Goal: Task Accomplishment & Management: Manage account settings

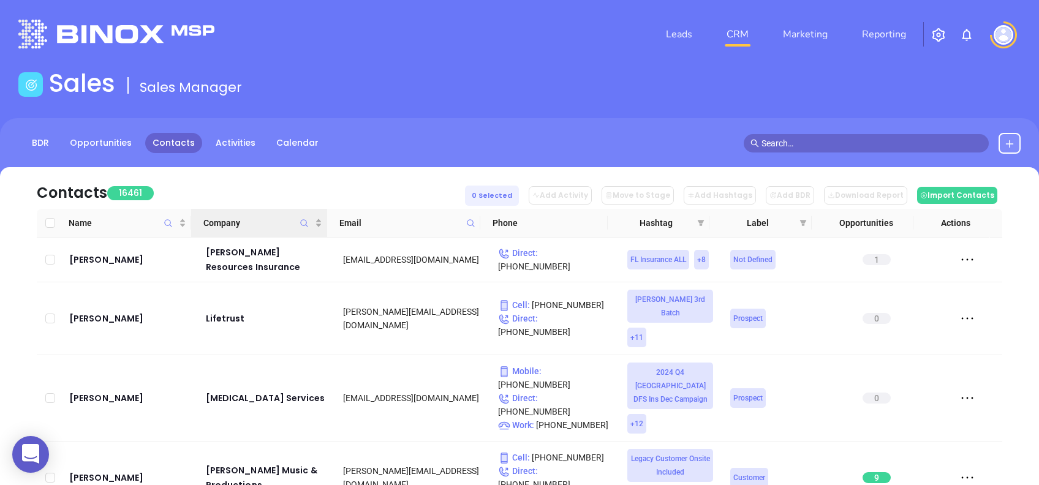
click at [305, 219] on icon "Company" at bounding box center [304, 223] width 9 height 9
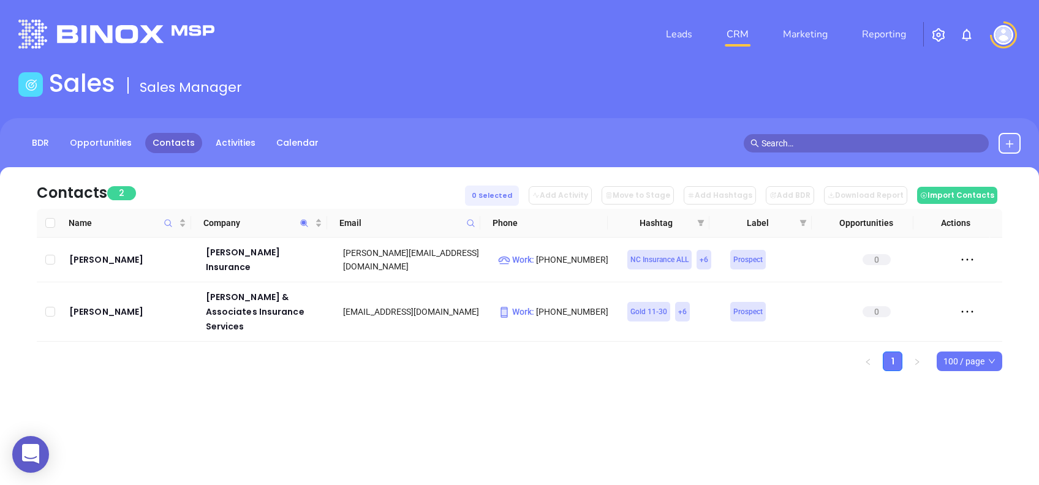
click at [387, 417] on div "Leads CRM Marketing Reporting Financial Leads Leads Sales Sales Manager BDR Opp…" at bounding box center [519, 242] width 1039 height 485
click at [303, 223] on icon "Company" at bounding box center [304, 222] width 7 height 7
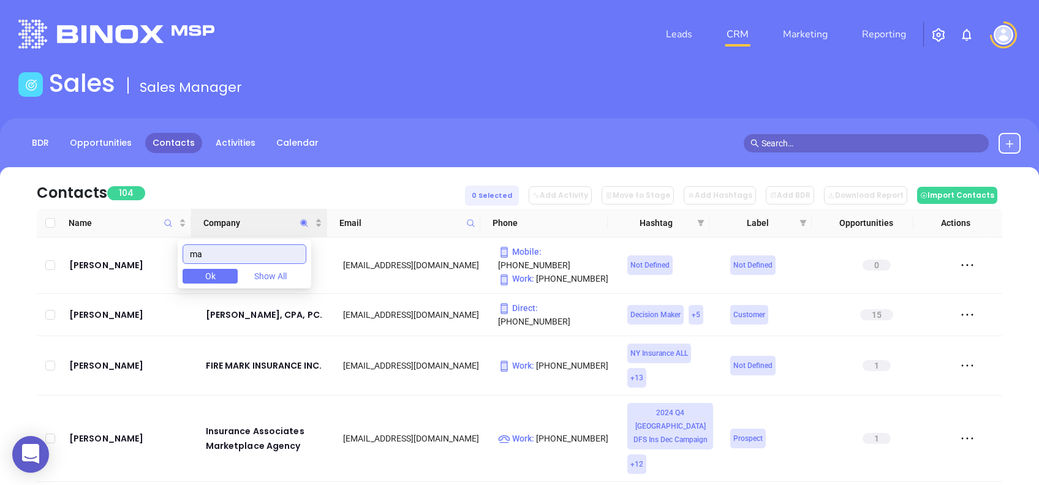
type input "m"
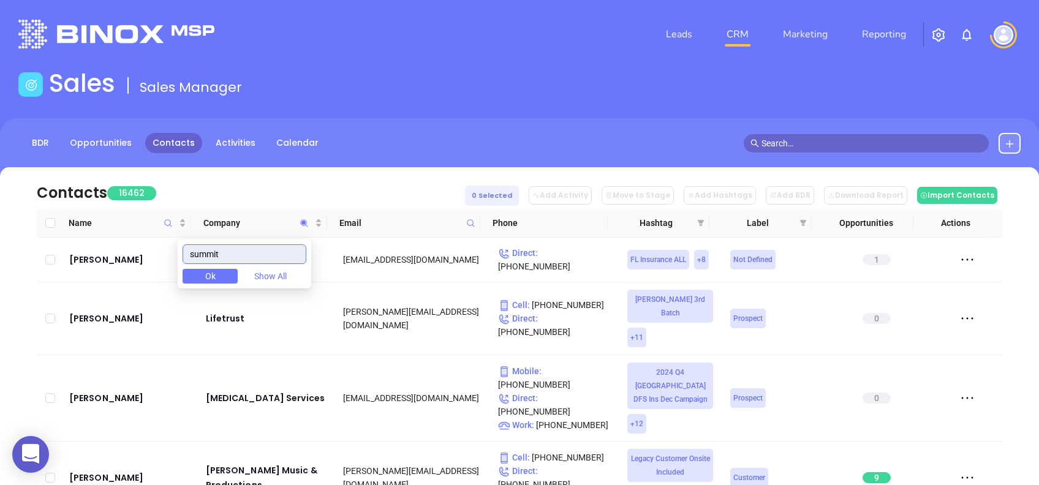
type input "summit"
click at [320, 188] on div "Contacts 16462 0 Selected Add Activity Move to Stage Add Hashtags Add BDR Downl…" at bounding box center [520, 188] width 966 height 42
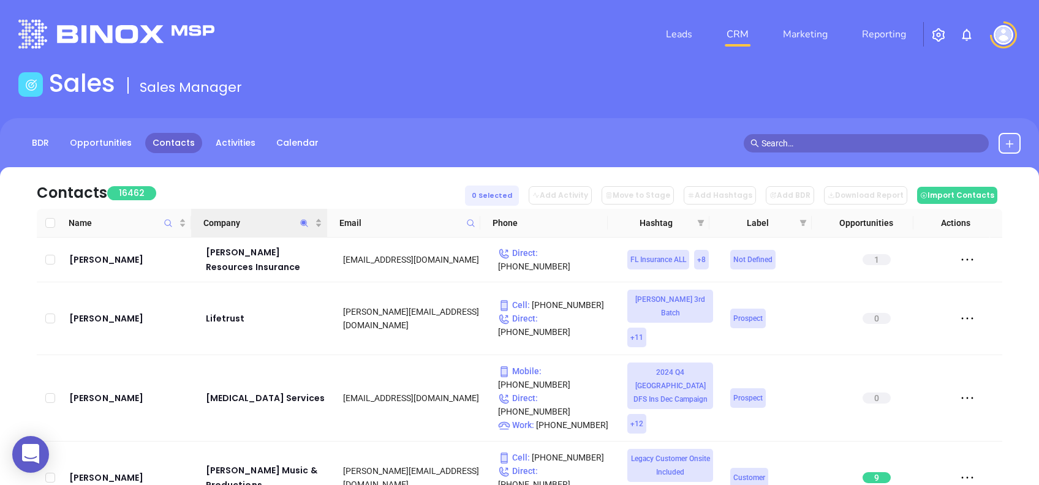
click at [299, 225] on span "Company" at bounding box center [304, 223] width 14 height 28
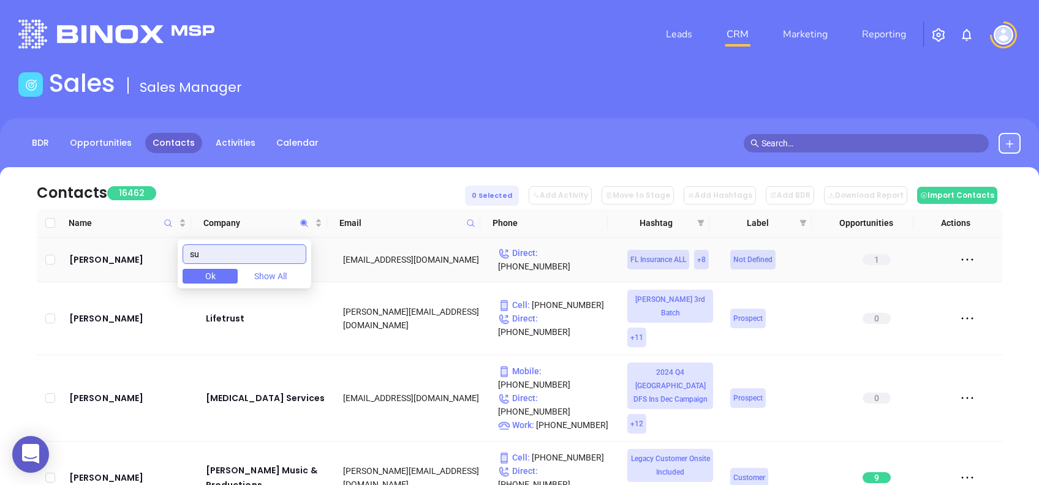
type input "s"
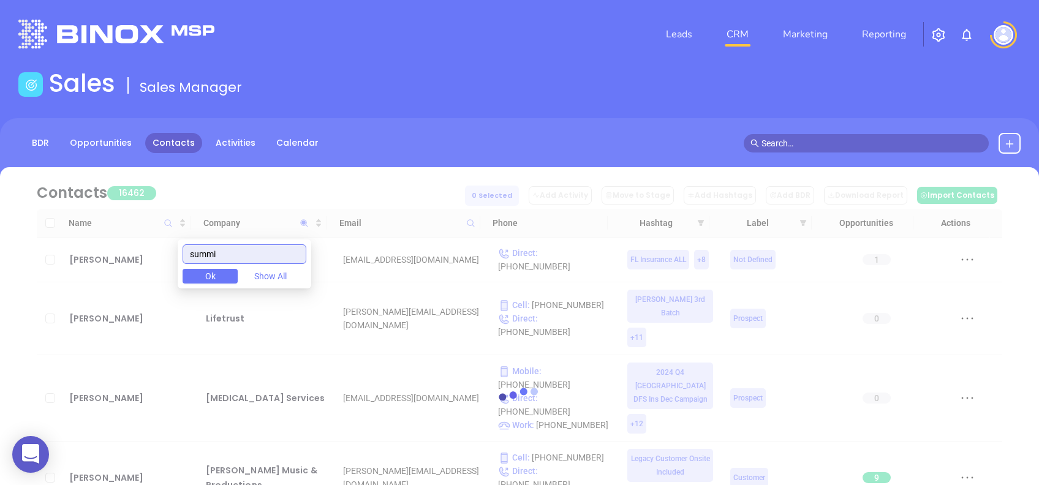
type input "summit"
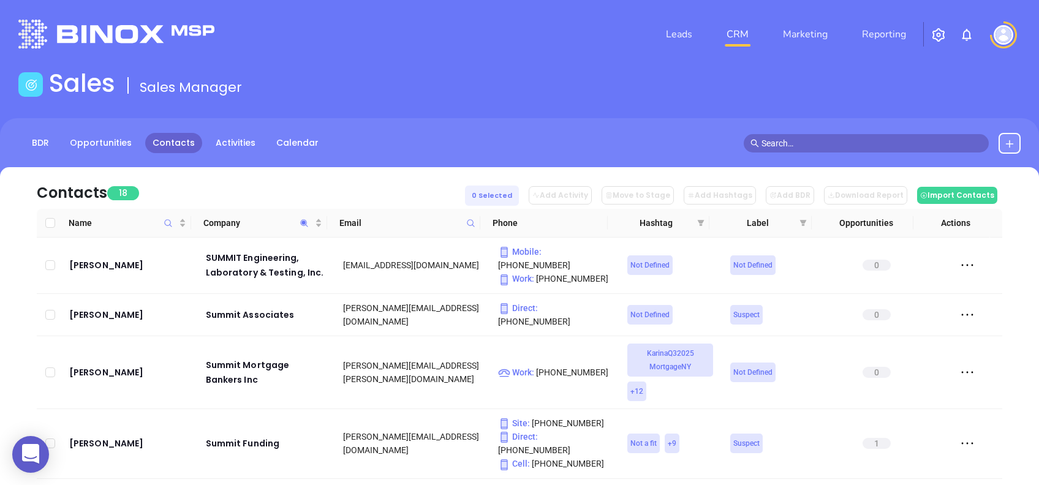
click at [234, 183] on div "Contacts 18 0 Selected Add Activity Move to Stage Add Hashtags Add BDR Download…" at bounding box center [520, 188] width 966 height 42
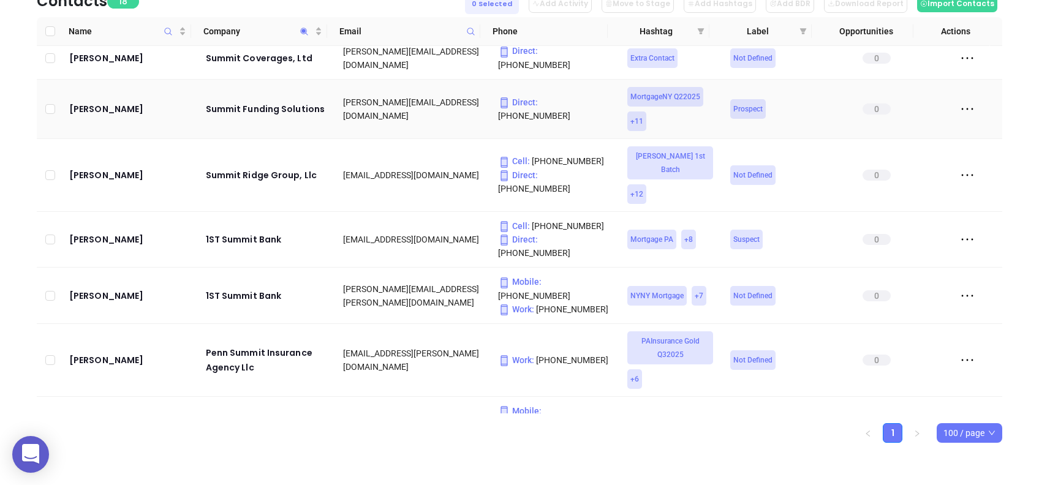
scroll to position [559, 0]
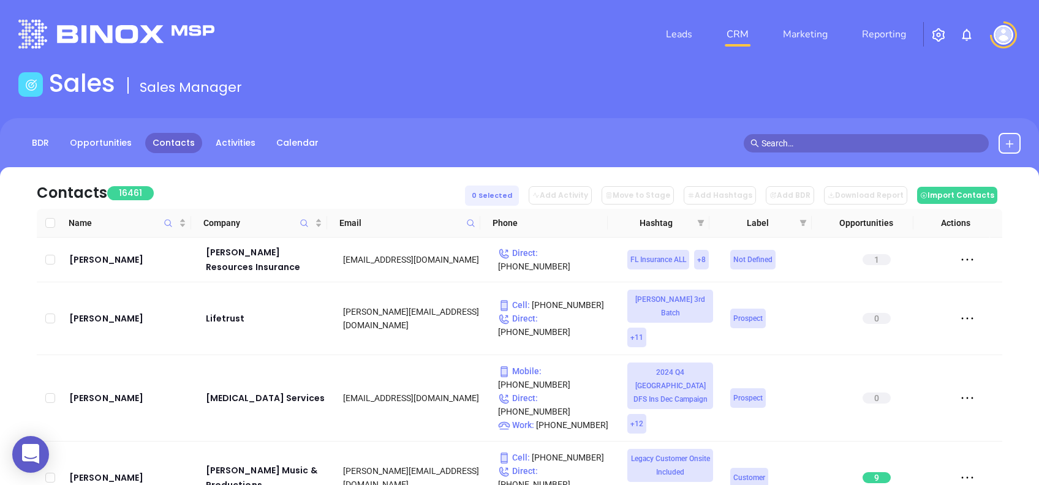
click at [474, 227] on icon at bounding box center [470, 223] width 9 height 9
paste input "[DOMAIN_NAME]"
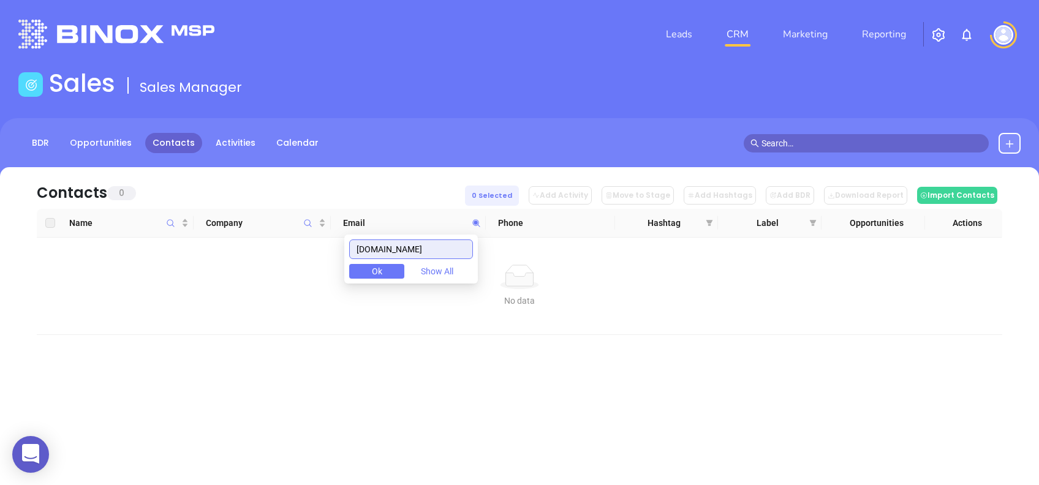
click at [446, 251] on input "[DOMAIN_NAME]" at bounding box center [411, 250] width 124 height 20
paste input "summit-"
type input "summit-mortgage.com"
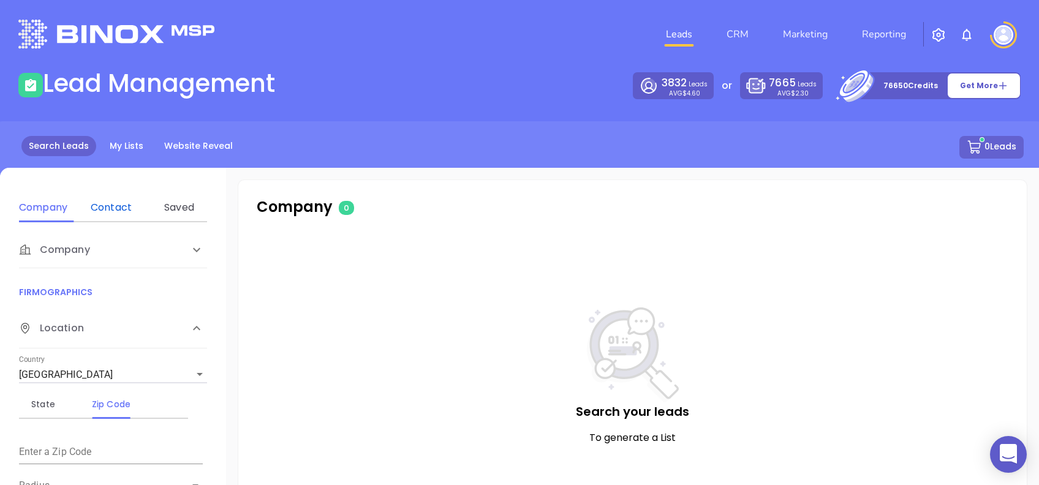
click at [111, 212] on div "Contact" at bounding box center [111, 207] width 48 height 15
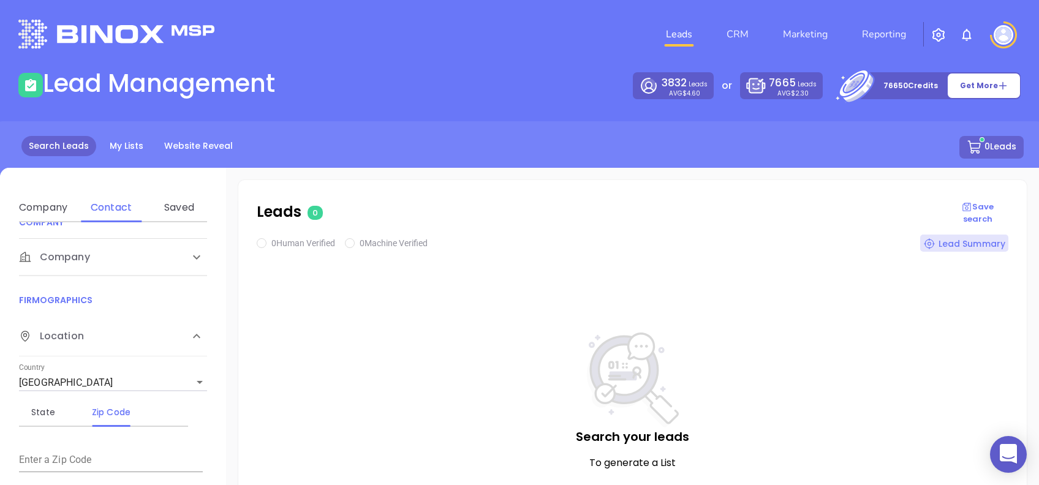
scroll to position [245, 0]
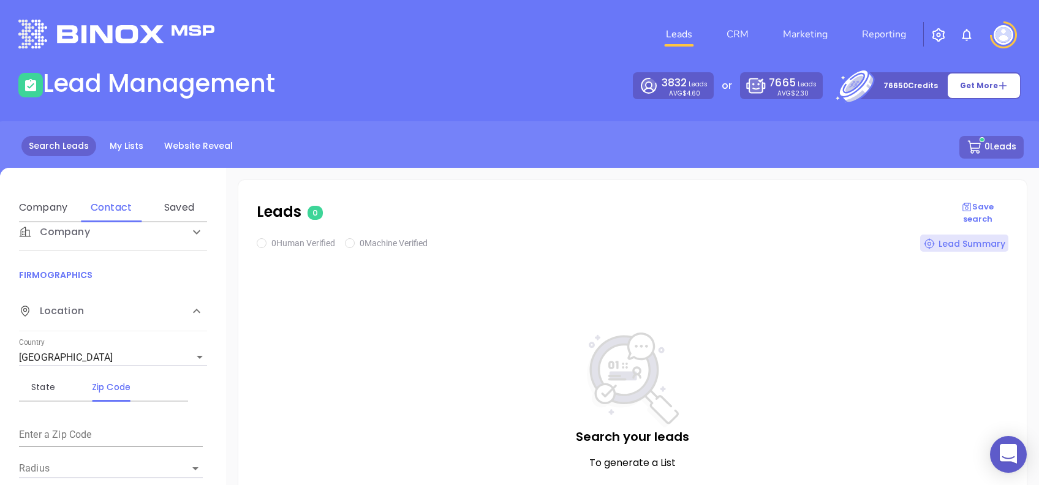
click at [82, 23] on div "Company" at bounding box center [113, 5] width 188 height 37
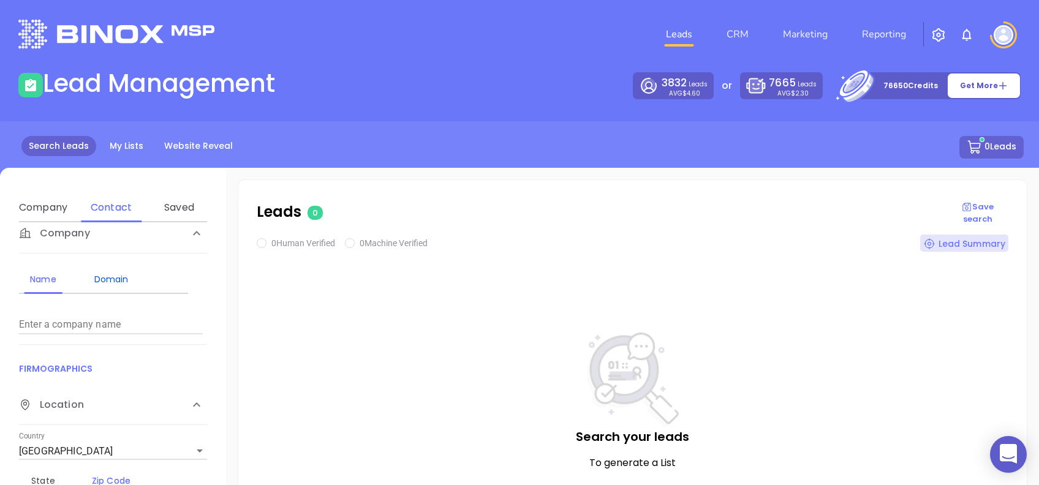
click at [108, 284] on div "Domain" at bounding box center [111, 279] width 48 height 15
click at [137, 321] on input "Enter a company name" at bounding box center [111, 325] width 184 height 20
paste input "[DOMAIN_NAME]"
type input "[DOMAIN_NAME]"
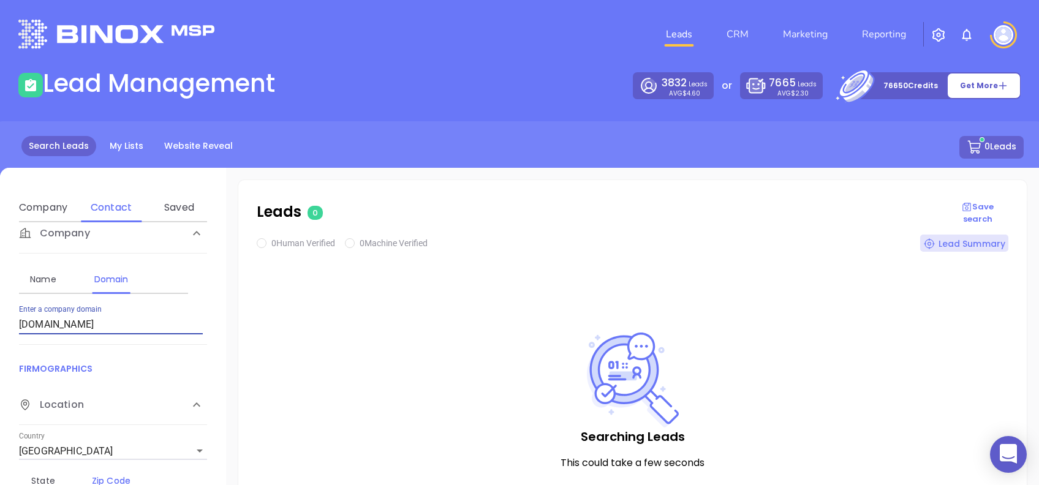
checkbox input "true"
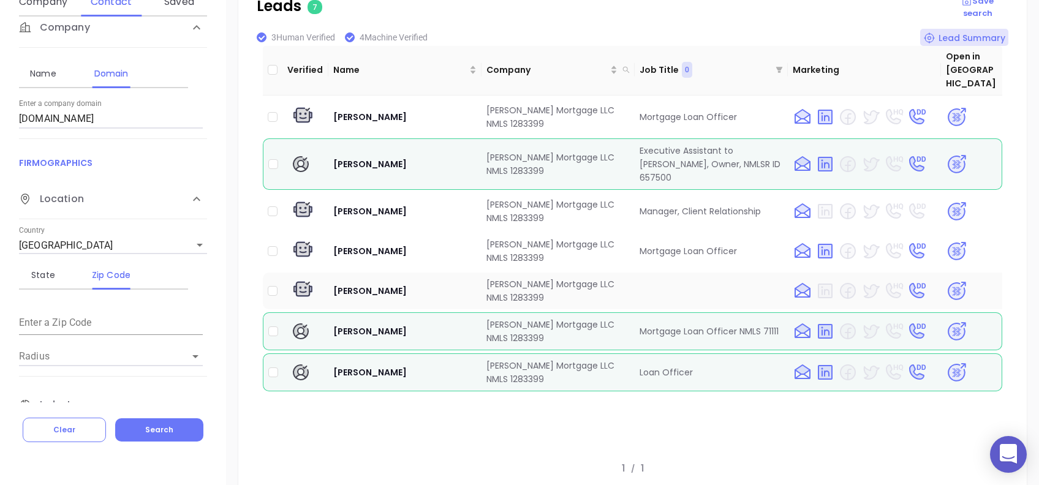
scroll to position [228, 0]
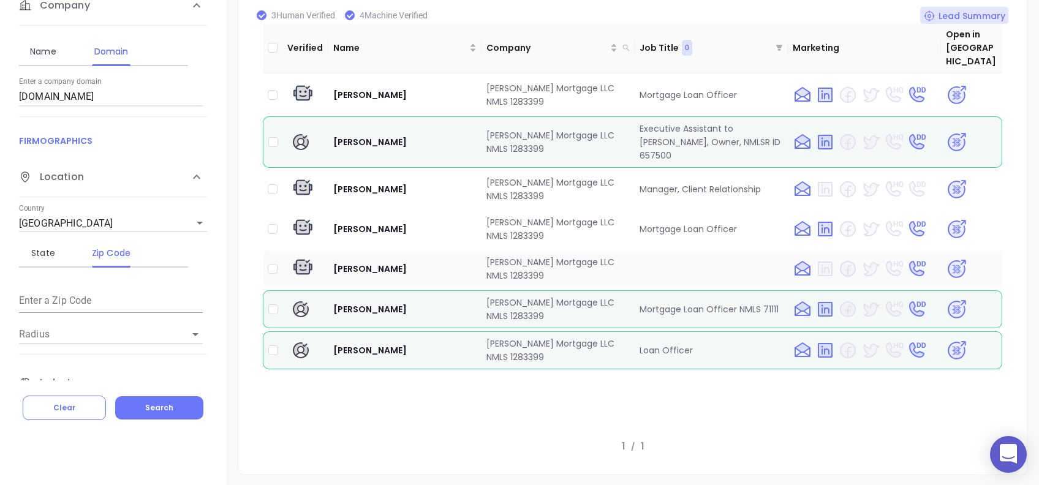
click at [951, 259] on img at bounding box center [956, 269] width 21 height 21
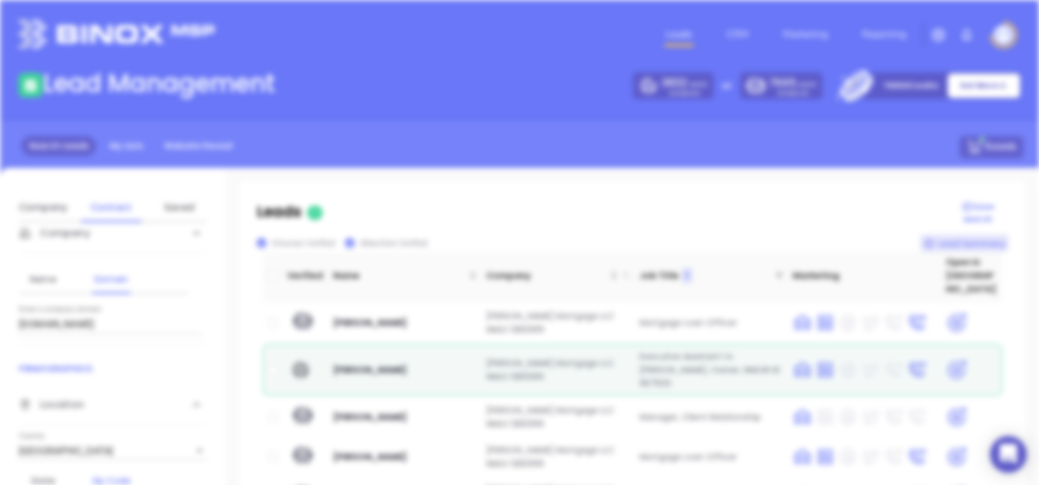
scroll to position [0, 0]
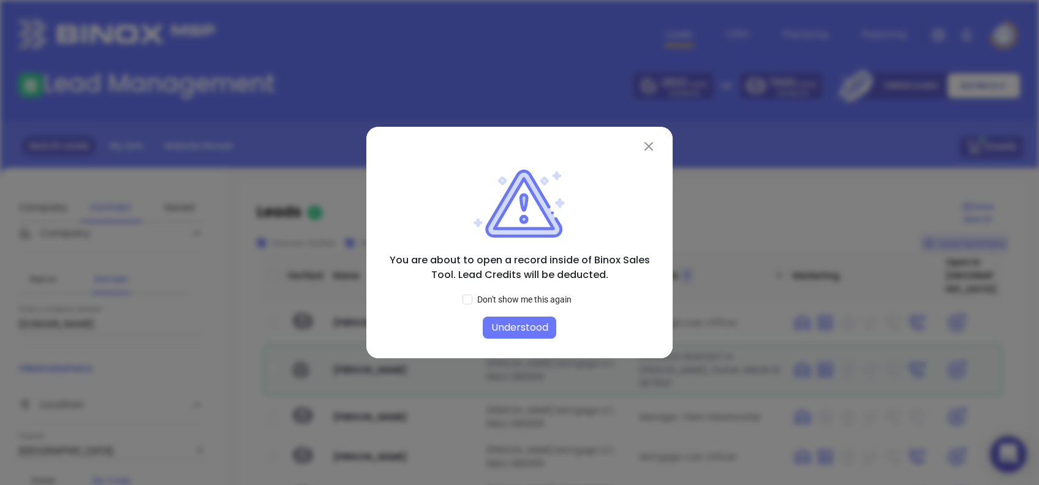
click at [517, 330] on button "Understood" at bounding box center [520, 328] width 74 height 22
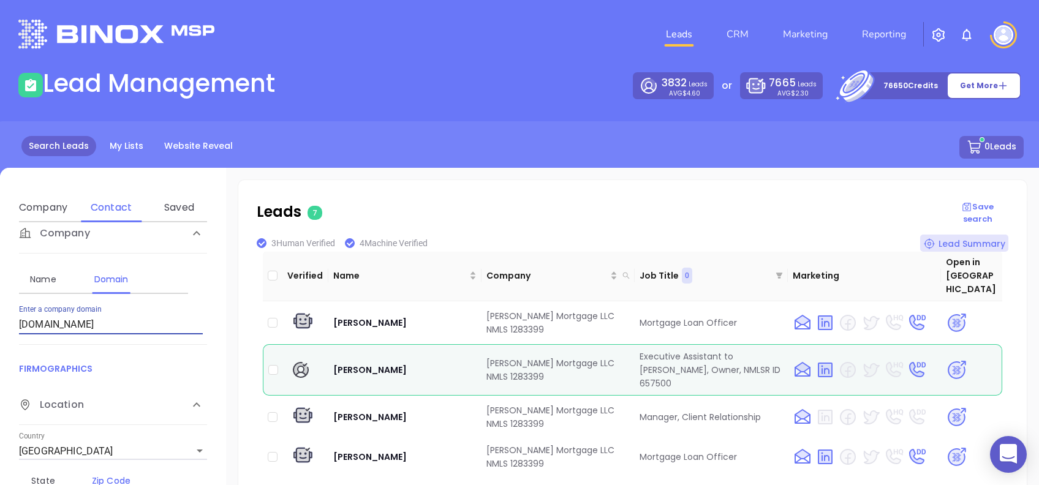
drag, startPoint x: 128, startPoint y: 317, endPoint x: 0, endPoint y: 330, distance: 128.7
click at [0, 330] on html "0 Leads CRM Marketing Reporting Financial Leads Leads Lead Management 3832 Lead…" at bounding box center [519, 242] width 1039 height 485
paste input "summit-"
type input "summit-mortgage.com"
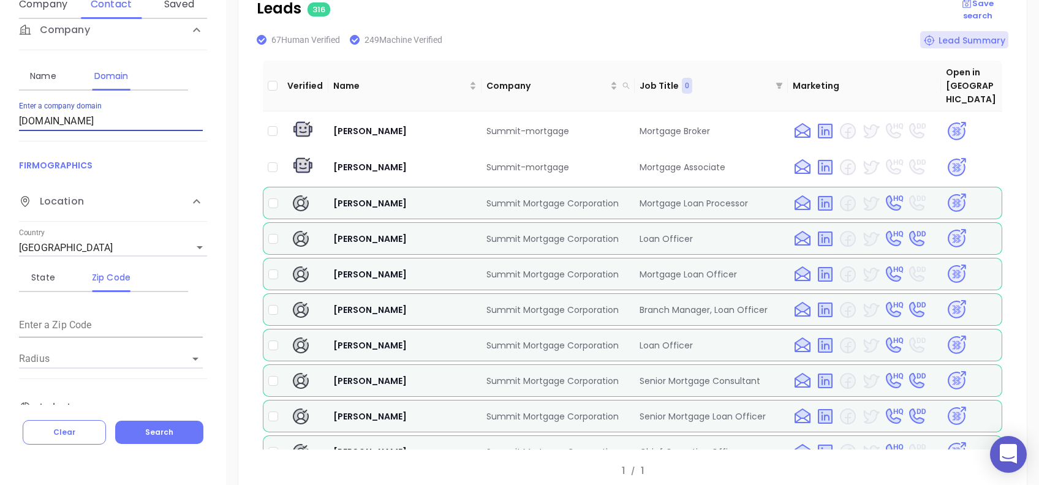
scroll to position [228, 0]
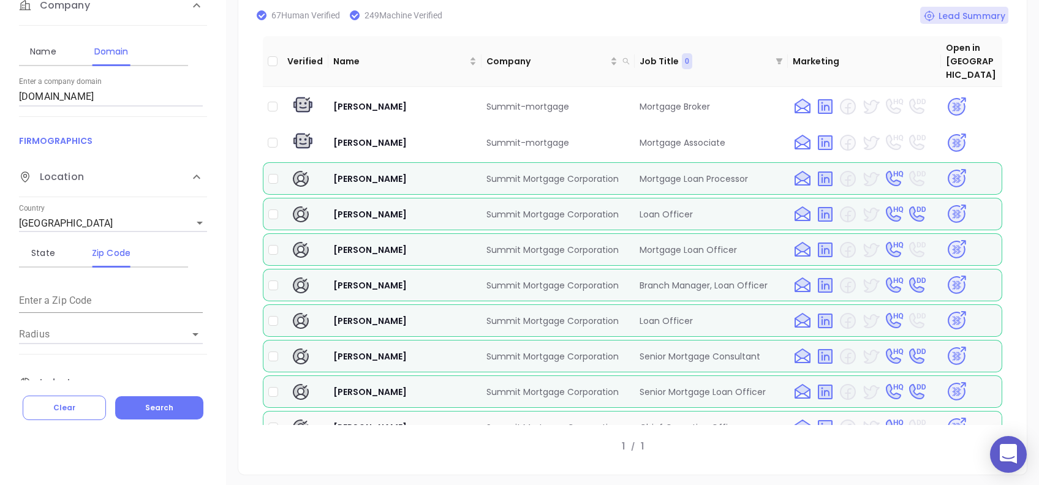
click at [947, 417] on img at bounding box center [956, 427] width 21 height 21
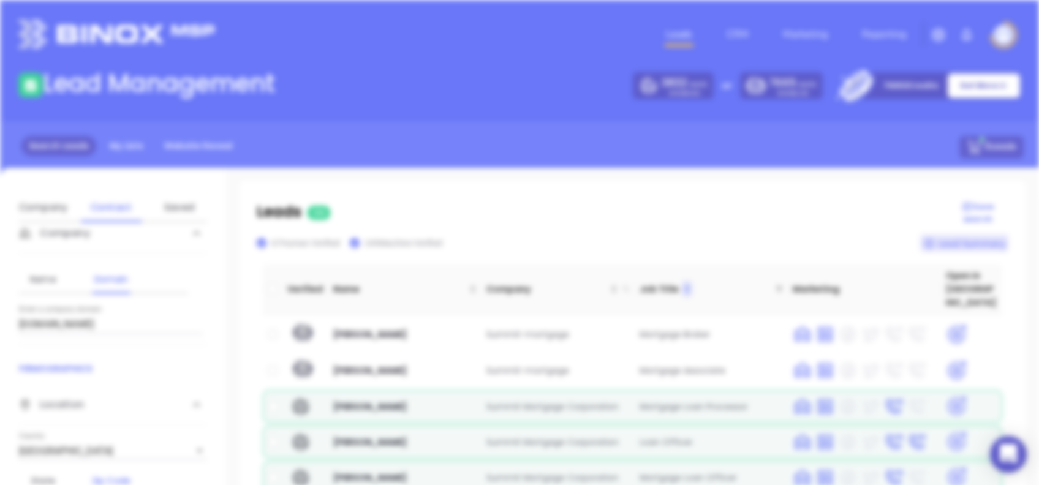
scroll to position [0, 0]
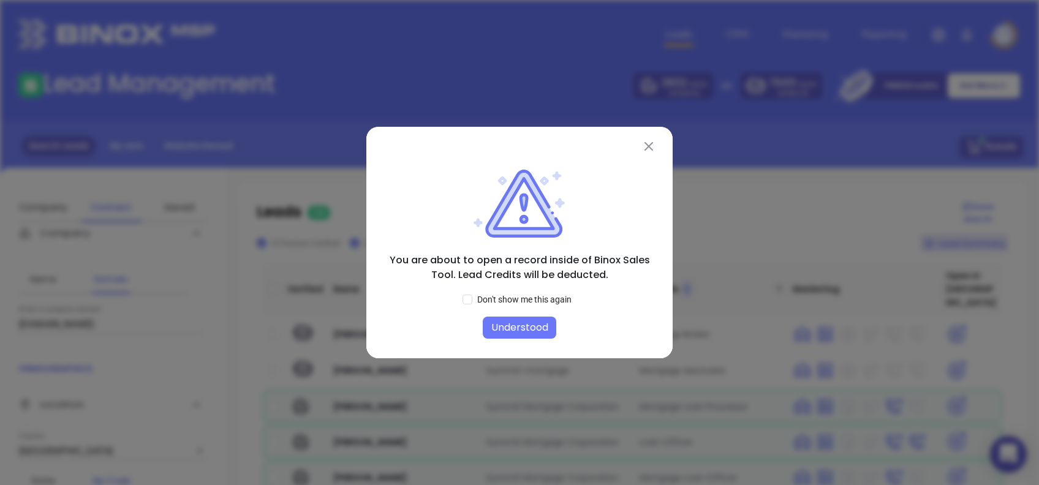
click at [628, 292] on div "You are about to open a record inside of Binox Sales Tool. Lead Credits will be…" at bounding box center [519, 238] width 267 height 137
click at [539, 326] on button "Understood" at bounding box center [520, 328] width 74 height 22
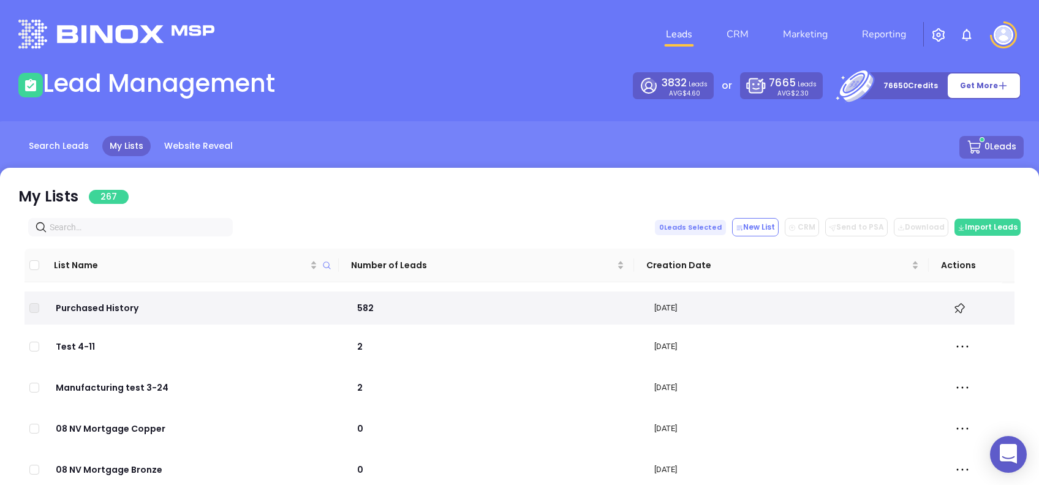
click at [86, 230] on input "text" at bounding box center [133, 227] width 167 height 13
paste input "[DOMAIN_NAME]"
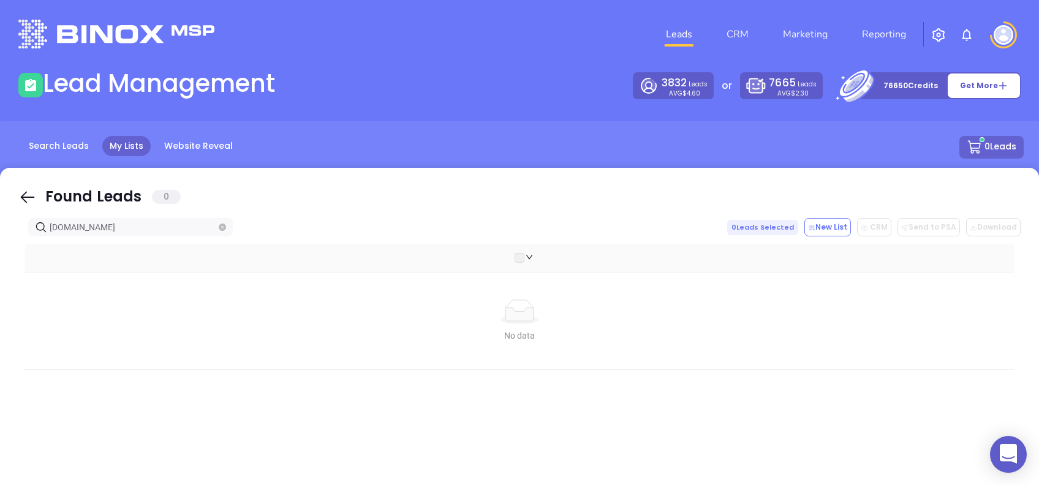
type input "[DOMAIN_NAME]"
click at [26, 194] on icon at bounding box center [27, 197] width 18 height 18
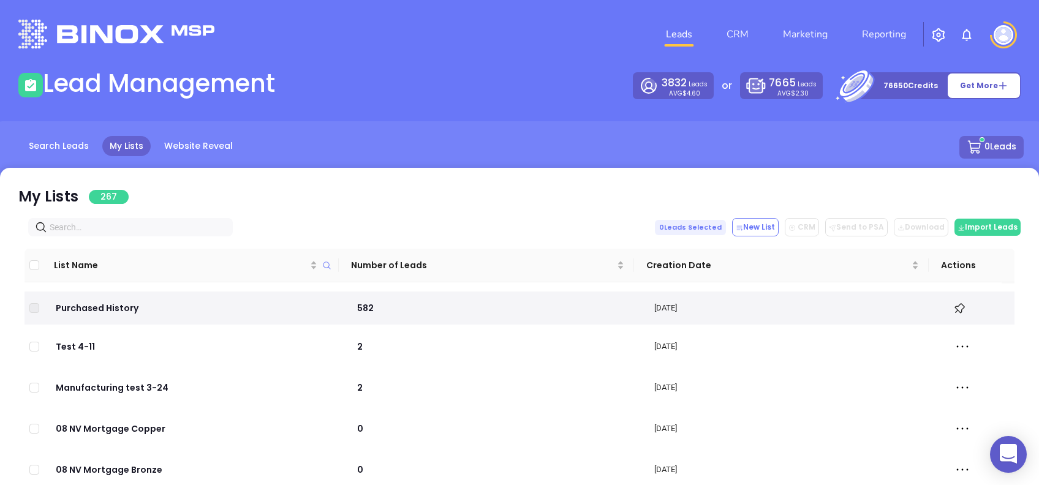
click at [104, 230] on input "text" at bounding box center [133, 227] width 167 height 13
paste input "summit"
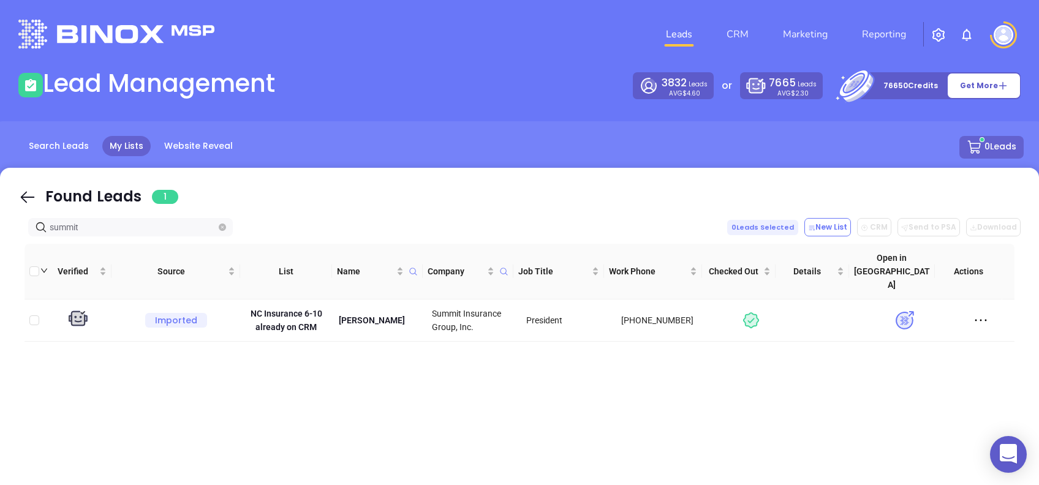
type input "summit"
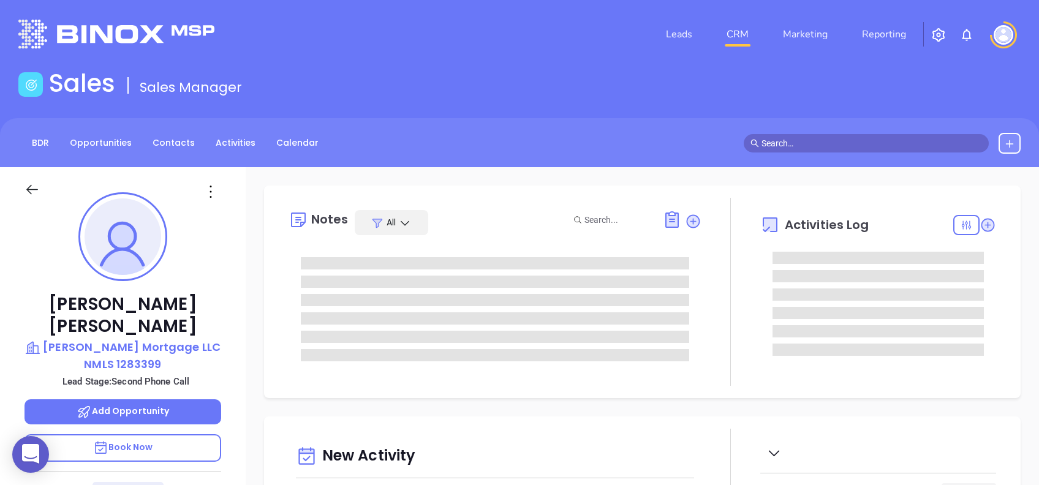
type input "[DATE]"
type input "[PERSON_NAME]"
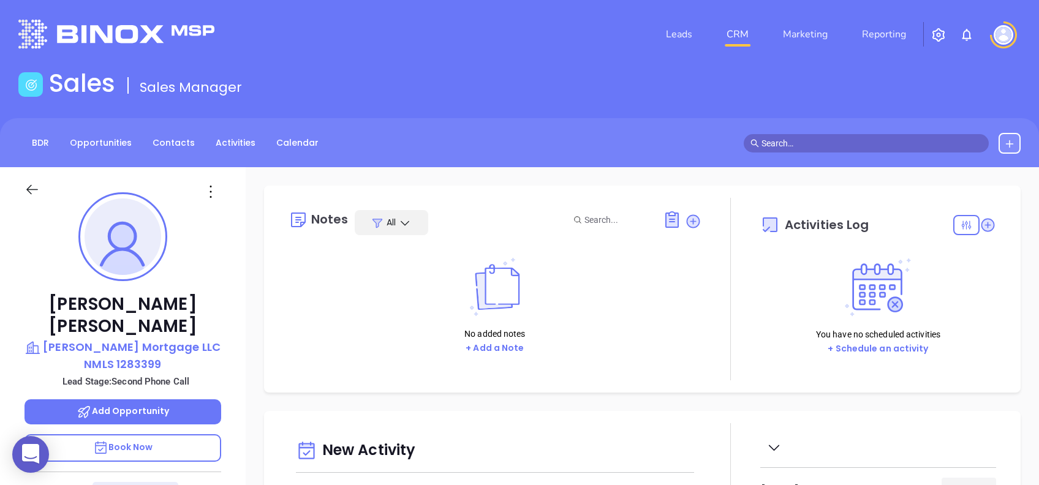
click at [213, 191] on icon at bounding box center [211, 192] width 20 height 20
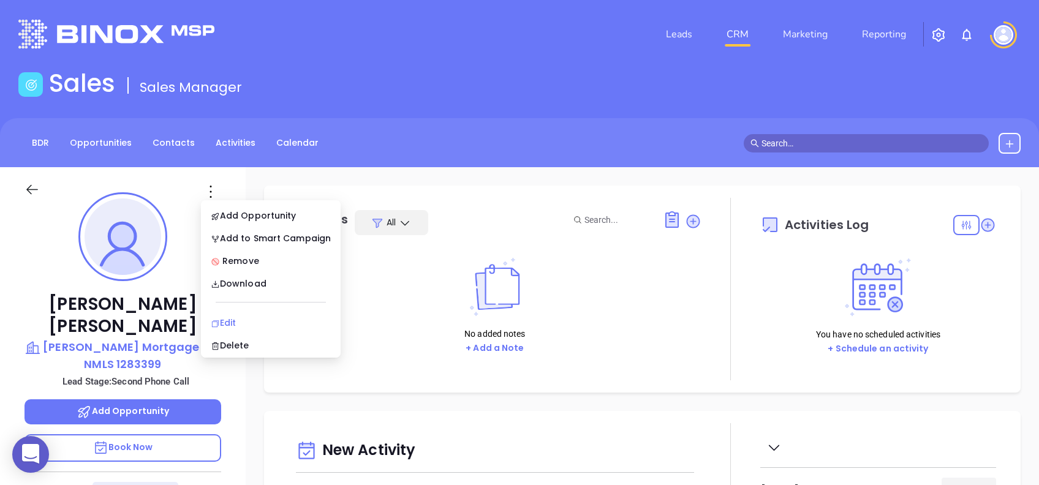
click at [278, 321] on div "Edit" at bounding box center [271, 322] width 120 height 13
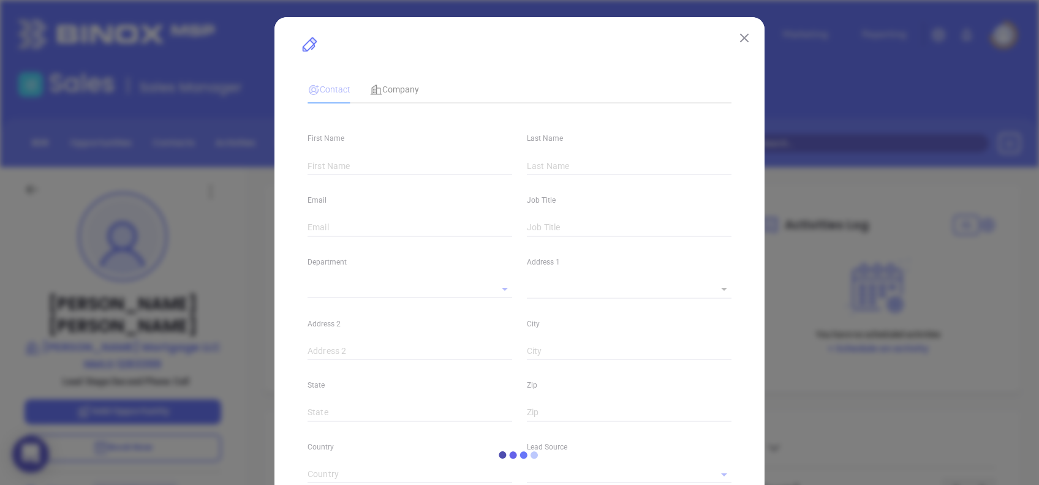
type input "[PERSON_NAME]"
type input "[PERSON_NAME][EMAIL_ADDRESS][DOMAIN_NAME]"
type input "1"
type input "Marketing"
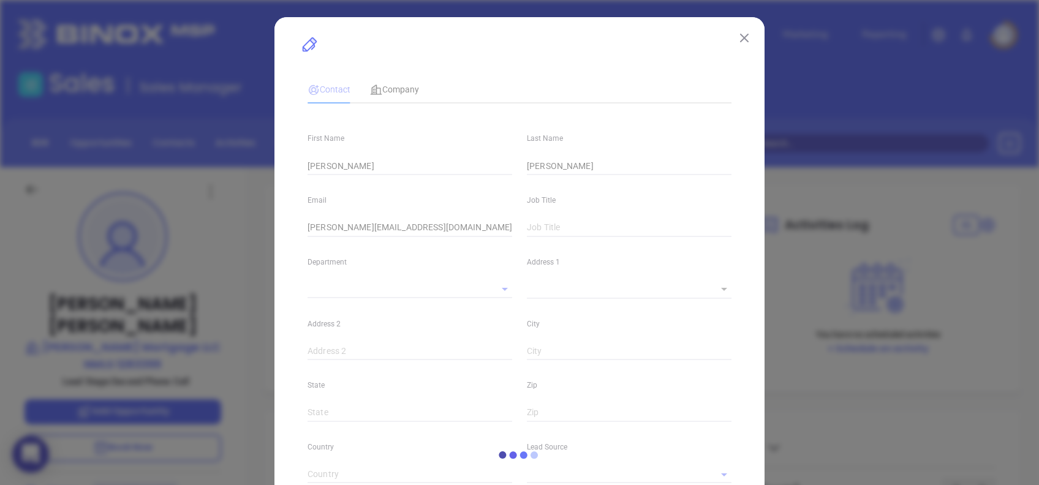
type input "Website Reveal"
type input "undefined undefined"
type input "Second Phone Call"
type input "1"
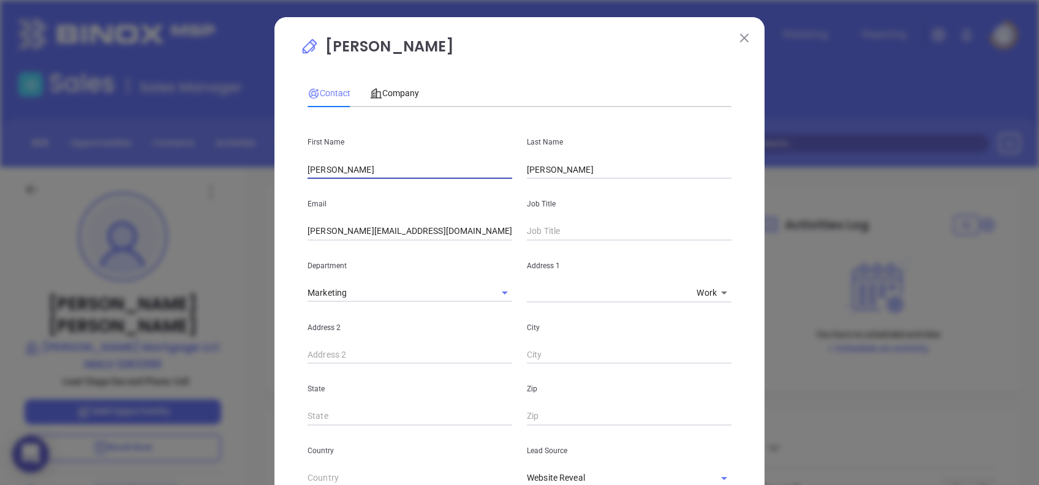
drag, startPoint x: 391, startPoint y: 171, endPoint x: 162, endPoint y: 141, distance: 231.1
click at [162, 141] on div "Brandon Forney Contact Company First Name Brandon Last Name Forney Email brando…" at bounding box center [519, 242] width 1039 height 485
type input "Robert"
type input "Helms"
click at [442, 235] on input "brandon@helmsmortgage.com" at bounding box center [410, 231] width 205 height 18
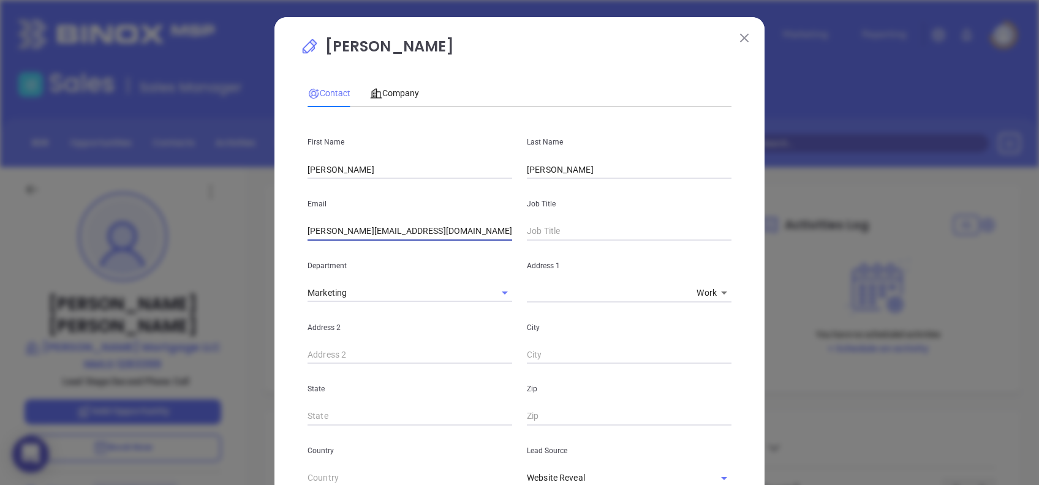
click at [442, 235] on input "brandon@helmsmortgage.com" at bounding box center [410, 231] width 205 height 18
paste input "robert"
type input "robert@helmsmortgage.com"
click at [439, 233] on input "robert@helmsmortgage.com" at bounding box center [410, 231] width 205 height 18
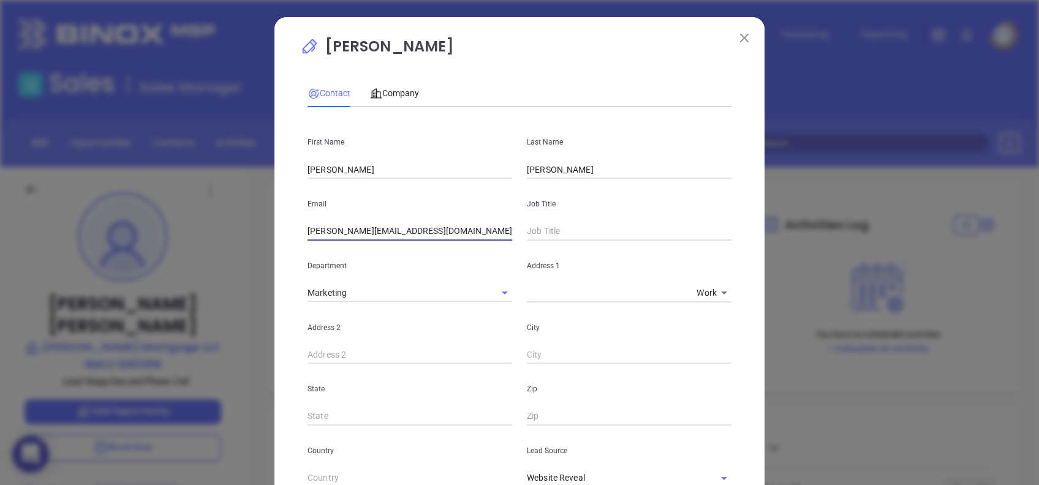
click at [530, 229] on input "text" at bounding box center [629, 231] width 205 height 18
type input "President"
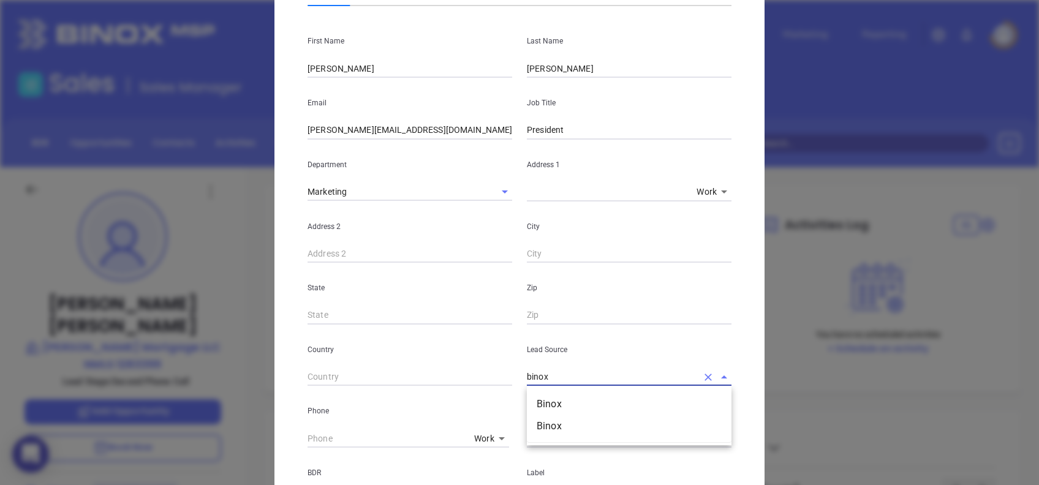
scroll to position [403, 0]
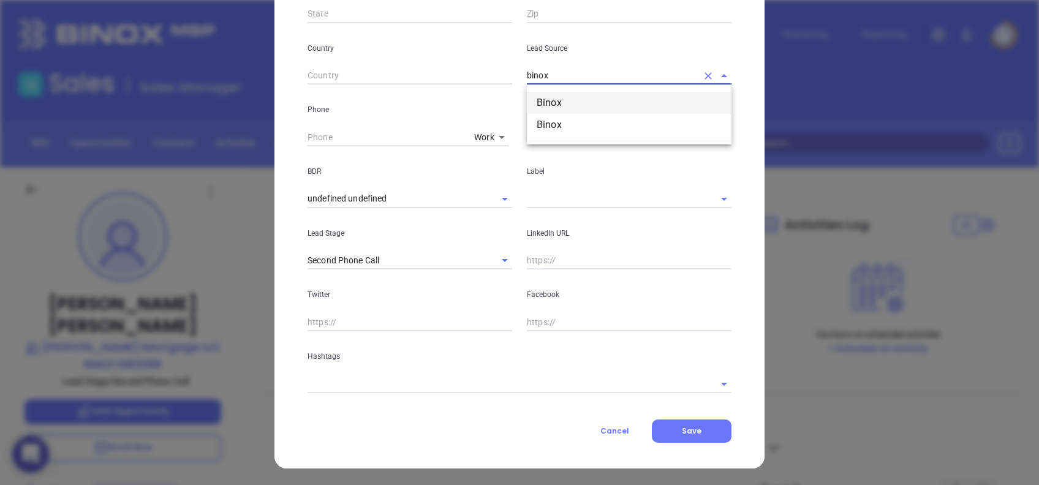
click at [569, 104] on li "Binox" at bounding box center [629, 103] width 205 height 22
type input "Binox"
type input "( ) -"
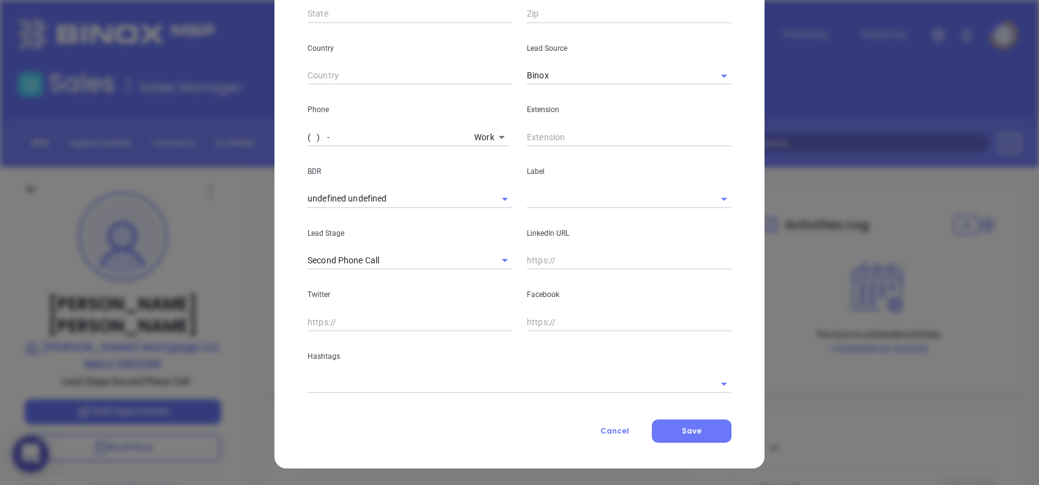
click at [308, 134] on input "( ) -" at bounding box center [389, 137] width 162 height 18
paste input "336) 478-6822"
type input "(336) 478-6822"
click at [474, 135] on body "0 Leads CRM Marketing Reporting Financial Leads Leads Sales Sales Manager BDR O…" at bounding box center [519, 242] width 1039 height 485
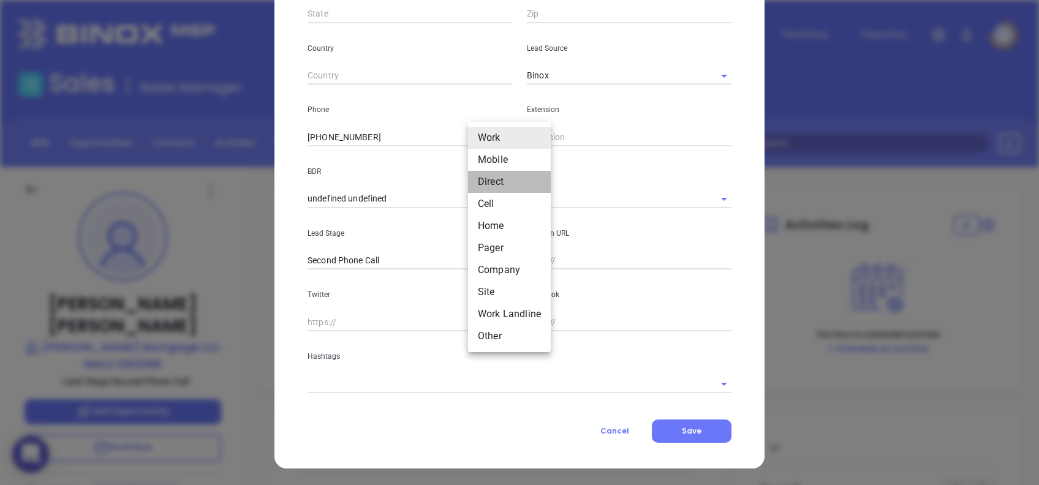
click at [507, 175] on li "Direct" at bounding box center [509, 182] width 83 height 22
type input "3"
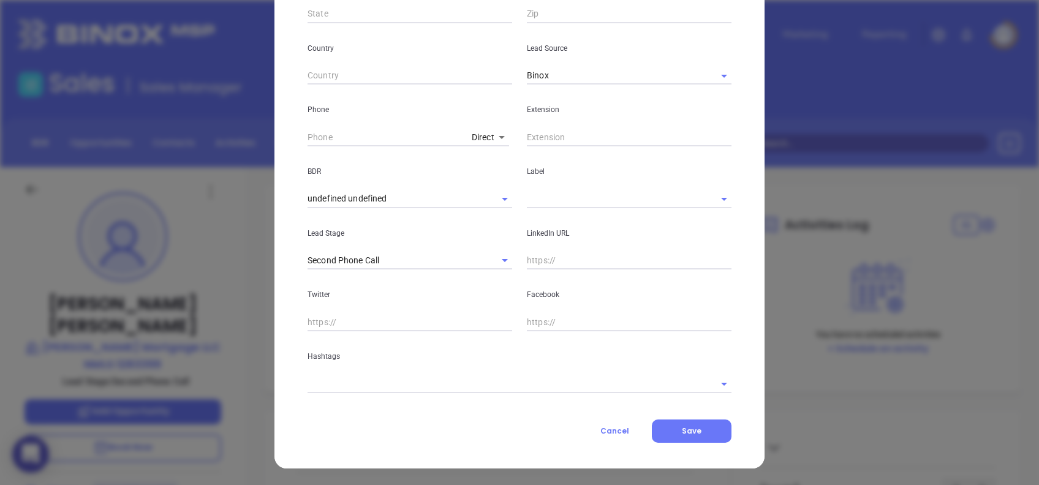
click at [476, 136] on body "0 Leads CRM Marketing Reporting Financial Leads Leads Sales Sales Manager BDR O…" at bounding box center [519, 242] width 1039 height 485
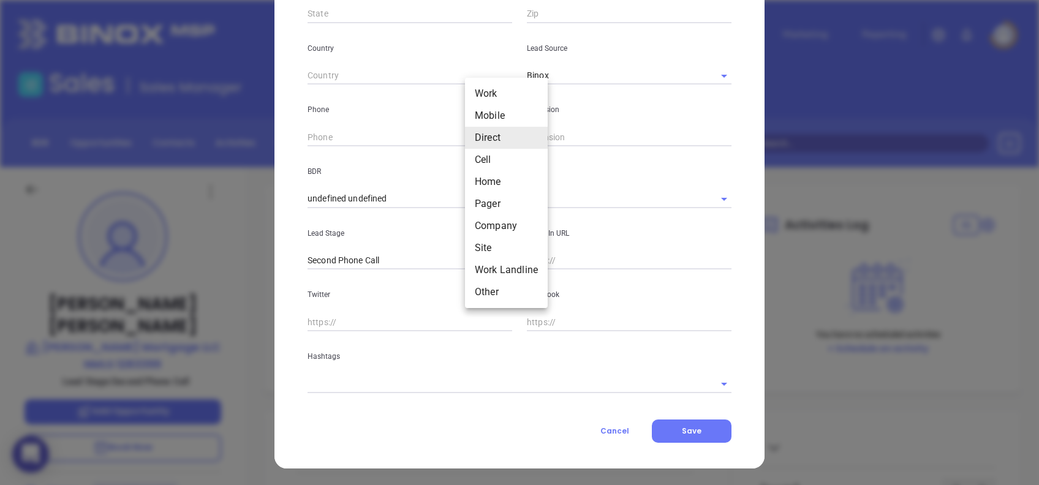
click at [422, 135] on div at bounding box center [519, 242] width 1039 height 485
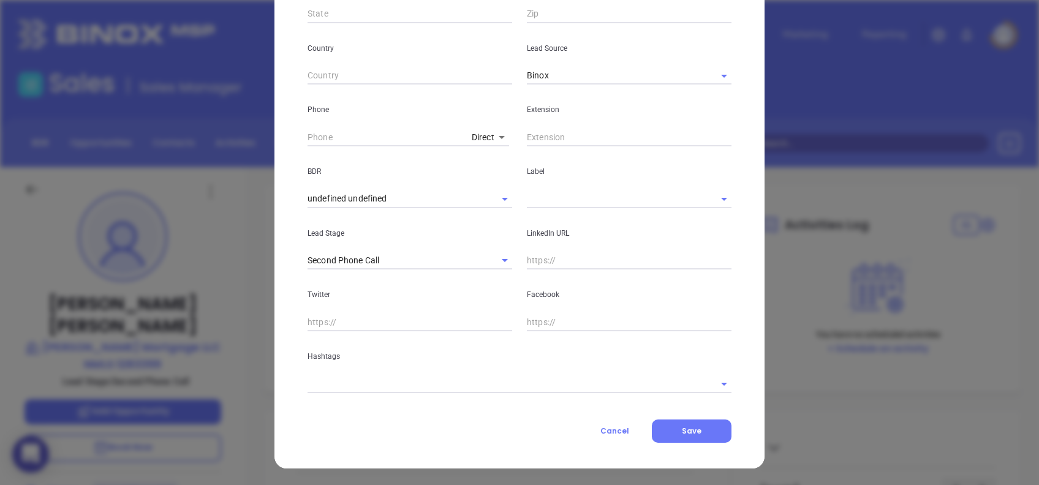
click at [471, 146] on body "0 Leads CRM Marketing Reporting Financial Leads Leads Sales Sales Manager BDR O…" at bounding box center [519, 242] width 1039 height 485
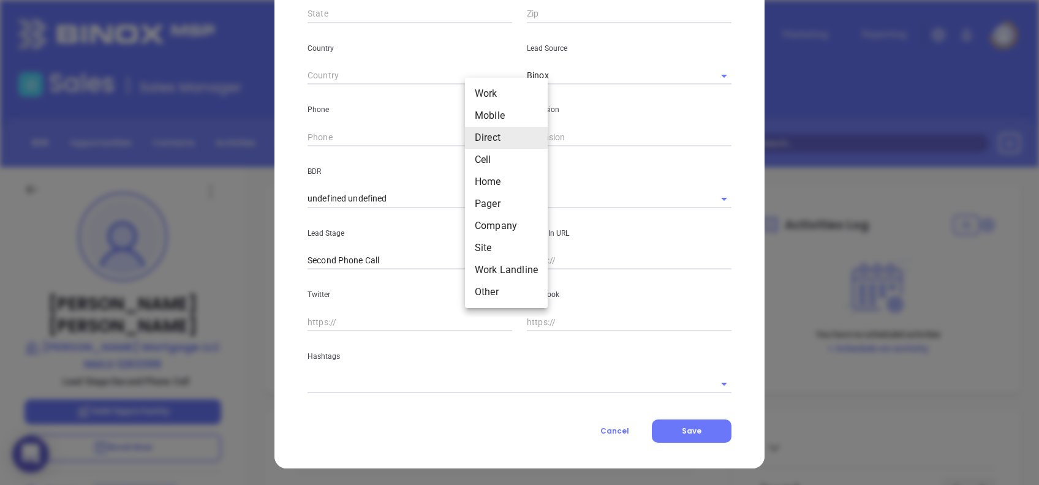
click at [346, 132] on div at bounding box center [519, 242] width 1039 height 485
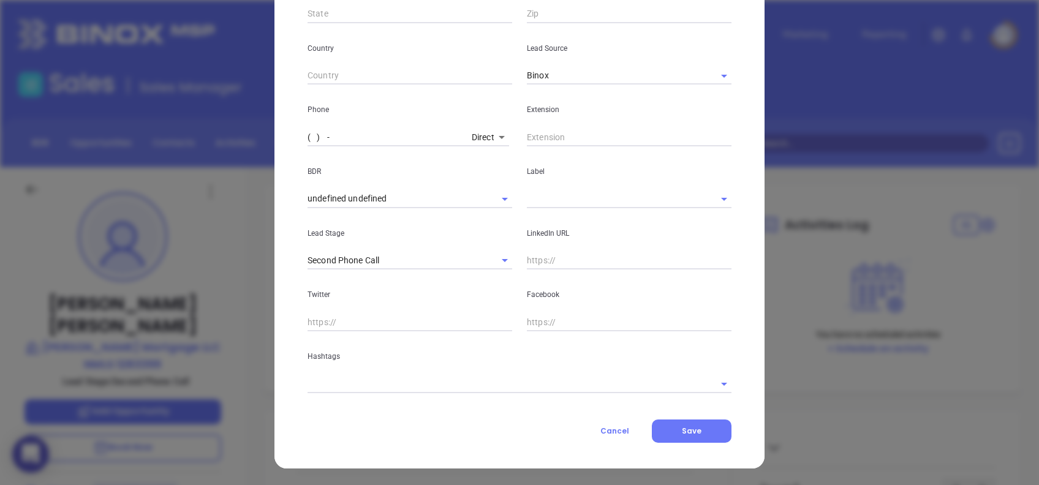
click at [308, 138] on input "( ) -" at bounding box center [387, 137] width 159 height 18
paste input "336) 478-6822"
type input "(336) 478-6822"
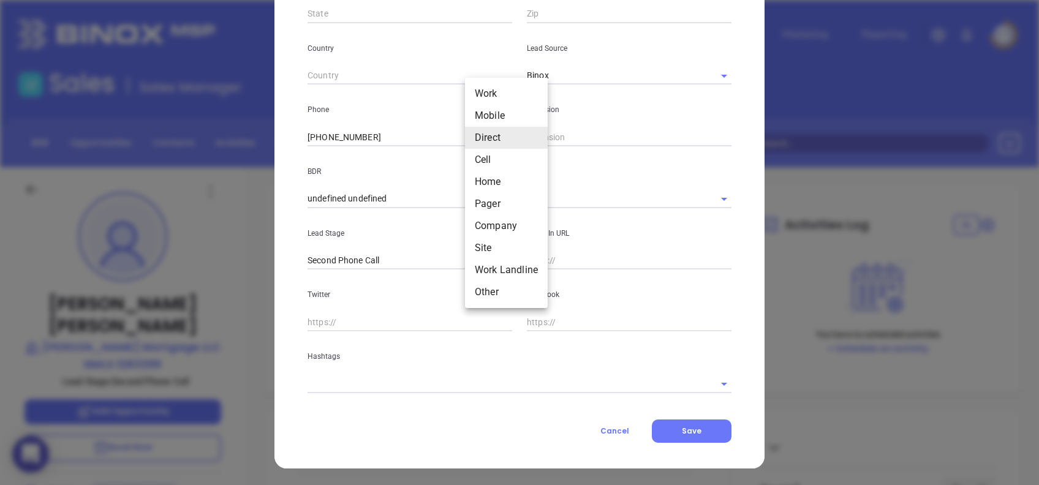
click at [471, 137] on body "0 Leads CRM Marketing Reporting Financial Leads Leads Sales Sales Manager BDR O…" at bounding box center [519, 242] width 1039 height 485
click at [503, 163] on li "Cell" at bounding box center [506, 160] width 83 height 22
type input "4"
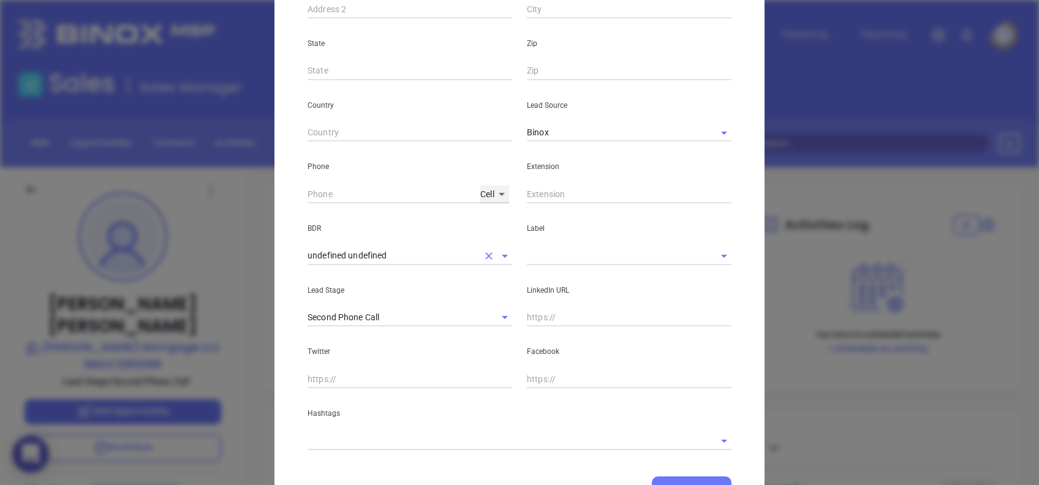
scroll to position [321, 0]
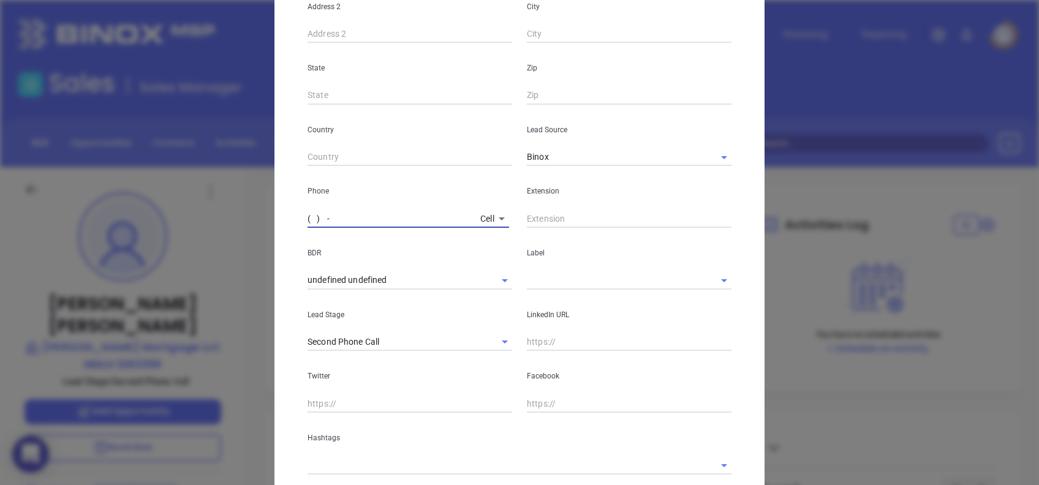
click at [308, 220] on input "( ) -" at bounding box center [392, 219] width 168 height 18
paste input "336) 908-9669"
type input "(336) 908-9669"
click at [527, 344] on input "text" at bounding box center [629, 342] width 205 height 18
paste input "www.linkedin.com/in/robert-e-helms-jr-43a72115/"
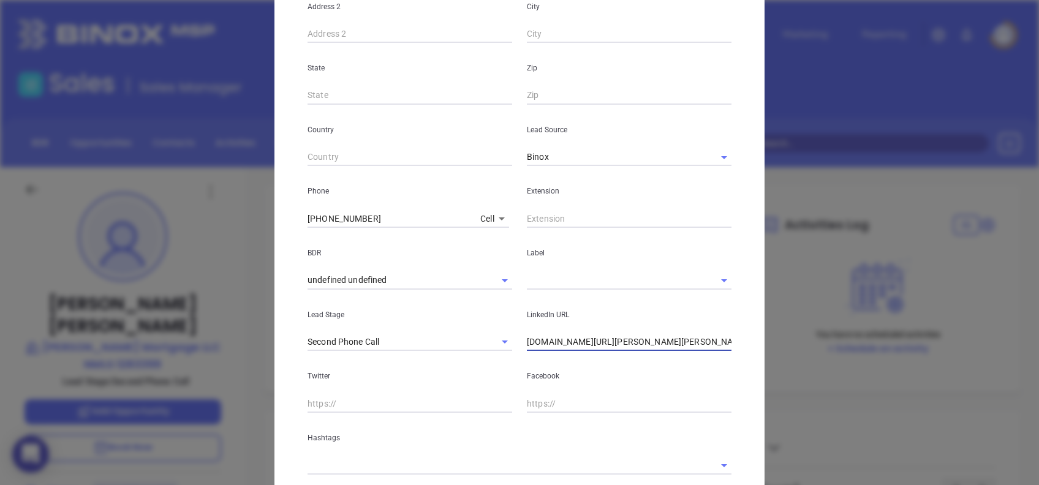
type input "www.linkedin.com/in/robert-e-helms-jr-43a72115/"
click at [488, 216] on body "0 Leads CRM Marketing Reporting Financial Leads Leads Sales Sales Manager BDR O…" at bounding box center [519, 242] width 1039 height 485
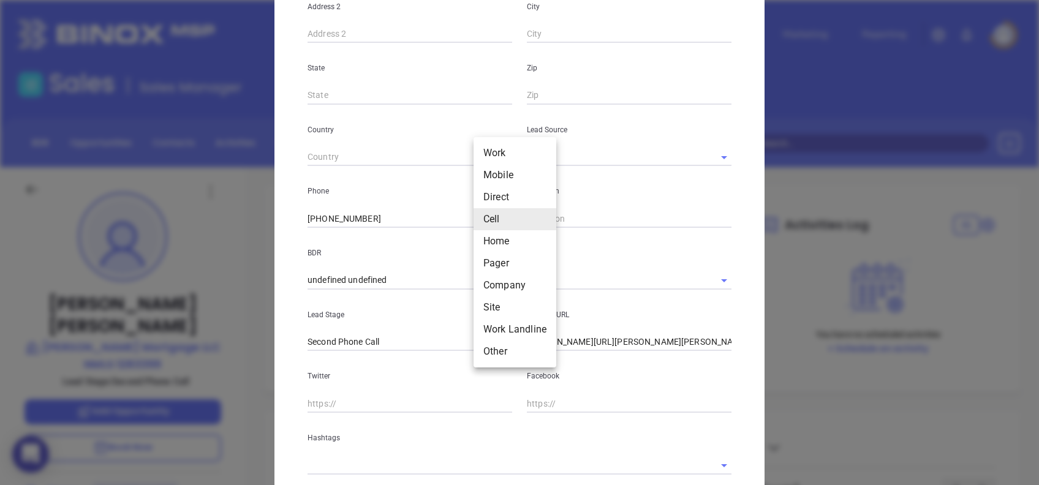
click at [510, 157] on li "Work" at bounding box center [515, 153] width 83 height 22
type input "(336) 478-6822"
type input "1"
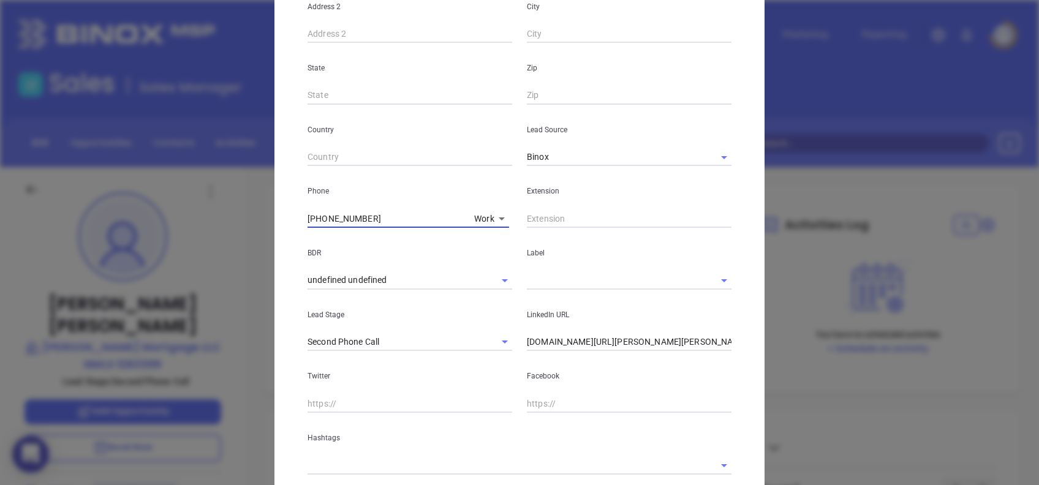
drag, startPoint x: 372, startPoint y: 218, endPoint x: 278, endPoint y: 220, distance: 93.8
click at [280, 220] on div "Brandon Forney Contact Company First Name Robert Last Name Helms Email robert@h…" at bounding box center [520, 123] width 490 height 854
paste input "0"
type input "(336) 478-6820"
drag, startPoint x: 583, startPoint y: 221, endPoint x: 574, endPoint y: 233, distance: 15.8
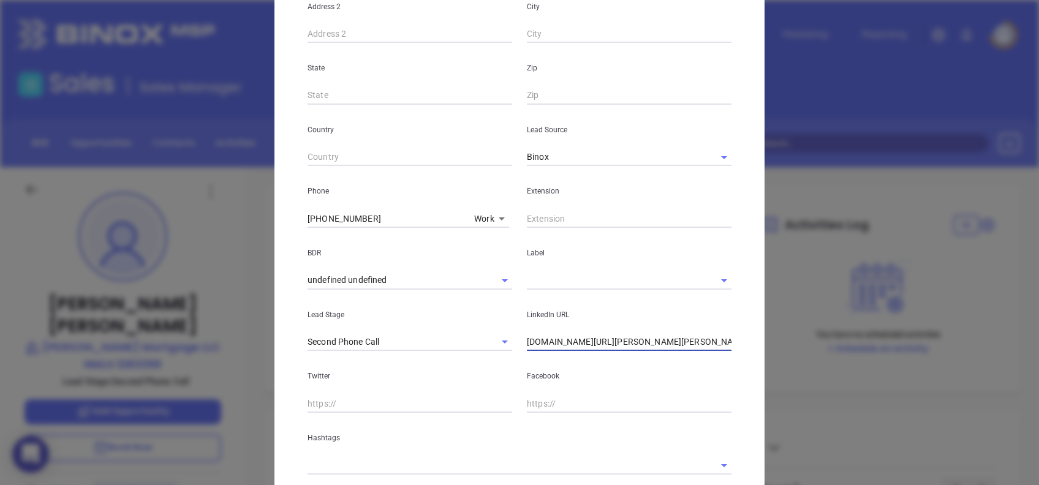
click at [580, 224] on input "text" at bounding box center [629, 219] width 205 height 18
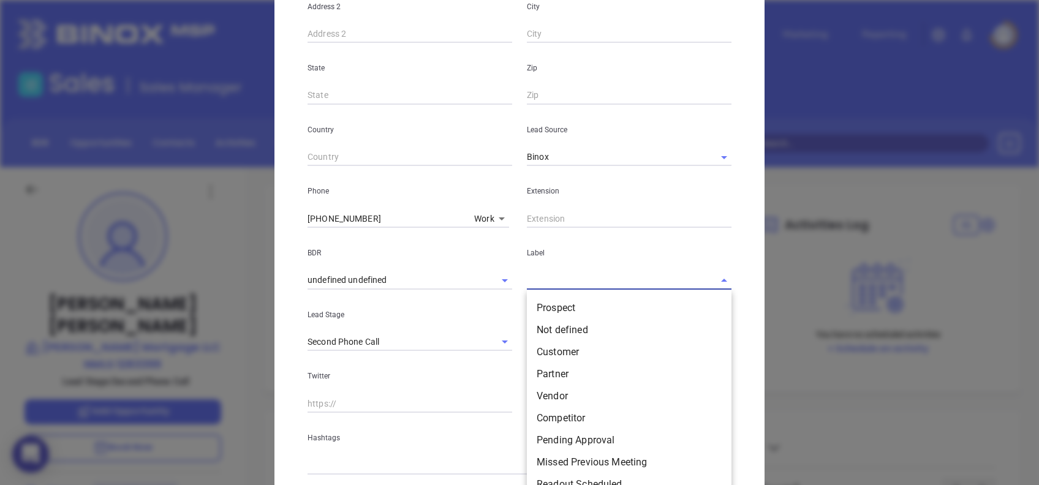
click at [566, 278] on input "text" at bounding box center [612, 280] width 170 height 18
click at [566, 299] on li "Prospect" at bounding box center [629, 308] width 205 height 22
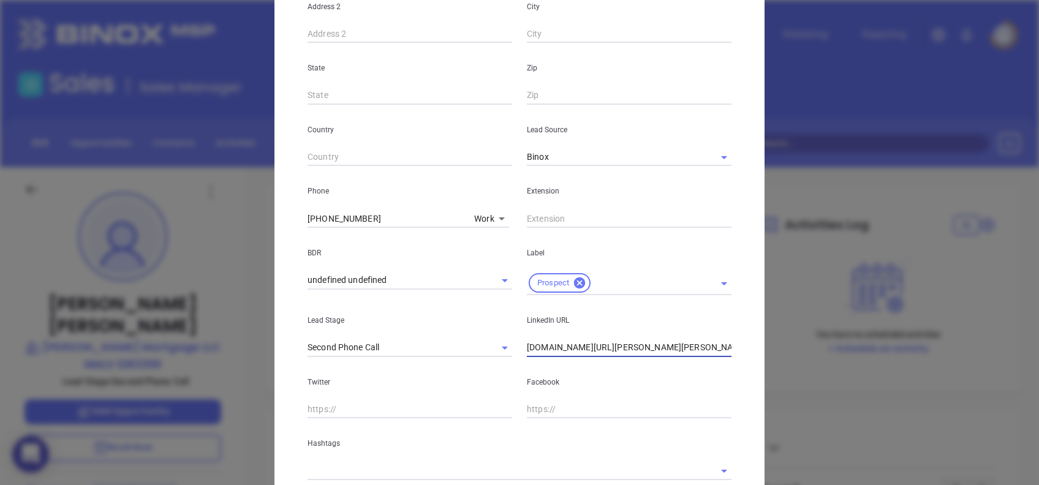
click at [666, 346] on input "www.linkedin.com/in/robert-e-helms-jr-43a72115/" at bounding box center [629, 348] width 205 height 18
click at [665, 346] on input "www.linkedin.com/in/robert-e-helms-jr-43a72115/" at bounding box center [629, 348] width 205 height 18
drag, startPoint x: 369, startPoint y: 214, endPoint x: 207, endPoint y: 198, distance: 163.2
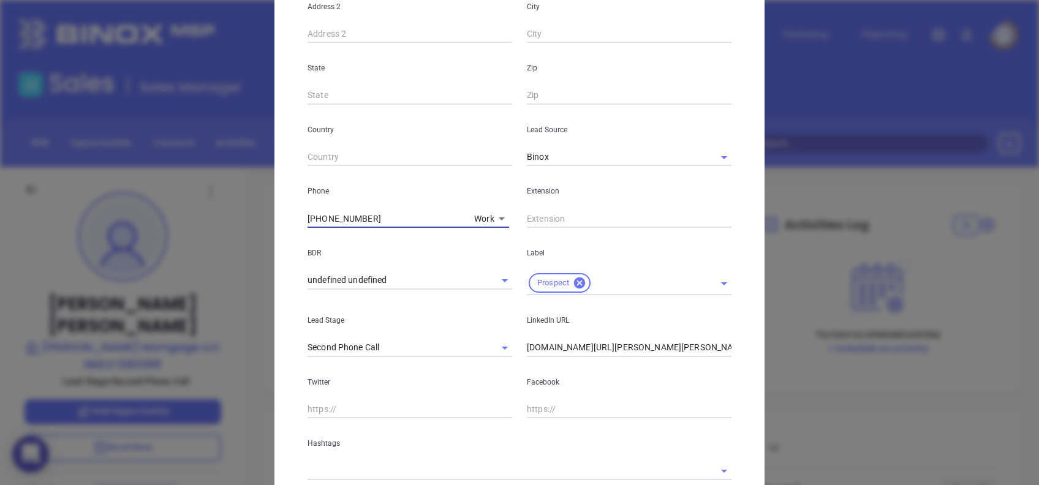
click at [207, 198] on div "Brandon Forney Contact Company First Name Robert Last Name Helms Email robert@h…" at bounding box center [519, 242] width 1039 height 485
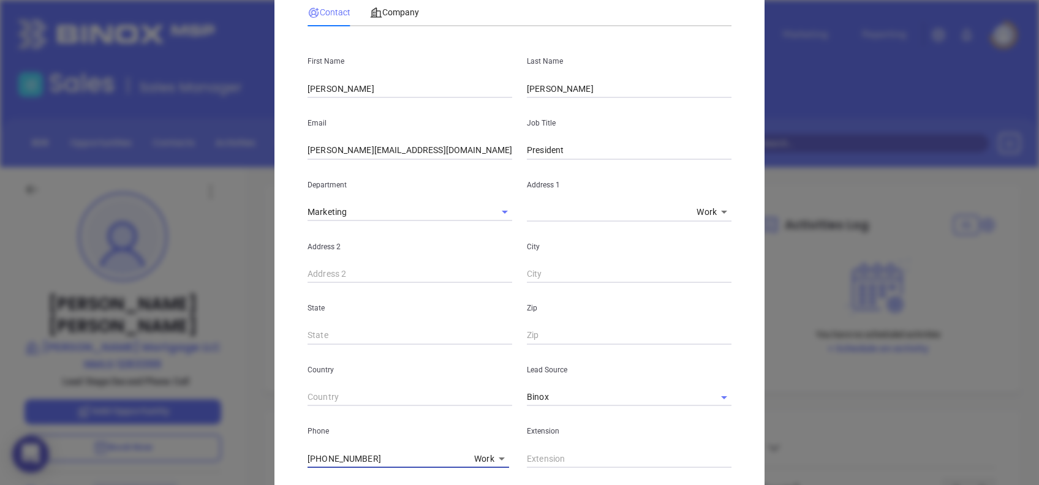
scroll to position [0, 0]
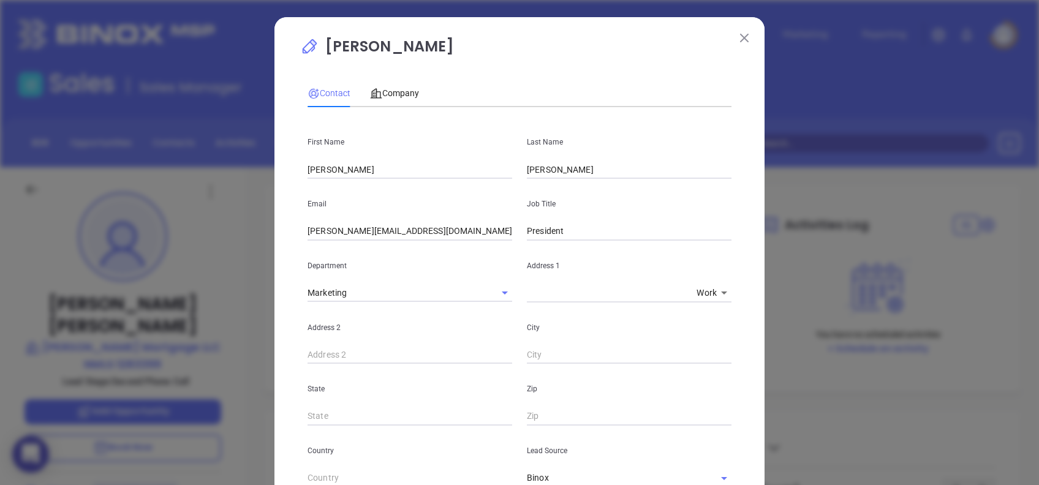
click at [411, 109] on div "Contact Company First Name Robert Last Name Helms Email robert@helmsmortgage.co…" at bounding box center [520, 437] width 424 height 729
drag, startPoint x: 411, startPoint y: 109, endPoint x: 404, endPoint y: 94, distance: 17.0
click at [404, 94] on span "Company" at bounding box center [394, 93] width 49 height 10
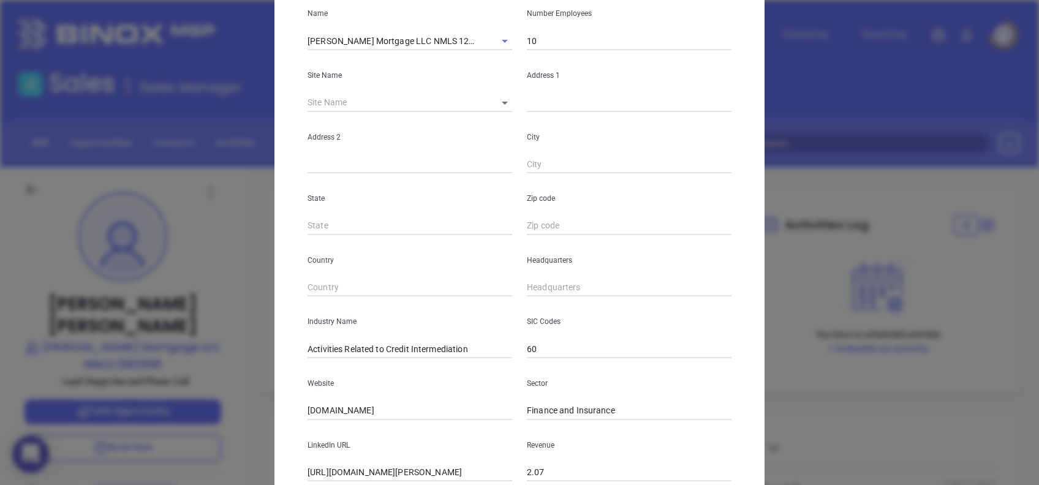
scroll to position [163, 0]
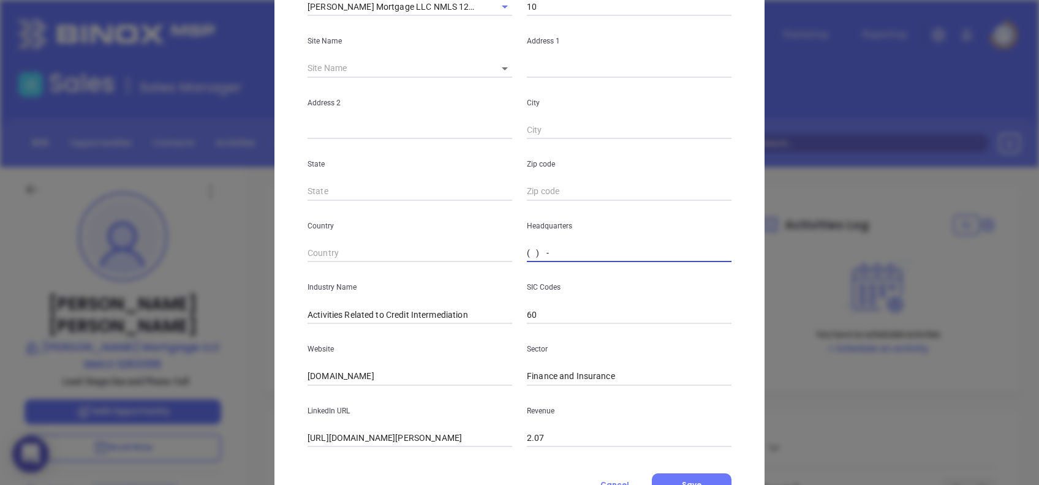
click at [527, 259] on input "( ) -" at bounding box center [629, 254] width 205 height 18
paste input "336) 478-6820"
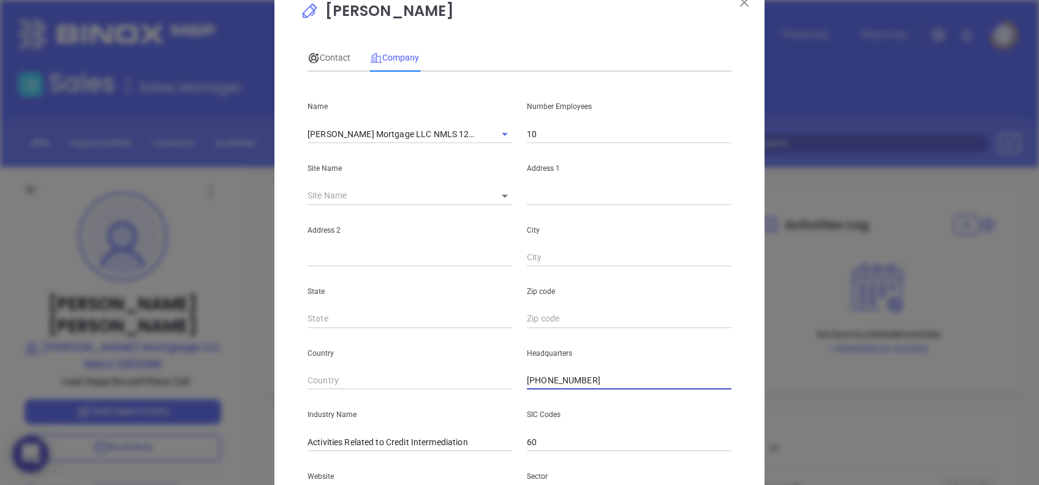
scroll to position [0, 0]
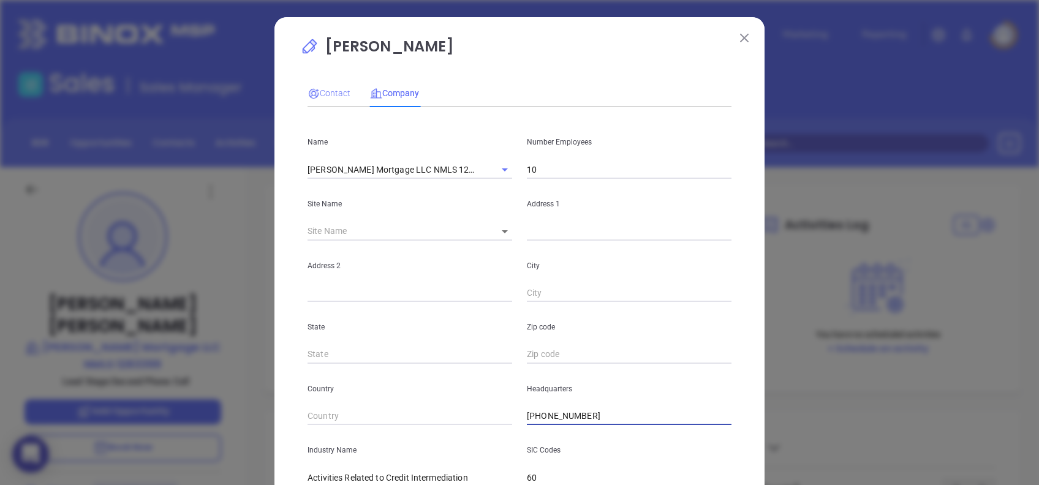
type input "(336) 478-6820"
click at [332, 89] on span "Contact" at bounding box center [329, 93] width 43 height 10
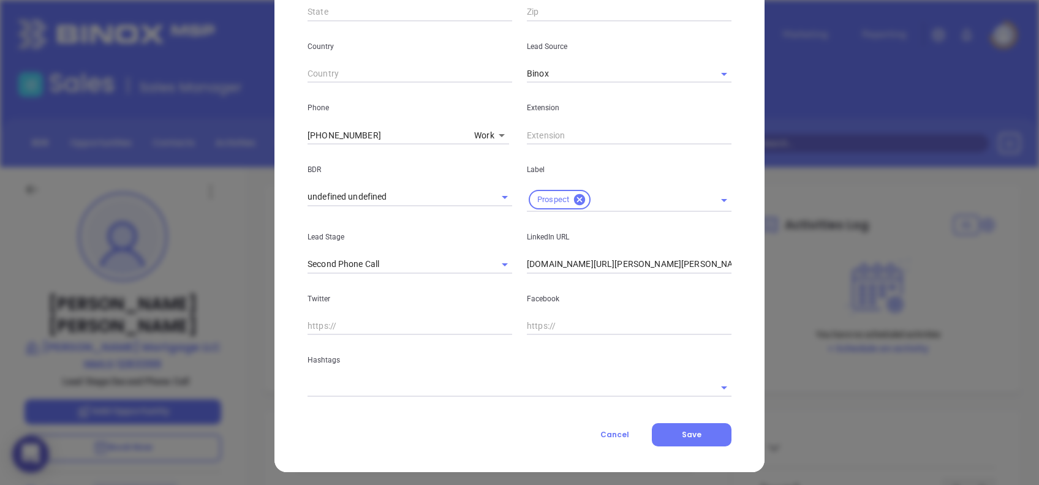
scroll to position [409, 0]
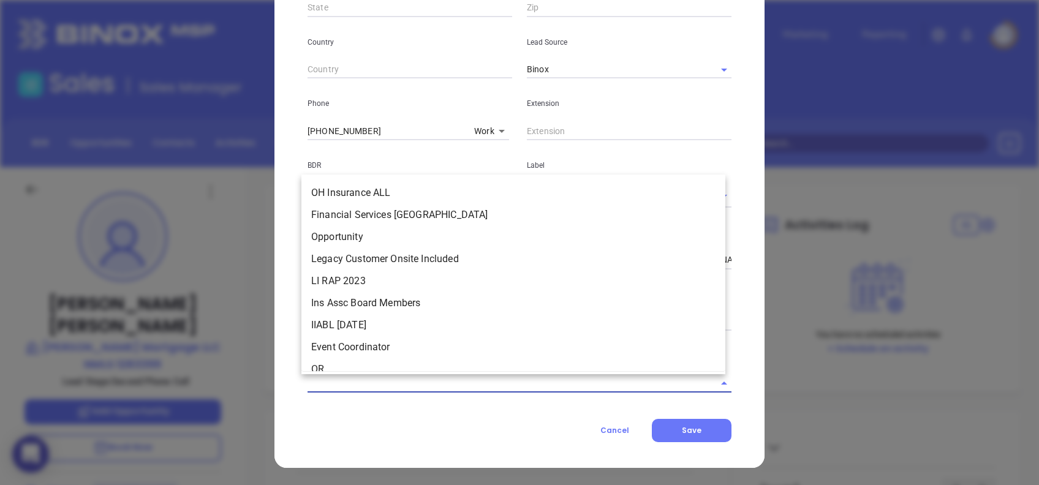
click at [385, 389] on input "text" at bounding box center [503, 383] width 390 height 18
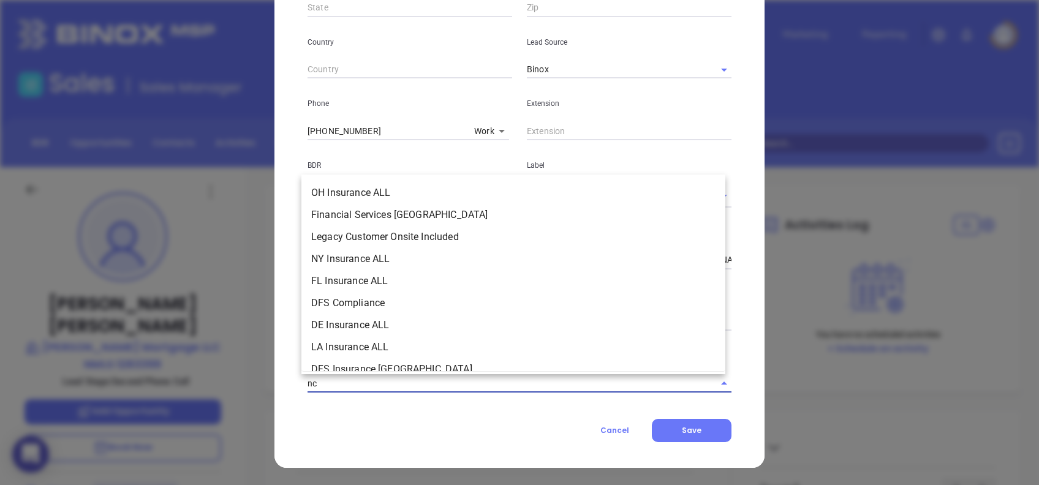
type input "n"
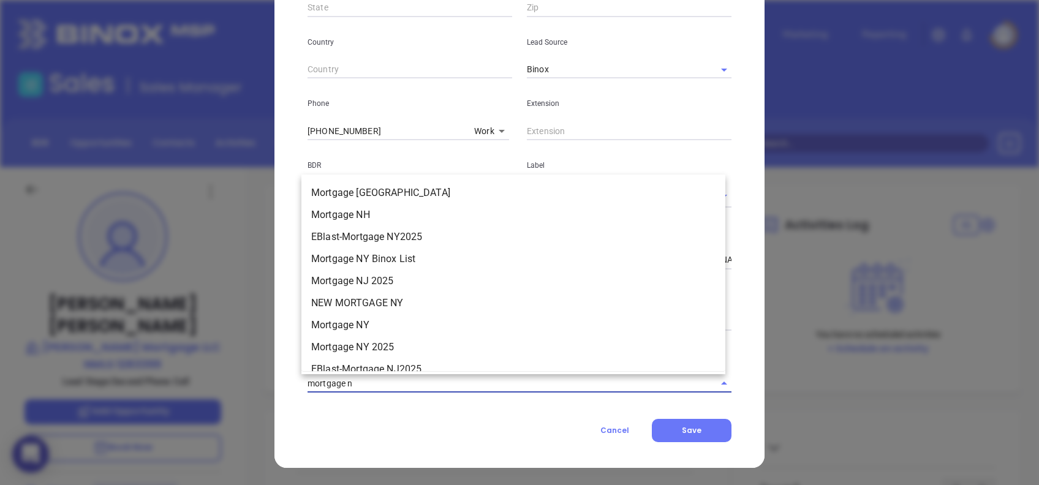
type input "mortgage nc"
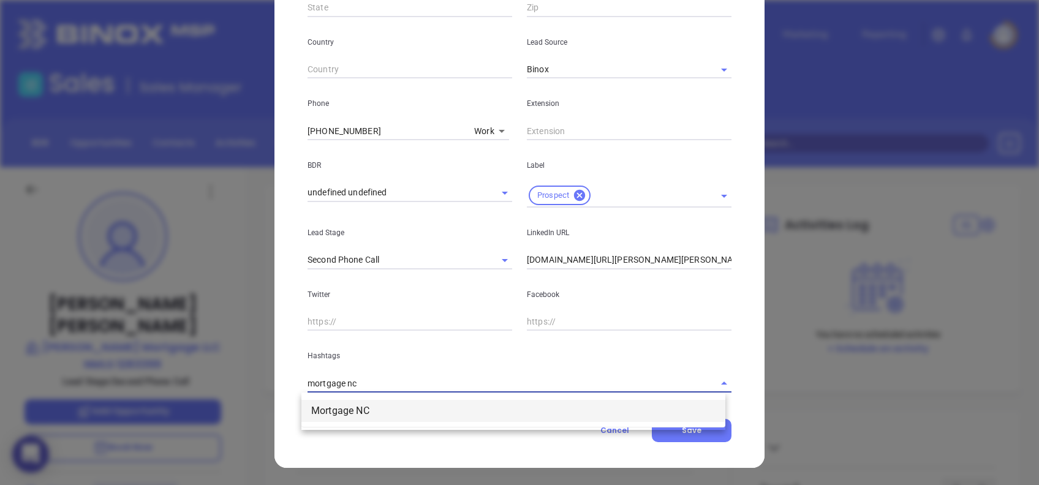
click at [375, 419] on li "Mortgage NC" at bounding box center [514, 411] width 424 height 22
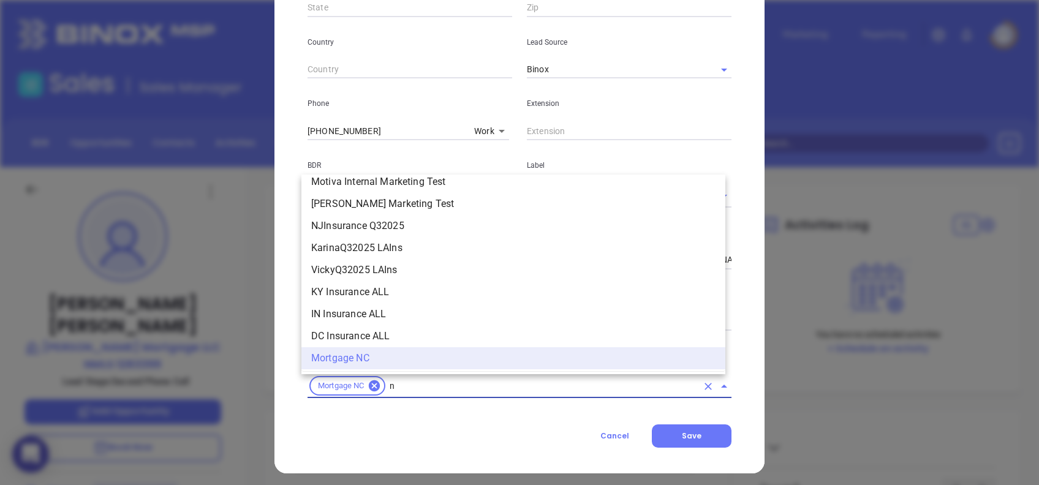
type input "nc"
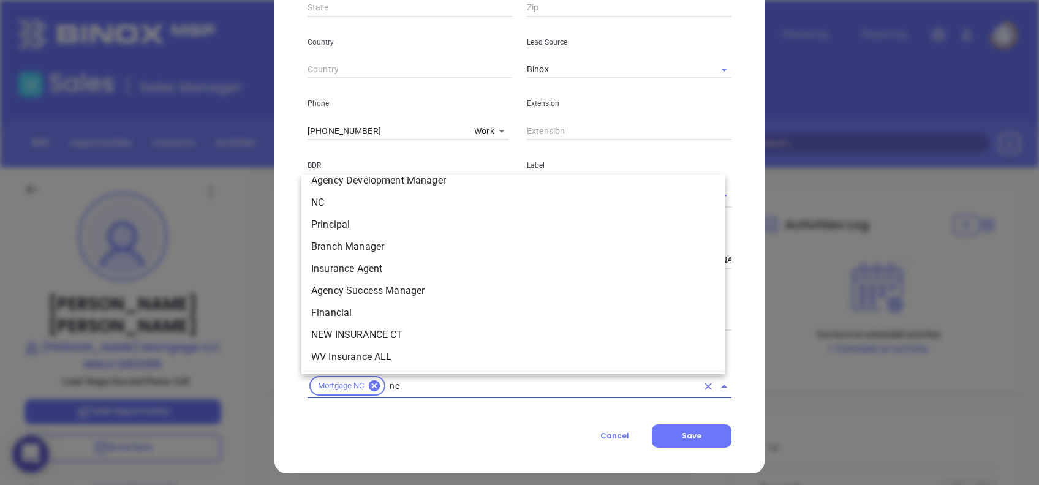
scroll to position [1264, 0]
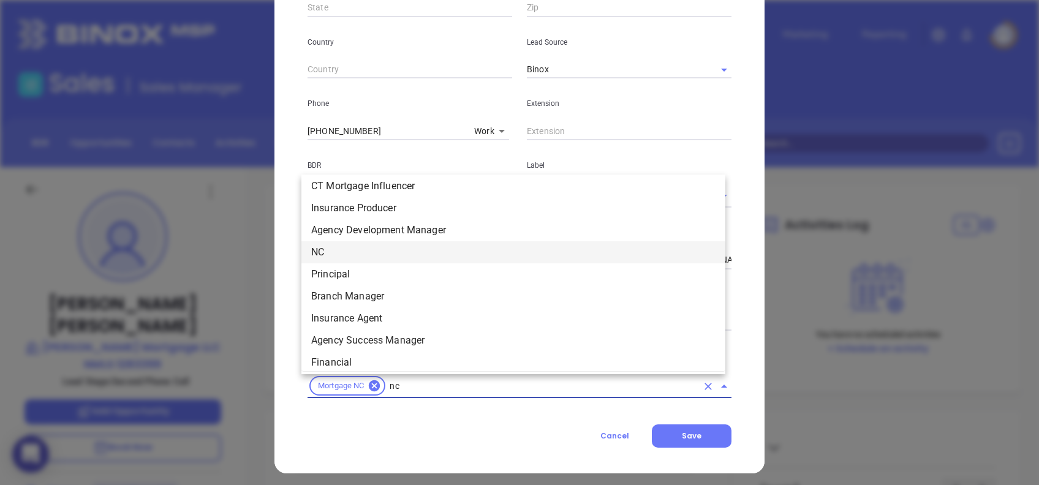
click at [351, 248] on li "NC" at bounding box center [514, 252] width 424 height 22
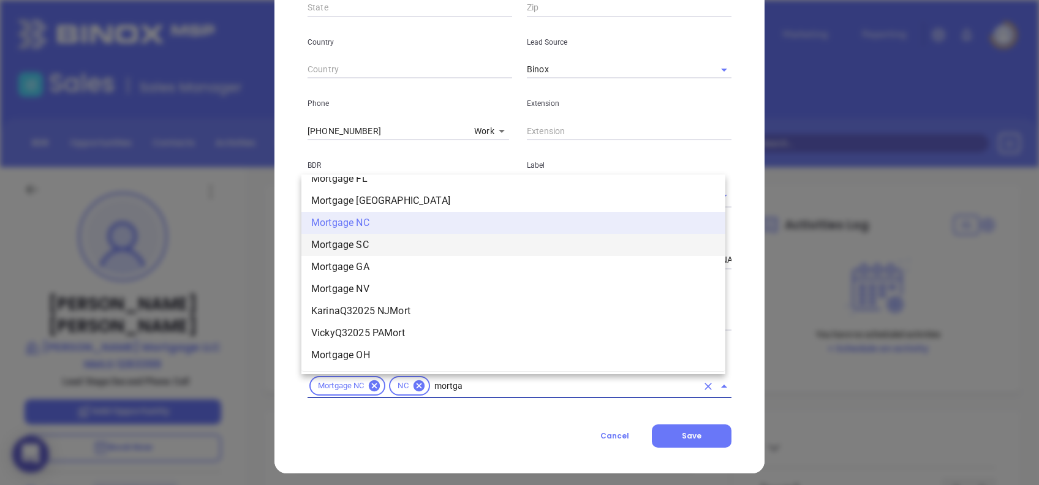
scroll to position [1272, 0]
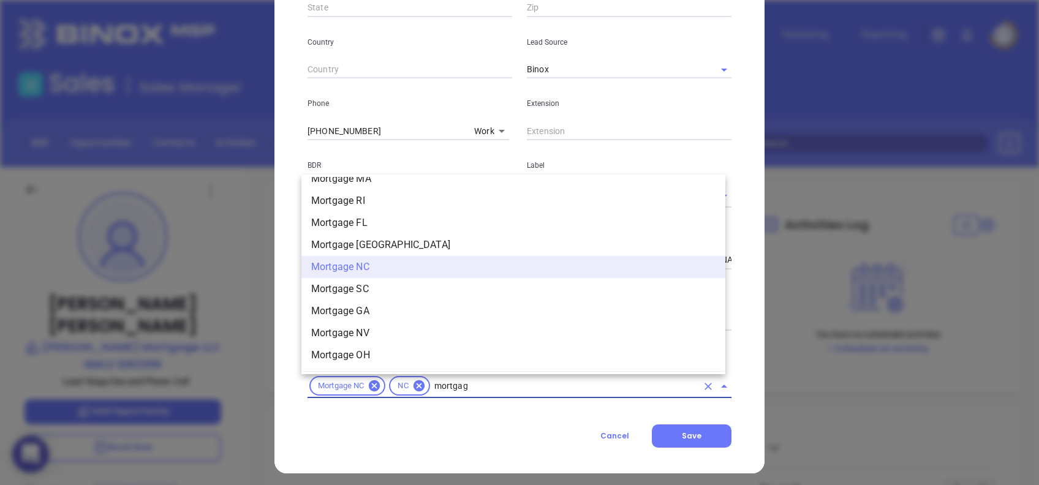
type input "mortgage"
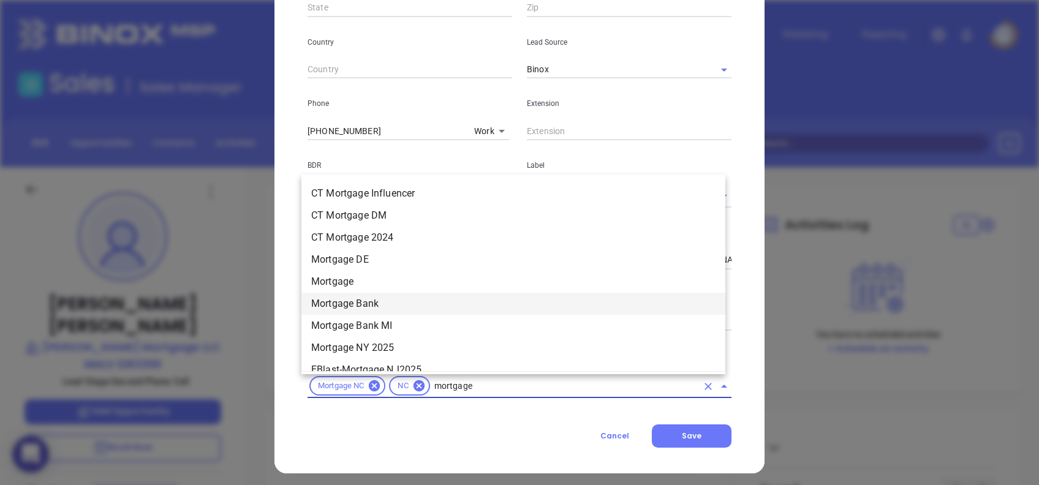
scroll to position [945, 0]
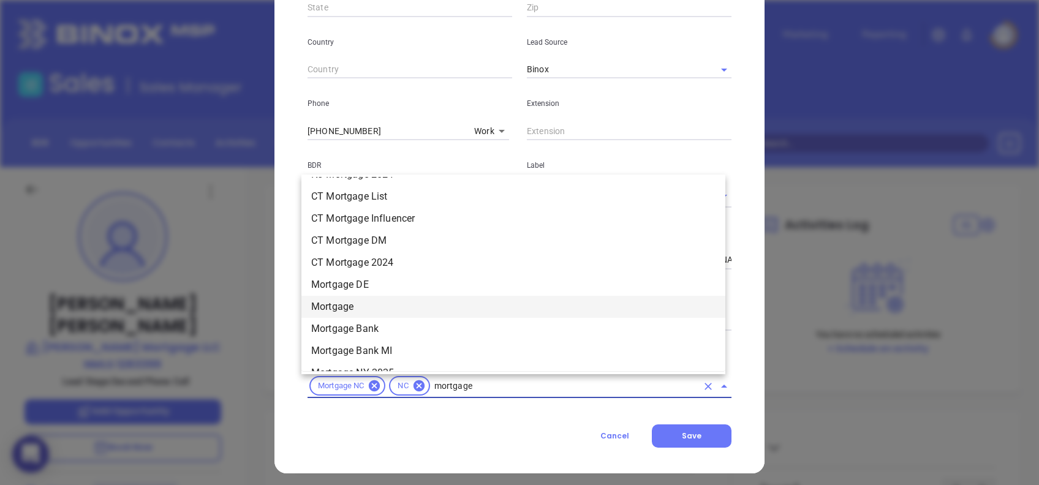
click at [392, 311] on li "Mortgage" at bounding box center [514, 307] width 424 height 22
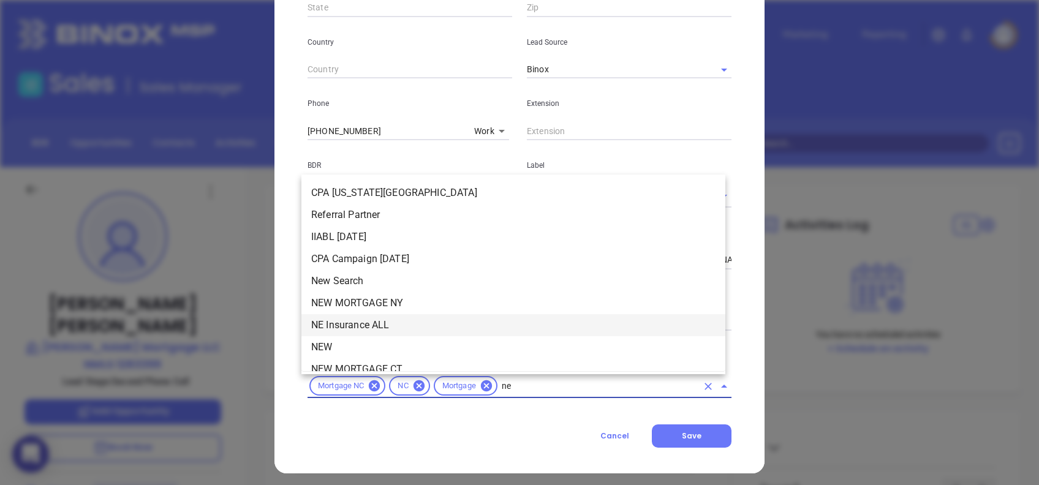
type input "new"
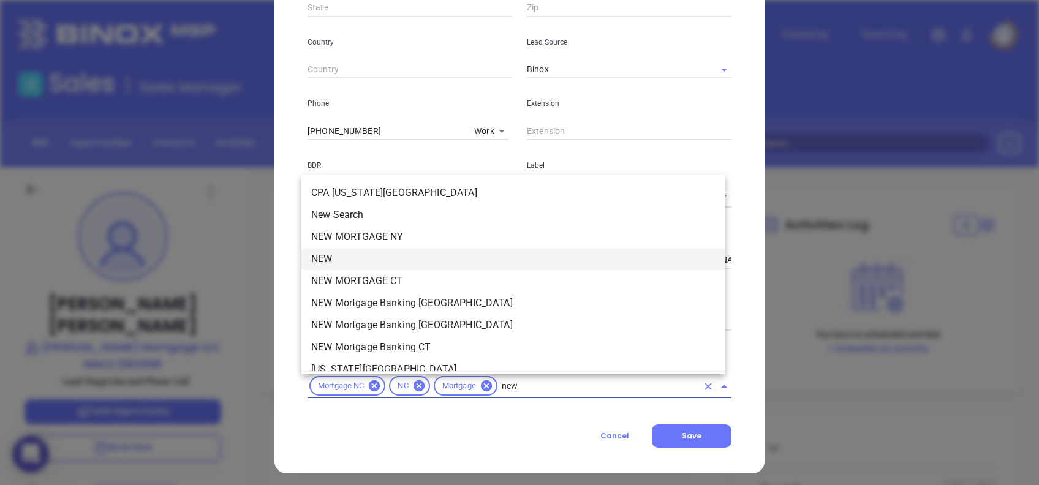
click at [419, 255] on li "NEW" at bounding box center [514, 259] width 424 height 22
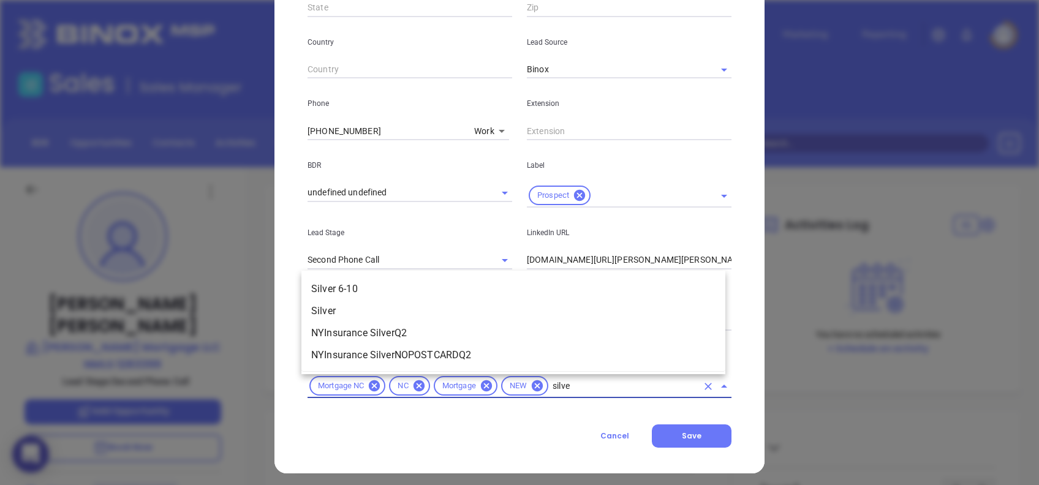
type input "silver"
click at [418, 278] on li "Silver 6-10" at bounding box center [514, 289] width 424 height 22
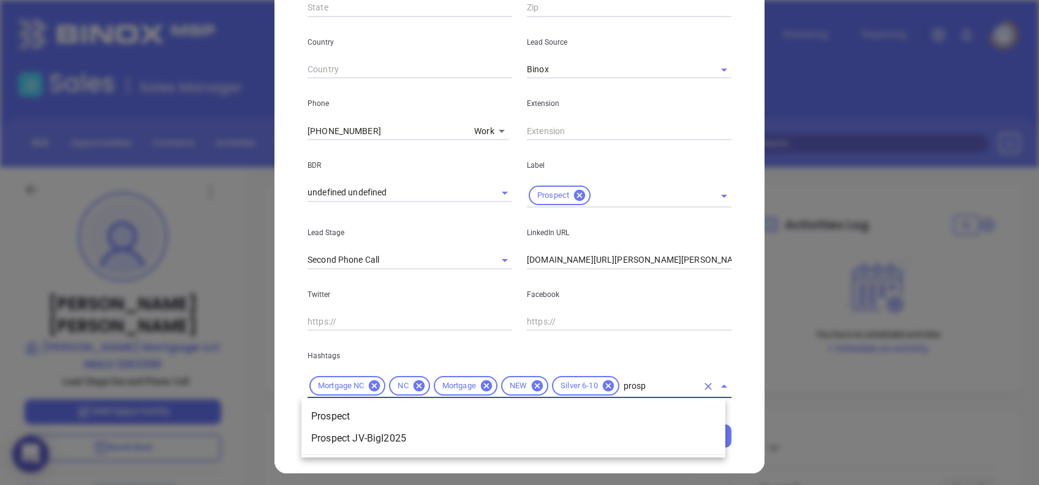
type input "prospe"
click at [583, 417] on li "Prospect" at bounding box center [514, 417] width 424 height 22
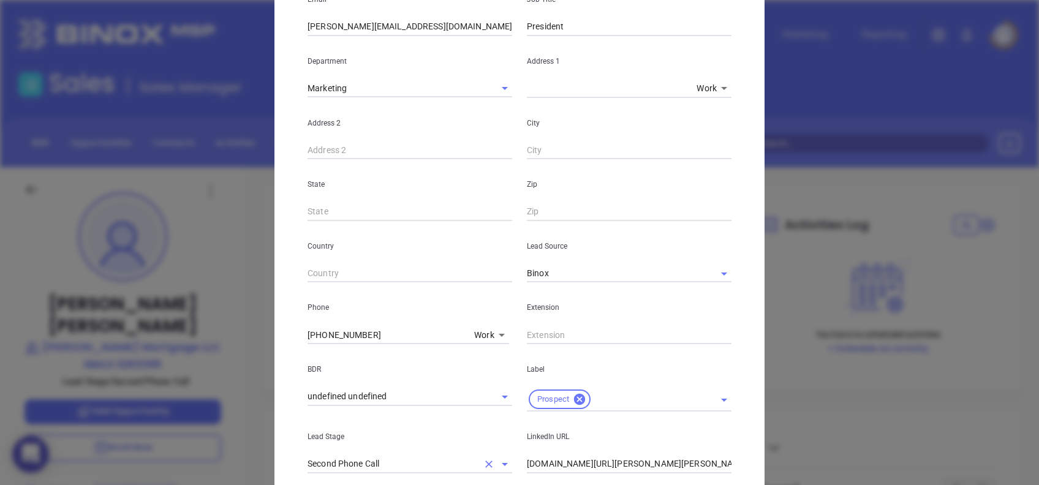
scroll to position [0, 0]
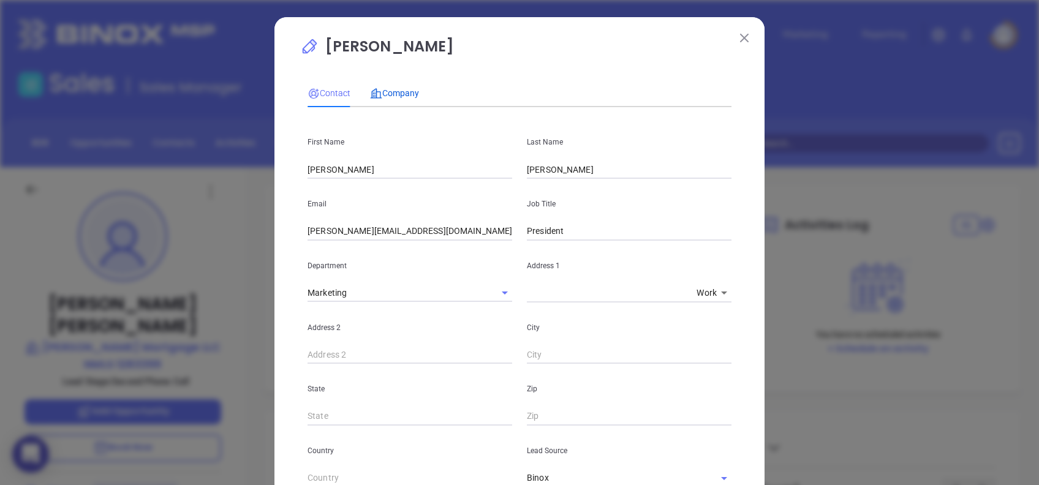
click at [398, 94] on span "Company" at bounding box center [394, 93] width 49 height 10
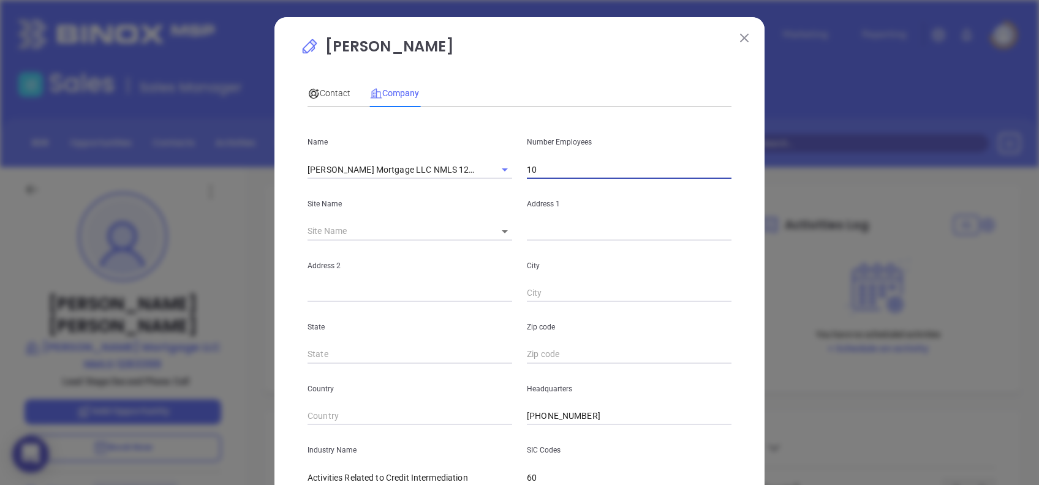
click at [589, 172] on input "10" at bounding box center [629, 170] width 205 height 18
type input "1"
type input "7"
click at [588, 228] on input "text" at bounding box center [629, 231] width 205 height 18
paste input "717 Green Valley Rd, Ste 200, Greensboro, NC 27408"
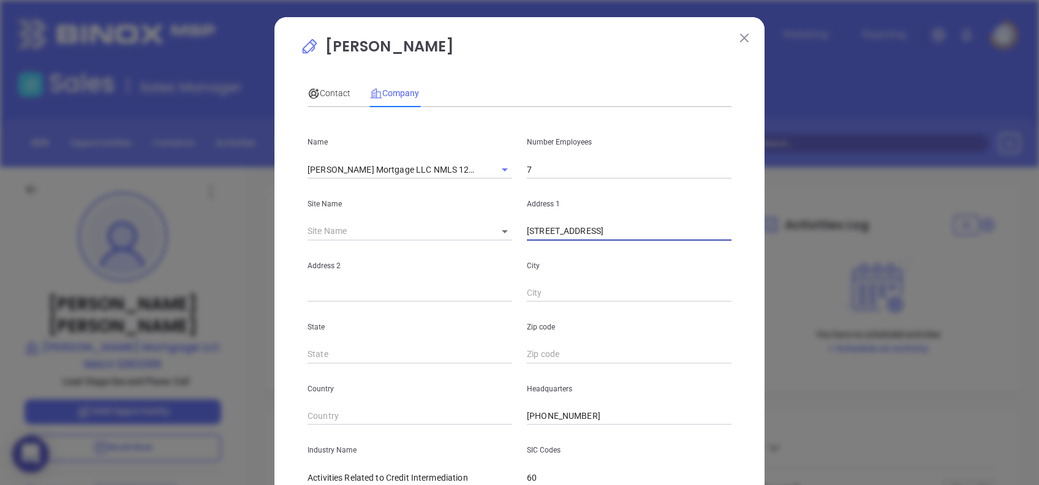
drag, startPoint x: 700, startPoint y: 229, endPoint x: 786, endPoint y: 232, distance: 85.9
click at [786, 232] on div "Brandon Forney Contact Company First Name Robert Last Name Helms Email robert@h…" at bounding box center [519, 242] width 1039 height 485
type input "717 Green Valley Rd, Ste 200, Greensboro, NC"
click at [542, 351] on input "text" at bounding box center [629, 355] width 205 height 18
paste input "27408"
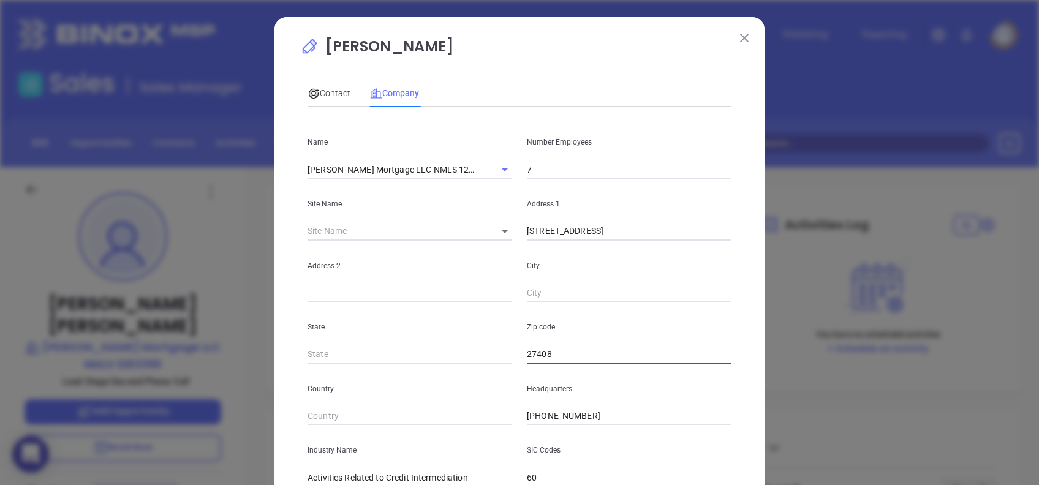
type input "27408"
click at [708, 226] on input "717 Green Valley Rd, Ste 200, Greensboro, NC" at bounding box center [629, 231] width 205 height 18
type input "717 Green Valley Rd, Ste 200,"
click at [552, 292] on input "text" at bounding box center [629, 293] width 205 height 18
paste input "Greensboro"
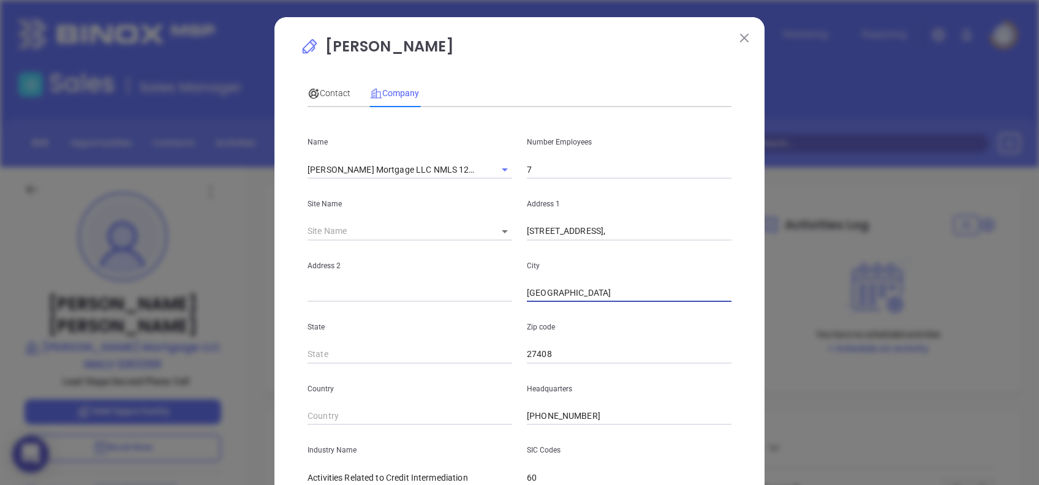
type input "Greensboro"
click at [678, 231] on input "717 Green Valley Rd, Ste 200," at bounding box center [629, 231] width 205 height 18
type input "717 Green Valley Rd,"
click at [377, 290] on input "text" at bounding box center [410, 293] width 205 height 18
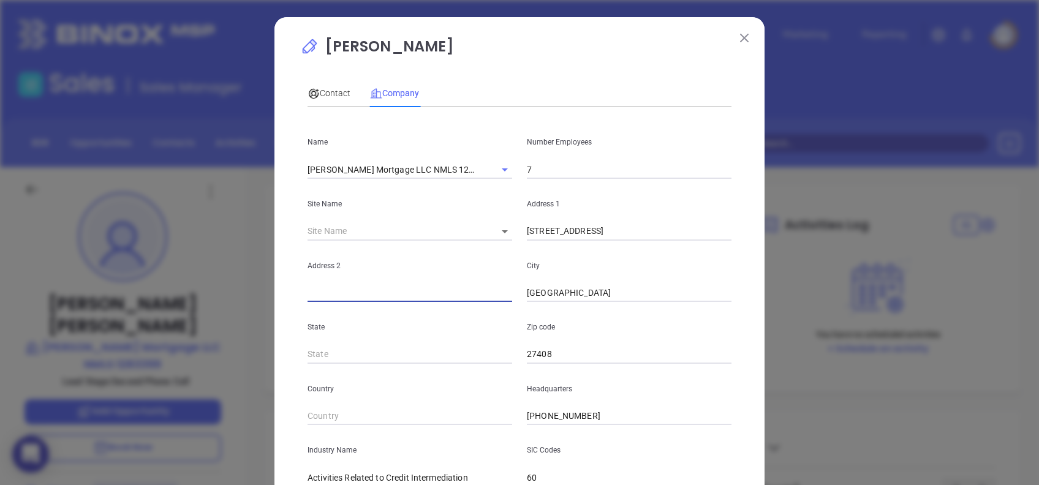
click at [377, 290] on input "text" at bounding box center [410, 293] width 205 height 18
drag, startPoint x: 377, startPoint y: 290, endPoint x: 367, endPoint y: 295, distance: 11.8
click at [367, 295] on input "text" at bounding box center [410, 293] width 205 height 18
paste input "Ste 200"
type input "Ste 200"
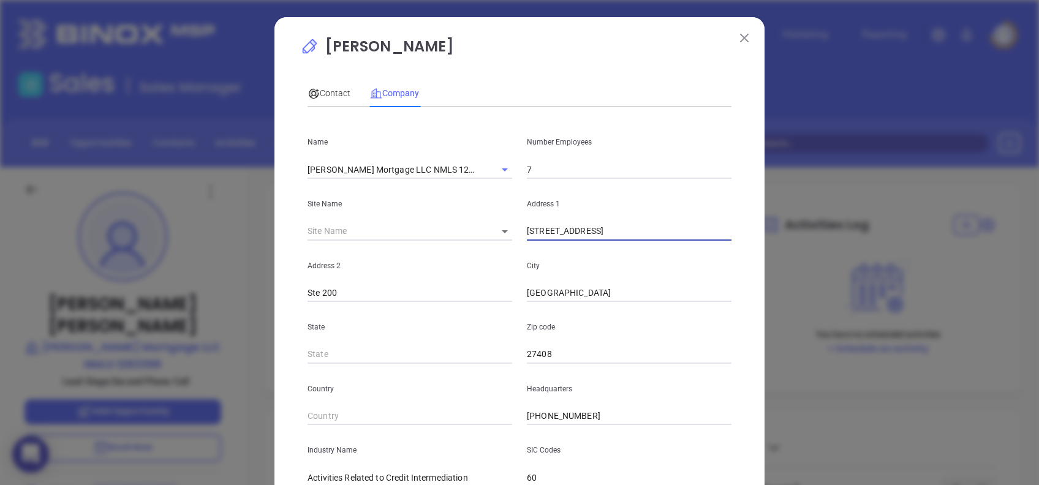
click at [621, 235] on input "717 Green Valley Rd," at bounding box center [629, 231] width 205 height 18
type input "717 Green Valley Rd"
click at [308, 295] on input "Ste 200" at bounding box center [410, 293] width 205 height 18
type input "Suite 200"
click at [554, 65] on div "Brandon Forney Contact Company First Name Robert Last Name Helms Email robert@h…" at bounding box center [519, 348] width 439 height 624
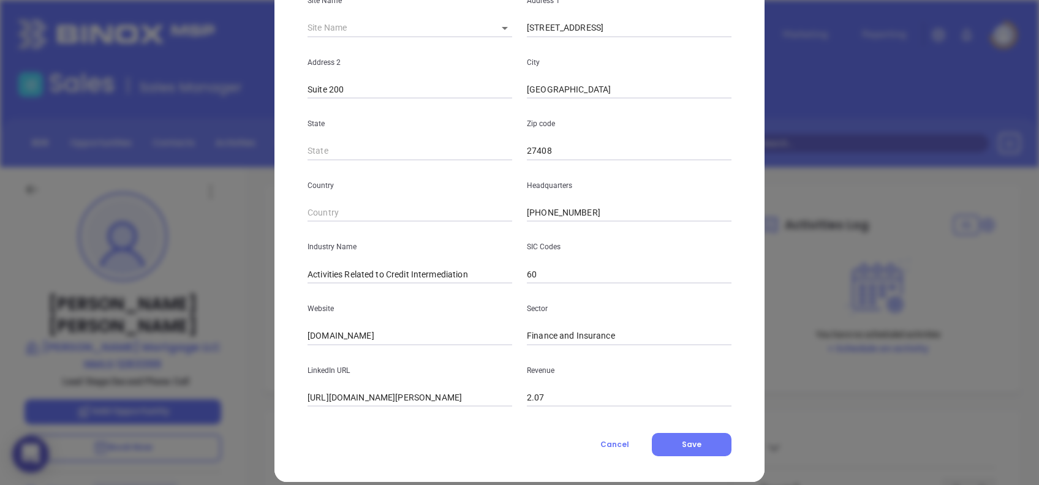
scroll to position [218, 0]
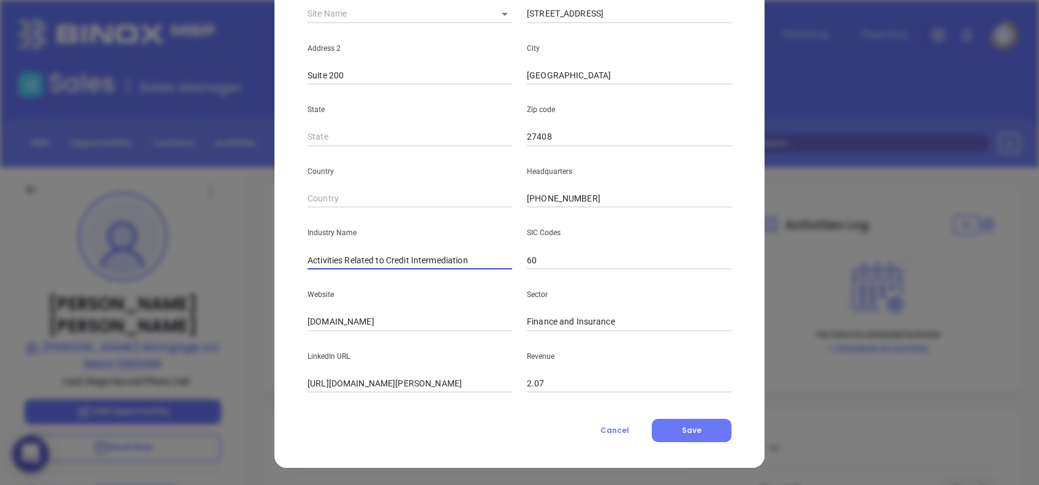
click at [455, 254] on input "Activities Related to Credit Intermediation" at bounding box center [410, 260] width 205 height 18
type input "Mortgage"
click at [390, 319] on input "helmsmortgage.com" at bounding box center [410, 322] width 205 height 18
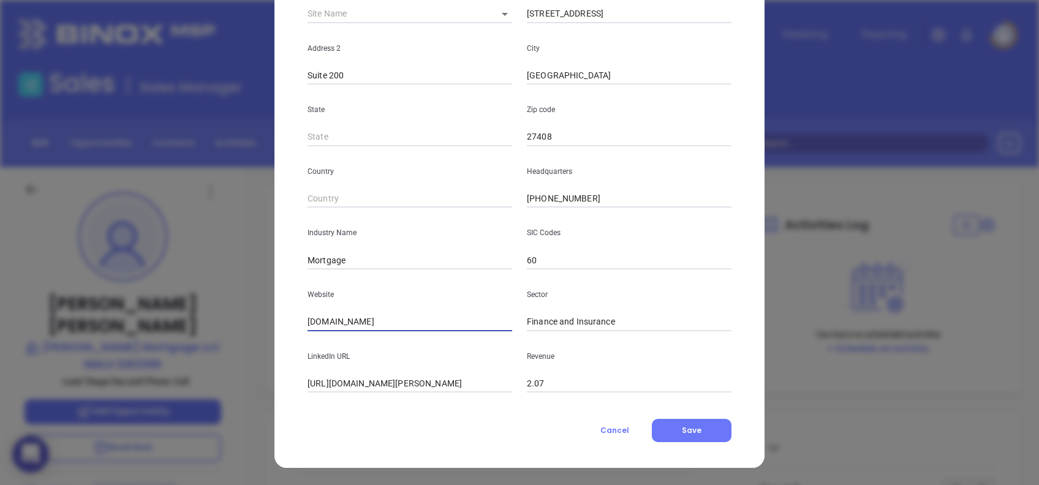
click at [390, 319] on input "helmsmortgage.com" at bounding box center [410, 322] width 205 height 18
paste input "ttps://www.helmsmortgage.com/"
type input "https://www.helmsmortgage.com/"
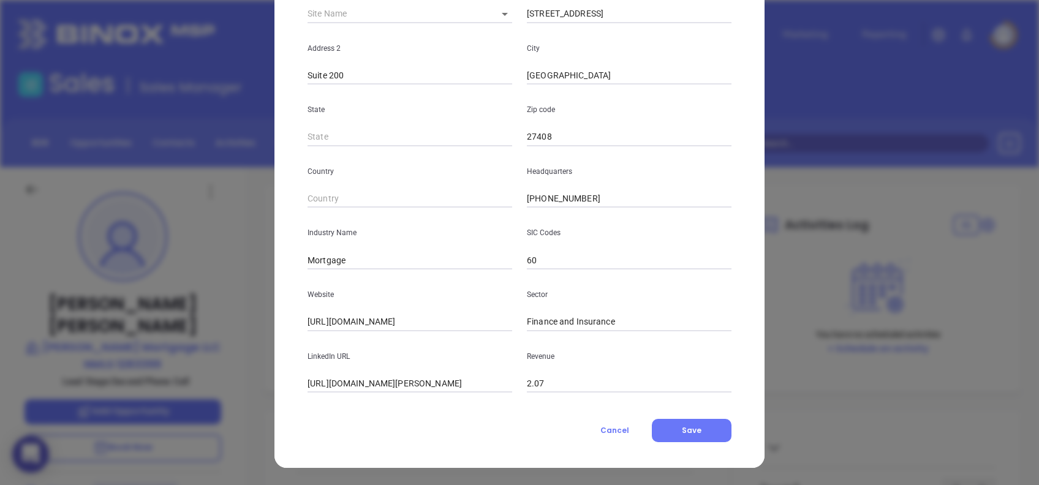
click at [427, 387] on input "https://www.linkedin.com/company/helms-mortgage-llc/" at bounding box center [410, 384] width 205 height 18
paste input "text"
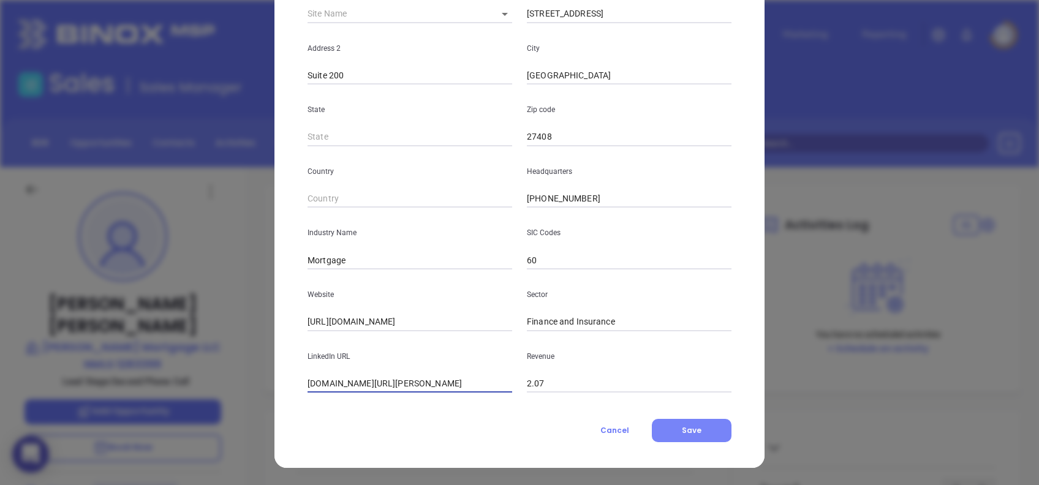
type input "www.linkedin.com/company/helms-mortgage-llc/"
click at [708, 428] on button "Save" at bounding box center [692, 430] width 80 height 23
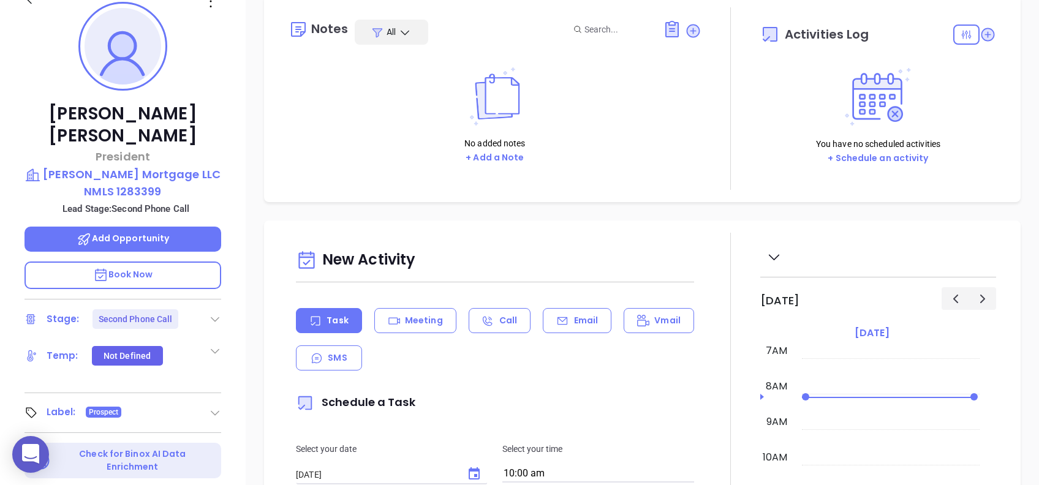
scroll to position [194, 0]
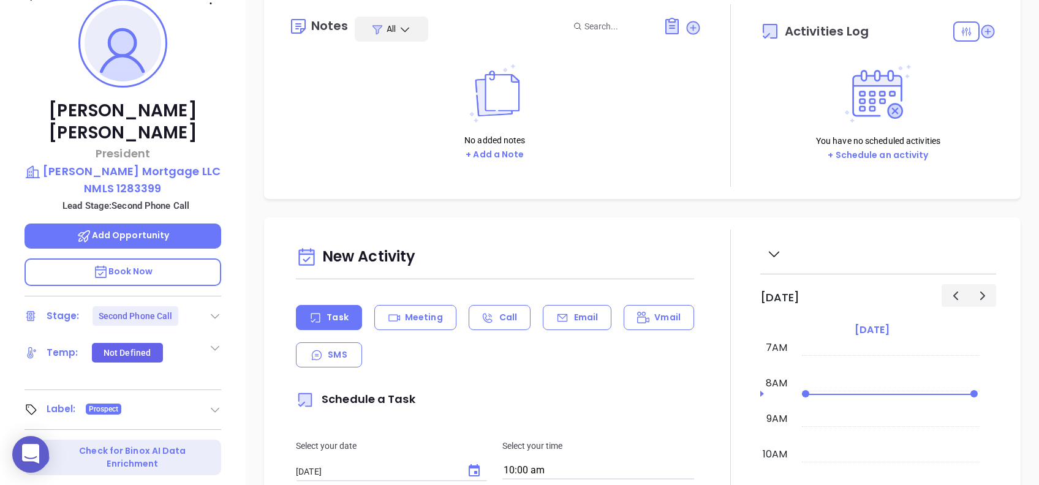
click at [216, 310] on icon at bounding box center [215, 316] width 12 height 12
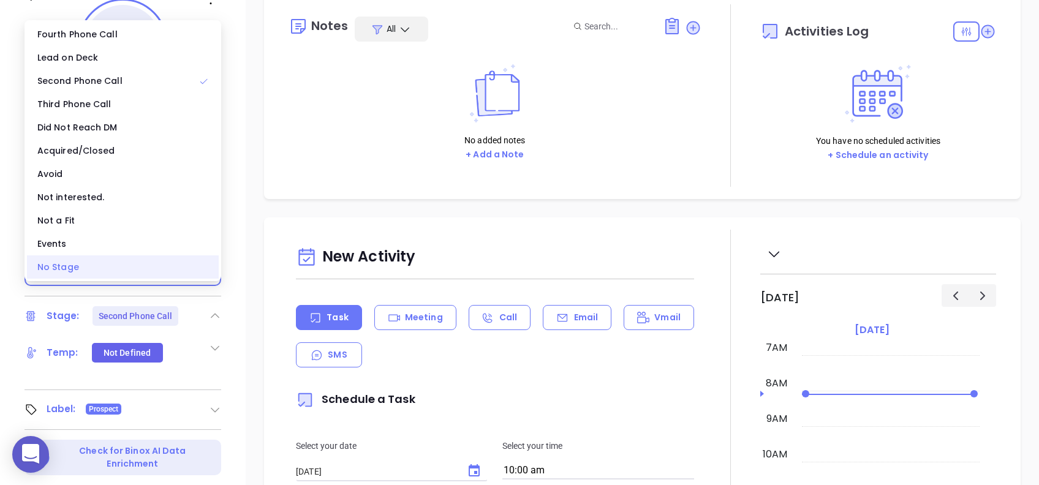
click at [180, 272] on div "No Stage" at bounding box center [123, 267] width 192 height 23
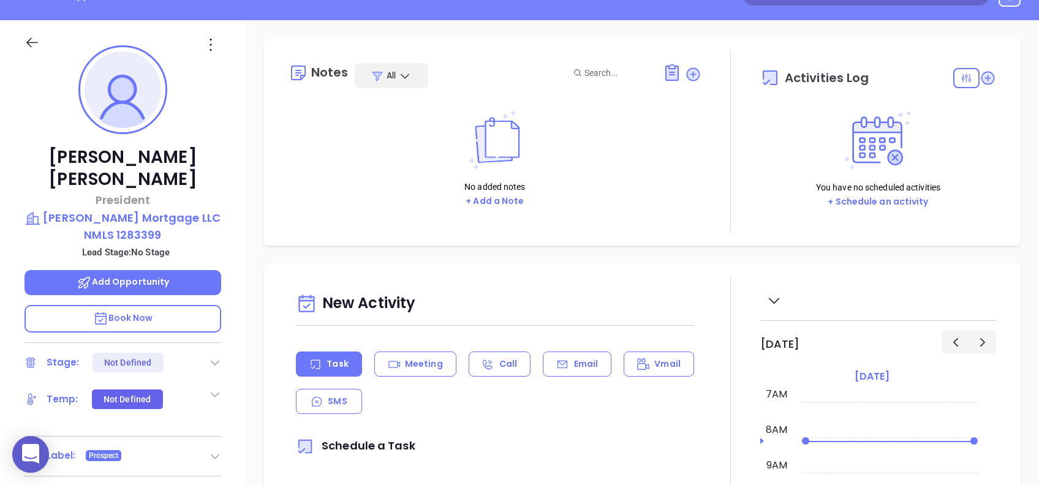
scroll to position [0, 0]
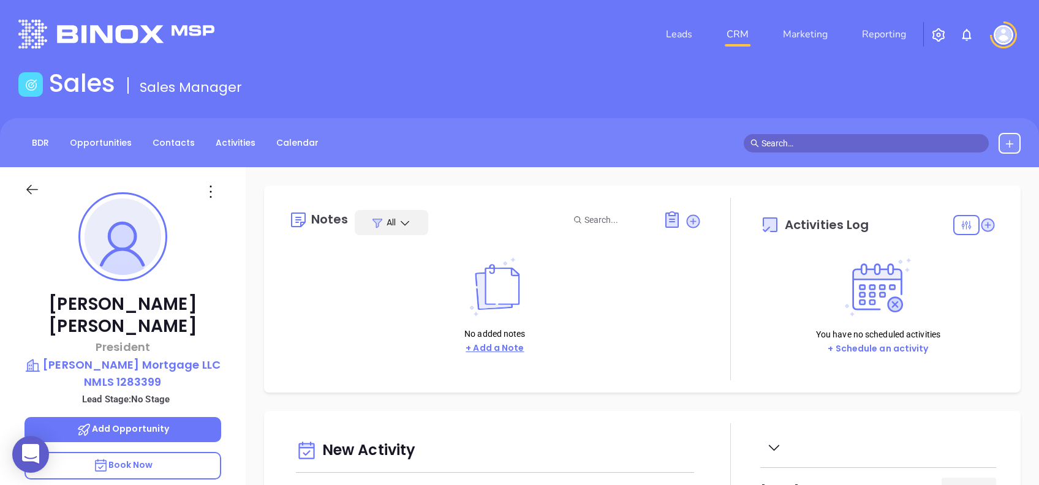
click at [503, 347] on button "+ Add a Note" at bounding box center [495, 348] width 66 height 14
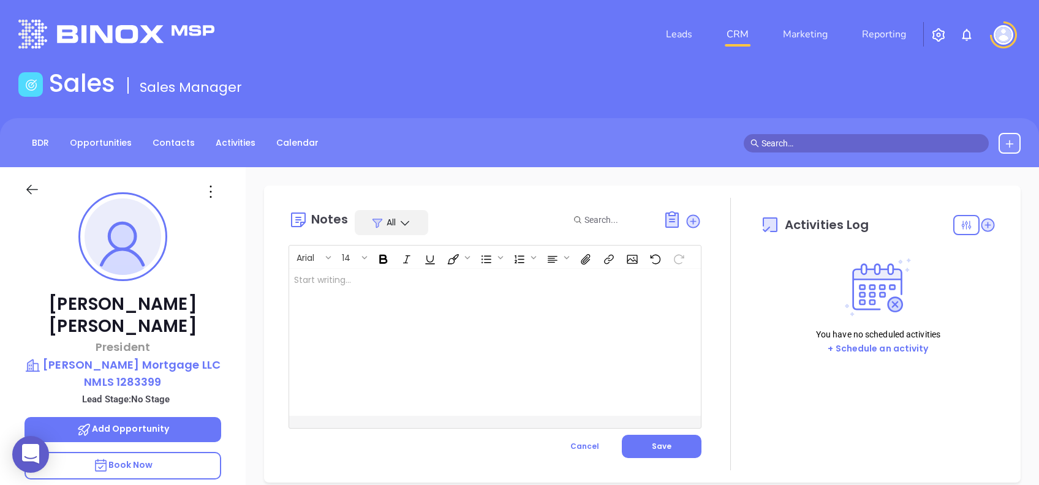
click at [356, 325] on div at bounding box center [480, 342] width 383 height 147
click at [685, 447] on button "Save" at bounding box center [662, 446] width 80 height 23
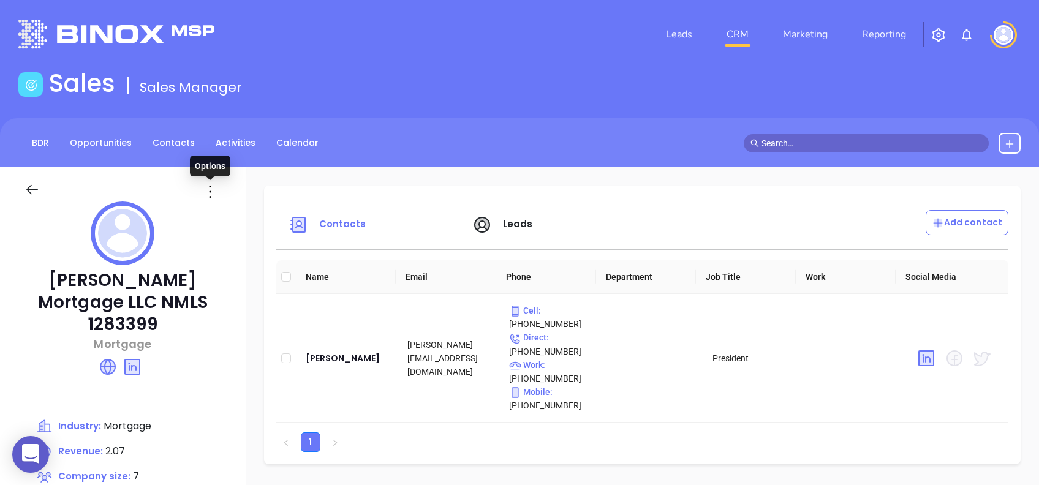
click at [214, 188] on icon at bounding box center [210, 192] width 20 height 20
click at [262, 218] on div "Edit" at bounding box center [265, 215] width 111 height 13
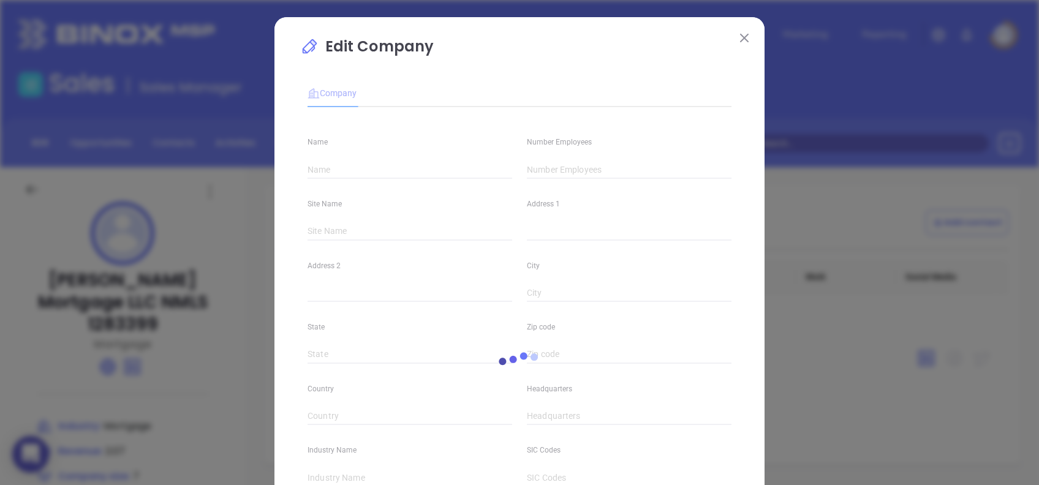
type input "[PERSON_NAME] Mortgage LLC NMLS 1283399"
type input "7"
type input "[STREET_ADDRESS]"
type input "Suite 200"
type input "[GEOGRAPHIC_DATA]"
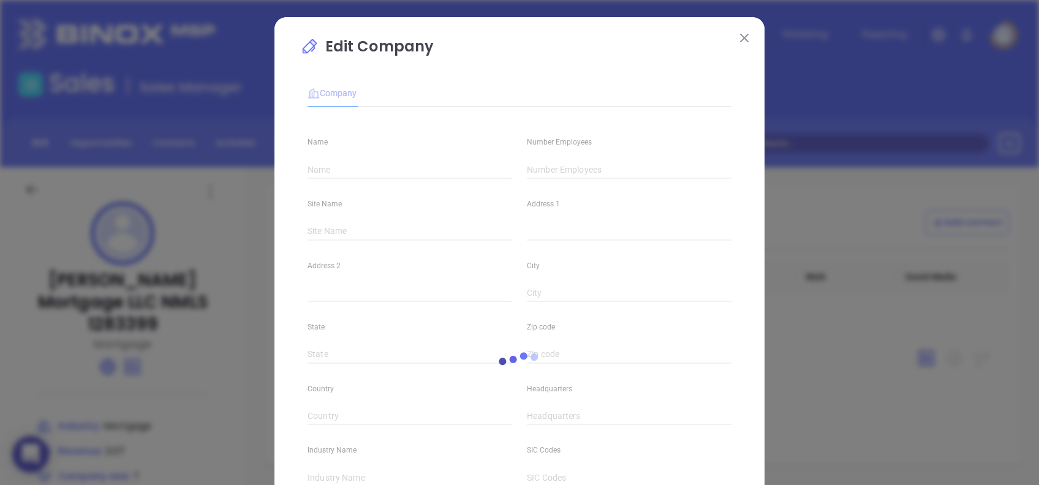
type input "27408"
type input "[PHONE_NUMBER]"
type input "Mortgage"
type input "60"
type input "[URL][DOMAIN_NAME]"
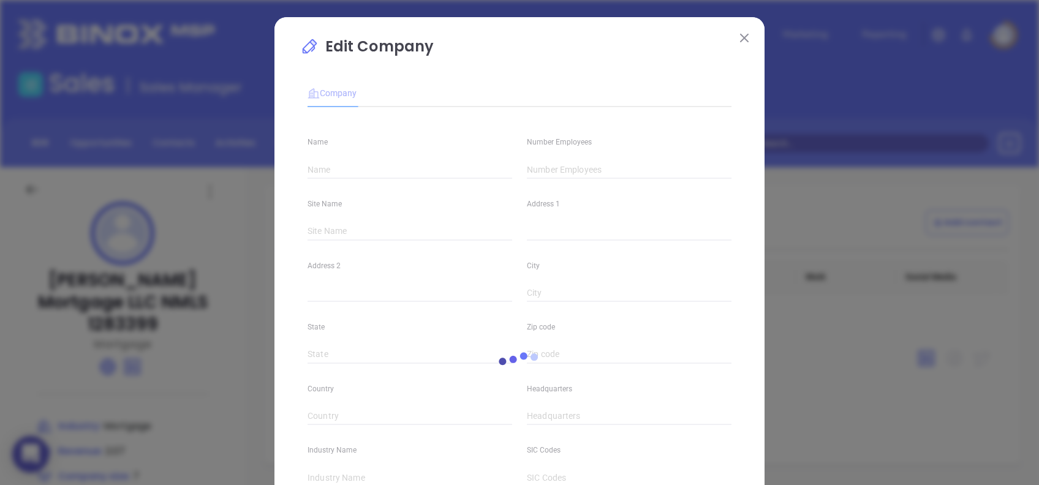
type input "Finance and Insurance"
type input "[DOMAIN_NAME][URL][PERSON_NAME]"
type input "2.07"
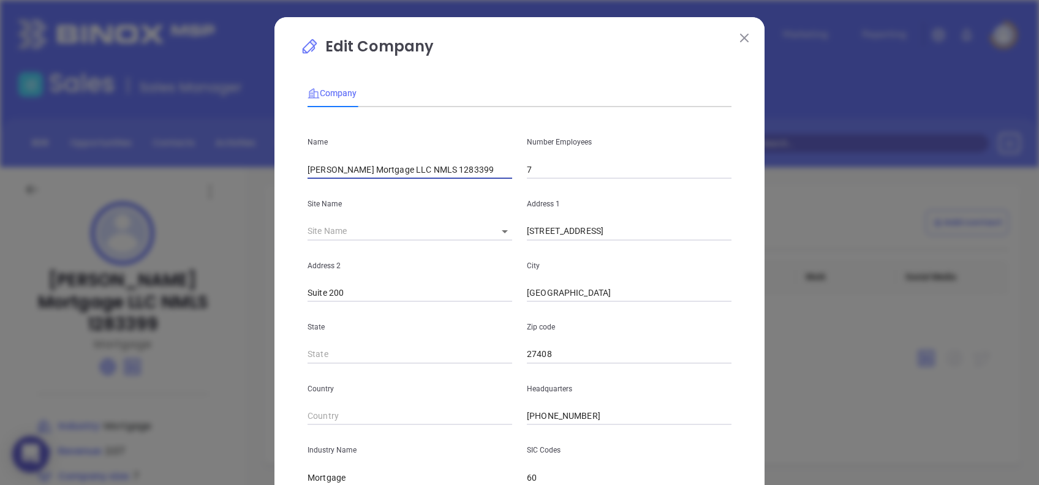
click at [382, 166] on input "[PERSON_NAME] Mortgage LLC NMLS 1283399" at bounding box center [410, 170] width 205 height 18
type input "[PERSON_NAME] Mortgage LLC"
click at [537, 48] on p "Edit Company" at bounding box center [519, 50] width 439 height 28
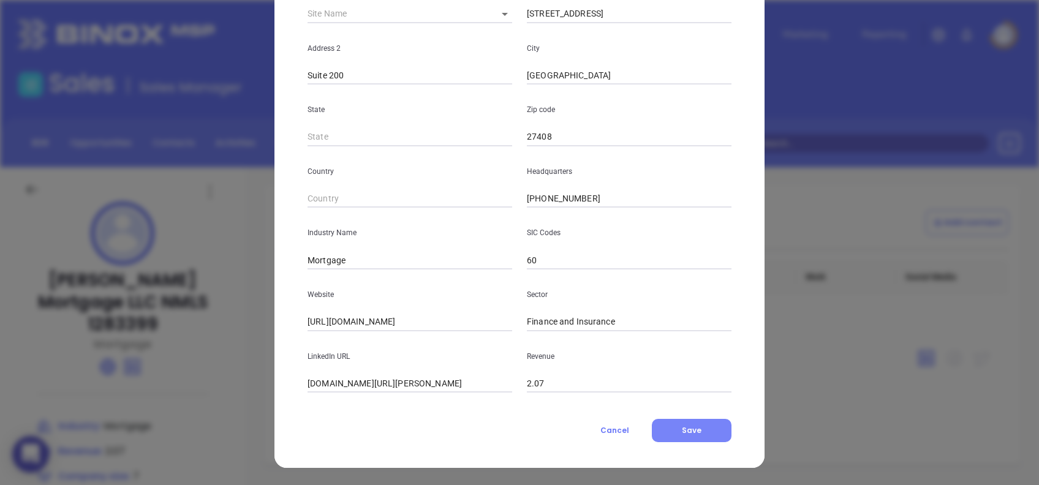
click at [699, 431] on button "Save" at bounding box center [692, 430] width 80 height 23
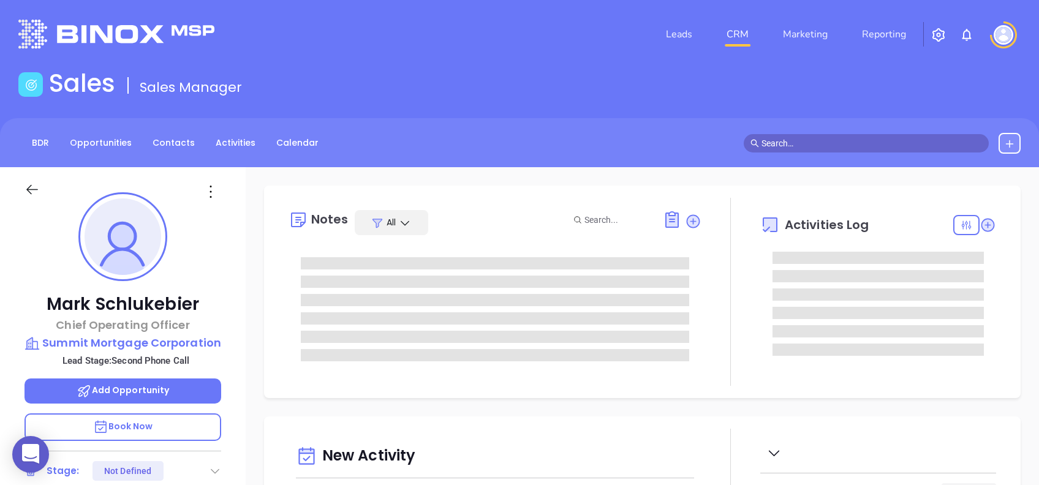
type input "[DATE]"
type input "[PERSON_NAME]"
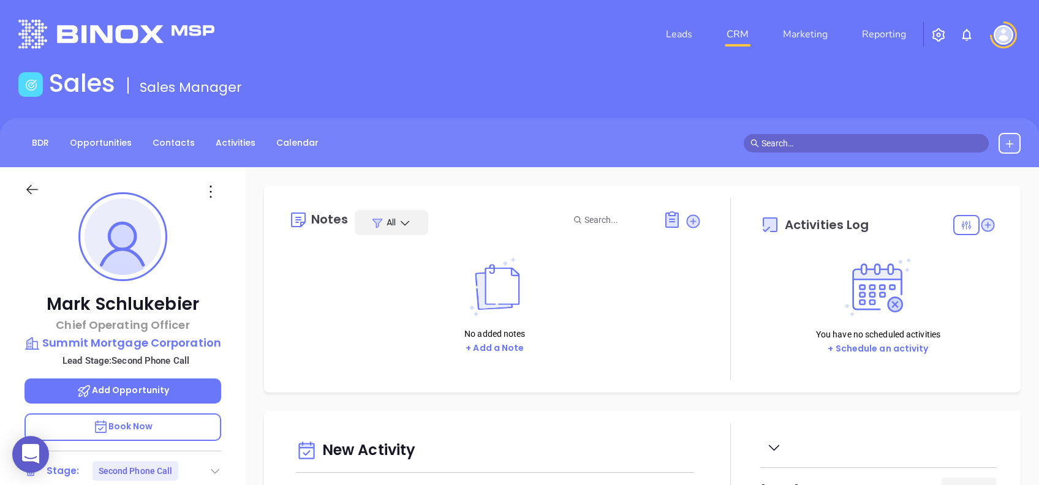
click at [210, 184] on icon at bounding box center [211, 192] width 20 height 20
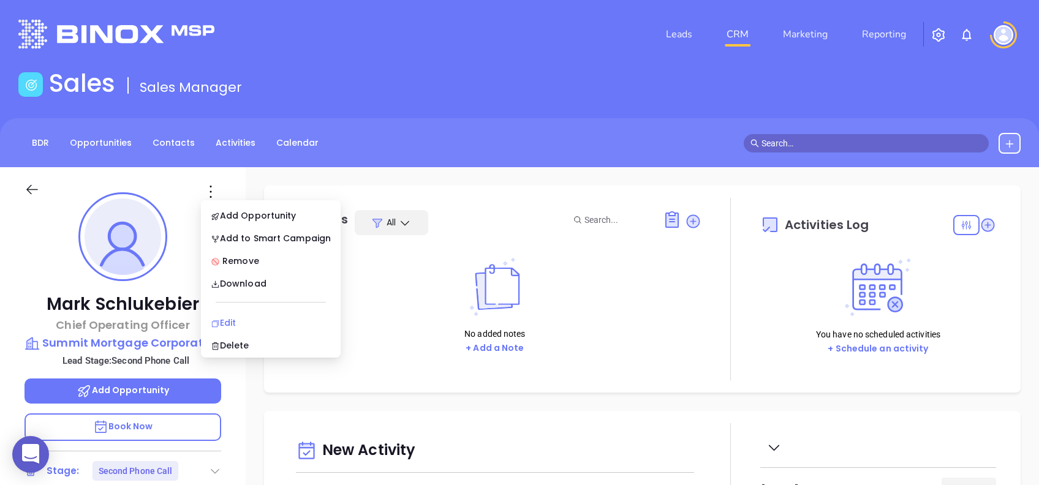
click at [270, 319] on div "Edit" at bounding box center [271, 322] width 120 height 13
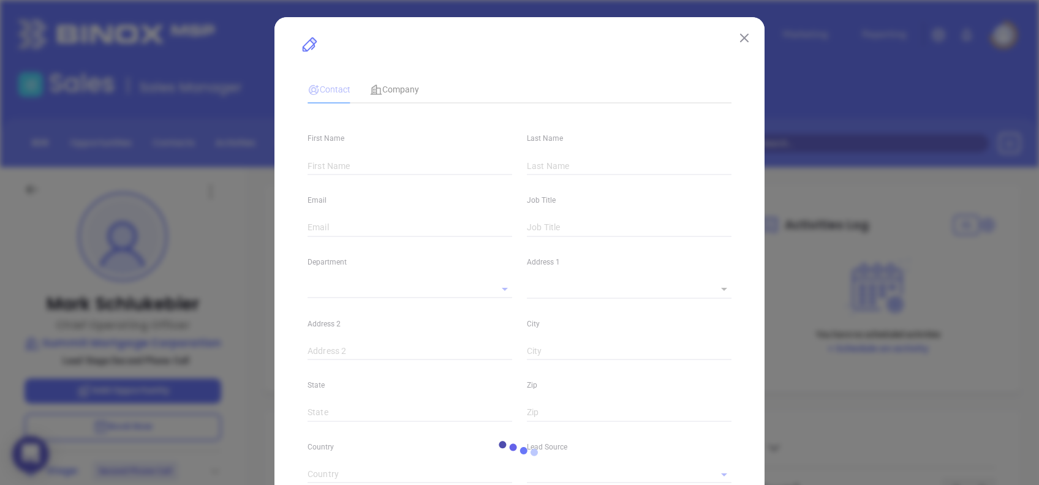
type input "Mark"
type input "Schlukebier"
type input "[EMAIL_ADDRESS][DOMAIN_NAME]"
type input "Chief Operating Officer"
type input "1"
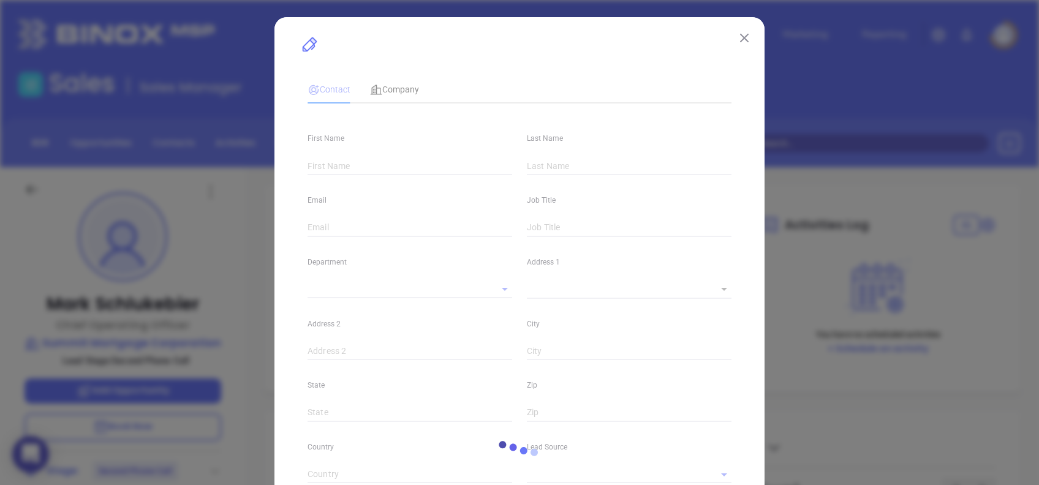
type input "[DOMAIN_NAME][URL]"
type input "Marketing"
type input "Website Reveal"
type input "undefined undefined"
type input "Second Phone Call"
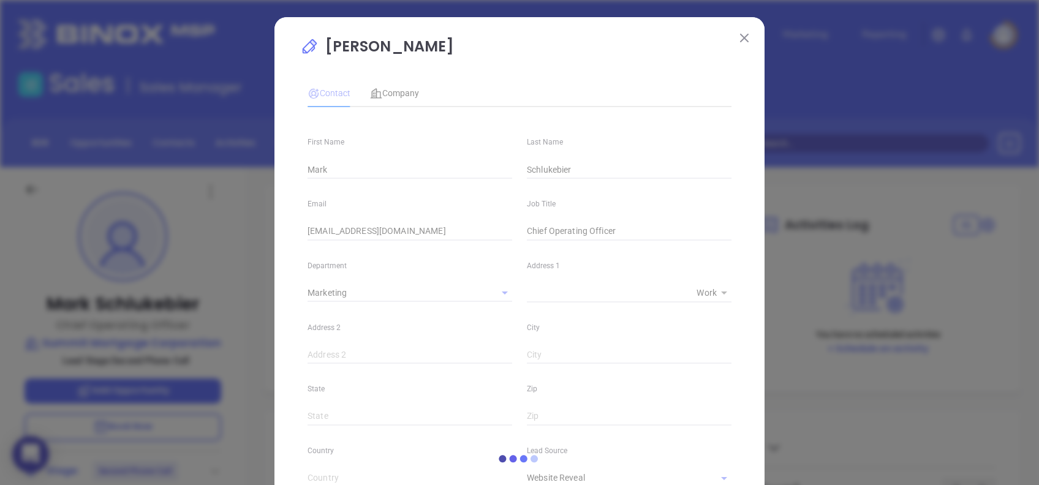
type input "[PHONE_NUMBER]"
type input "1"
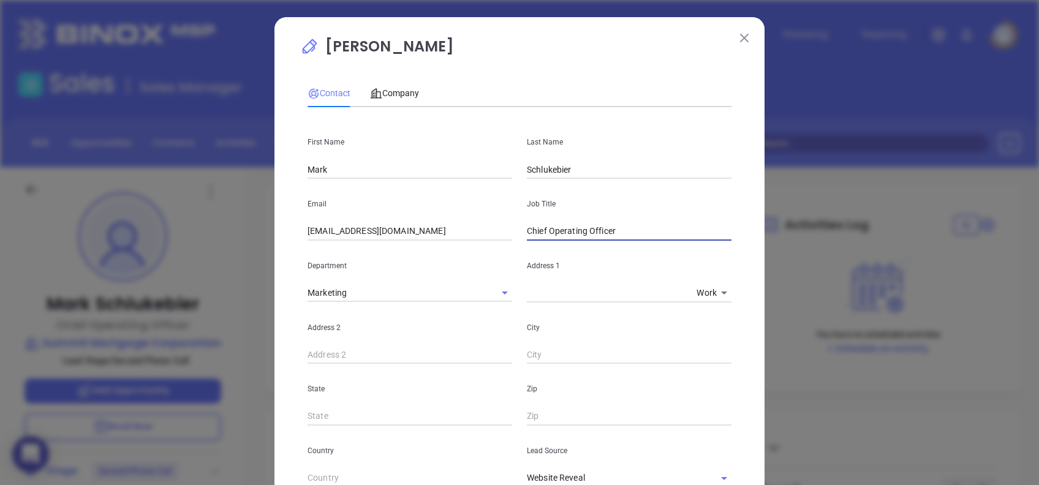
click at [631, 228] on input "Chief Operating Officer" at bounding box center [629, 231] width 205 height 18
type input "COO"
click at [578, 58] on p "[PERSON_NAME]" at bounding box center [519, 50] width 439 height 28
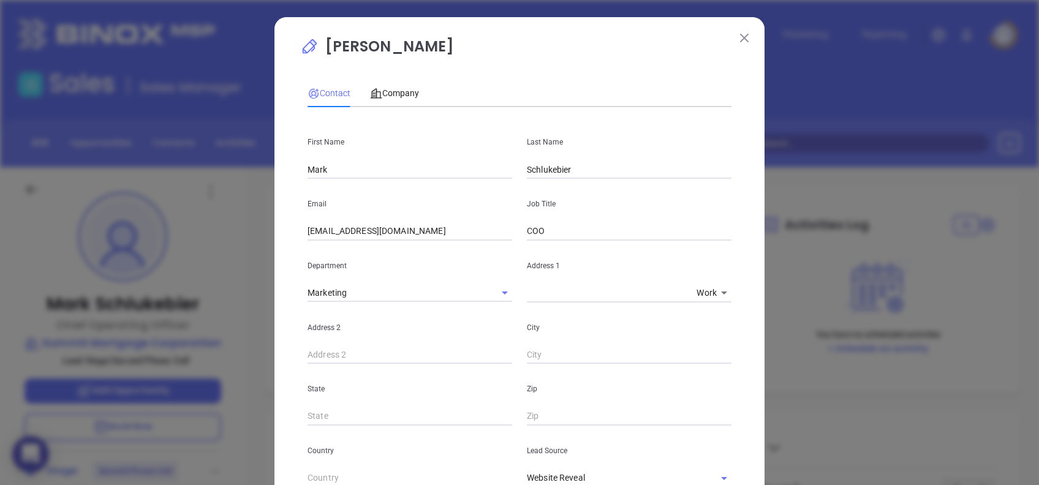
click at [575, 232] on input "COO" at bounding box center [629, 231] width 205 height 18
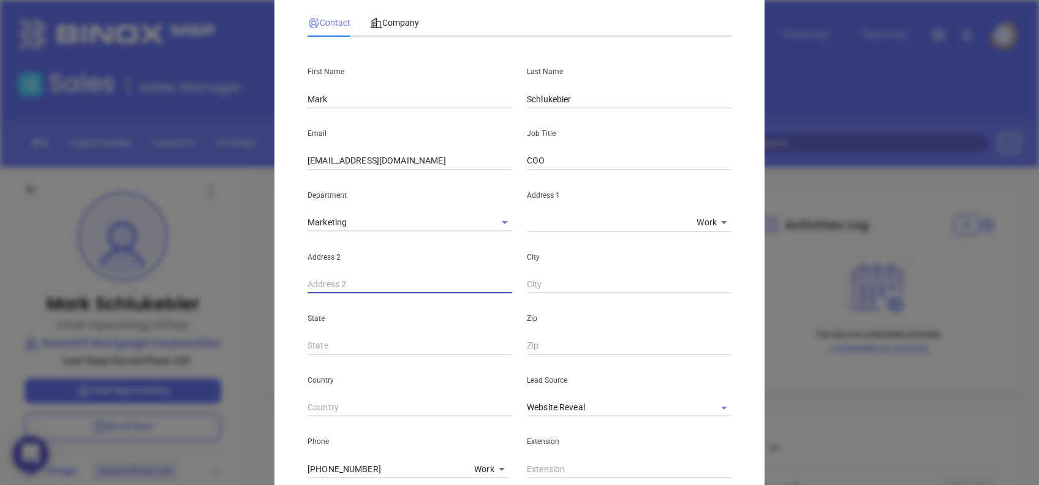
scroll to position [245, 0]
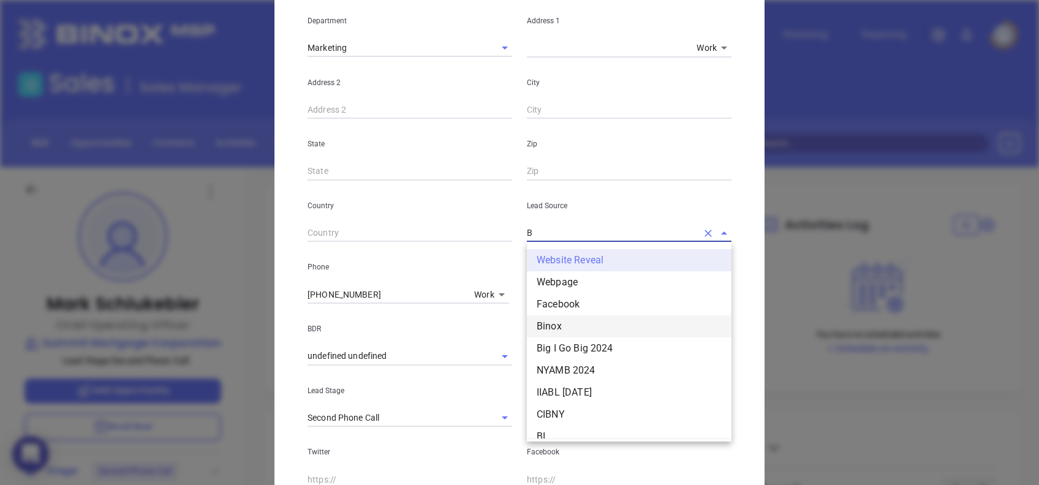
click at [560, 323] on li "Binox" at bounding box center [629, 327] width 205 height 22
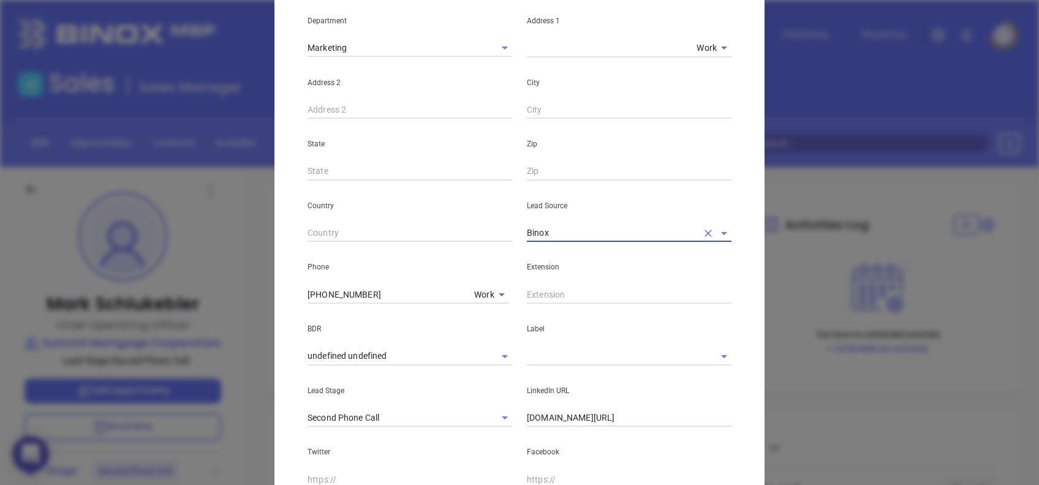
type input "Binox"
click at [569, 354] on input "text" at bounding box center [612, 356] width 170 height 18
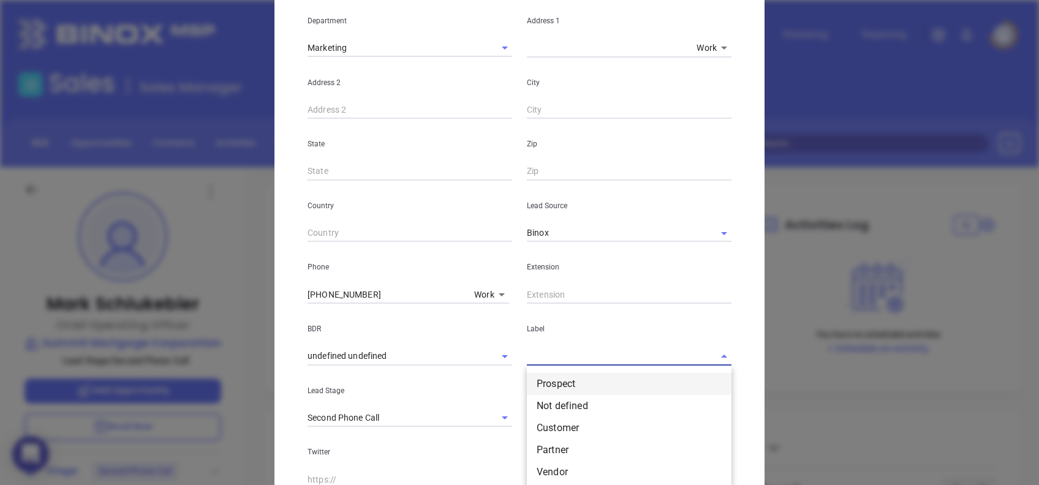
click at [584, 375] on li "Prospect" at bounding box center [629, 384] width 205 height 22
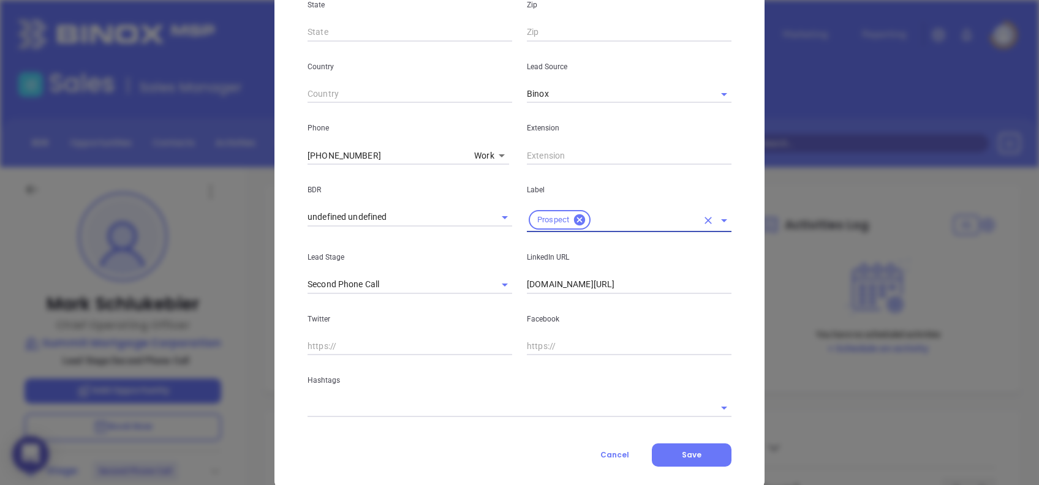
scroll to position [408, 0]
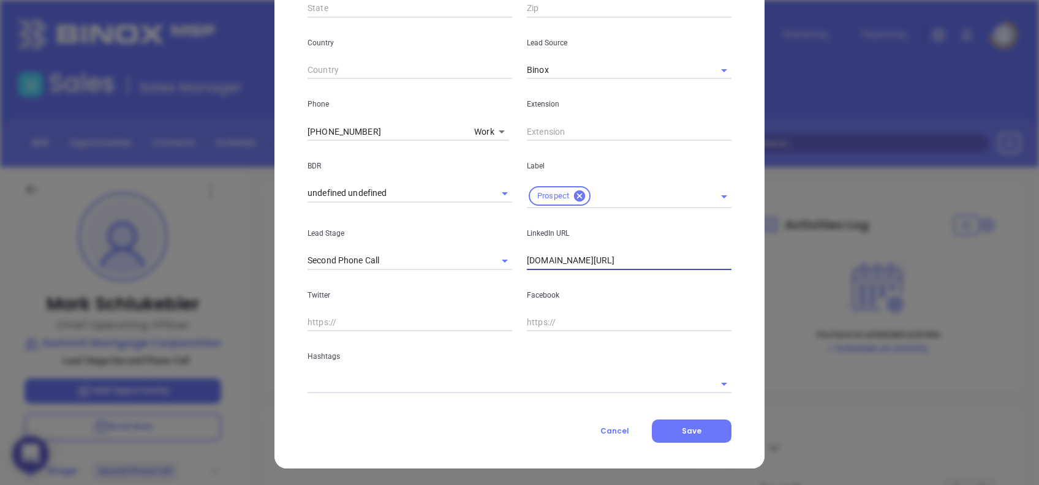
click at [680, 258] on input "linkedin.com/in/markschlukebier" at bounding box center [629, 261] width 205 height 18
click at [680, 259] on input "linkedin.com/in/markschlukebier" at bounding box center [629, 261] width 205 height 18
paste input "[DOMAIN_NAME][URL]"
type input "[DOMAIN_NAME][URL]"
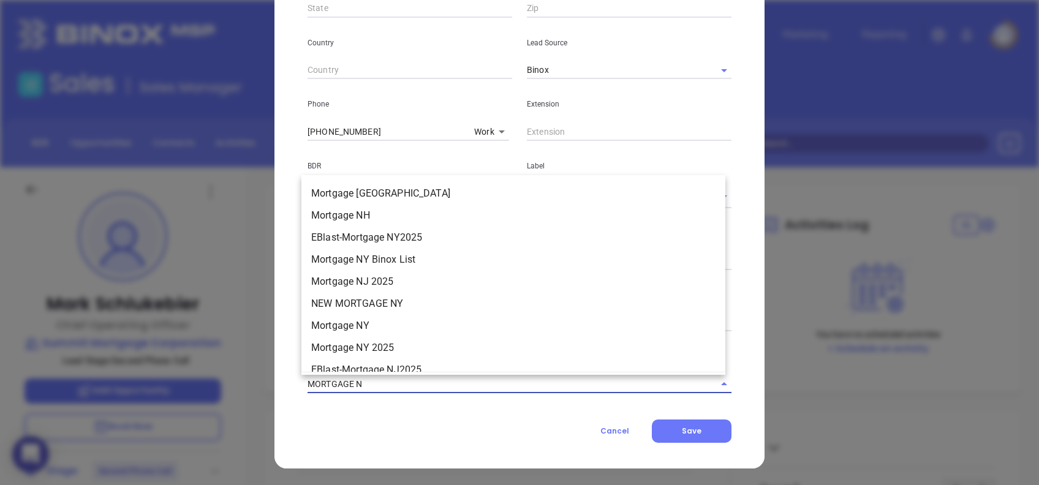
type input "MORTGAGE NC"
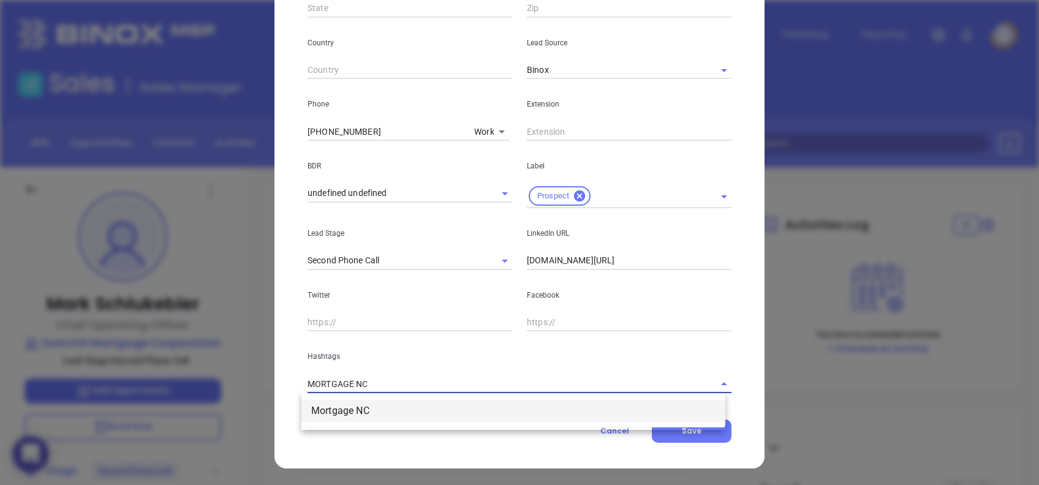
click at [462, 409] on li "Mortgage NC" at bounding box center [514, 411] width 424 height 22
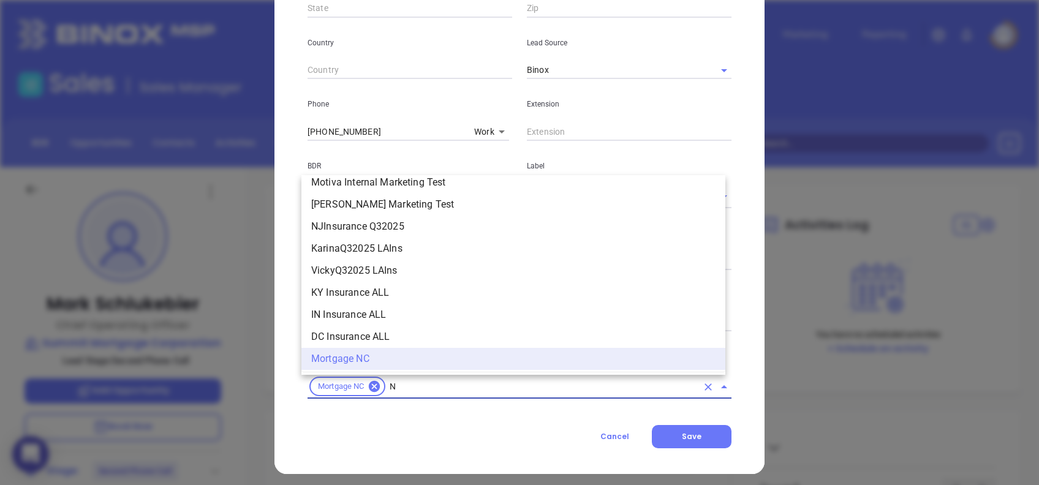
type input "NC"
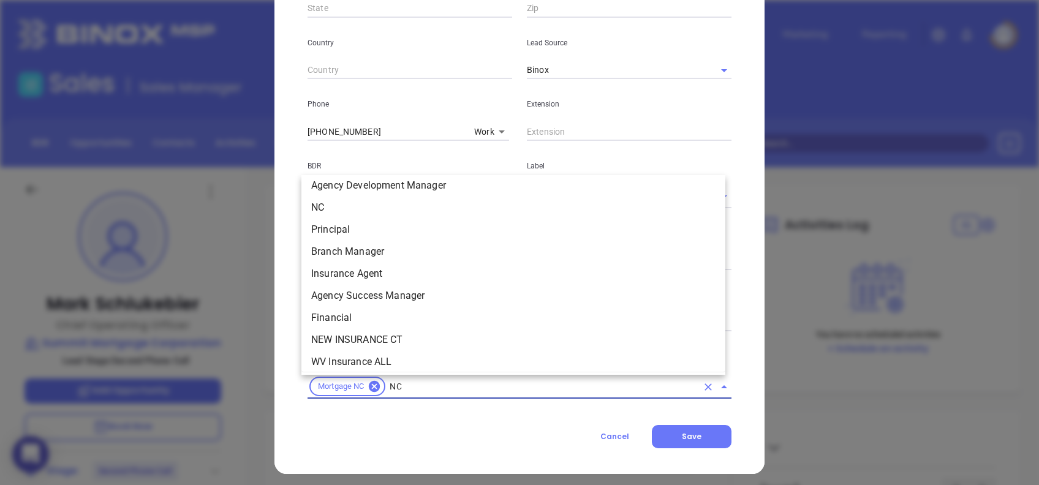
scroll to position [1264, 0]
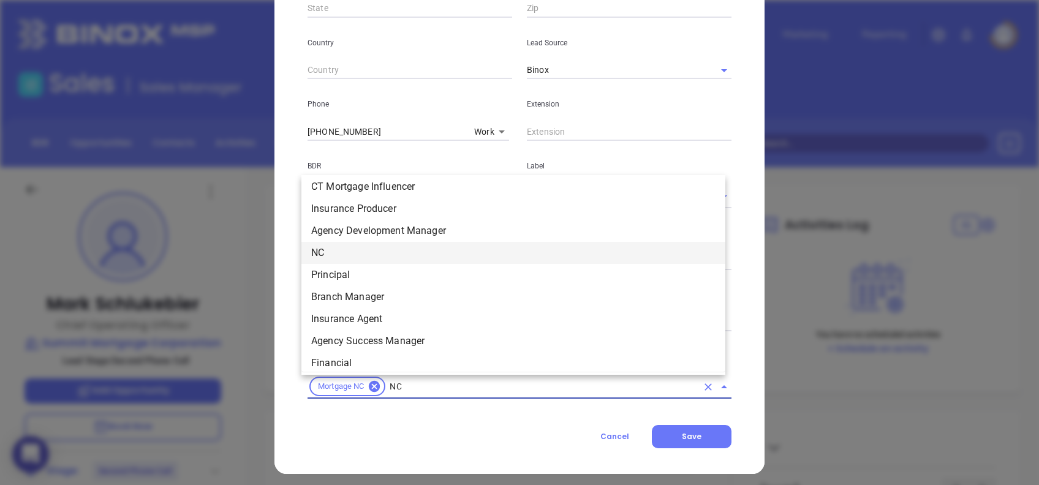
click at [340, 248] on li "NC" at bounding box center [514, 253] width 424 height 22
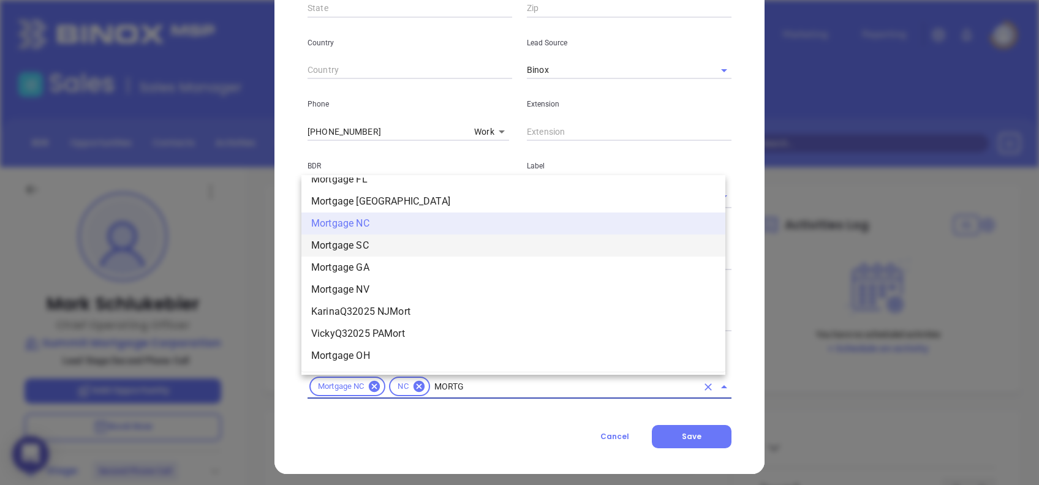
scroll to position [1272, 0]
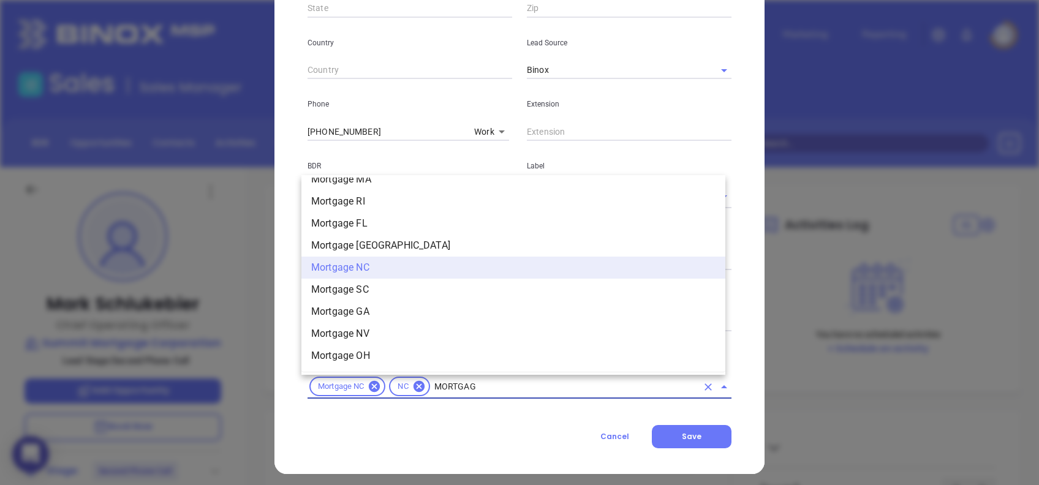
type input "MORTGAGE"
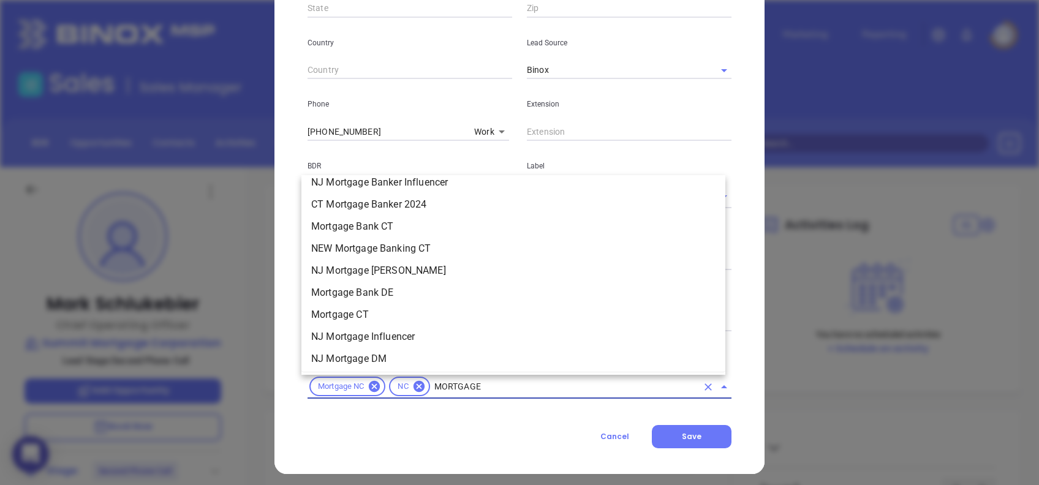
scroll to position [898, 0]
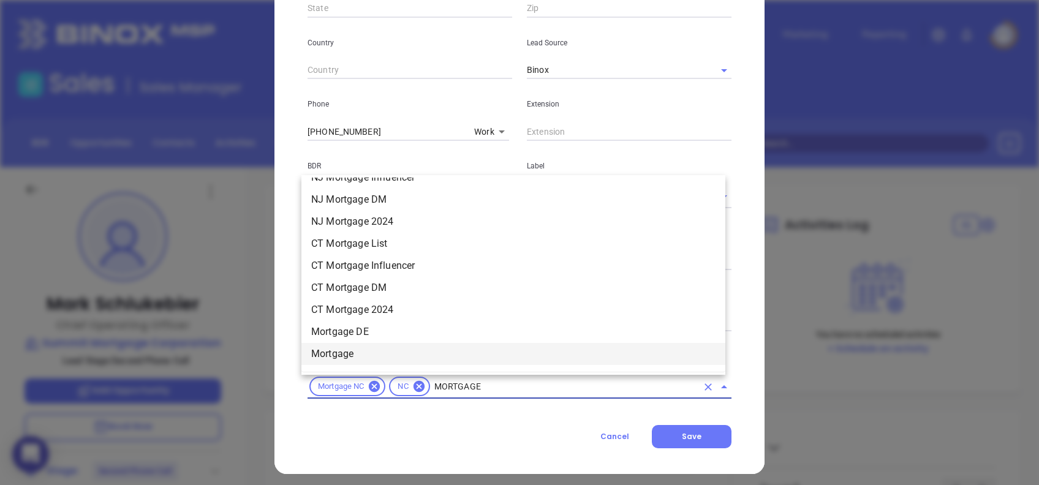
click at [387, 349] on li "Mortgage" at bounding box center [514, 354] width 424 height 22
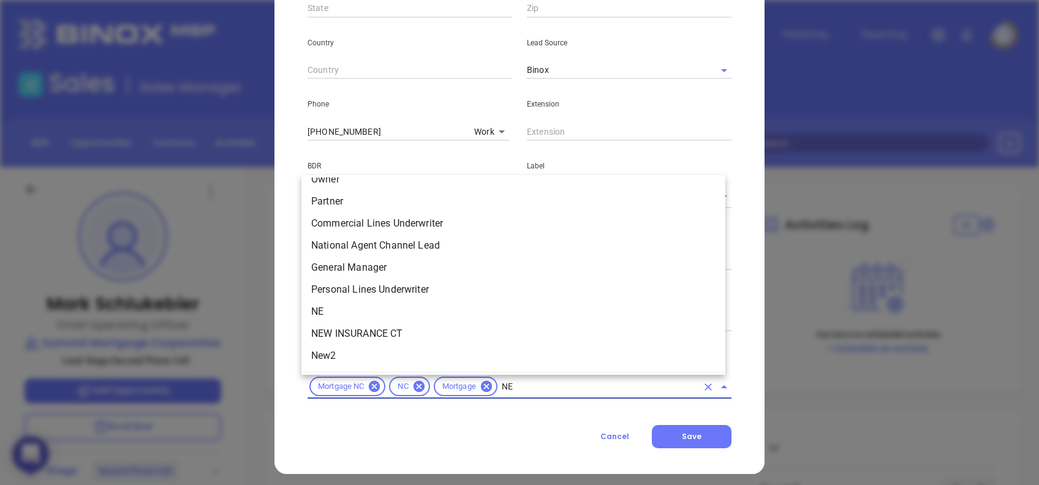
scroll to position [0, 0]
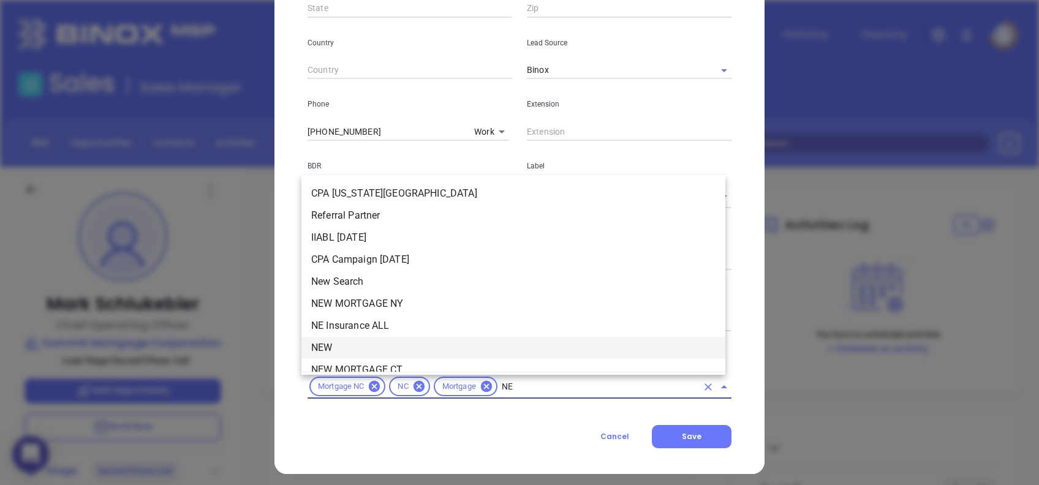
type input "NEW"
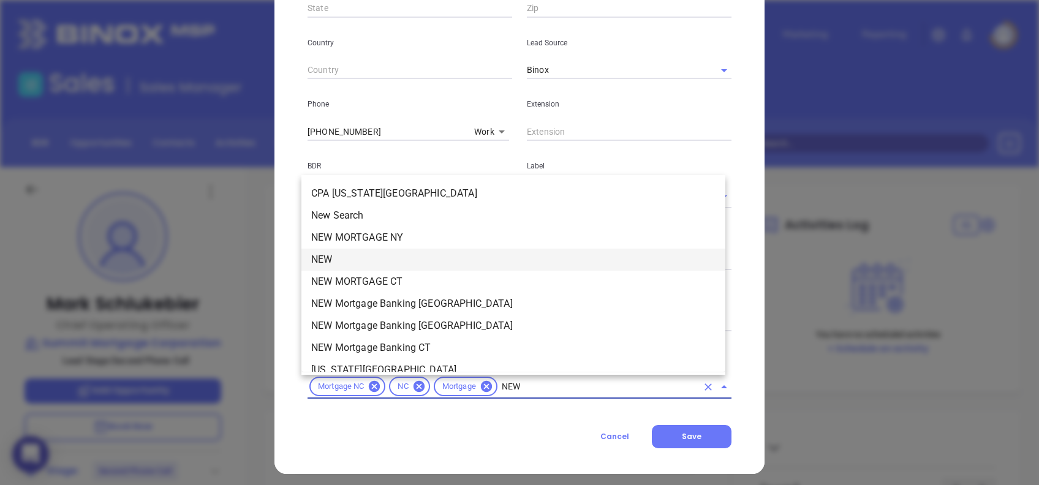
click at [331, 260] on li "NEW" at bounding box center [514, 260] width 424 height 22
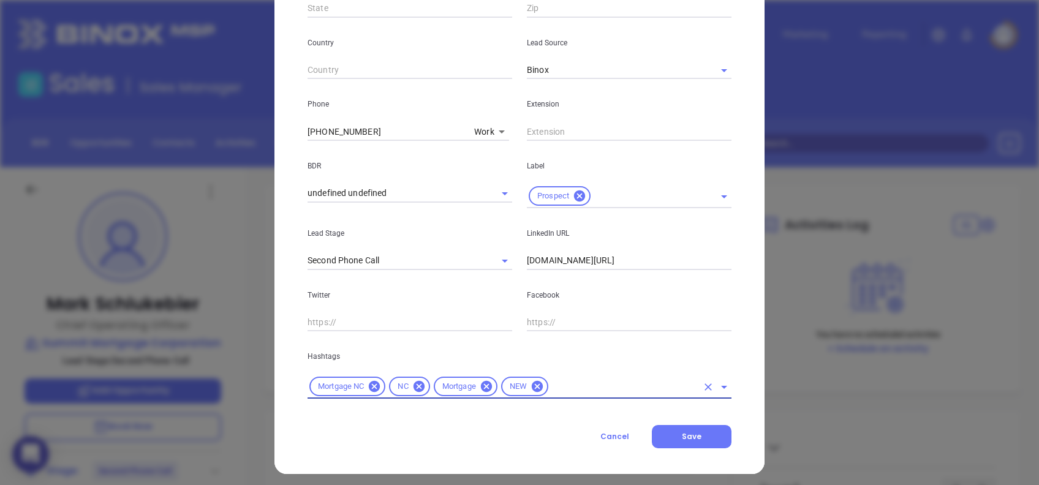
click at [569, 382] on input "text" at bounding box center [623, 386] width 147 height 15
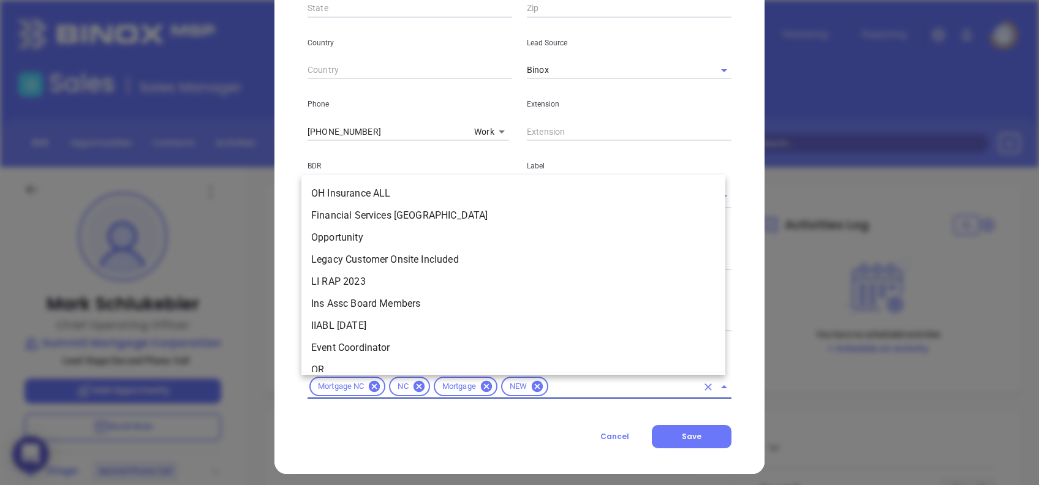
scroll to position [10115, 0]
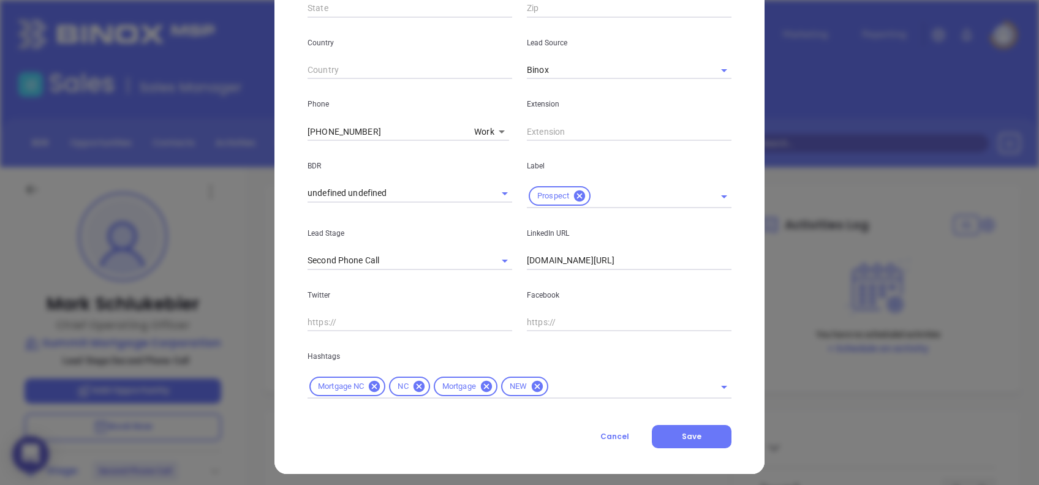
click at [518, 425] on div "Cancel Save" at bounding box center [520, 436] width 424 height 23
click at [580, 389] on input "text" at bounding box center [623, 386] width 147 height 15
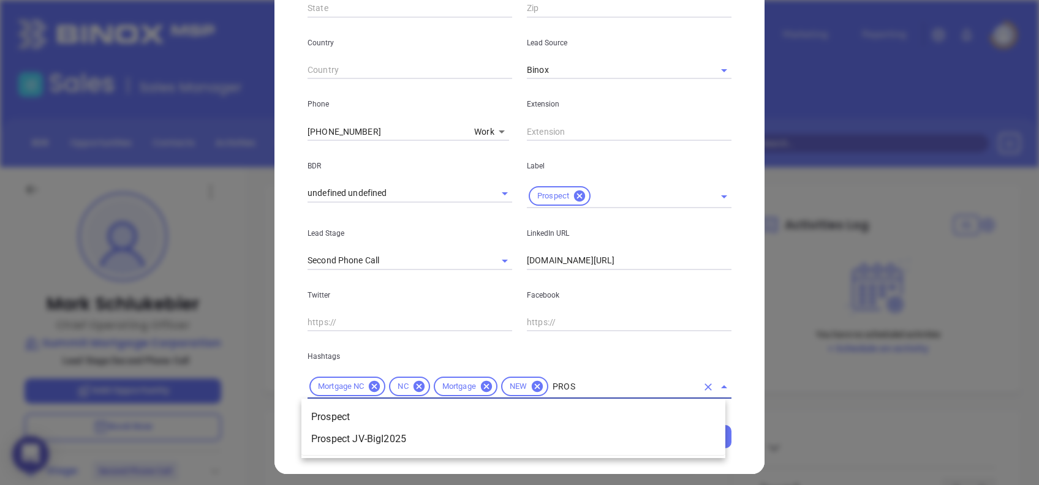
type input "PROSP"
click at [564, 415] on li "Prospect" at bounding box center [514, 417] width 424 height 22
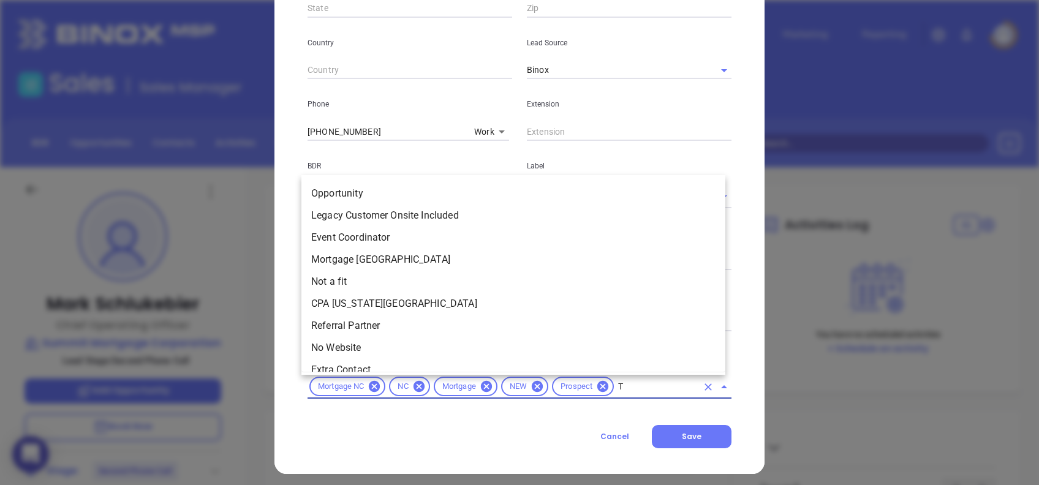
scroll to position [0, 0]
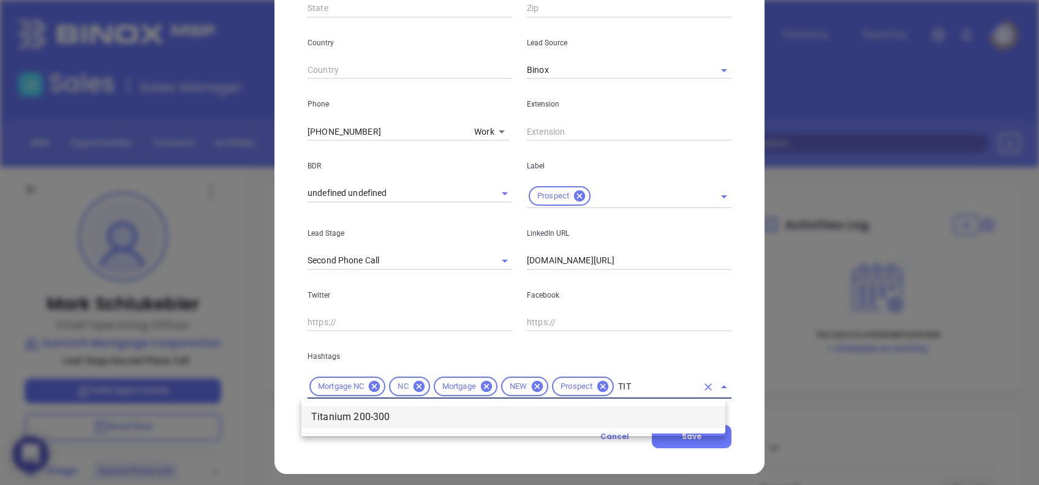
type input "TITA"
click at [563, 411] on li "Titanium 200-300" at bounding box center [514, 417] width 424 height 22
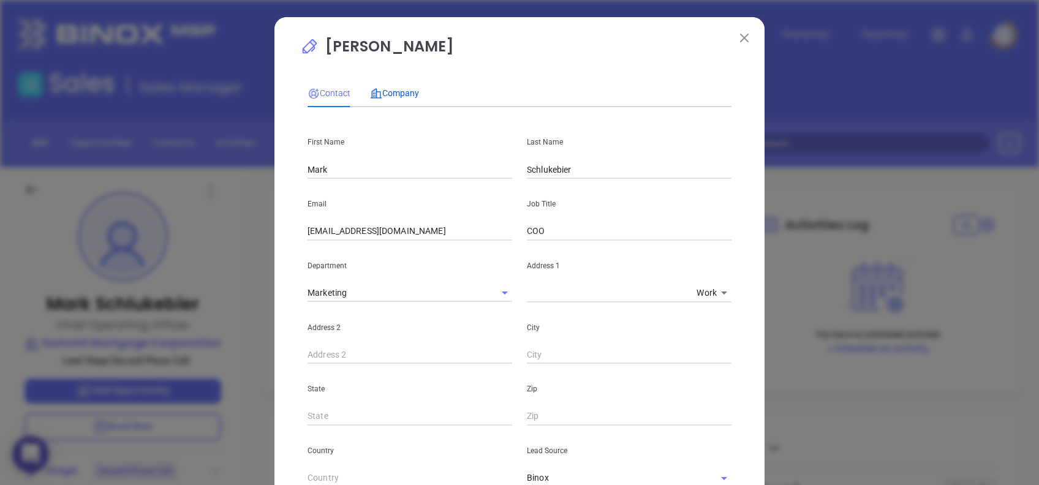
click at [408, 85] on div "Company" at bounding box center [394, 93] width 49 height 28
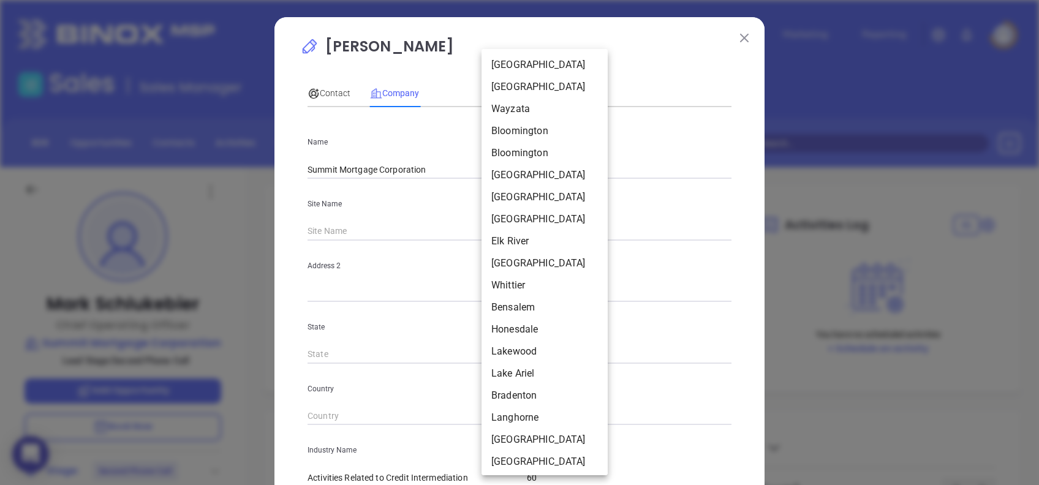
click at [497, 235] on body "0 Leads CRM Marketing Reporting Financial Leads Leads Sales Sales Manager BDR O…" at bounding box center [519, 242] width 1039 height 485
click at [541, 33] on div at bounding box center [519, 242] width 1039 height 485
click at [490, 230] on body "0 Leads CRM Marketing Reporting Financial Leads Leads Sales Sales Manager BDR O…" at bounding box center [519, 242] width 1039 height 485
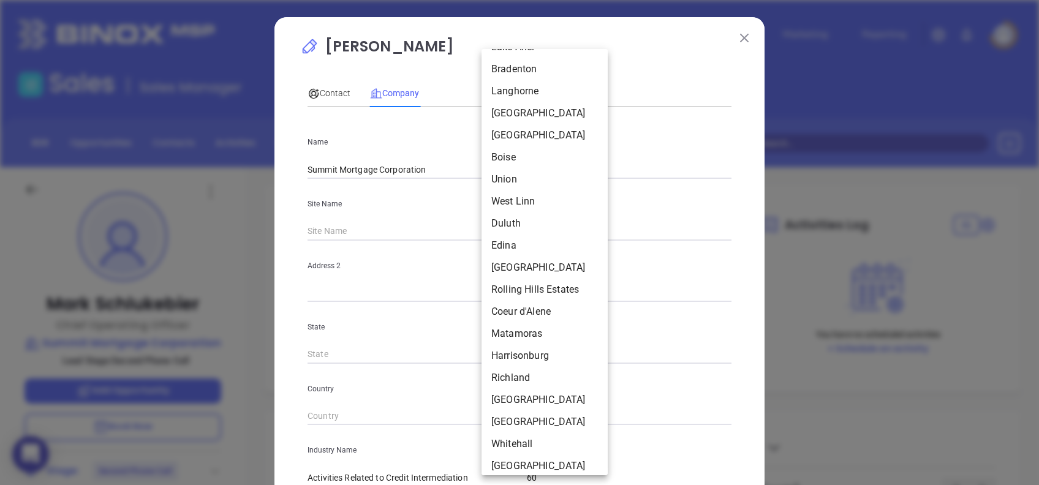
scroll to position [333, 0]
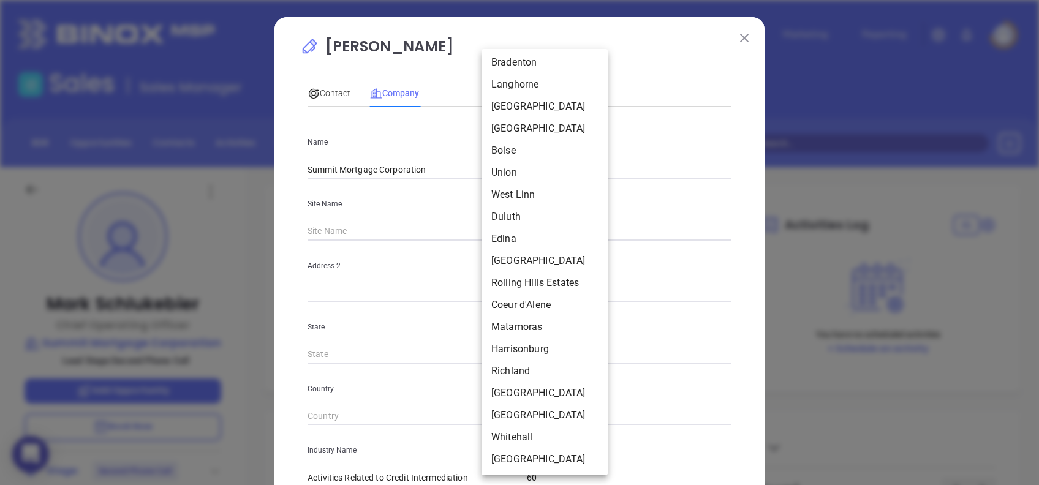
click at [384, 226] on div at bounding box center [519, 242] width 1039 height 485
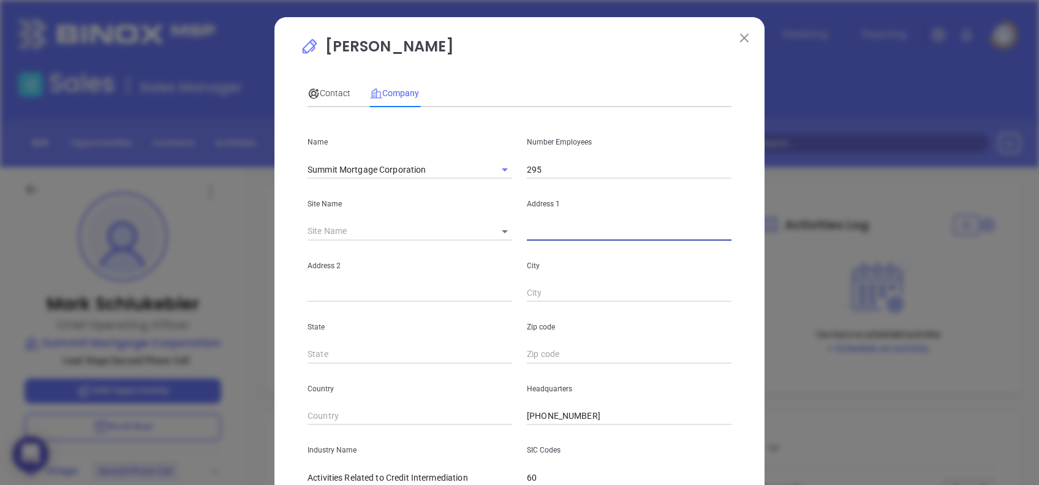
click at [561, 228] on input "text" at bounding box center [629, 231] width 205 height 18
click at [495, 229] on body "0 Leads CRM Marketing Reporting Financial Leads Leads Sales Sales Manager BDR O…" at bounding box center [519, 242] width 1039 height 485
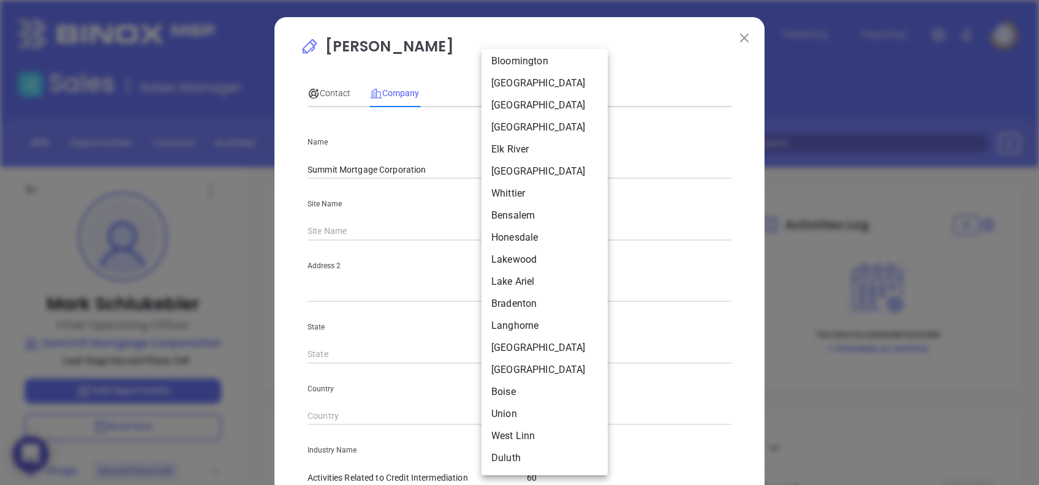
scroll to position [0, 0]
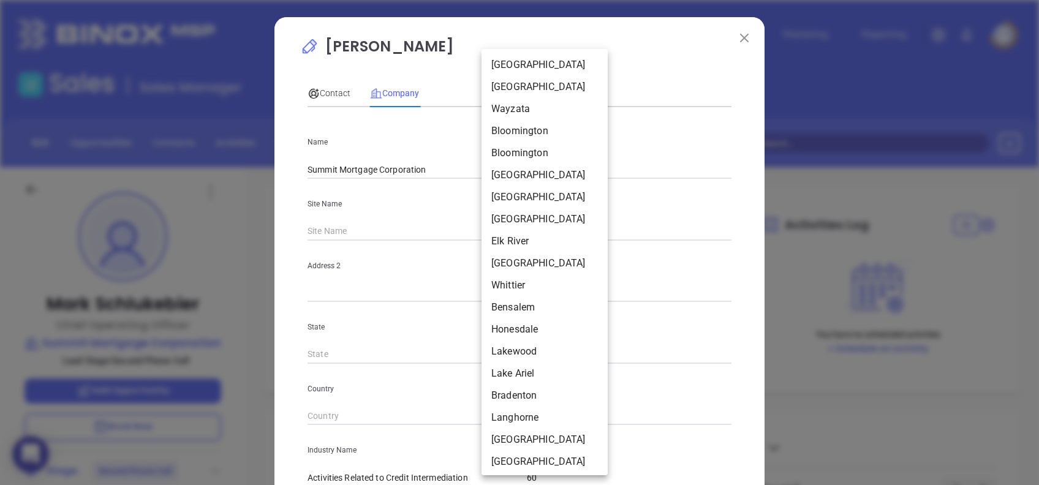
click at [544, 82] on li "Plymouth" at bounding box center [545, 87] width 126 height 22
type input "Plymouth"
type input "125257"
type input "13355 10th Avenue North"
type input "Suite 100"
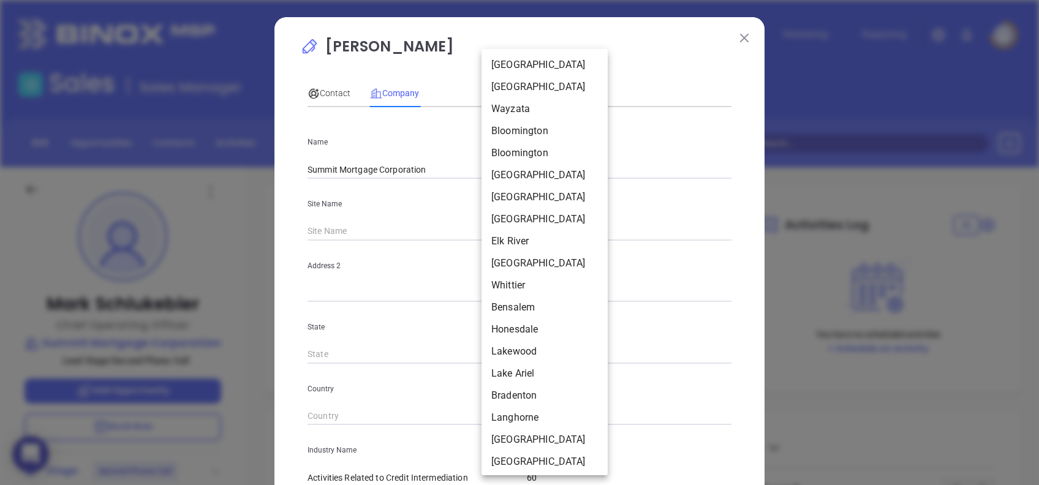
type input "Plymouth"
type input "MN"
type input "55441"
type input "US"
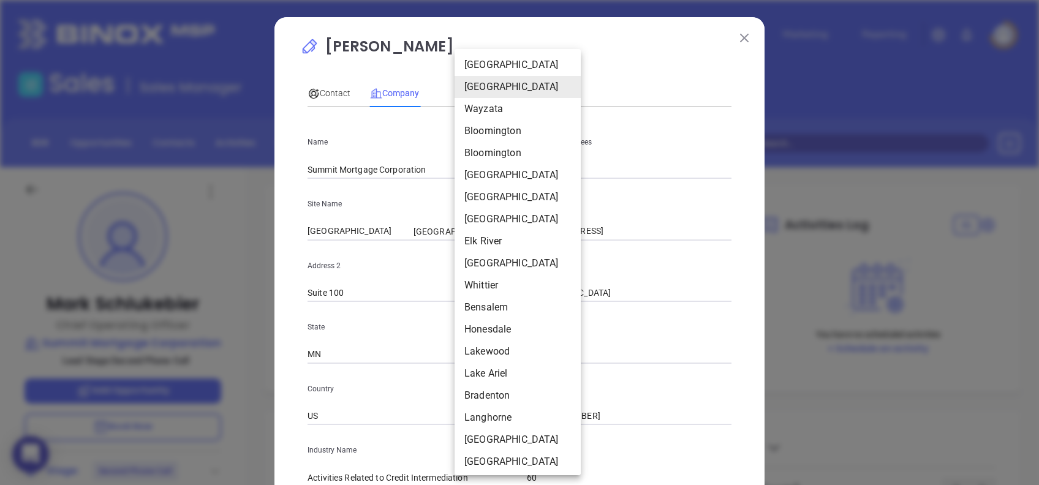
click at [487, 231] on body "0 Leads CRM Marketing Reporting Financial Leads Leads Sales Sales Manager BDR O…" at bounding box center [519, 242] width 1039 height 485
drag, startPoint x: 498, startPoint y: 102, endPoint x: 496, endPoint y: 127, distance: 24.6
click at [498, 103] on li "Wayzata" at bounding box center [518, 109] width 126 height 22
type input "Wayzata"
type input "125258"
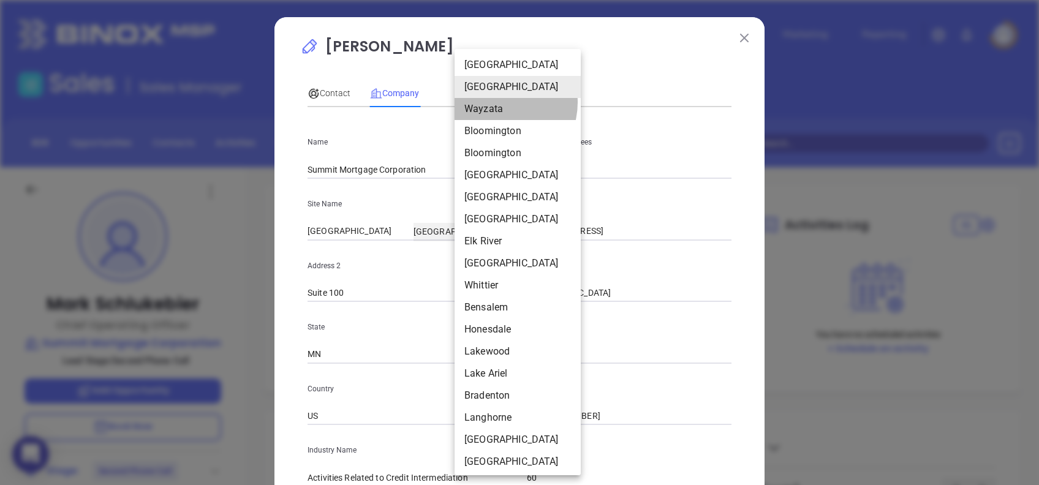
type input "15600 Wayzata Blvd"
type input "Wayzata"
type input "55391-1424"
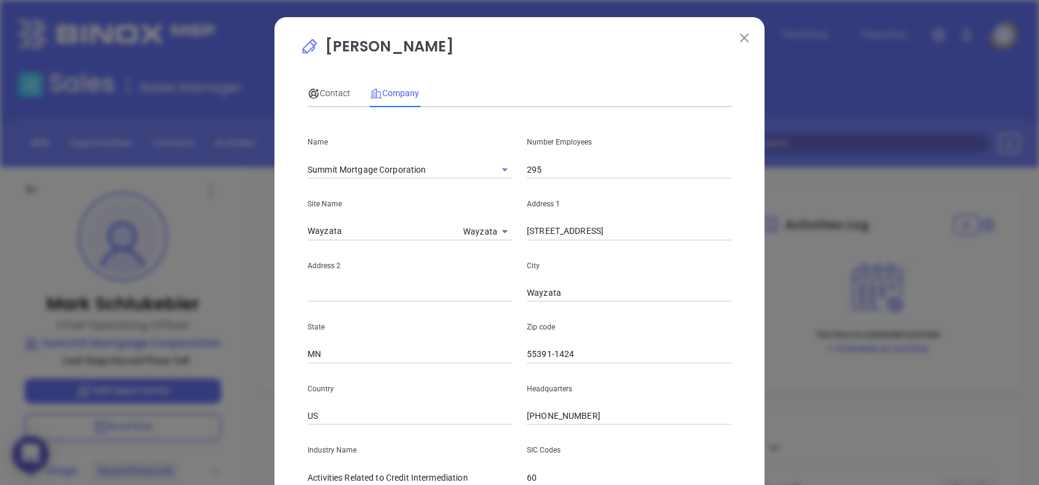
click at [492, 230] on body "0 Leads CRM Marketing Reporting Financial Leads Leads Sales Sales Manager BDR O…" at bounding box center [519, 242] width 1039 height 485
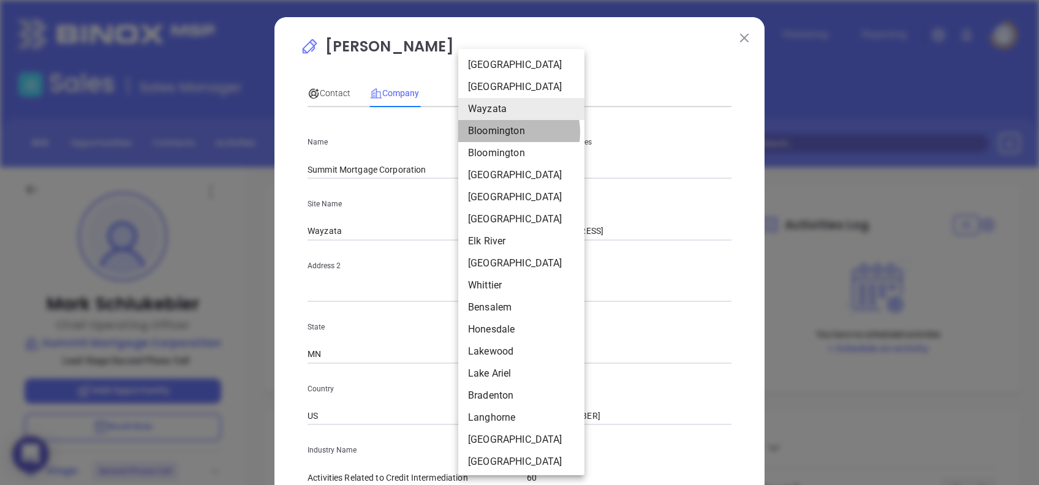
click at [507, 132] on li "Bloomington" at bounding box center [521, 131] width 126 height 22
type input "Bloomington"
type input "125259"
type input "5270 W 84th St"
type input "Bloomington"
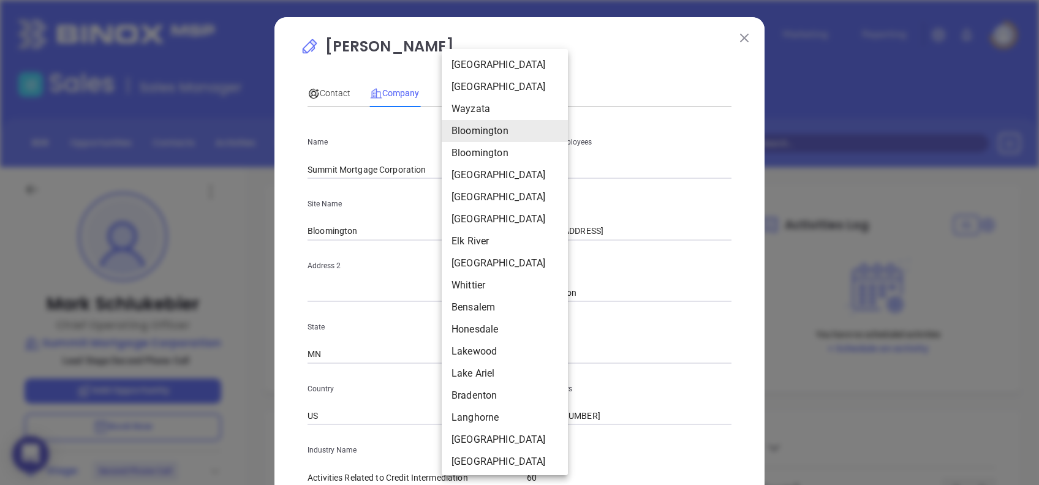
click at [498, 230] on body "0 Leads CRM Marketing Reporting Financial Leads Leads Sales Sales Manager BDR O…" at bounding box center [519, 242] width 1039 height 485
click at [498, 244] on li "Elk River" at bounding box center [505, 241] width 126 height 22
type input "Elk River"
type input "125264"
type input "17323 Highway 10"
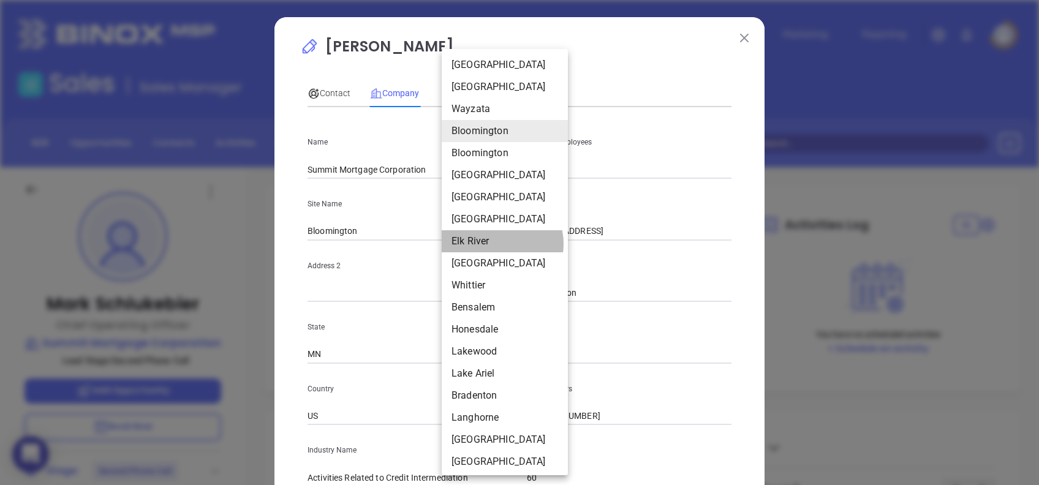
type input "Elk River"
type input "55330-7077"
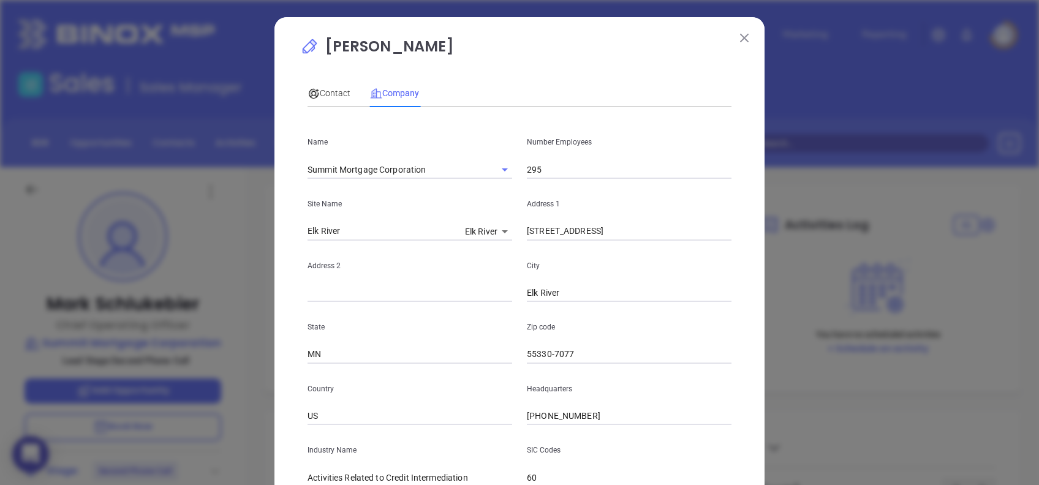
click at [493, 256] on div "Address 2" at bounding box center [409, 272] width 219 height 62
click at [482, 218] on div "Site Name Elk River Elk River 125264" at bounding box center [409, 210] width 219 height 62
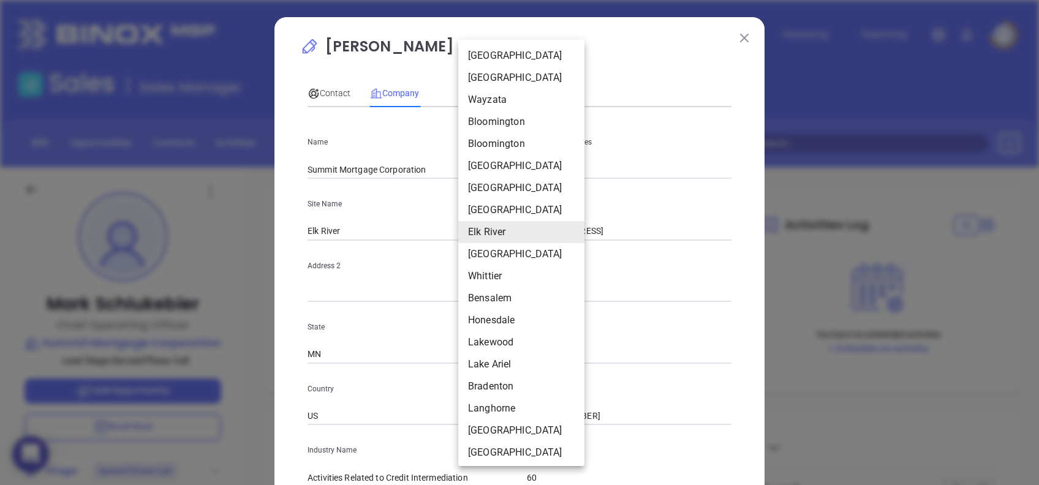
click at [481, 230] on body "0 Leads CRM Marketing Reporting Financial Leads Leads Sales Sales Manager BDR O…" at bounding box center [519, 242] width 1039 height 485
click at [524, 385] on li "Bradenton" at bounding box center [521, 387] width 126 height 22
type input "Bradenton"
type input "125271"
type input "7148 River Hammock Dr"
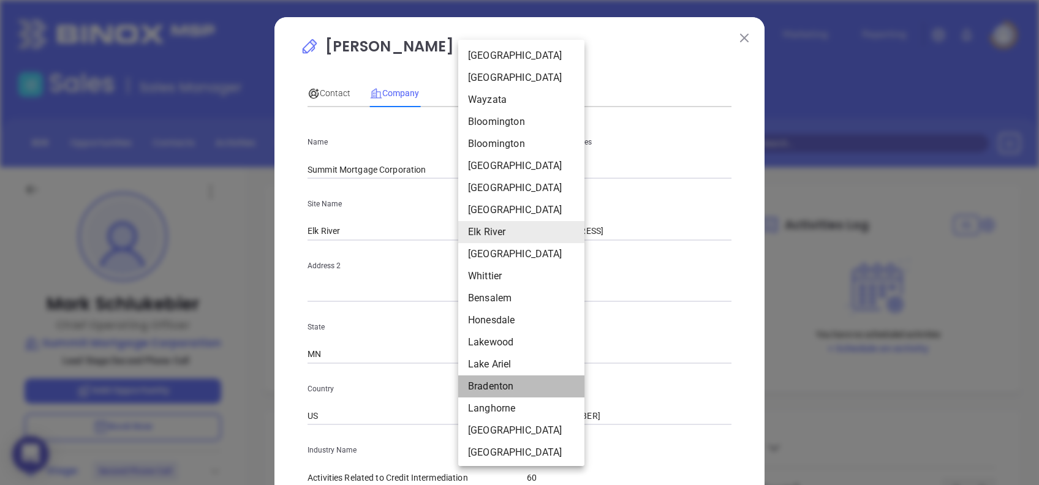
type input "Bradenton"
type input "FL"
type input "34212"
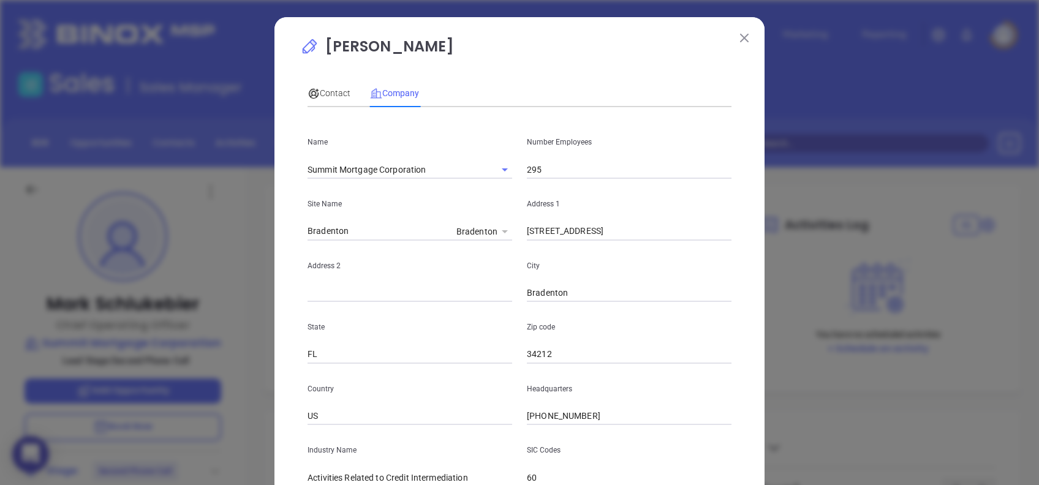
click at [502, 231] on icon at bounding box center [505, 231] width 6 height 3
click at [490, 231] on body "0 Leads CRM Marketing Reporting Financial Leads Leads Sales Sales Manager BDR O…" at bounding box center [519, 242] width 1039 height 485
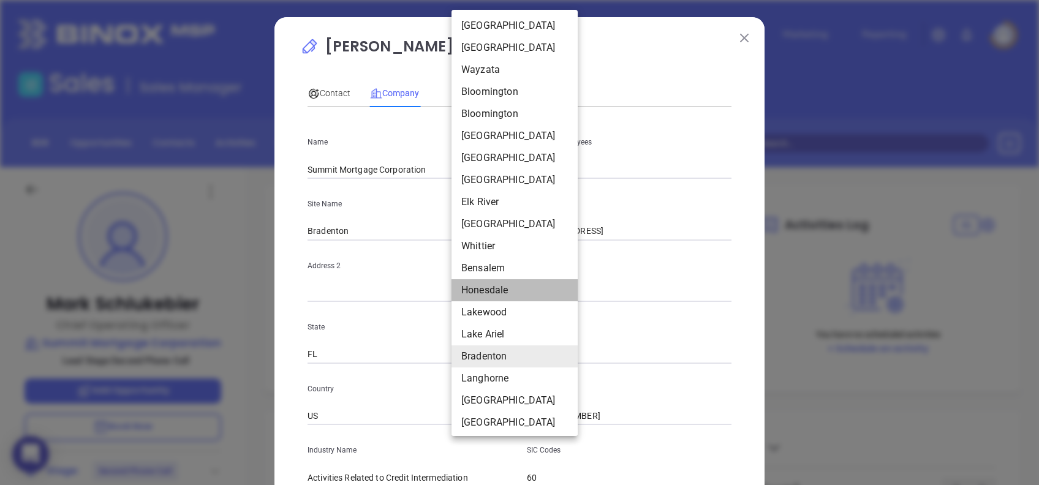
click at [515, 289] on li "Honesdale" at bounding box center [515, 290] width 126 height 22
type input "Honesdale"
type input "125268"
type input "416 Main St"
type input "Honesdale"
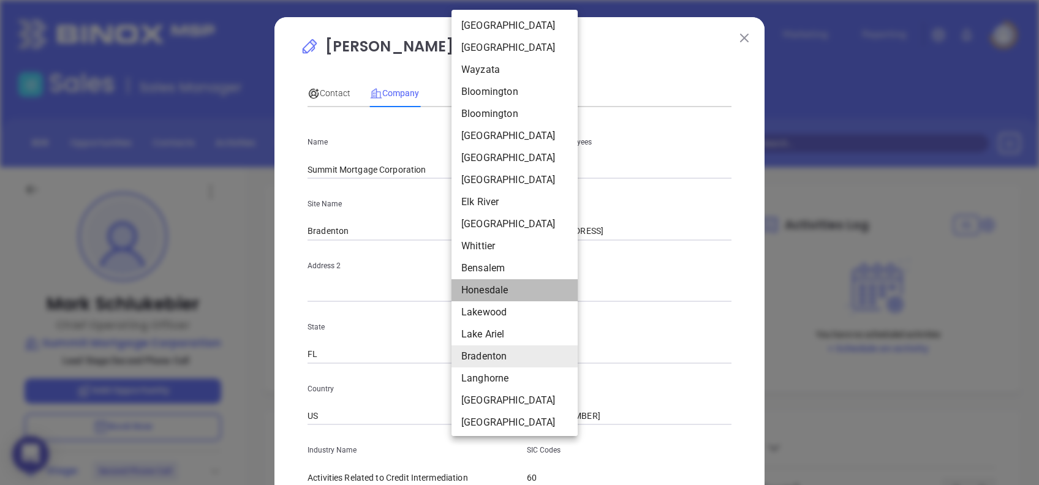
type input "PA"
type input "18431"
click at [485, 231] on body "0 Leads CRM Marketing Reporting Financial Leads Leads Sales Sales Manager BDR O…" at bounding box center [519, 242] width 1039 height 485
click at [491, 251] on li "Whittier" at bounding box center [513, 246] width 126 height 22
type input "Whittier"
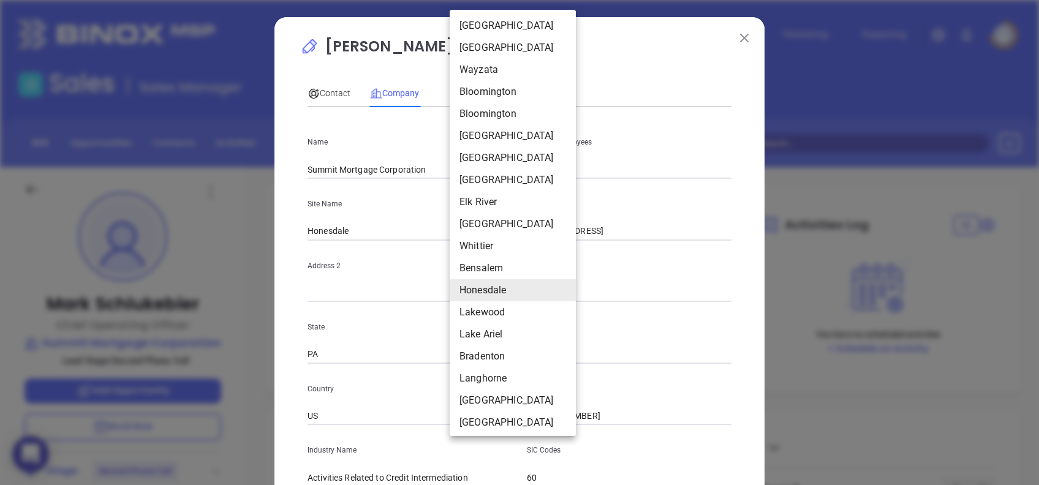
type input "125266"
type input "6528 Greenleaf Ave"
type input "Whittier"
type input "CA"
type input "90601-4107"
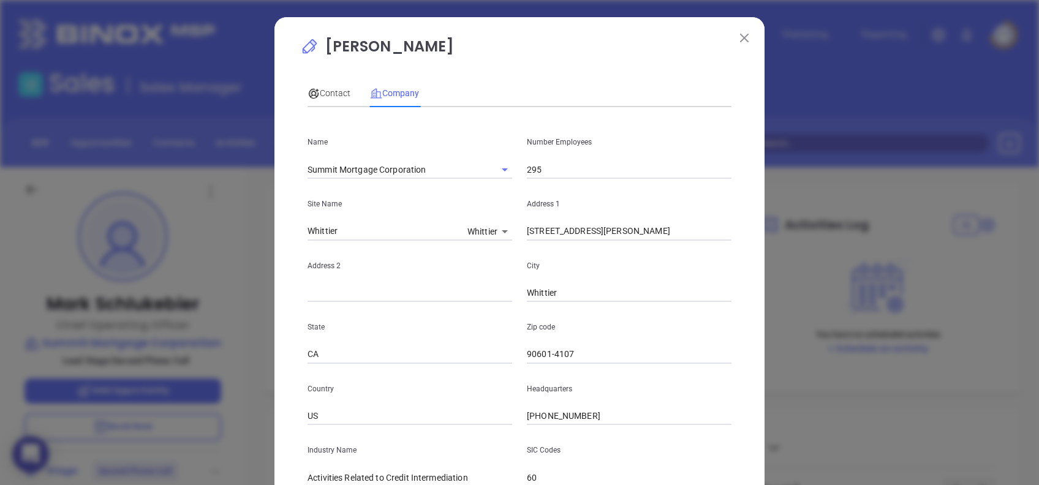
click at [490, 241] on div "Address 2" at bounding box center [409, 272] width 219 height 62
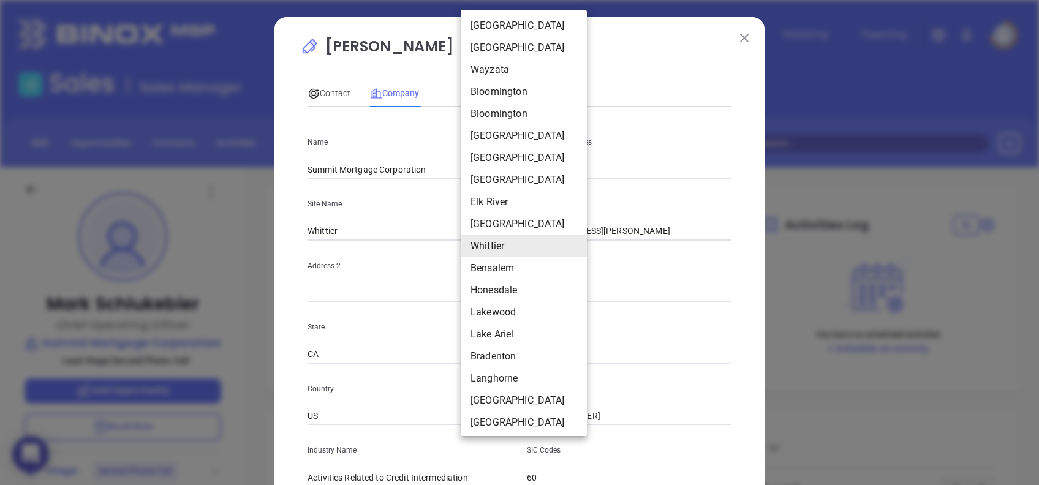
click at [486, 235] on body "0 Leads CRM Marketing Reporting Financial Leads Leads Sales Sales Manager BDR O…" at bounding box center [519, 242] width 1039 height 485
click at [500, 272] on li "Bensalem" at bounding box center [524, 268] width 126 height 22
type input "Bensalem"
type input "125267"
type input "1950 Street Rd"
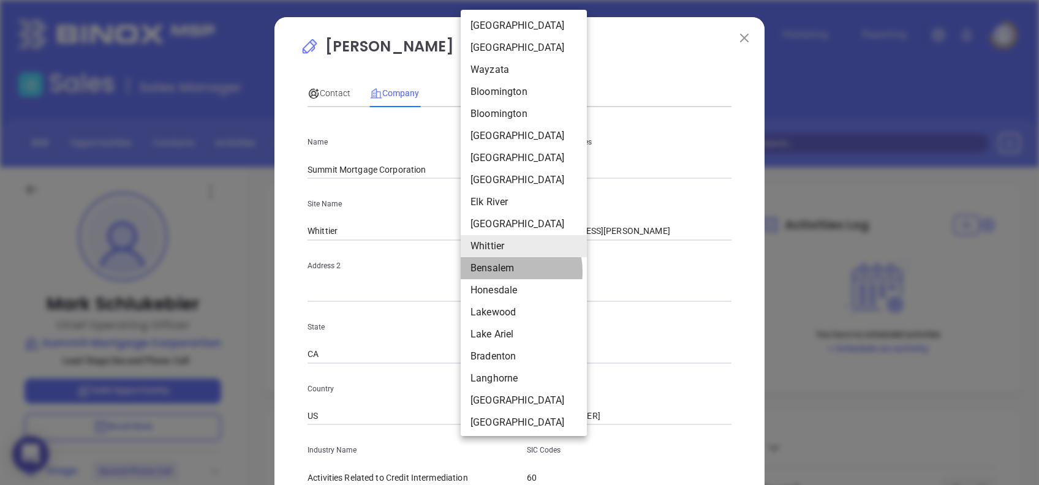
type input "Bensalem"
type input "PA"
type input "19020"
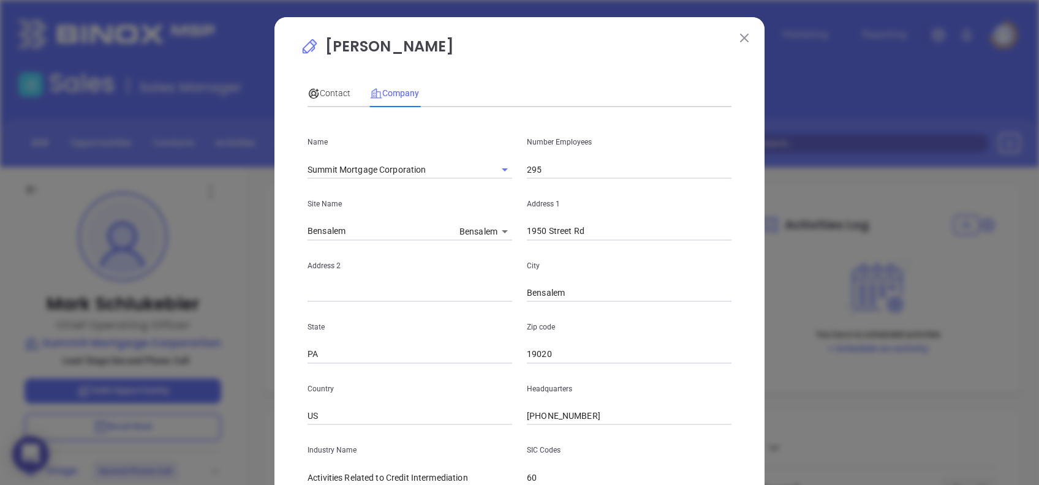
click at [493, 241] on div "Address 2" at bounding box center [409, 272] width 219 height 62
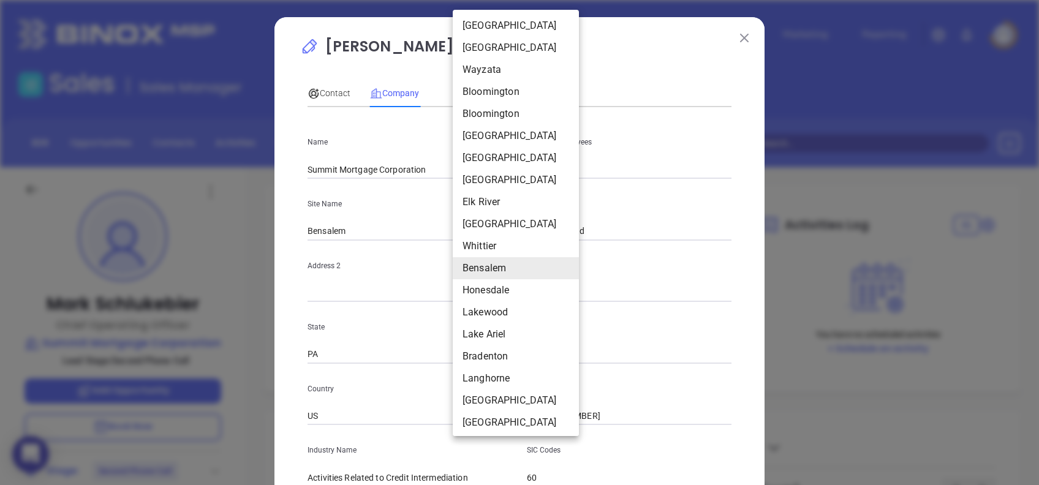
click at [496, 233] on body "0 Leads CRM Marketing Reporting Financial Leads Leads Sales Sales Manager BDR O…" at bounding box center [519, 242] width 1039 height 485
click at [528, 382] on li "Langhorne" at bounding box center [516, 379] width 126 height 22
type input "Langhorne"
type input "125272"
type input "584 Middletown Blvd"
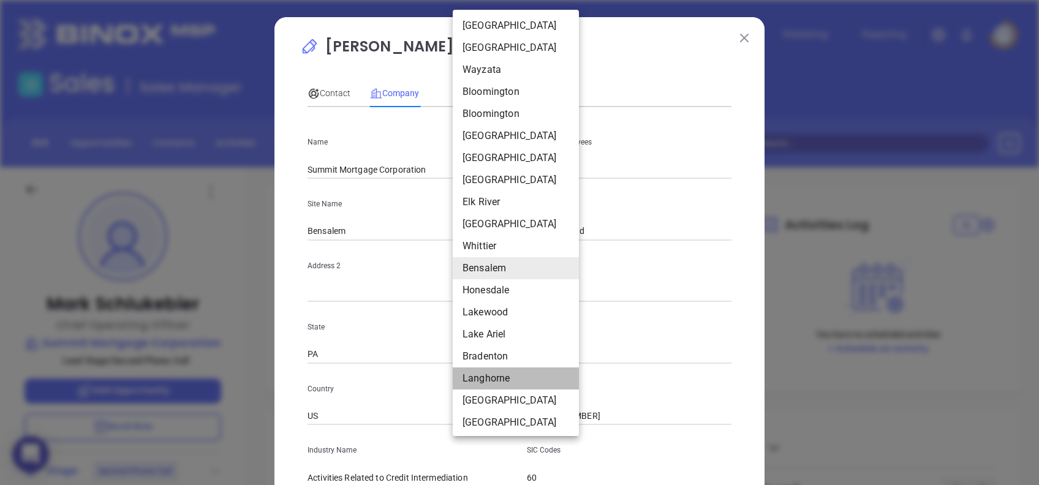
type input "Langhorne"
type input "19047-4401"
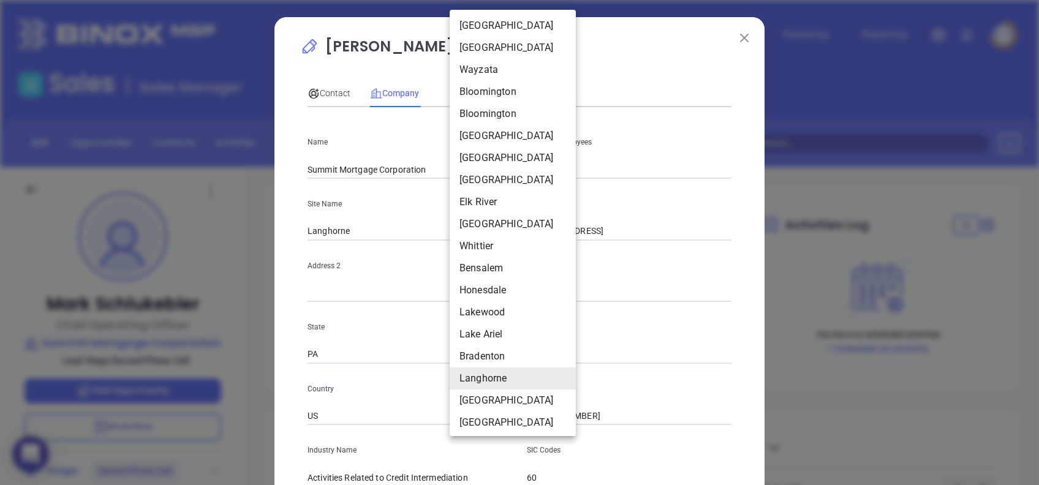
click at [476, 234] on body "0 Leads CRM Marketing Reporting Financial Leads Leads Sales Sales Manager BDR O…" at bounding box center [519, 242] width 1039 height 485
click at [539, 406] on li "Naples" at bounding box center [513, 401] width 126 height 22
type input "Naples"
type input "125273"
type input "1415 Panther Ln"
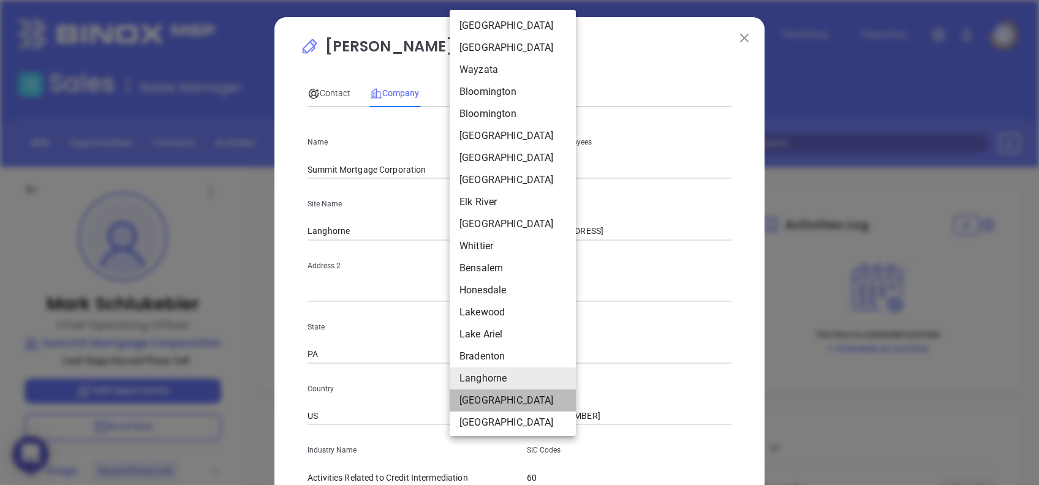
type input "Naples"
type input "FL"
type input "34109-7874"
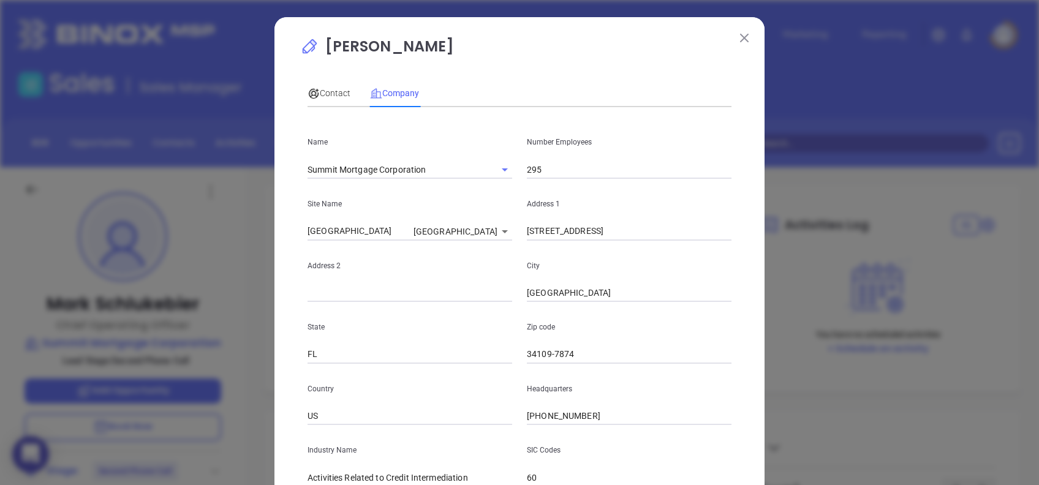
click at [474, 232] on body "0 Leads CRM Marketing Reporting Financial Leads Leads Sales Sales Manager BDR O…" at bounding box center [519, 242] width 1039 height 485
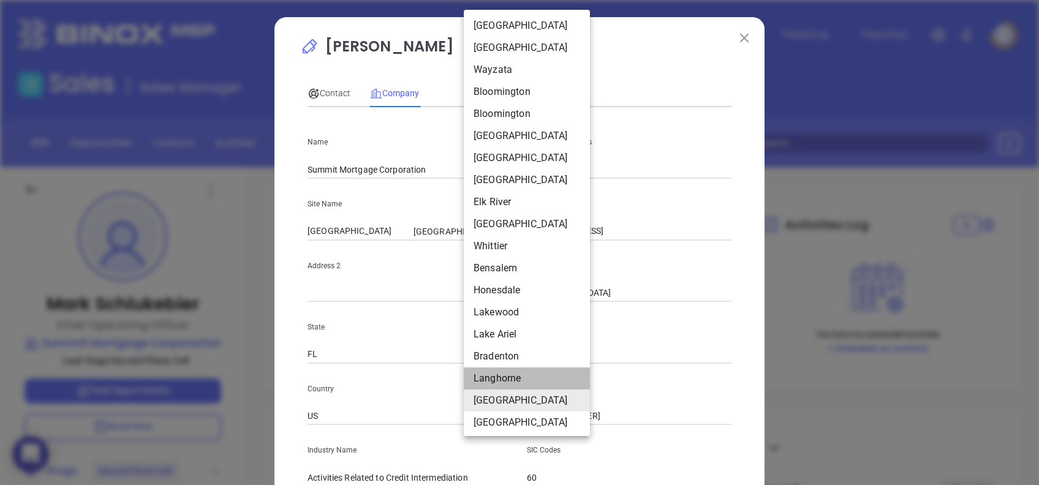
click at [544, 381] on li "Langhorne" at bounding box center [527, 379] width 126 height 22
type input "Langhorne"
type input "125272"
type input "584 Middletown Blvd"
type input "Langhorne"
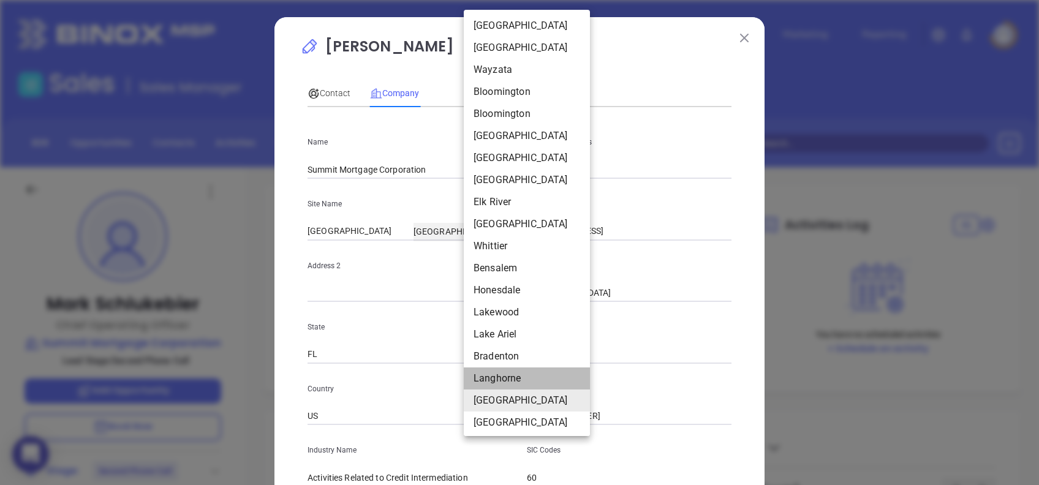
type input "PA"
type input "19047-4401"
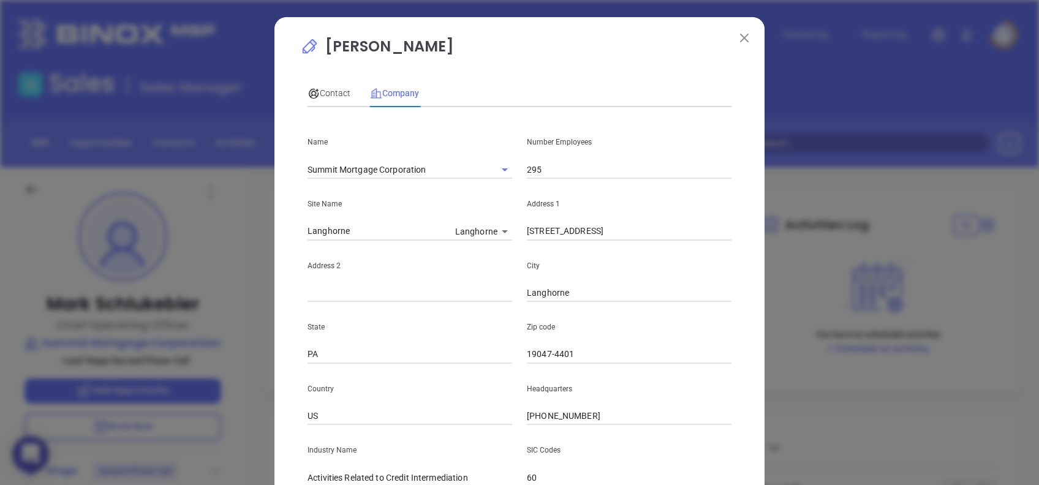
click at [488, 230] on body "0 Leads CRM Marketing Reporting Financial Leads Leads Sales Sales Manager BDR O…" at bounding box center [519, 242] width 1039 height 485
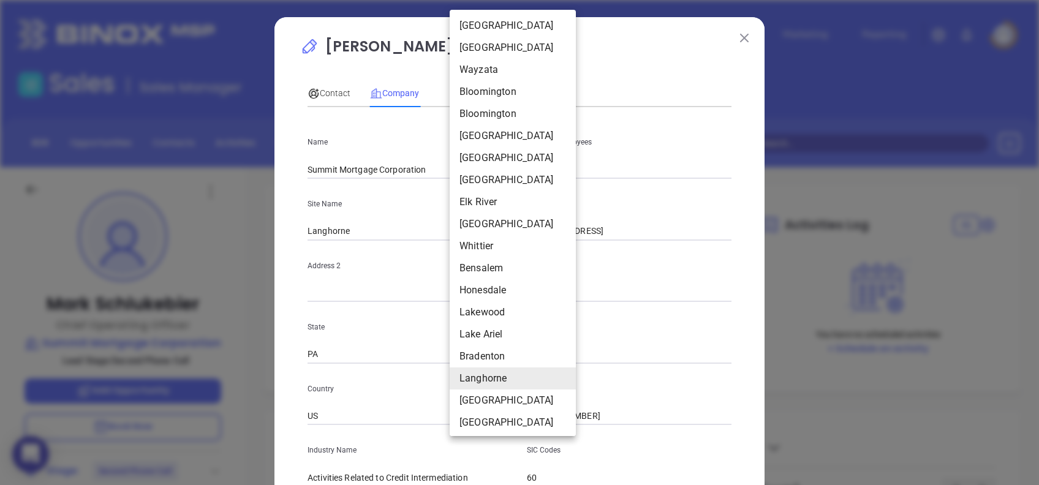
click at [677, 58] on div at bounding box center [519, 242] width 1039 height 485
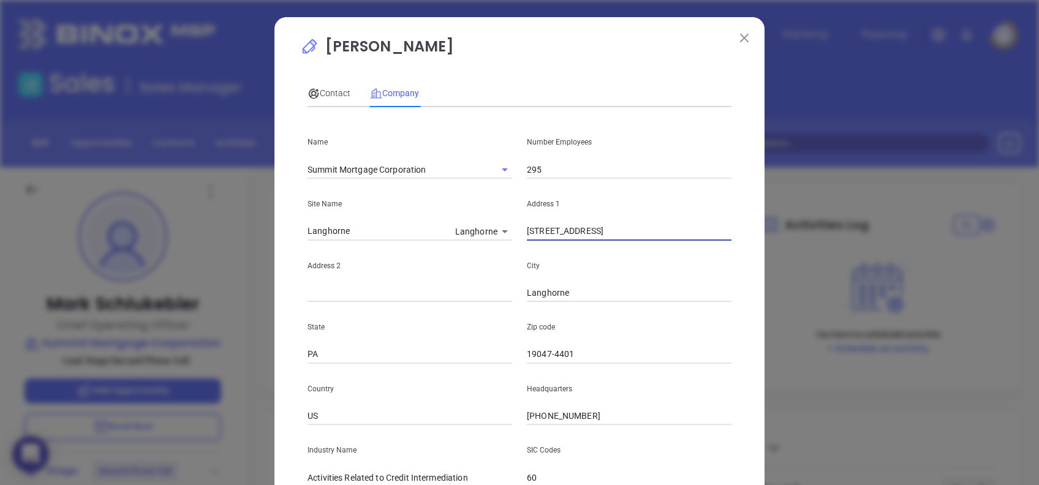
drag, startPoint x: 619, startPoint y: 234, endPoint x: 511, endPoint y: 216, distance: 109.4
click at [511, 216] on div "Site Name Langhorne Langhorne 125272 Address 1 584 Middletown Blvd" at bounding box center [519, 210] width 439 height 62
paste input "701 Green Valley Road, Greensboro, NC, USA - Suite 100"
drag, startPoint x: 690, startPoint y: 226, endPoint x: 773, endPoint y: 216, distance: 84.0
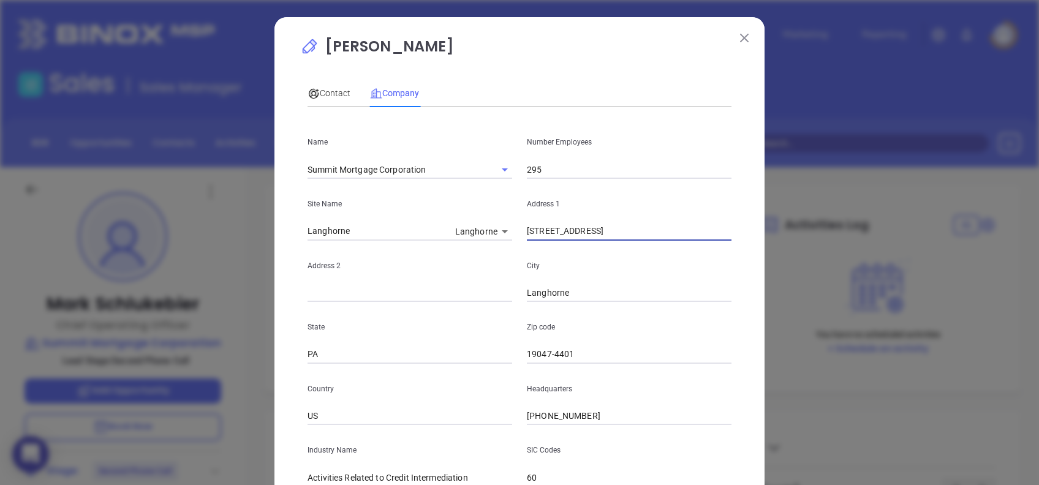
click at [773, 216] on div "Mark Schlukebier Contact Company First Name Mark Last Name Schlukebier Email ms…" at bounding box center [519, 242] width 1039 height 485
type input "701 Green Valley Road, Greensboro, NC, USA -"
click at [365, 306] on div "State PA" at bounding box center [409, 333] width 219 height 62
click at [363, 305] on div "State PA" at bounding box center [409, 333] width 219 height 62
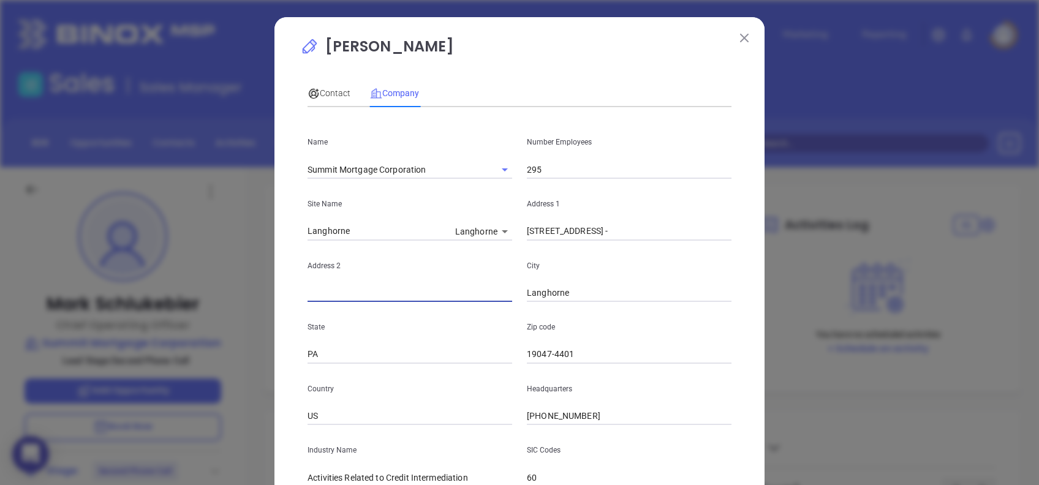
click at [362, 299] on input "text" at bounding box center [410, 293] width 205 height 18
paste input "Suite 100"
type input "Suite 100"
drag, startPoint x: 705, startPoint y: 230, endPoint x: 695, endPoint y: 232, distance: 10.0
click at [706, 230] on input "701 Green Valley Road, Greensboro, NC, USA -" at bounding box center [629, 231] width 205 height 18
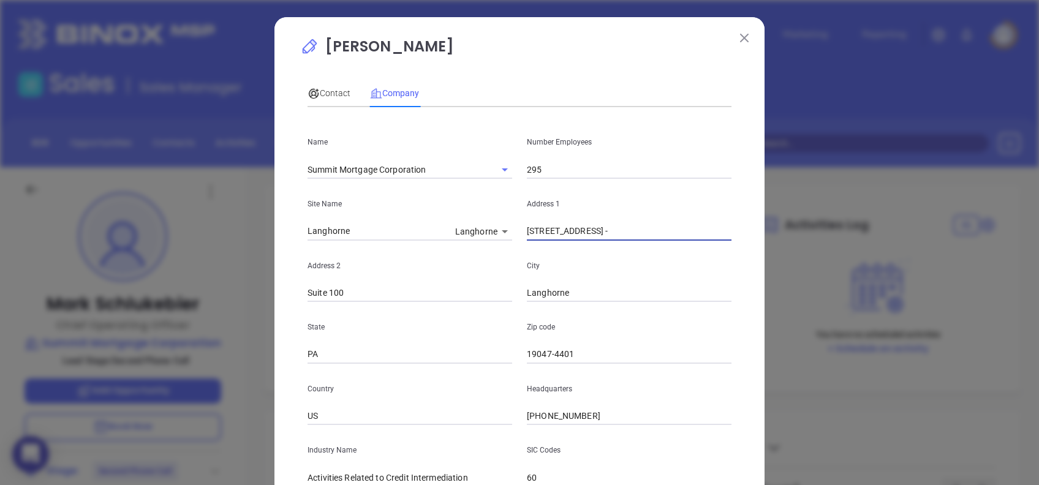
drag, startPoint x: 675, startPoint y: 228, endPoint x: 751, endPoint y: 228, distance: 76.0
click at [751, 228] on div "Mark Schlukebier Contact Company First Name Mark Last Name Schlukebier Email ms…" at bounding box center [520, 351] width 490 height 669
type input "701 Green Valley Road,"
click at [675, 295] on input "Langhorne" at bounding box center [629, 293] width 205 height 18
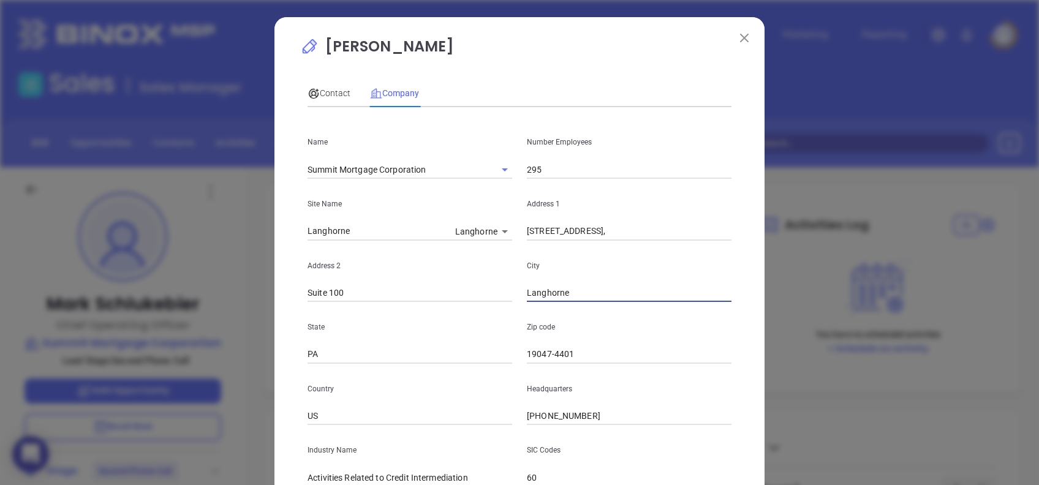
click at [675, 295] on input "Langhorne" at bounding box center [629, 293] width 205 height 18
paste input "Greensboro"
type input "Greensboro"
click at [678, 233] on input "701 Green Valley Road," at bounding box center [629, 231] width 205 height 18
type input "701 Green Valley Road"
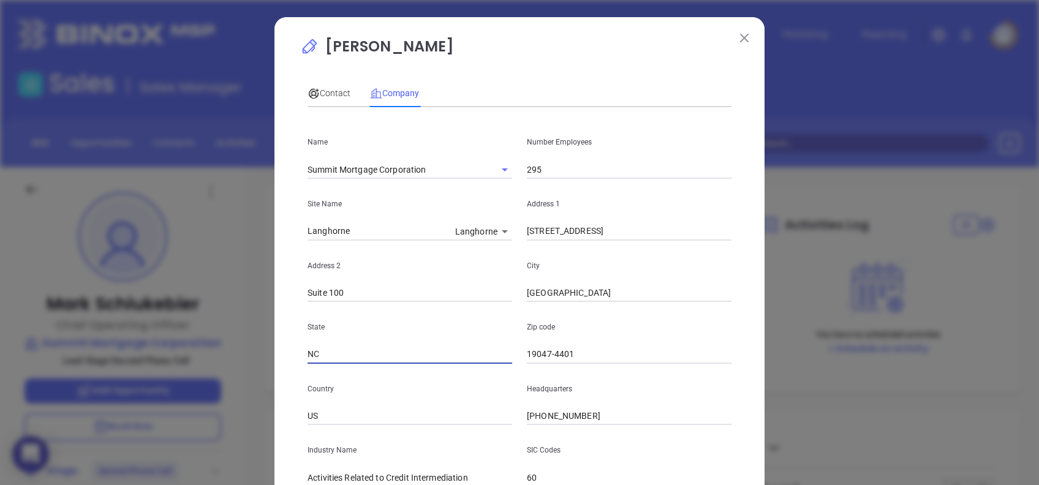
type input "NC"
click at [590, 357] on input "19047-4401" at bounding box center [629, 355] width 205 height 18
click at [586, 353] on input "19047-4401" at bounding box center [629, 355] width 205 height 18
click at [587, 358] on input "19047-4401" at bounding box center [629, 355] width 205 height 18
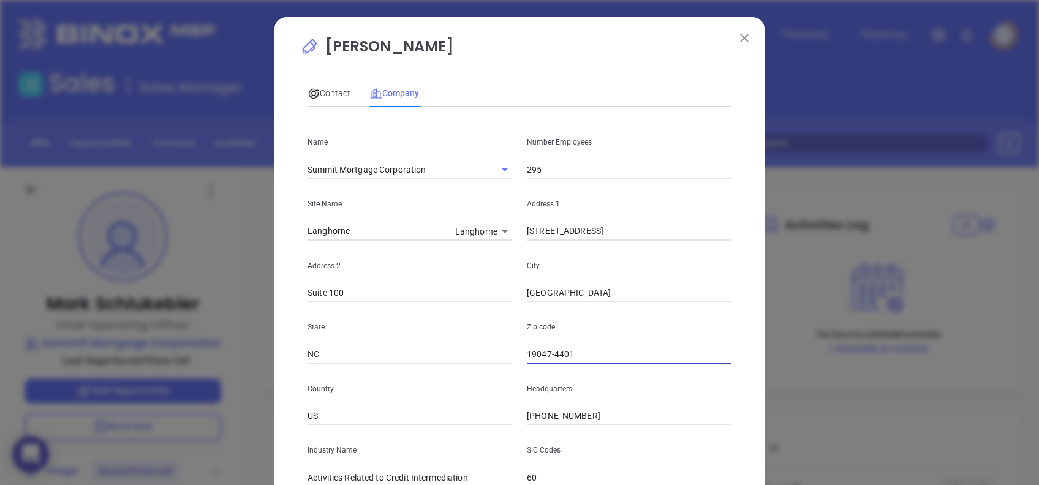
click at [587, 358] on input "19047-4401" at bounding box center [629, 355] width 205 height 18
type input "1"
type input "27408"
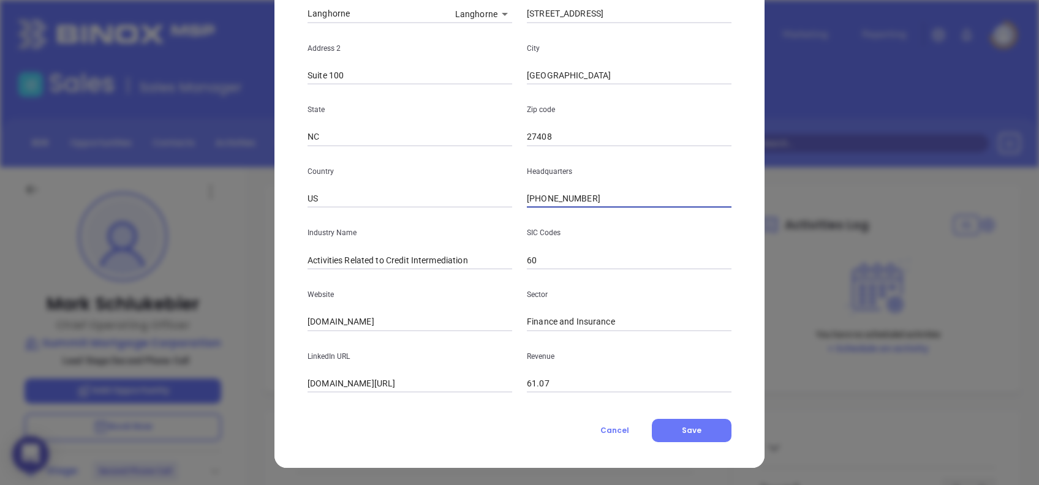
click at [595, 197] on input "(612) 247-0299" at bounding box center [629, 199] width 205 height 18
type input "(763) 390-7200"
type input "Mortgage"
click at [415, 312] on div "Website summit-mortgage.com" at bounding box center [409, 301] width 219 height 62
click at [415, 321] on input "summit-mortgage.com" at bounding box center [410, 322] width 205 height 18
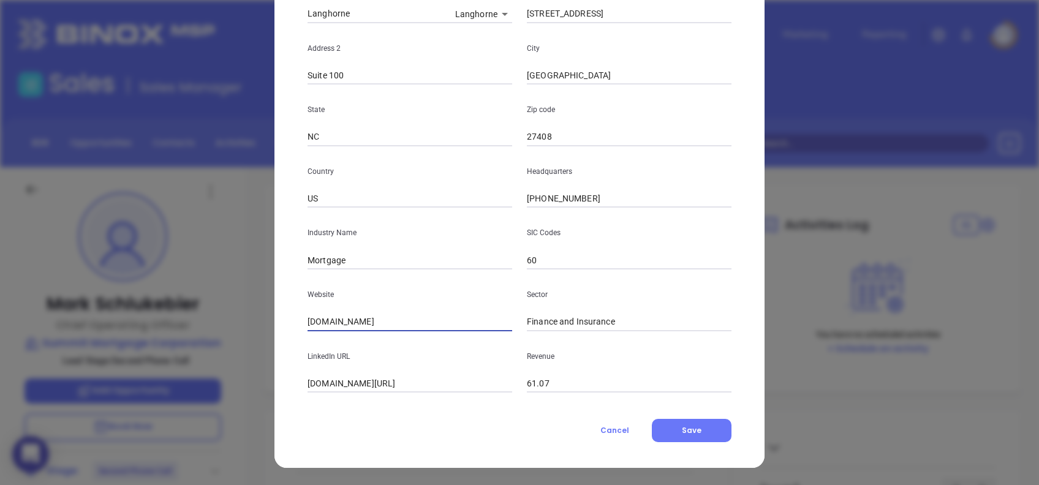
click at [415, 321] on input "summit-mortgage.com" at bounding box center [410, 322] width 205 height 18
paste input "https://www.summit-mortgage.com/"
type input "https://www.summit-mortgage.com/"
click at [407, 384] on input "linkedin.com/company/summit-mortgage-corporation" at bounding box center [410, 384] width 205 height 18
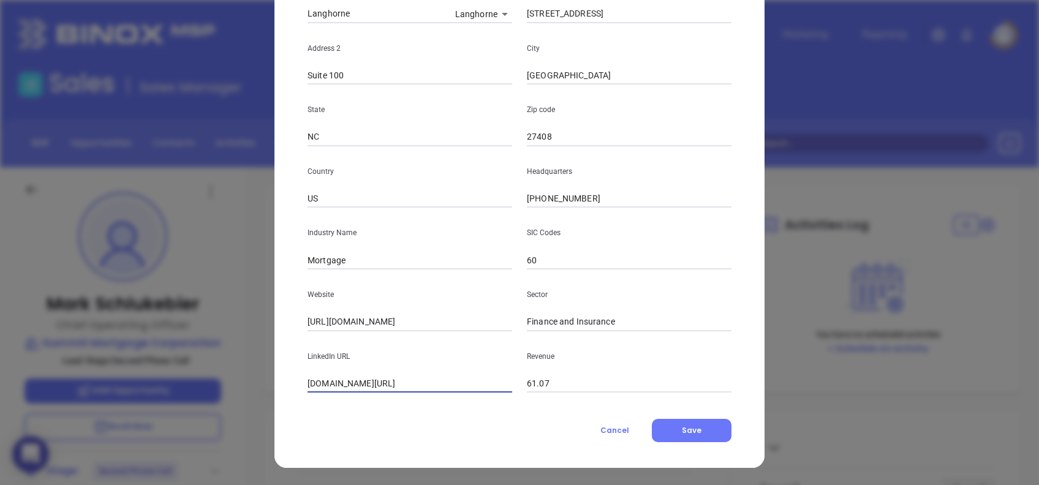
click at [407, 385] on input "linkedin.com/company/summit-mortgage-corporation" at bounding box center [410, 384] width 205 height 18
paste input "www.linkedin.com/company/summit-mortgage-corporation/"
type input "www.linkedin.com/company/summit-mortgage-corporation/"
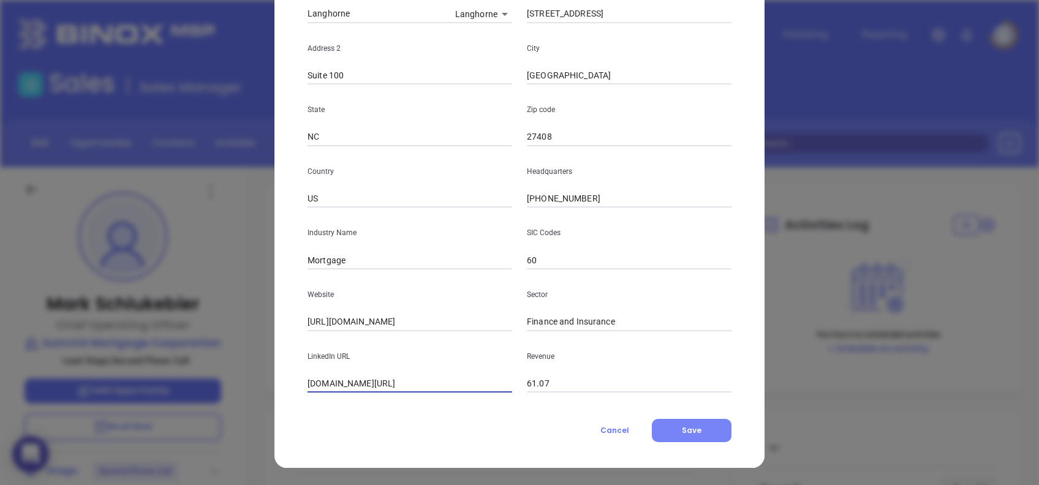
click at [701, 433] on button "Save" at bounding box center [692, 430] width 80 height 23
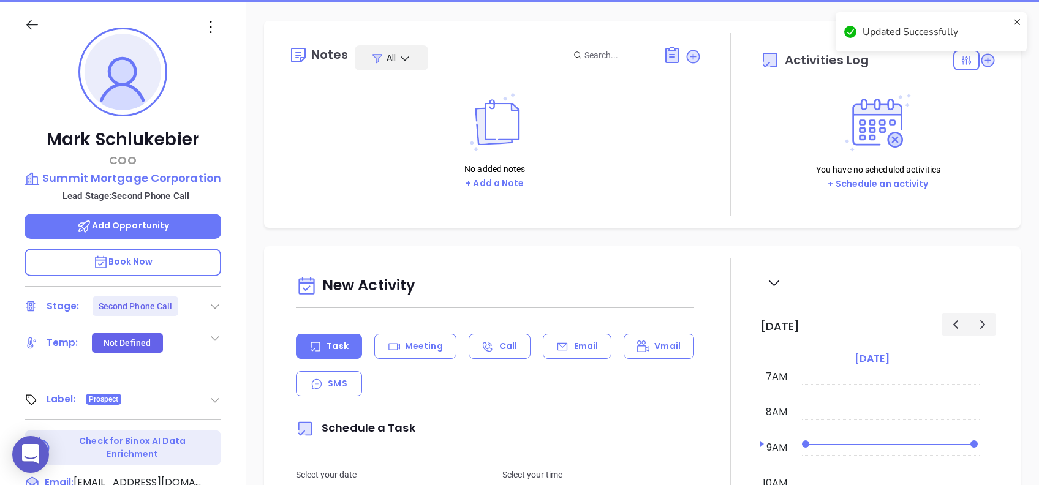
scroll to position [245, 0]
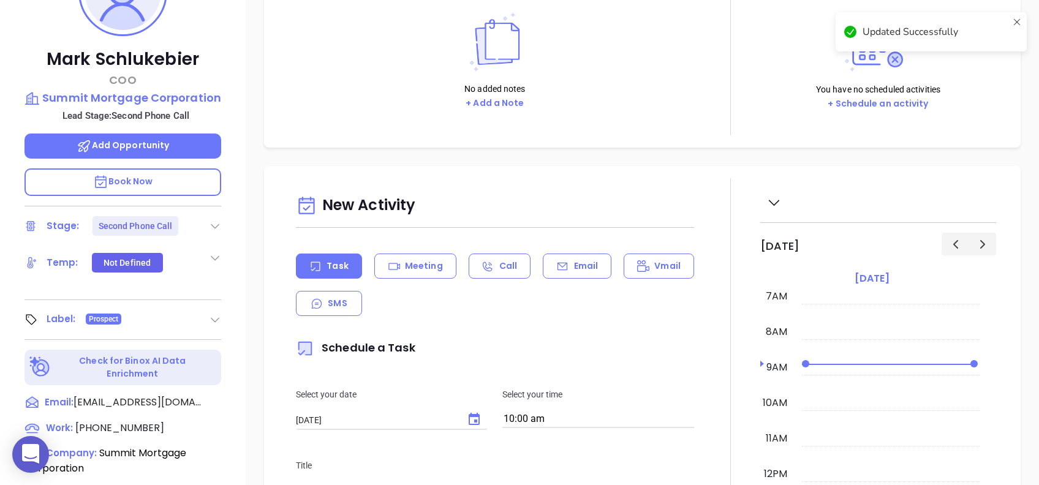
click at [219, 227] on icon at bounding box center [215, 226] width 12 height 12
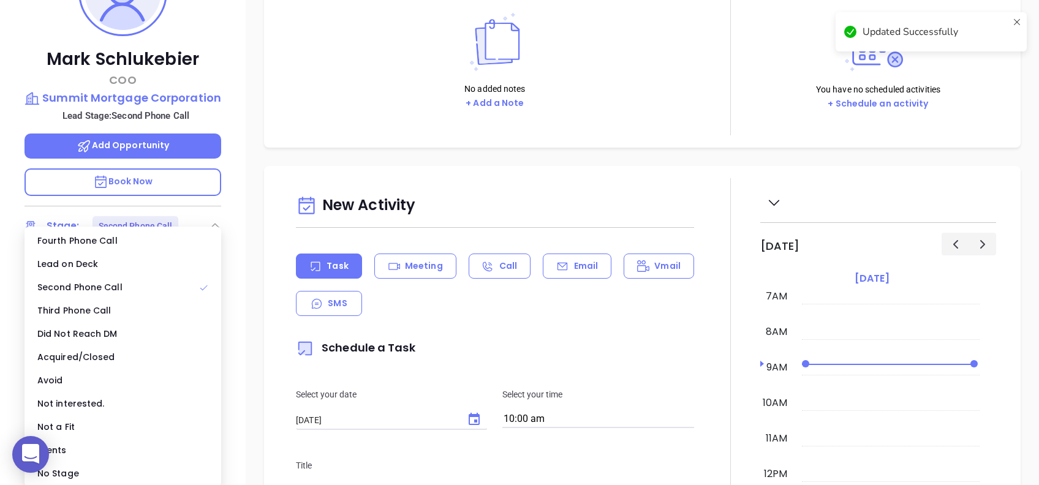
click at [94, 466] on div "No Stage" at bounding box center [123, 473] width 192 height 23
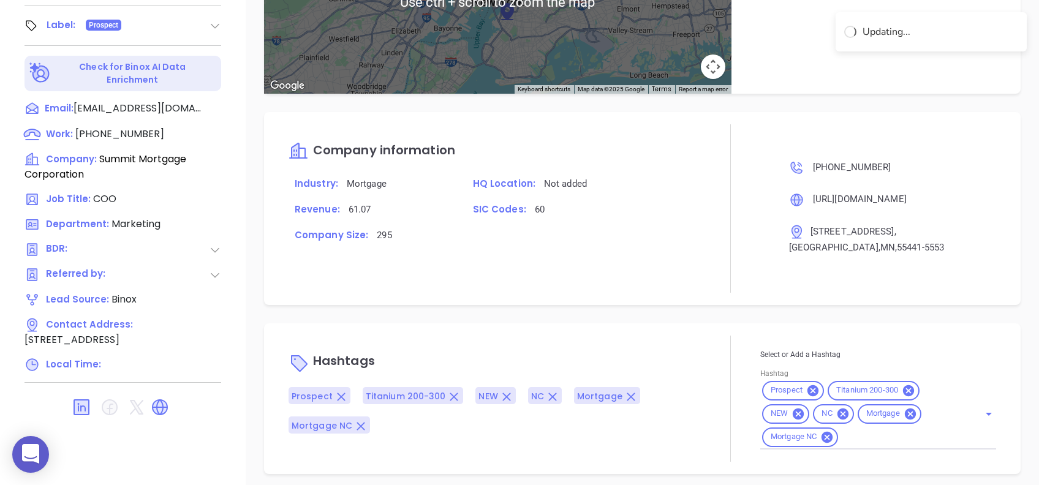
scroll to position [697, 0]
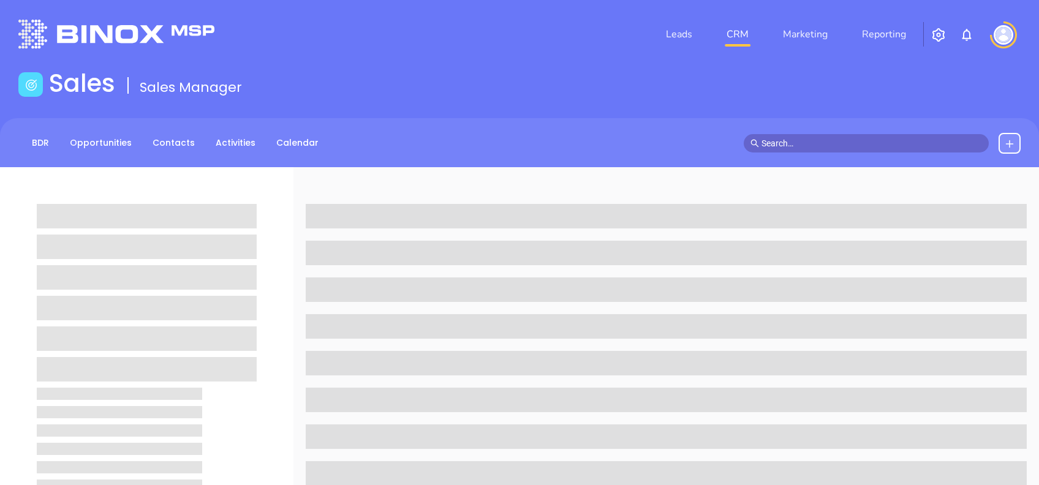
scroll to position [539, 0]
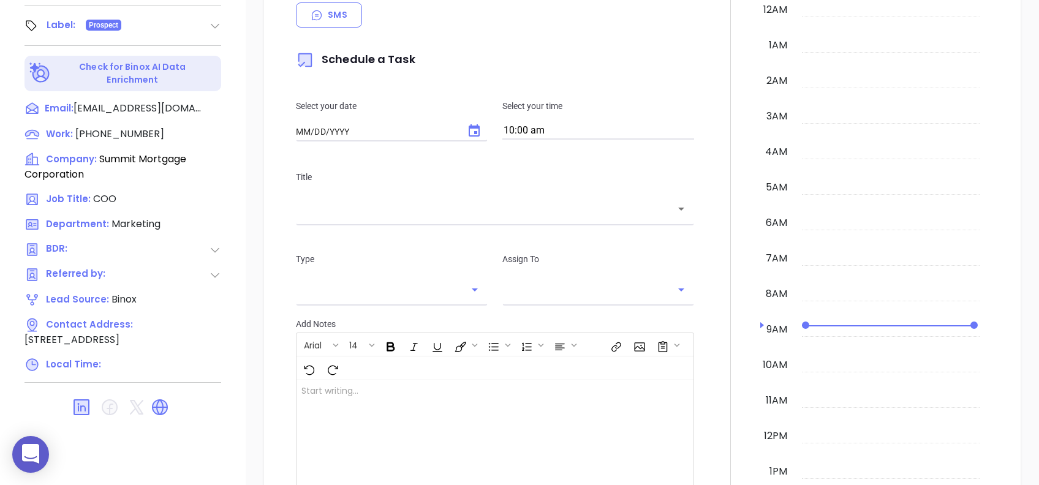
type input "[DATE]"
type input "[PERSON_NAME]"
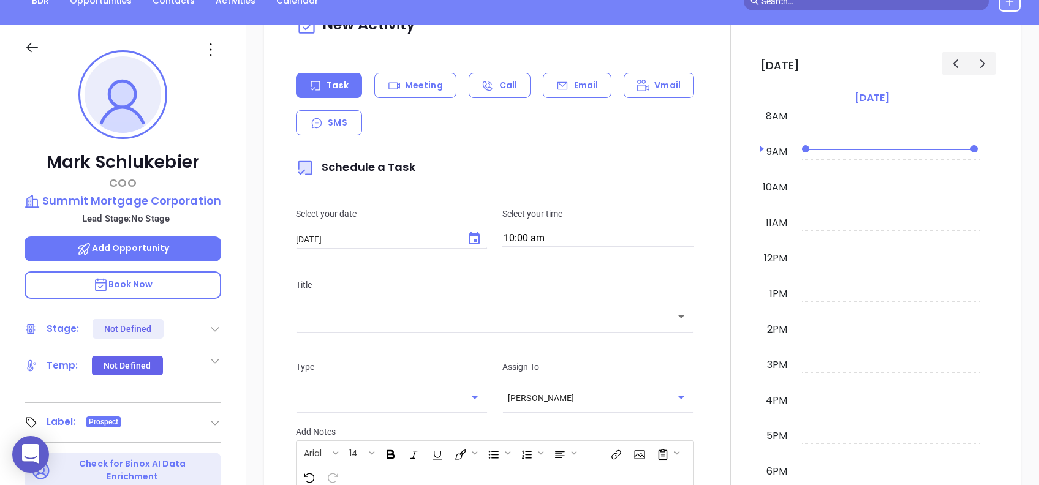
scroll to position [131, 0]
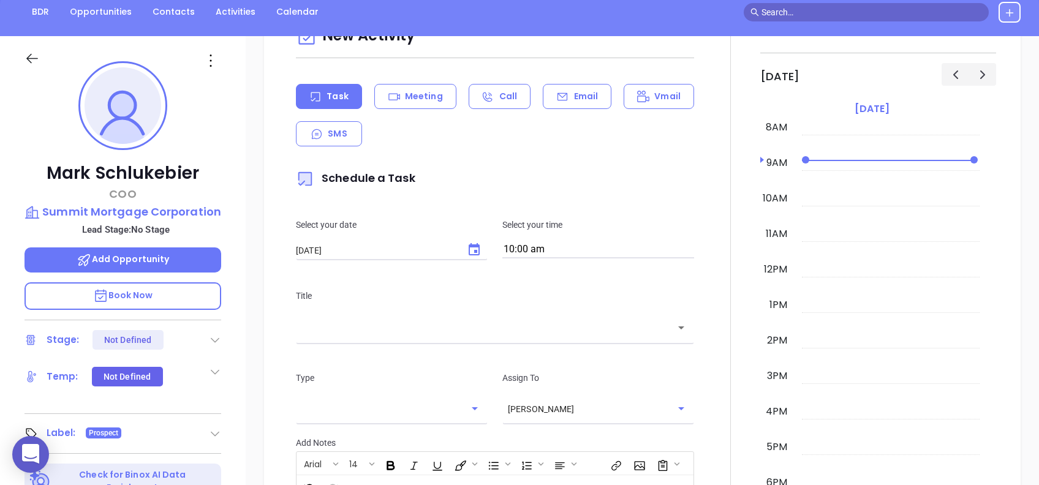
click at [209, 70] on icon at bounding box center [211, 61] width 20 height 20
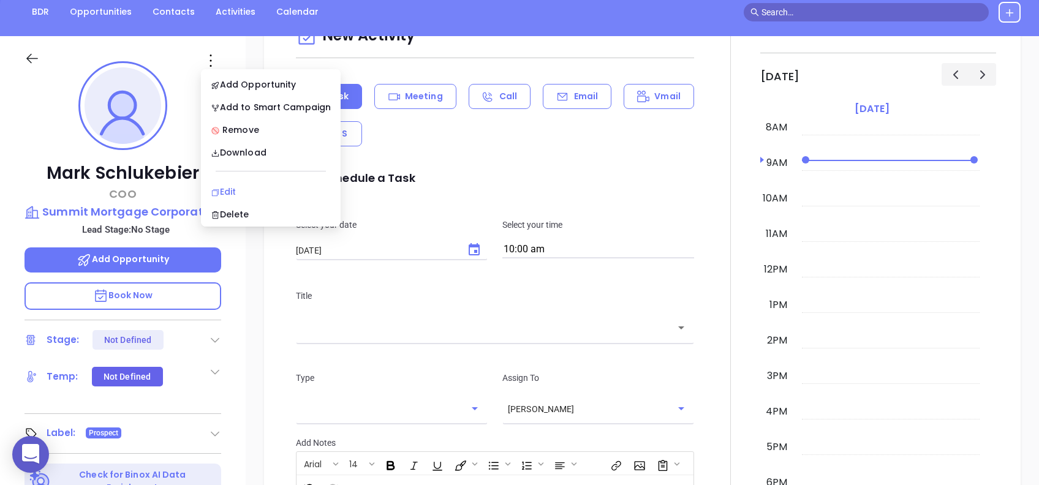
click at [252, 184] on li "Edit" at bounding box center [270, 192] width 135 height 26
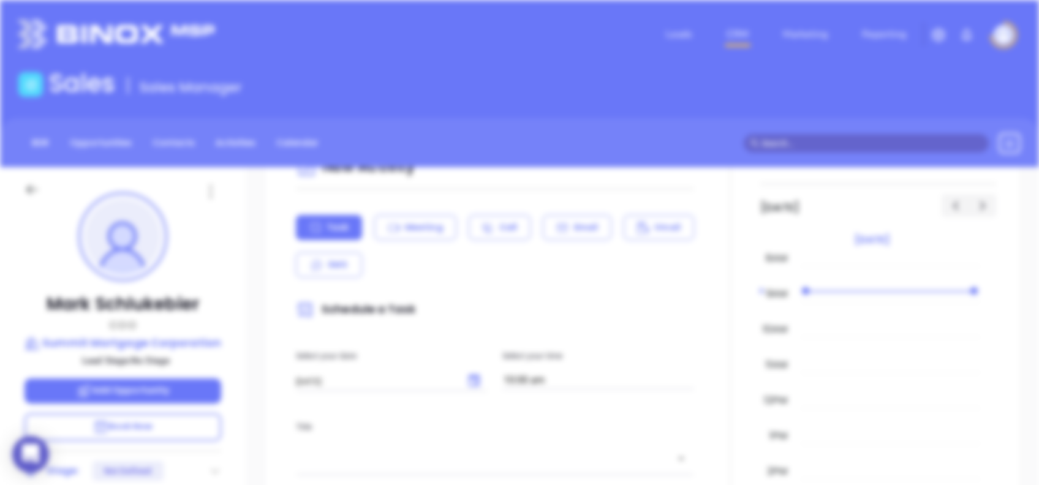
scroll to position [0, 0]
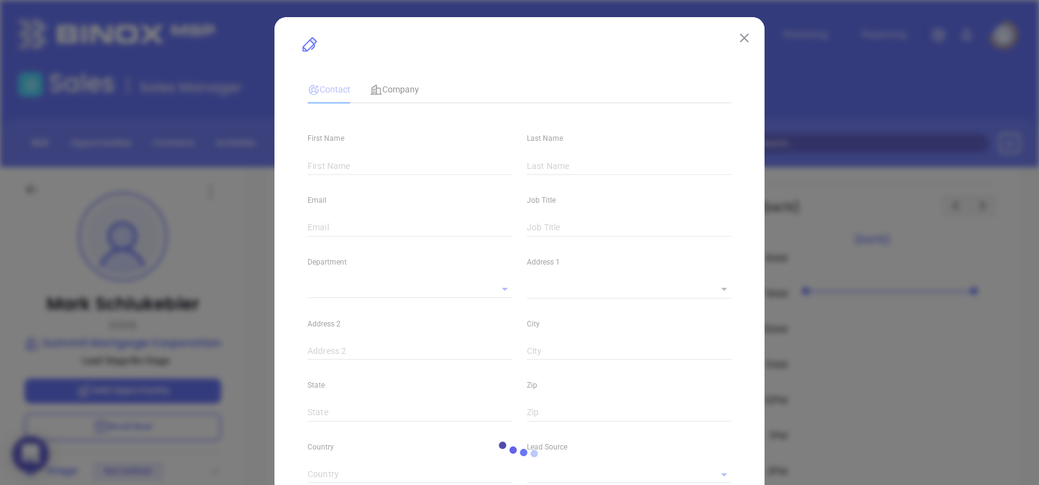
type input "Mark"
type input "Schlukebier"
type input "[EMAIL_ADDRESS][DOMAIN_NAME]"
type input "COO"
type textarea "[STREET_ADDRESS]"
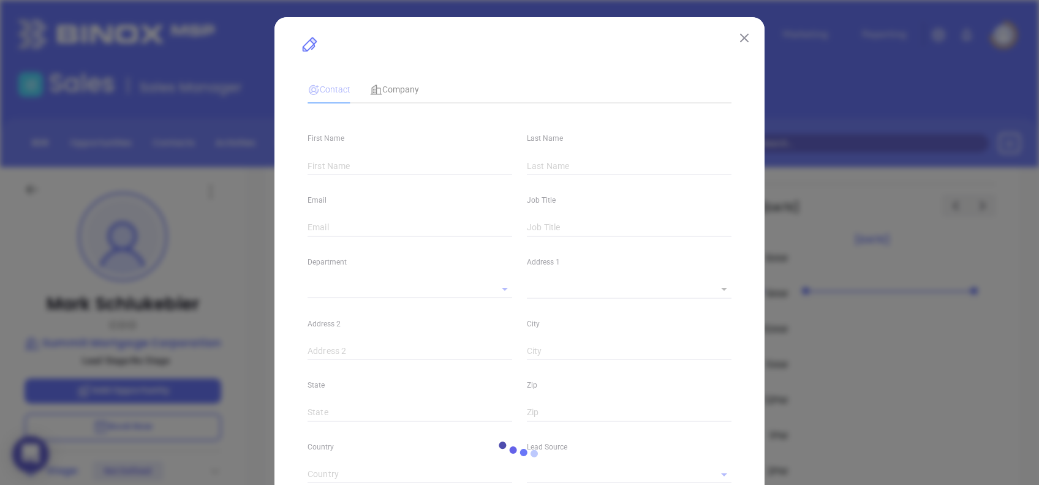
type input "1"
type input "[GEOGRAPHIC_DATA]"
type input "MN"
type input "55441-5553"
type input "US"
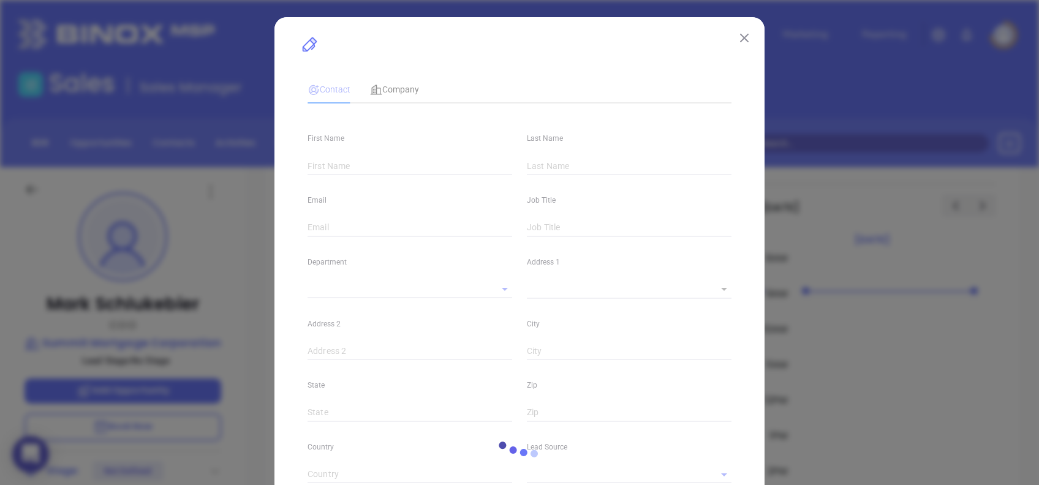
type input "[DOMAIN_NAME][URL]"
type input "Marketing"
type input "Binox"
type input "undefined undefined"
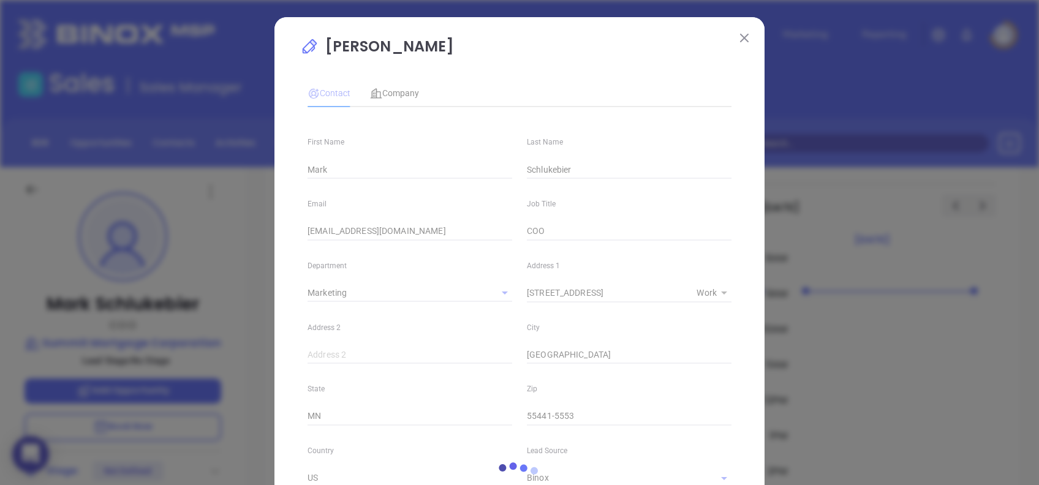
type input "[PHONE_NUMBER]"
type input "1"
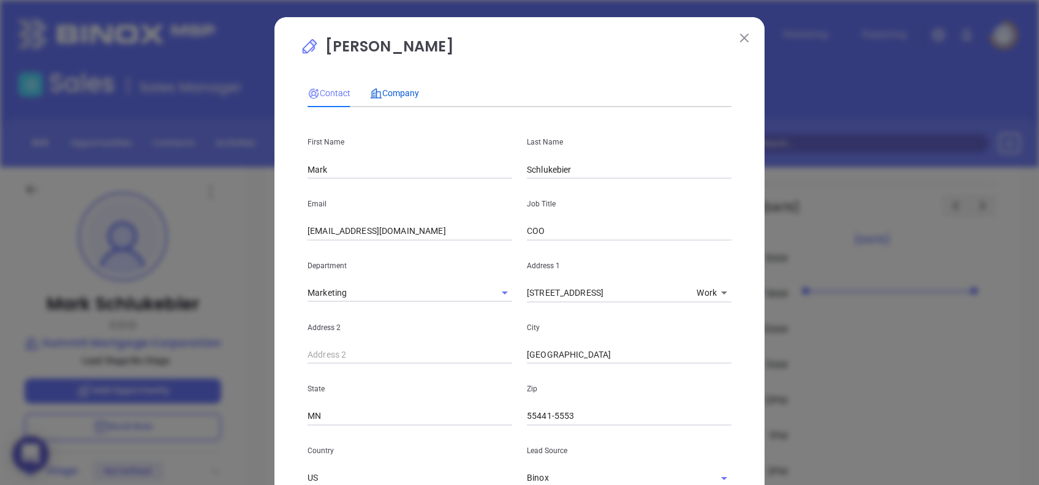
click at [392, 95] on span "Company" at bounding box center [394, 93] width 49 height 10
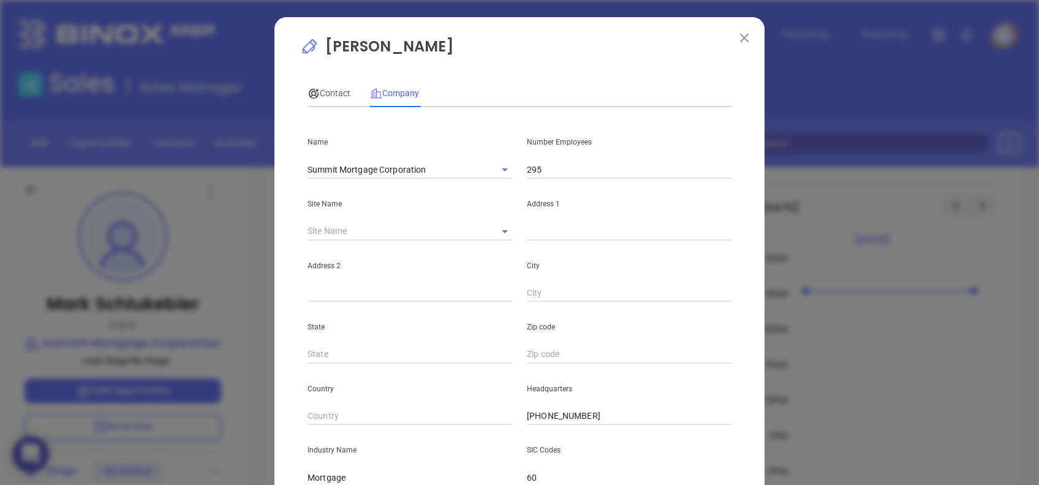
click at [535, 237] on input "text" at bounding box center [629, 231] width 205 height 18
paste input "[STREET_ADDRESS]"
drag, startPoint x: 689, startPoint y: 230, endPoint x: 754, endPoint y: 230, distance: 65.0
click at [754, 230] on div "[PERSON_NAME] Contact Company First Name Mark Last Name [PERSON_NAME] Email [EM…" at bounding box center [520, 351] width 490 height 669
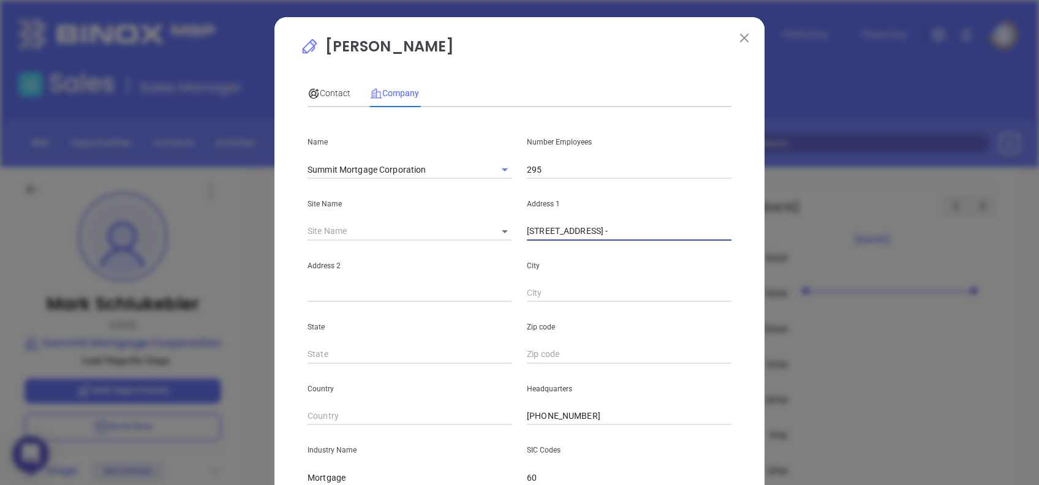
scroll to position [0, 0]
type input "[STREET_ADDRESS] -"
click at [351, 292] on input "text" at bounding box center [410, 293] width 205 height 18
paste input "Suite 100"
type input "Suite 100"
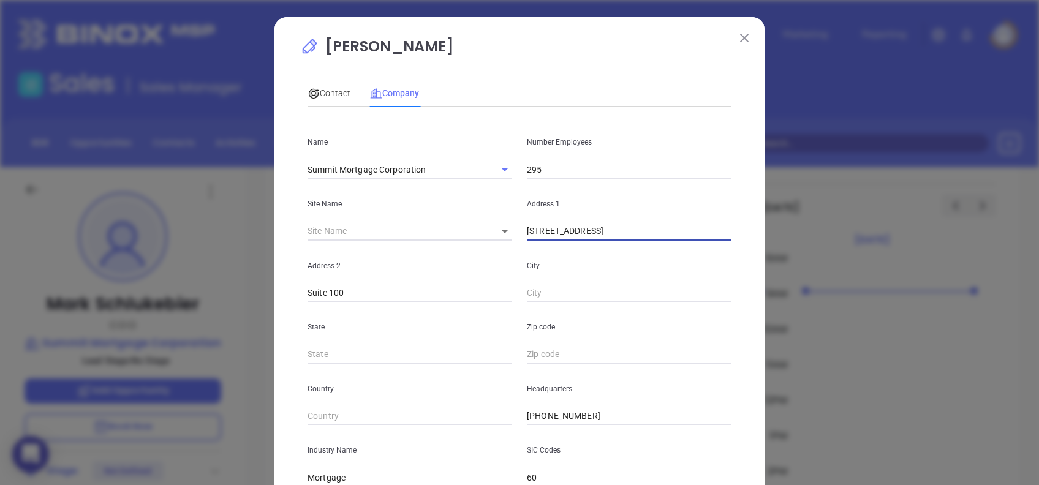
drag, startPoint x: 659, startPoint y: 229, endPoint x: 770, endPoint y: 241, distance: 110.9
click at [770, 240] on div "[PERSON_NAME] Contact Company First Name Mark Last Name [PERSON_NAME] Email [EM…" at bounding box center [519, 242] width 1039 height 485
type input "[STREET_ADDRESS]"
type input "[GEOGRAPHIC_DATA]"
type input "NC"
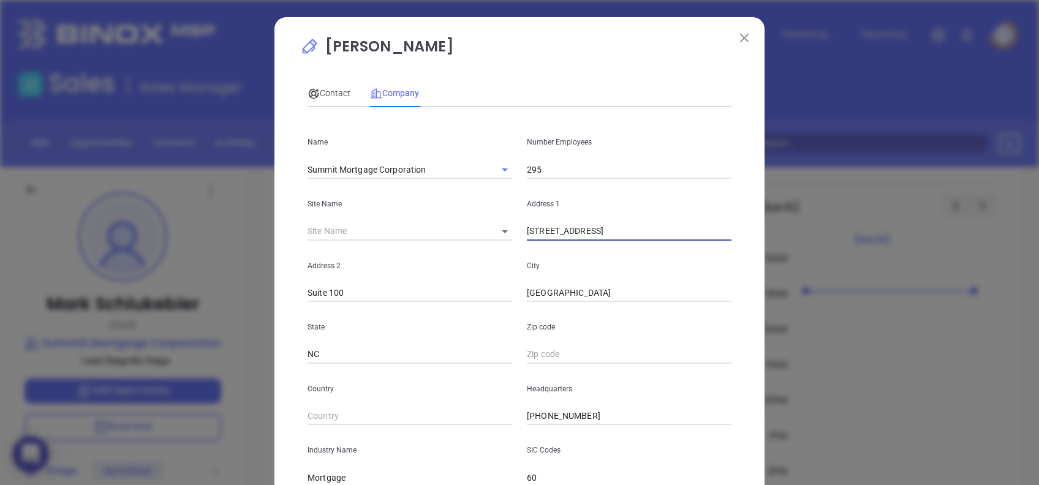
type input "27408"
type input "[GEOGRAPHIC_DATA]"
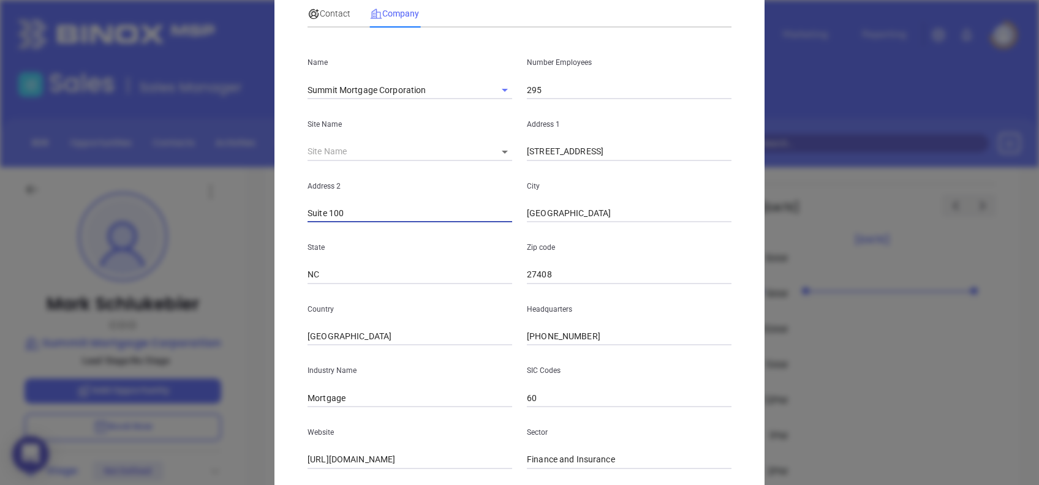
scroll to position [218, 0]
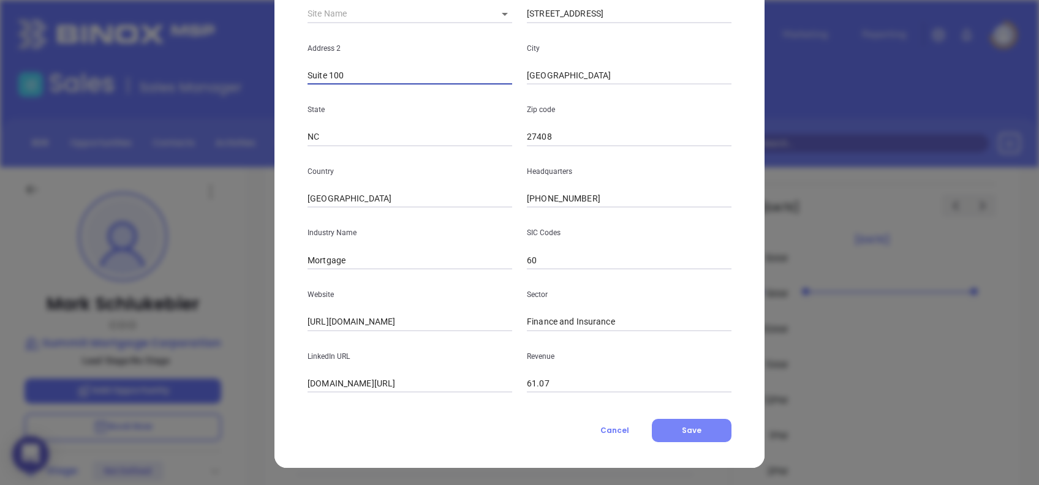
click at [680, 424] on button "Save" at bounding box center [692, 430] width 80 height 23
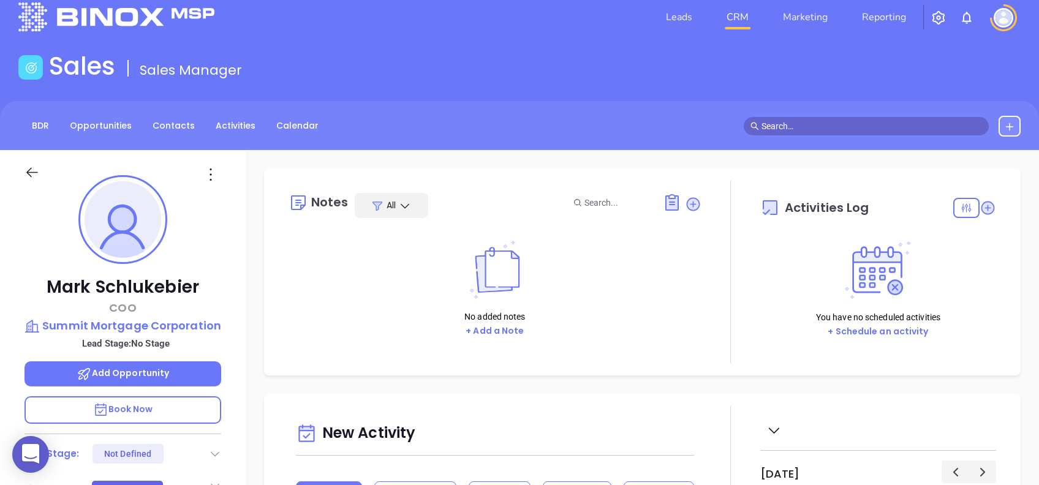
scroll to position [0, 0]
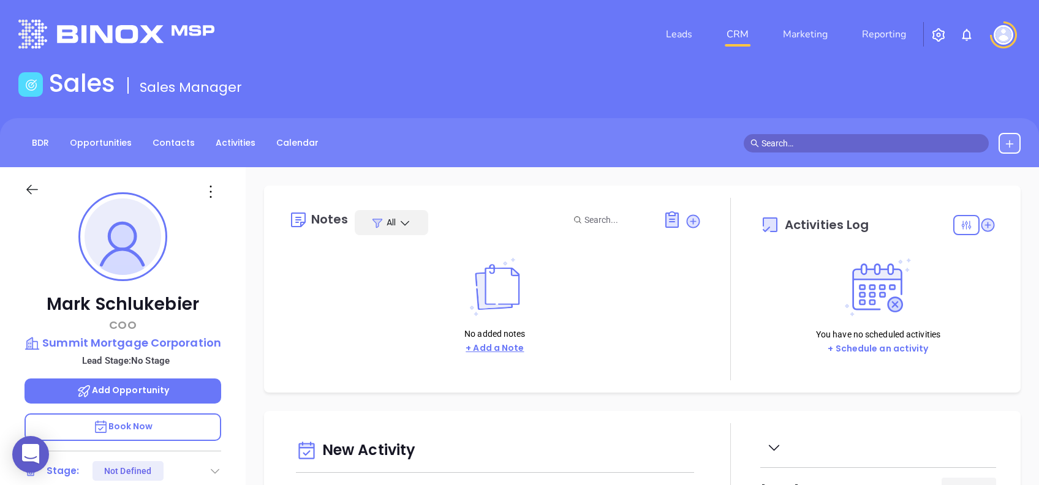
click at [506, 352] on button "+ Add a Note" at bounding box center [495, 348] width 66 height 14
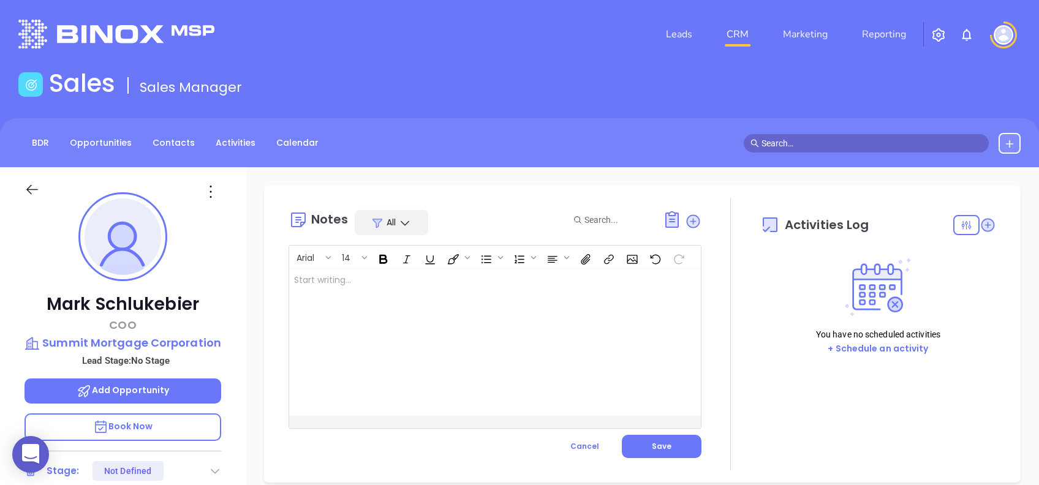
click at [461, 322] on div at bounding box center [480, 342] width 383 height 147
click at [643, 458] on div "Notes All Arial 14 This company has many locations ﻿ XXXXXXXXXXXXXXXXXXXXXXXXXX…" at bounding box center [495, 334] width 413 height 273
click at [655, 441] on button "Save" at bounding box center [662, 446] width 80 height 23
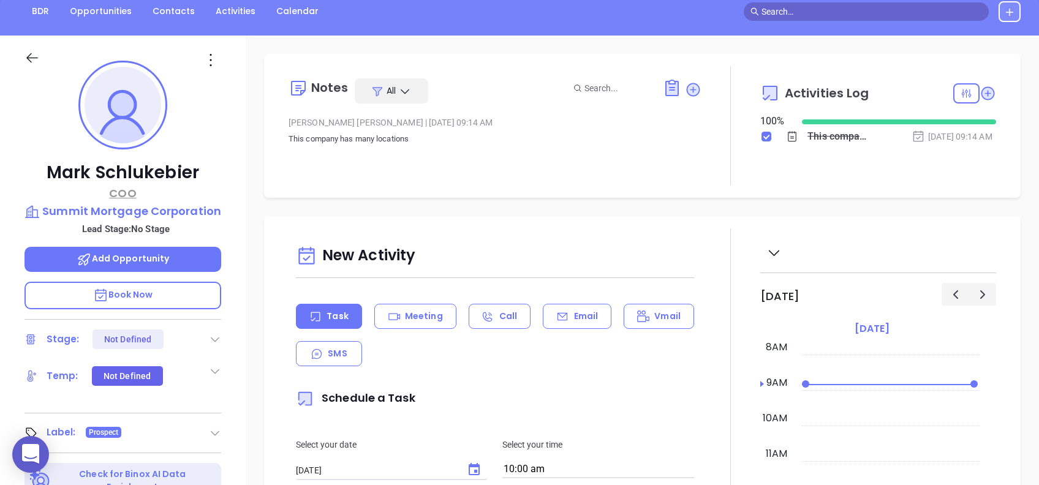
scroll to position [49, 0]
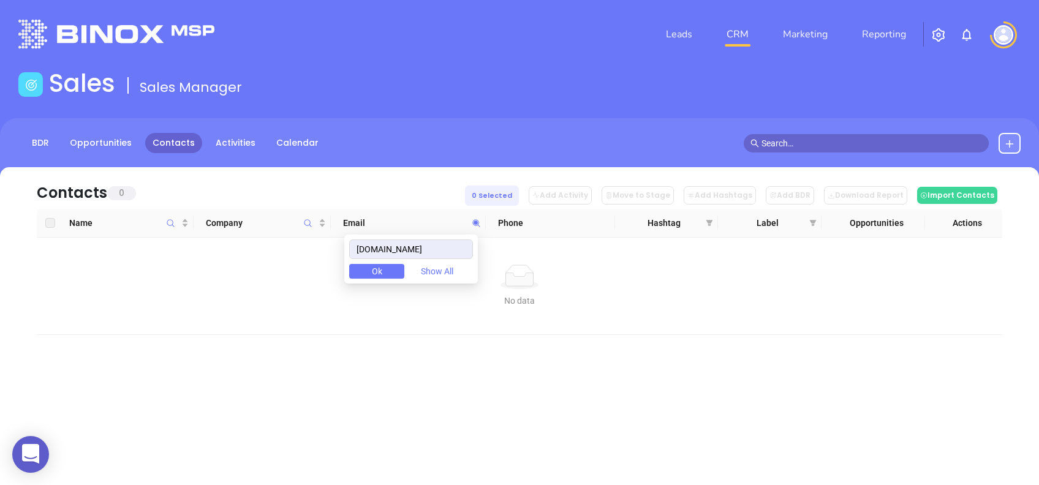
drag, startPoint x: 467, startPoint y: 247, endPoint x: 324, endPoint y: 237, distance: 143.1
click at [327, 237] on body "0 Leads CRM Marketing Reporting Financial Leads Leads Sales Sales Manager BDR O…" at bounding box center [519, 242] width 1039 height 485
type input "[DOMAIN_NAME]"
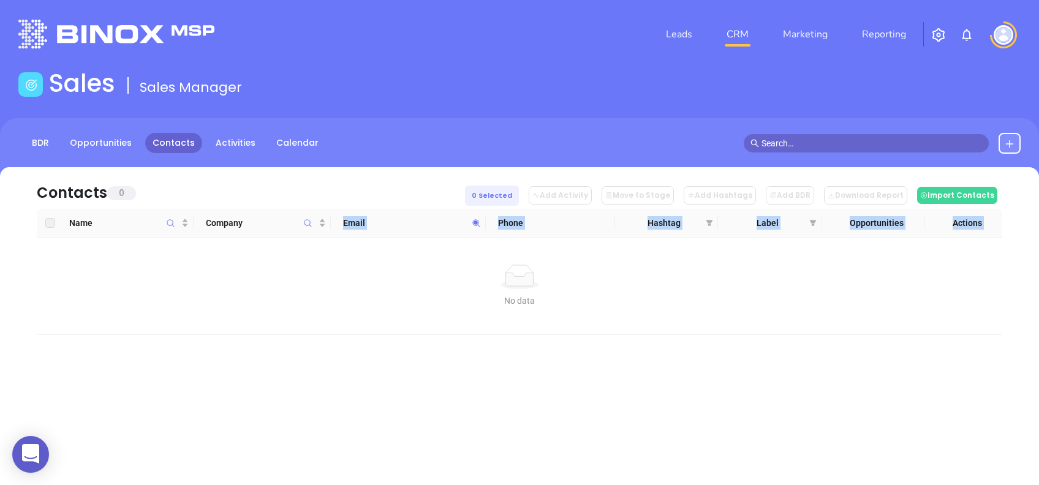
drag, startPoint x: 324, startPoint y: 237, endPoint x: 327, endPoint y: 205, distance: 32.0
click at [327, 205] on div "Contacts 0 0 Selected Add Activity Move to Stage Add Hashtags Add BDR Download …" at bounding box center [519, 251] width 1003 height 168
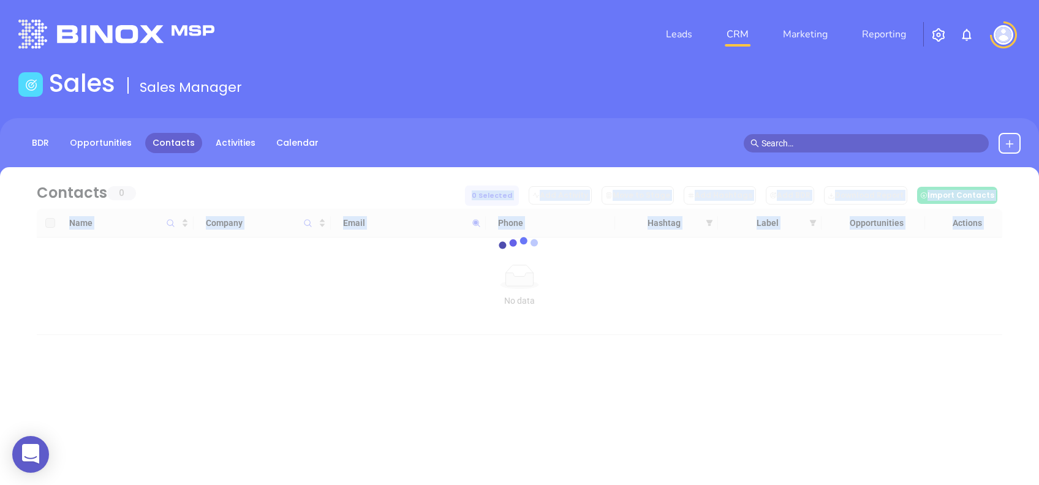
click at [444, 400] on div "Leads CRM Marketing Reporting Financial Leads Leads Sales Sales Manager BDR Opp…" at bounding box center [519, 242] width 1039 height 485
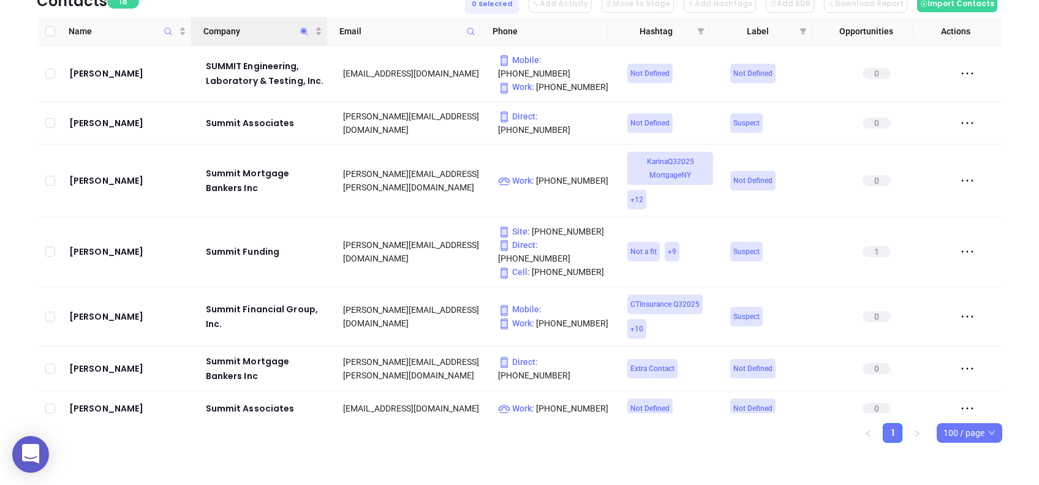
scroll to position [559, 0]
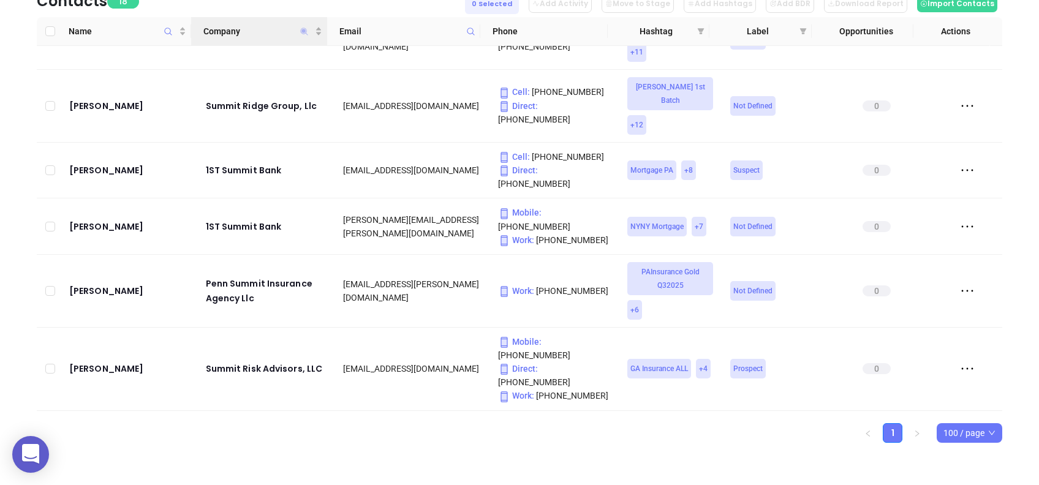
click at [302, 29] on icon "Company" at bounding box center [304, 31] width 9 height 9
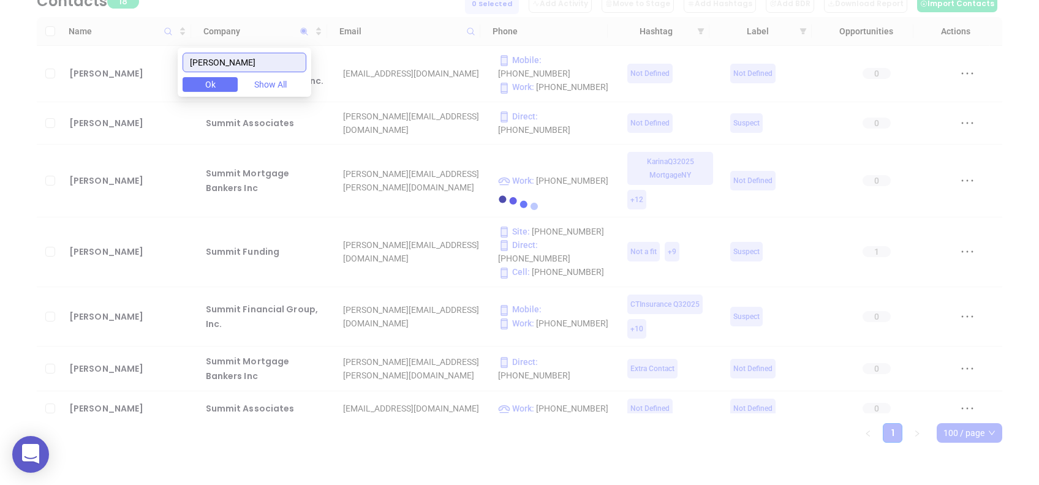
scroll to position [0, 0]
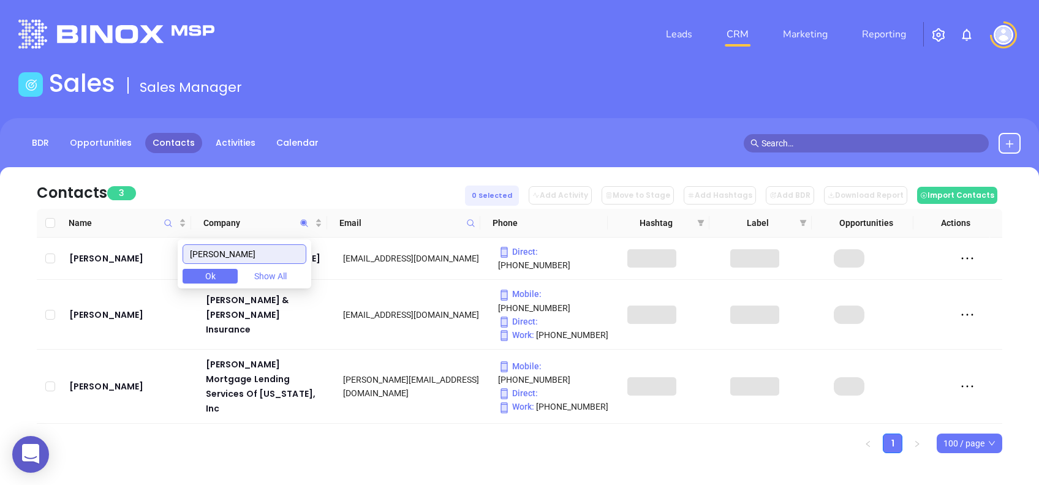
type input "[PERSON_NAME]"
click at [365, 434] on ul "1 100 / page" at bounding box center [520, 444] width 966 height 20
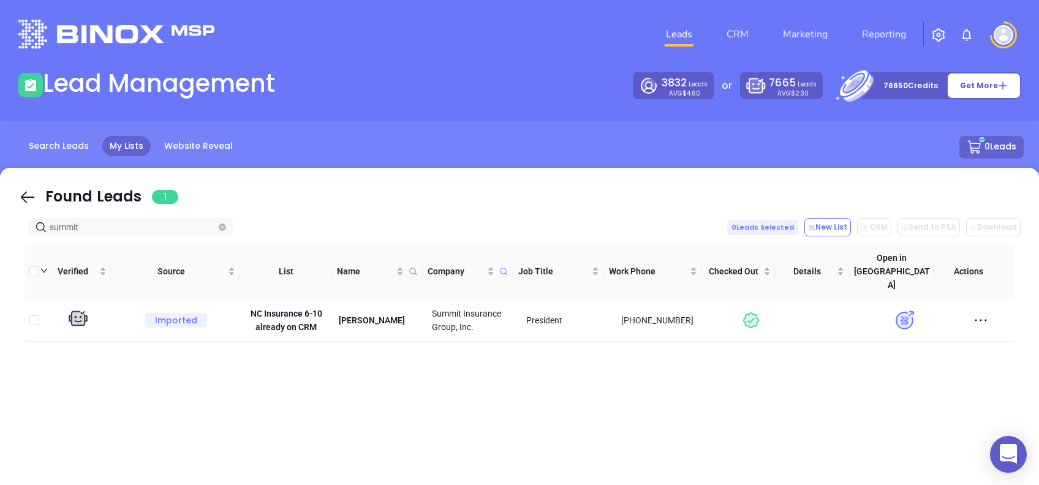
click at [36, 184] on div "Found Leads 1" at bounding box center [519, 191] width 1003 height 40
click at [24, 191] on icon at bounding box center [27, 197] width 18 height 18
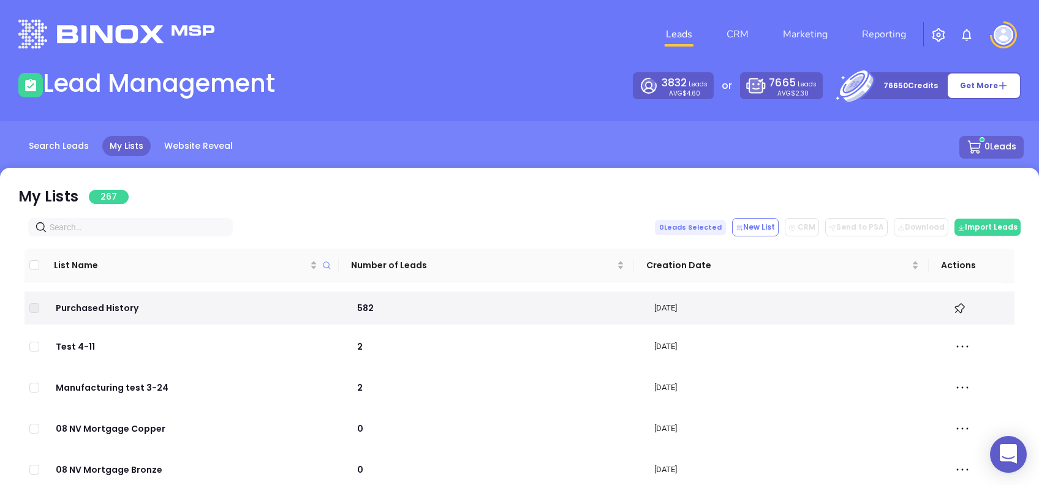
click at [95, 221] on input "text" at bounding box center [133, 227] width 167 height 13
paste input "[DOMAIN_NAME]"
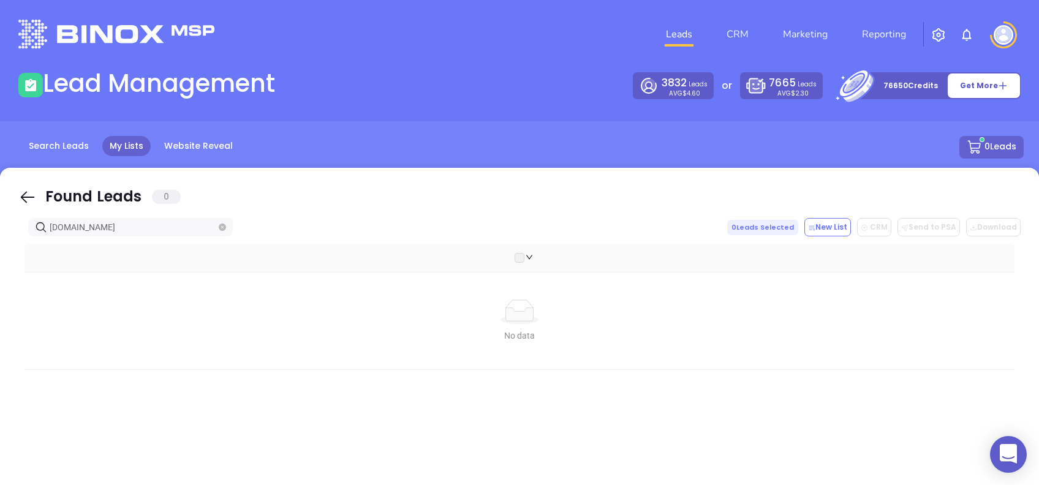
type input "[DOMAIN_NAME]"
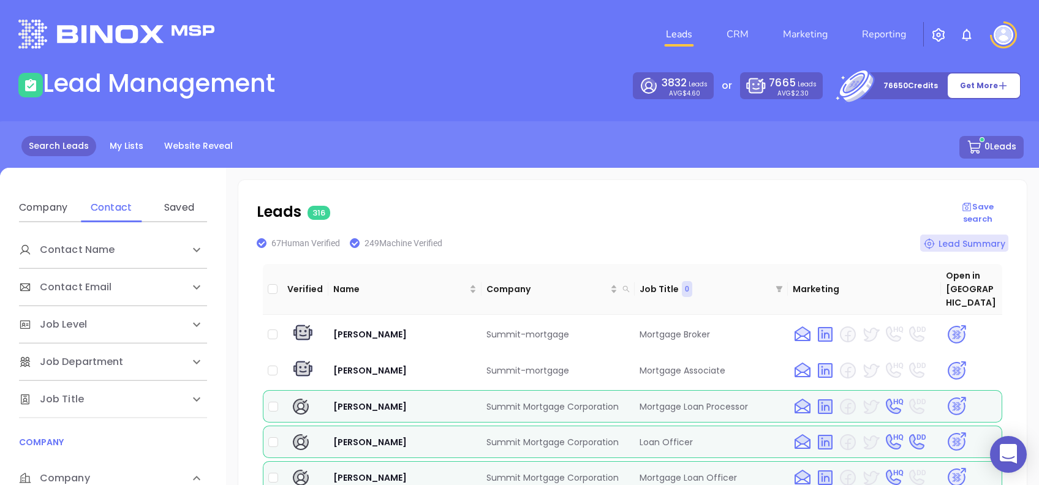
scroll to position [245, 0]
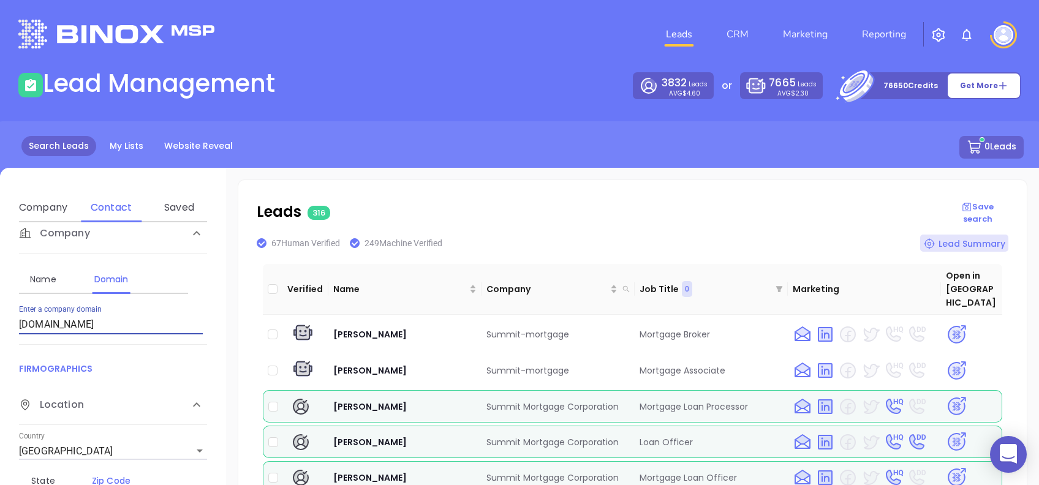
drag, startPoint x: 140, startPoint y: 327, endPoint x: 0, endPoint y: 315, distance: 140.8
click at [0, 317] on html "0 Leads CRM Marketing Reporting Financial Leads Leads Lead Management 3832 Lead…" at bounding box center [519, 242] width 1039 height 485
paste input "harpemortgageteam"
type input "[DOMAIN_NAME]"
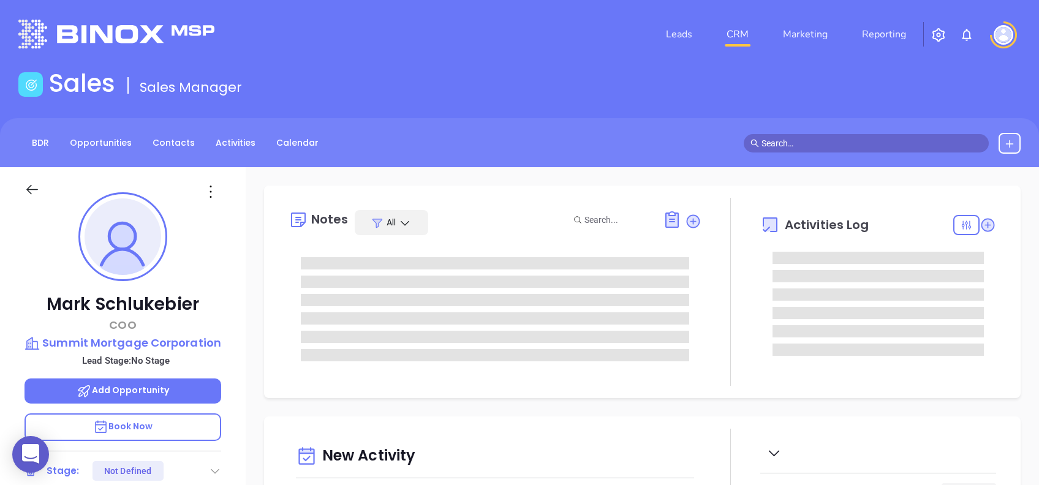
type input "[DATE]"
type input "[PERSON_NAME]"
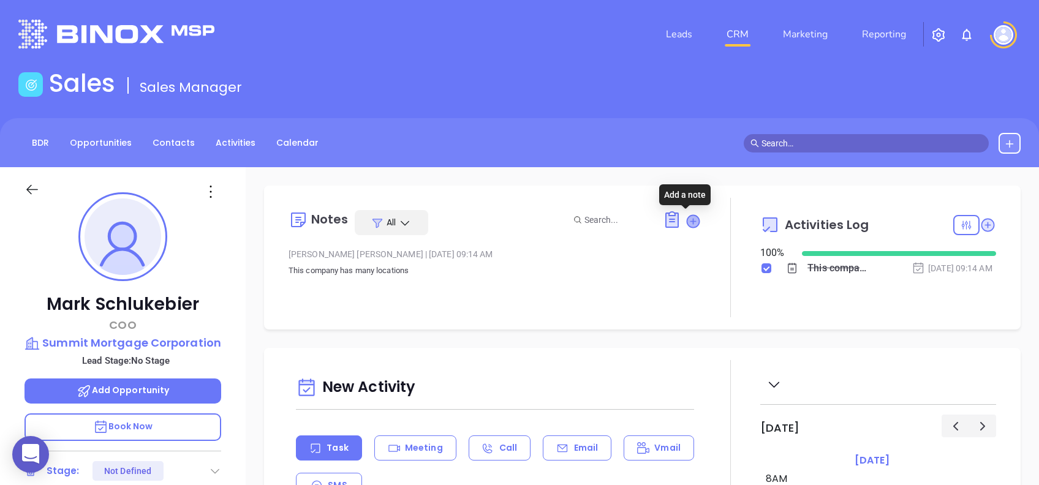
click at [687, 225] on icon at bounding box center [693, 221] width 12 height 12
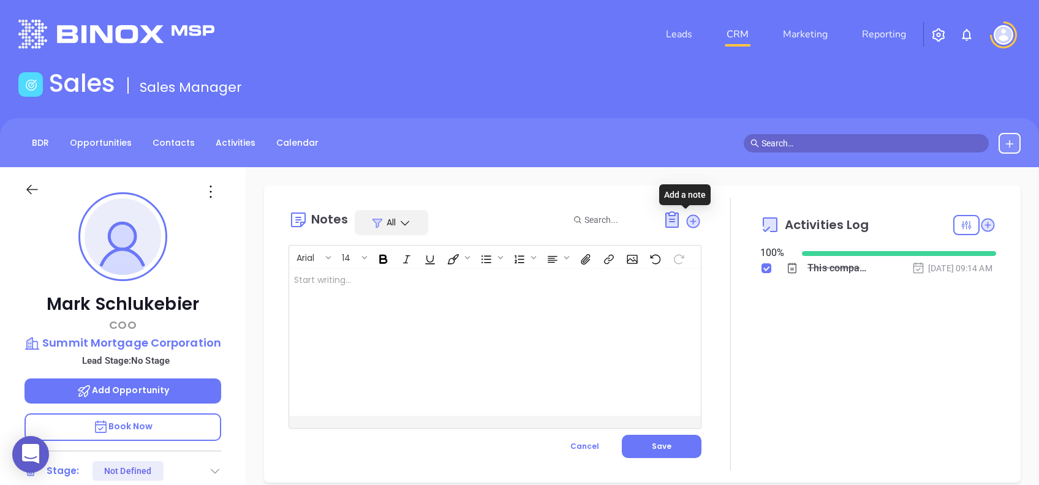
click at [428, 327] on div at bounding box center [480, 342] width 383 height 147
click at [309, 278] on p "HQ: MN Confirm email on call" at bounding box center [480, 287] width 373 height 26
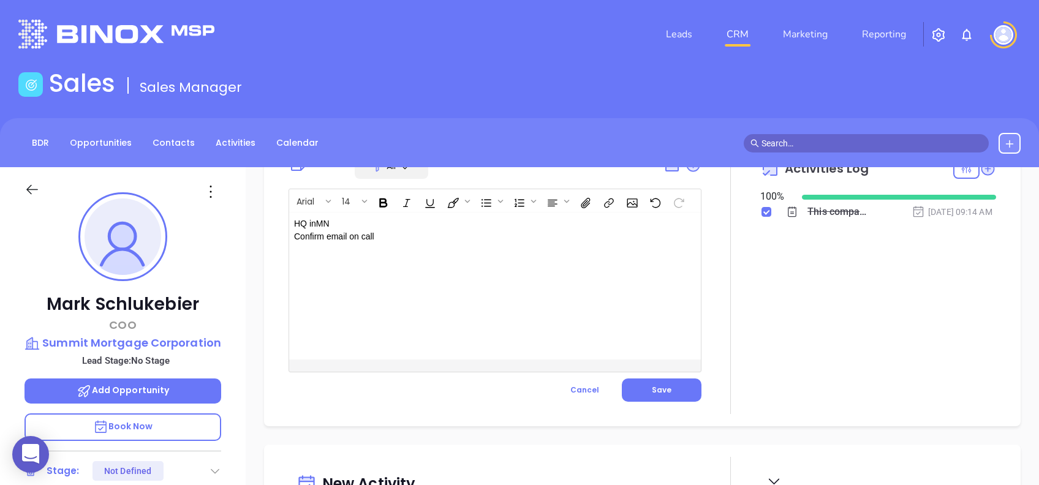
scroll to position [82, 0]
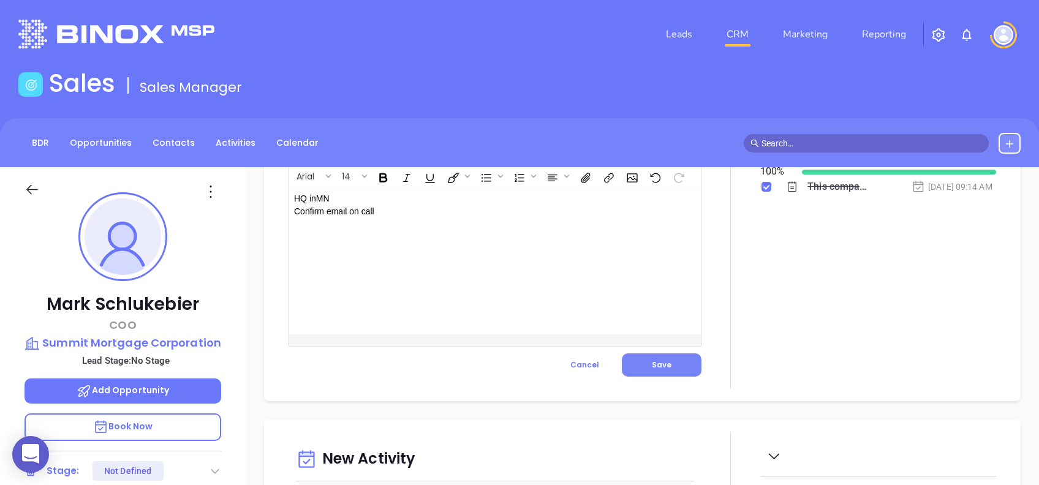
click at [638, 356] on button "Save" at bounding box center [662, 365] width 80 height 23
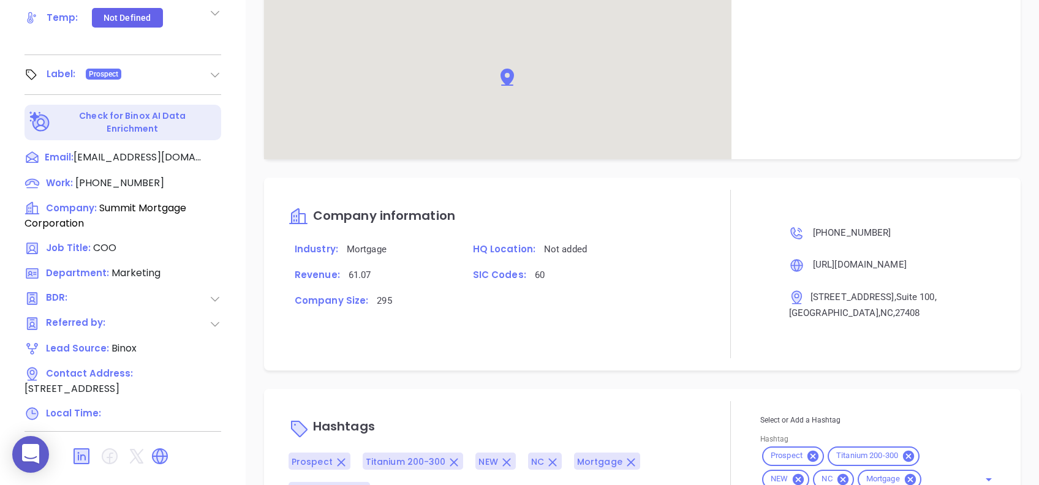
scroll to position [675, 0]
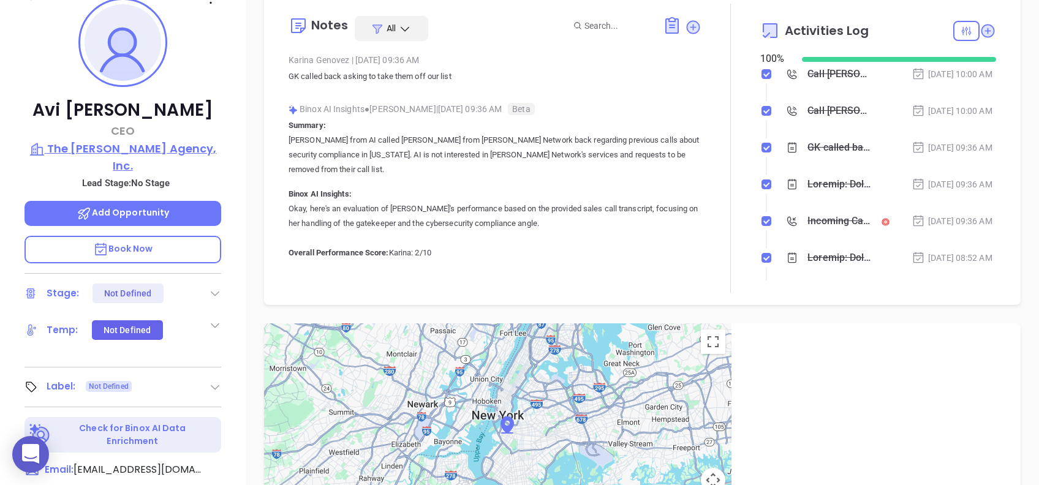
scroll to position [49, 0]
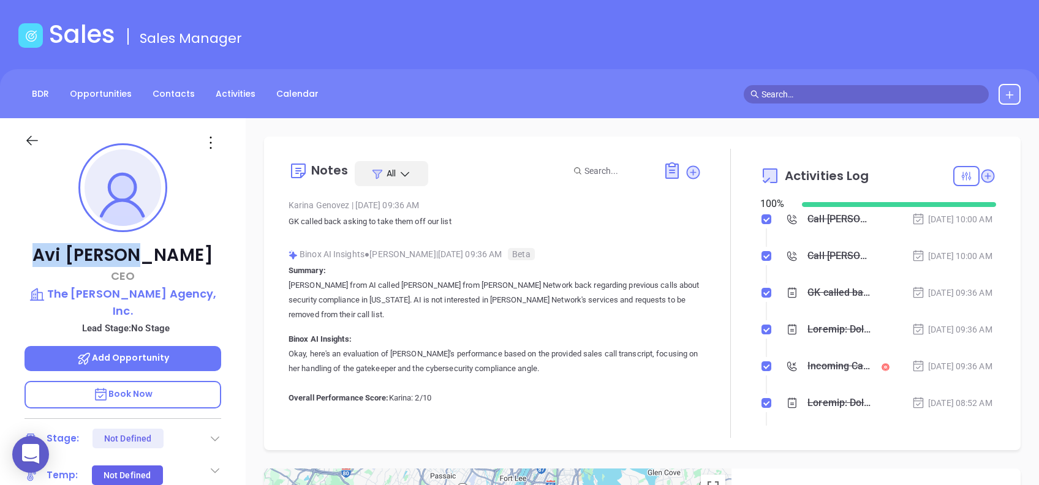
drag, startPoint x: 170, startPoint y: 268, endPoint x: 116, endPoint y: 238, distance: 61.2
click at [74, 261] on p "[PERSON_NAME]" at bounding box center [123, 256] width 197 height 22
copy p "[PERSON_NAME]"
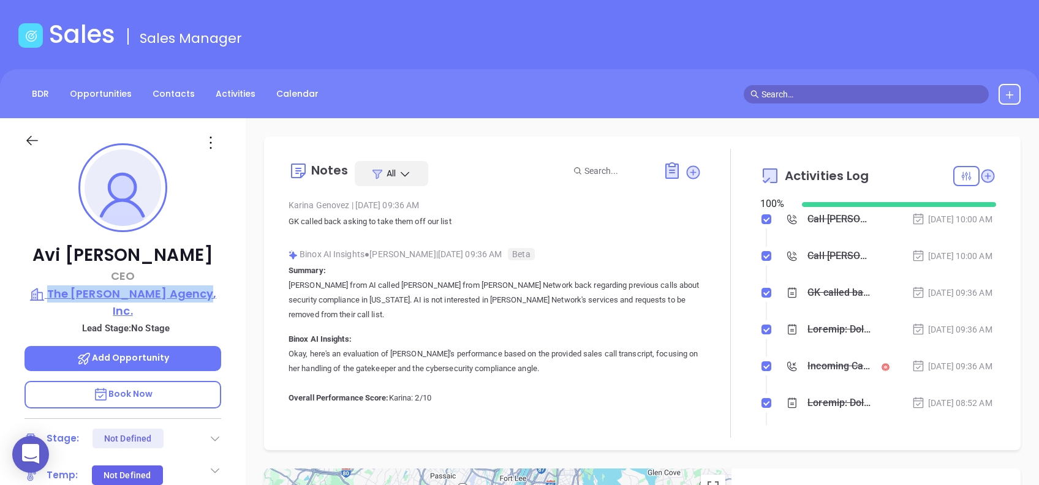
drag, startPoint x: 223, startPoint y: 290, endPoint x: 62, endPoint y: 292, distance: 161.2
click at [62, 292] on div "[PERSON_NAME] CEO The [PERSON_NAME] Agency, Inc. Lead Stage: No Stage Add Oppor…" at bounding box center [123, 421] width 246 height 607
copy p "The [PERSON_NAME] Agency, Inc."
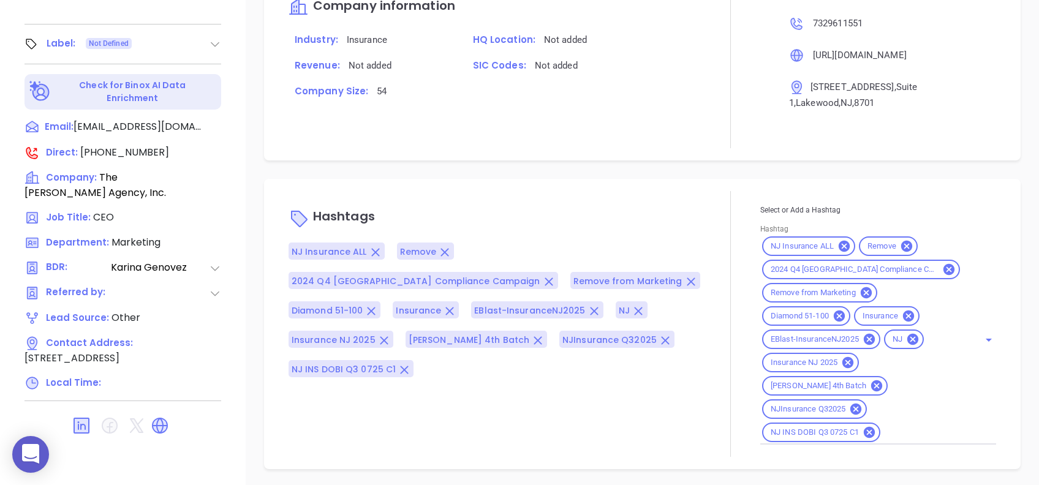
scroll to position [539, 0]
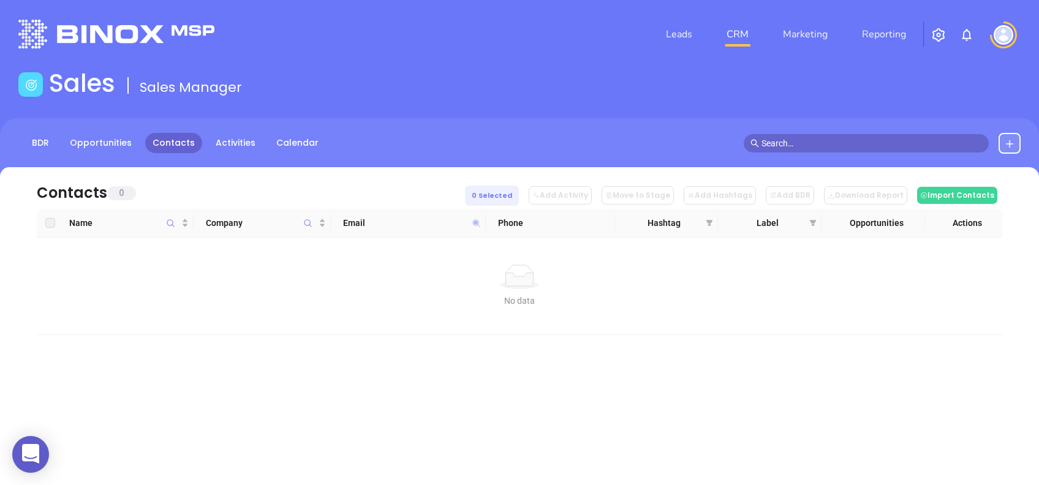
click at [474, 220] on icon at bounding box center [476, 223] width 9 height 9
paste input "amerisbank"
drag, startPoint x: 446, startPoint y: 249, endPoint x: 279, endPoint y: 238, distance: 166.4
click at [279, 238] on body "0 Leads CRM Marketing Reporting Financial Leads Leads Sales Sales Manager BDR O…" at bounding box center [519, 242] width 1039 height 485
paste input "plumdogfinancial"
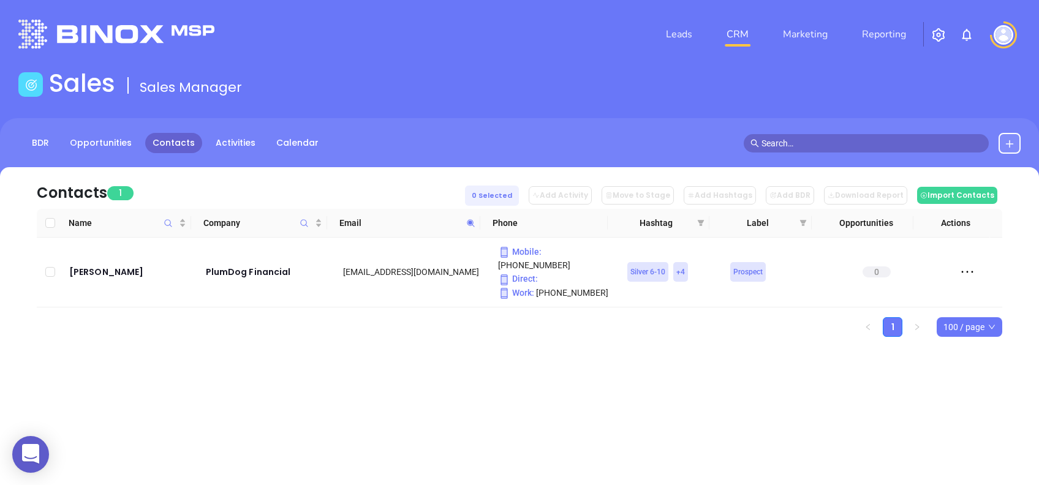
click at [468, 226] on icon at bounding box center [470, 223] width 9 height 9
paste input "mountainlifestylesmortgage"
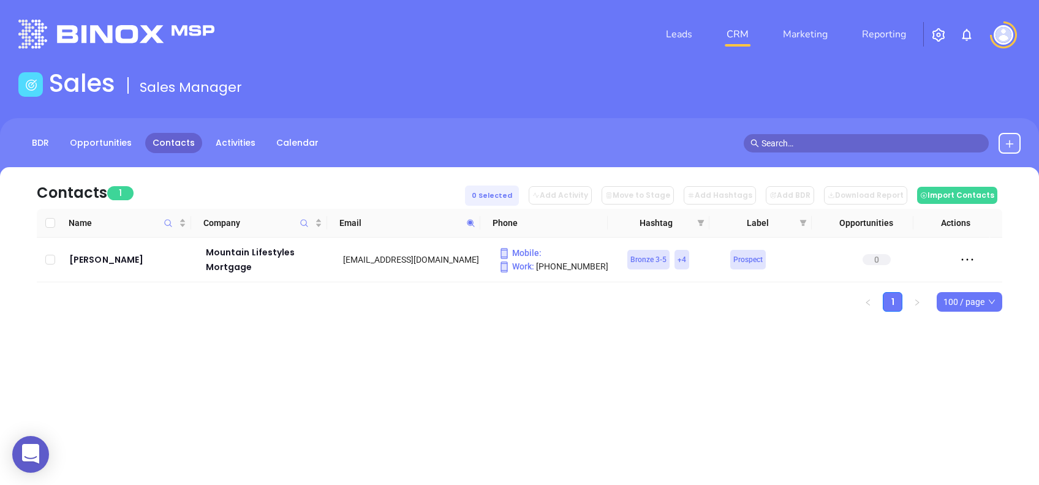
click at [469, 219] on icon at bounding box center [470, 223] width 9 height 9
paste input "capcenter"
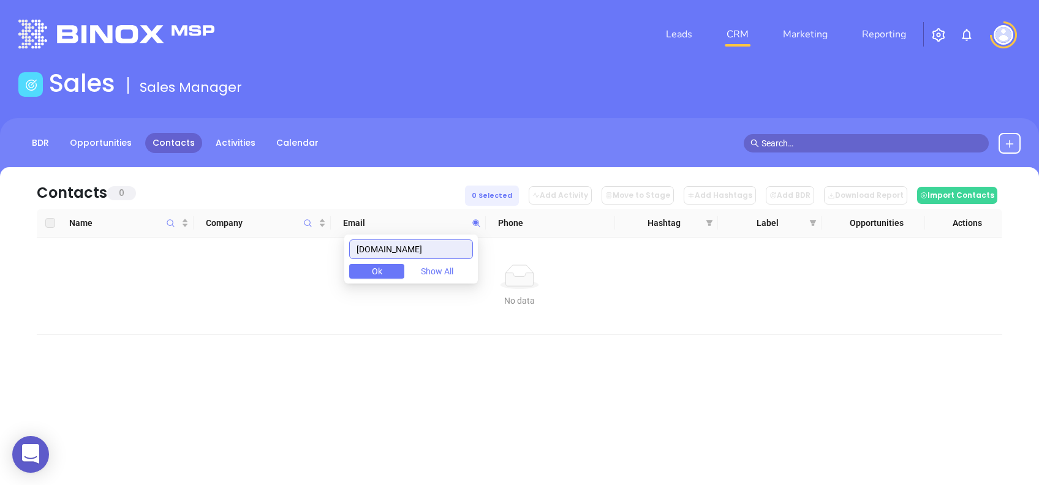
drag, startPoint x: 412, startPoint y: 250, endPoint x: 317, endPoint y: 246, distance: 94.4
click at [319, 246] on body "0 Leads CRM Marketing Reporting Financial Leads Leads Sales Sales Manager BDR O…" at bounding box center [519, 242] width 1039 height 485
paste input "rolinahomemortgage"
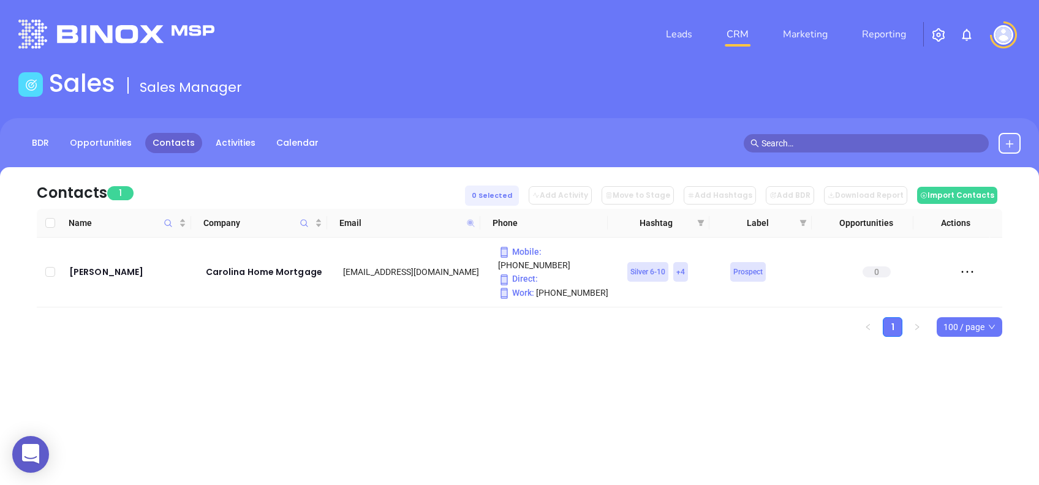
click at [470, 222] on icon at bounding box center [470, 222] width 7 height 7
paste input "imginc"
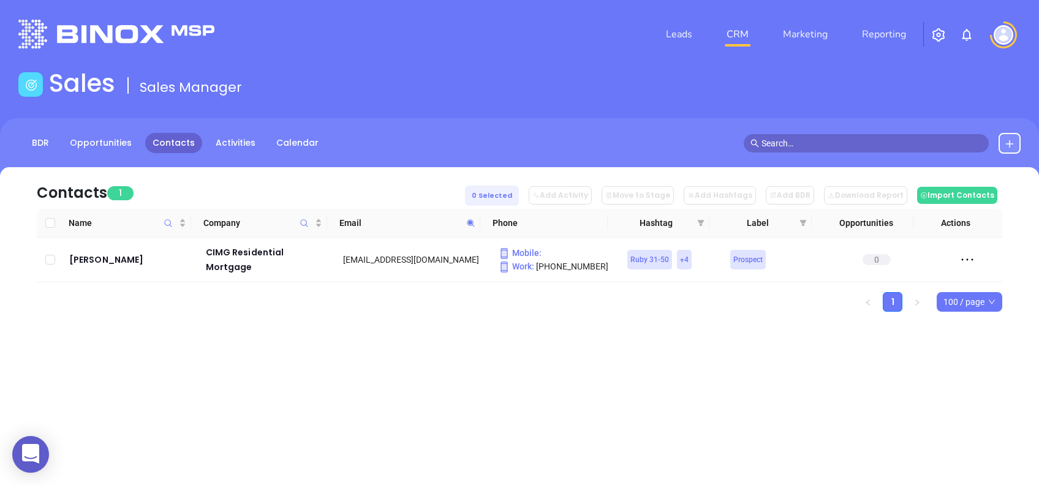
click at [471, 228] on span at bounding box center [471, 223] width 14 height 18
paste input "robbyoakes"
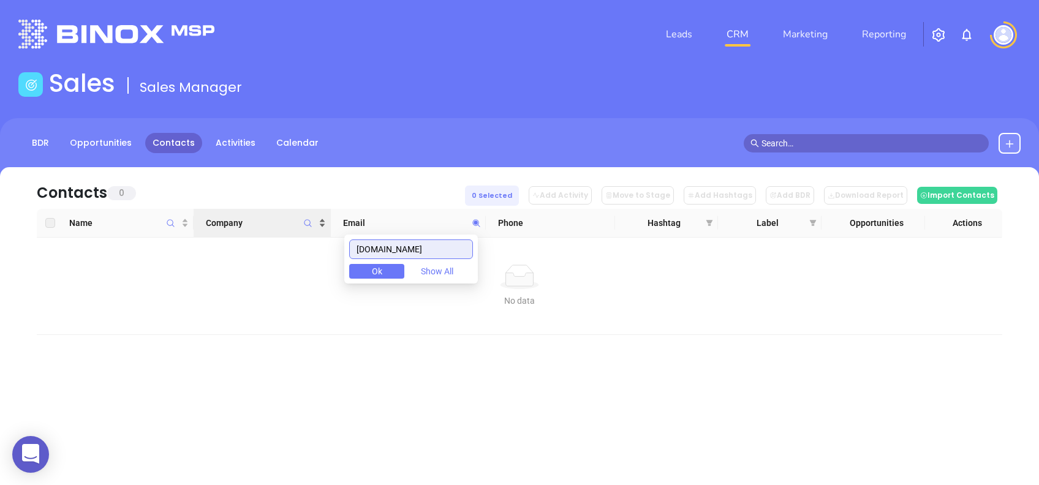
drag, startPoint x: 442, startPoint y: 248, endPoint x: 284, endPoint y: 226, distance: 159.0
click at [284, 226] on body "0 Leads CRM Marketing Reporting Financial Leads Leads Sales Sales Manager BDR O…" at bounding box center [519, 242] width 1039 height 485
paste input "townecarolina"
drag, startPoint x: 455, startPoint y: 247, endPoint x: 279, endPoint y: 284, distance: 179.8
click at [281, 283] on body "0 Leads CRM Marketing Reporting Financial Leads Leads Sales Sales Manager BDR O…" at bounding box center [519, 242] width 1039 height 485
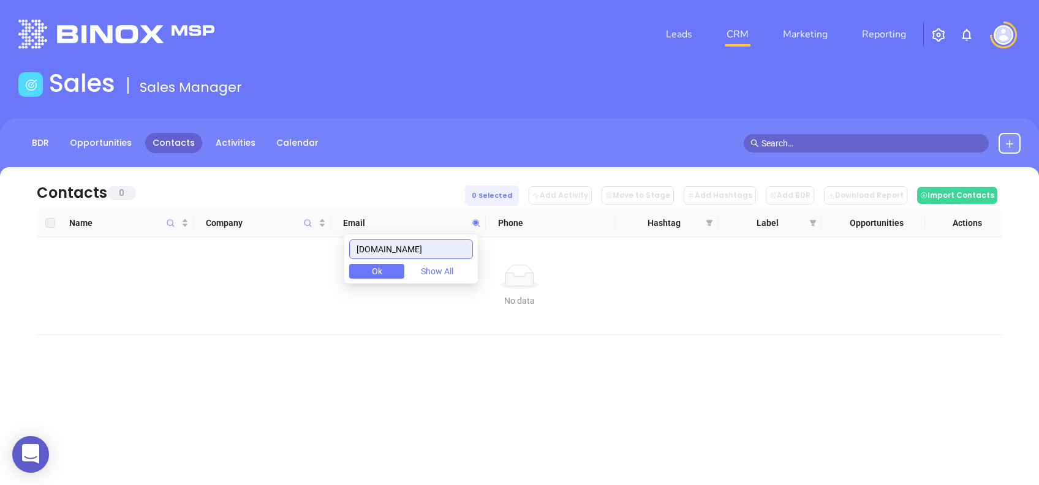
paste input "iamortgage"
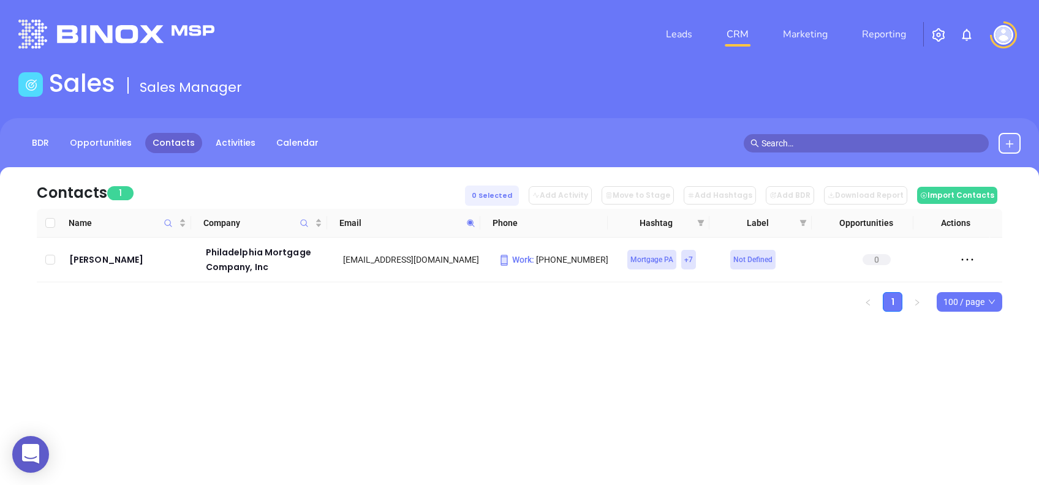
click at [475, 224] on icon at bounding box center [470, 223] width 9 height 9
paste input "jethl"
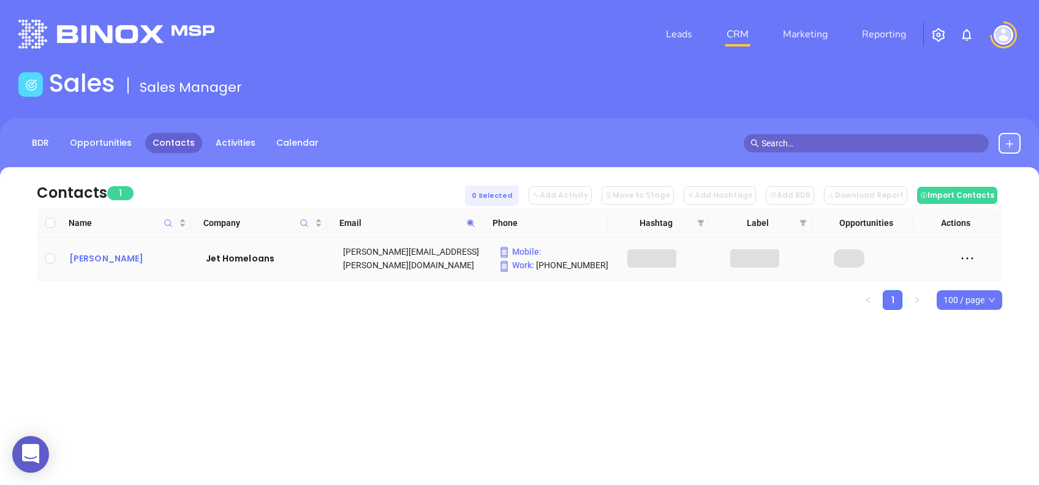
drag, startPoint x: 103, startPoint y: 267, endPoint x: 87, endPoint y: 254, distance: 20.5
click at [467, 227] on icon at bounding box center [470, 223] width 9 height 9
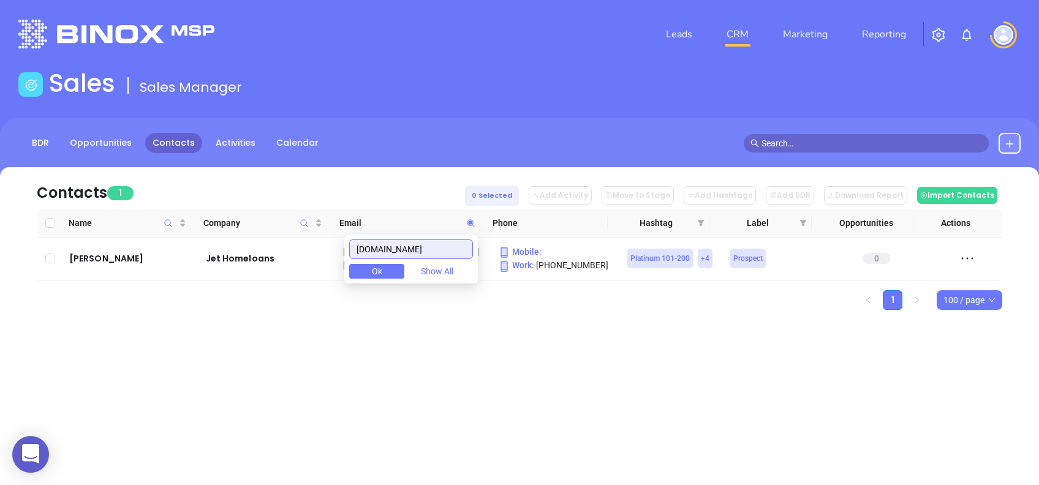
paste input "southerntrust"
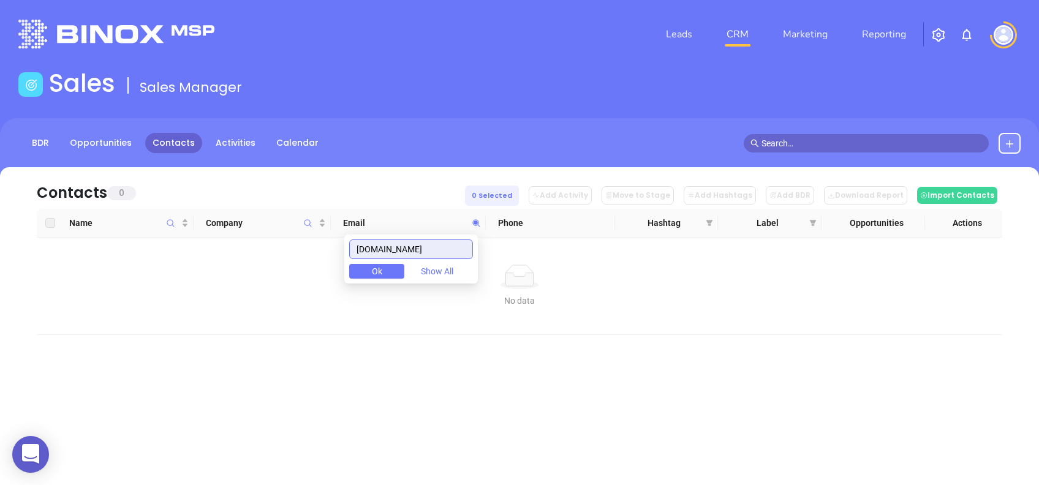
type input "[DOMAIN_NAME]"
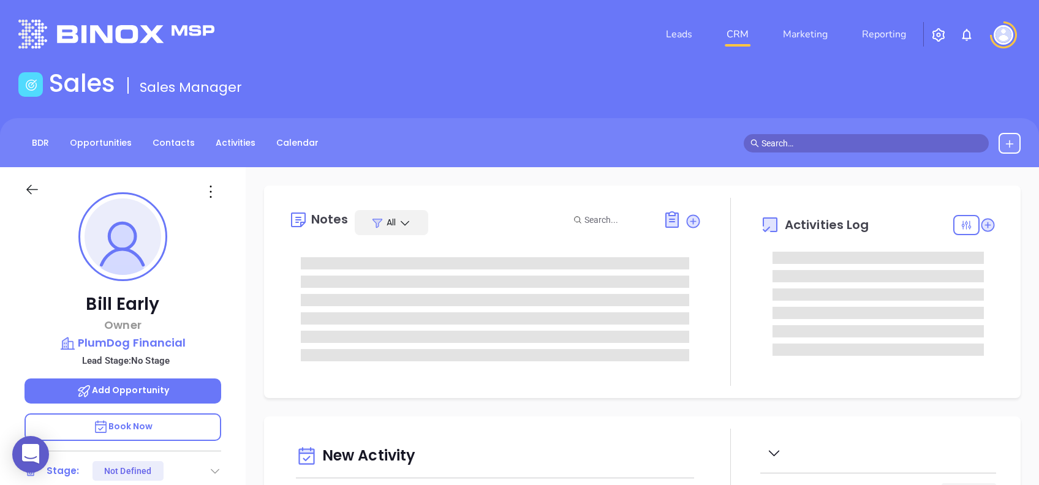
type input "[DATE]"
type input "[PERSON_NAME]"
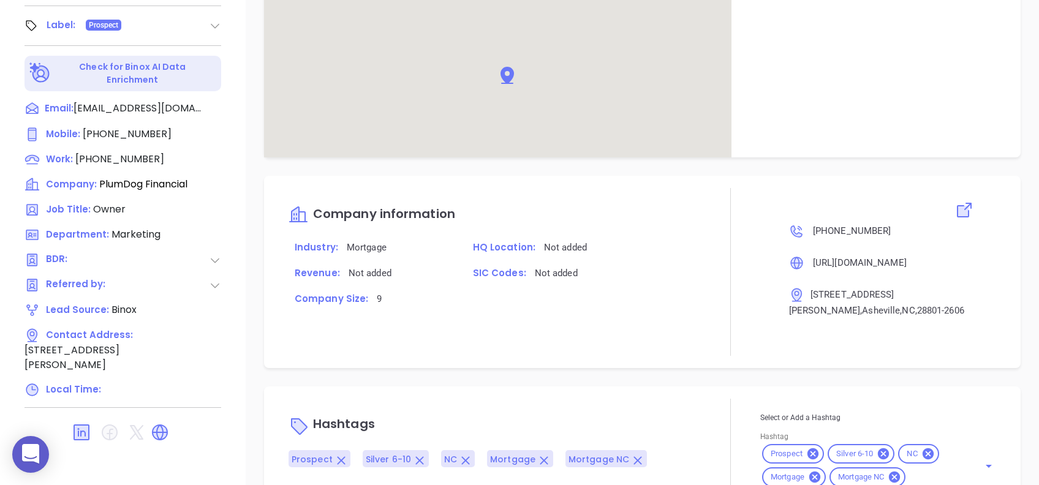
scroll to position [590, 0]
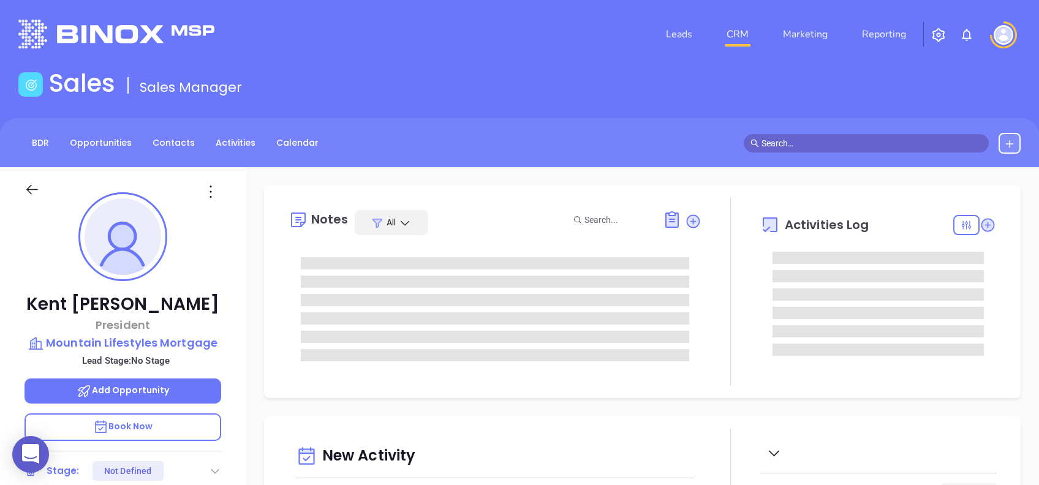
type input "[DATE]"
type input "[PERSON_NAME]"
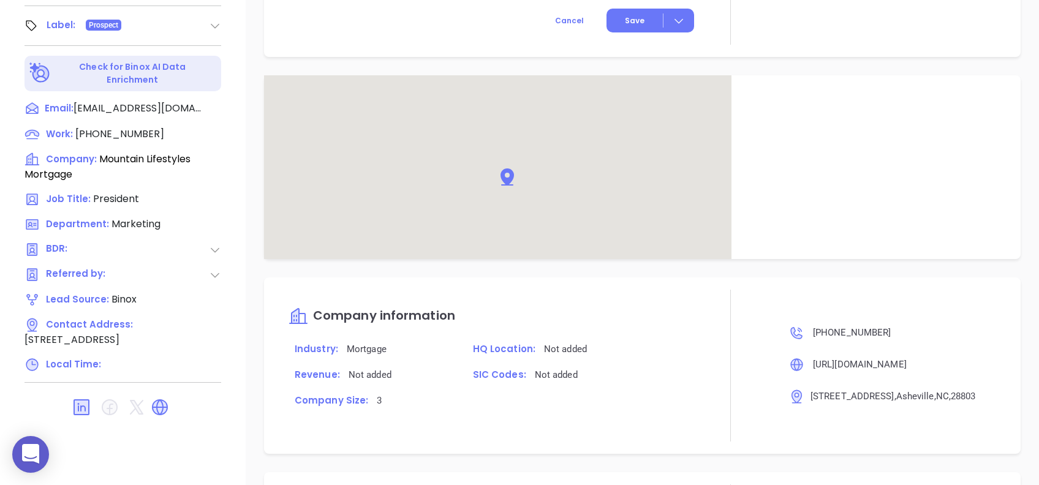
scroll to position [605, 0]
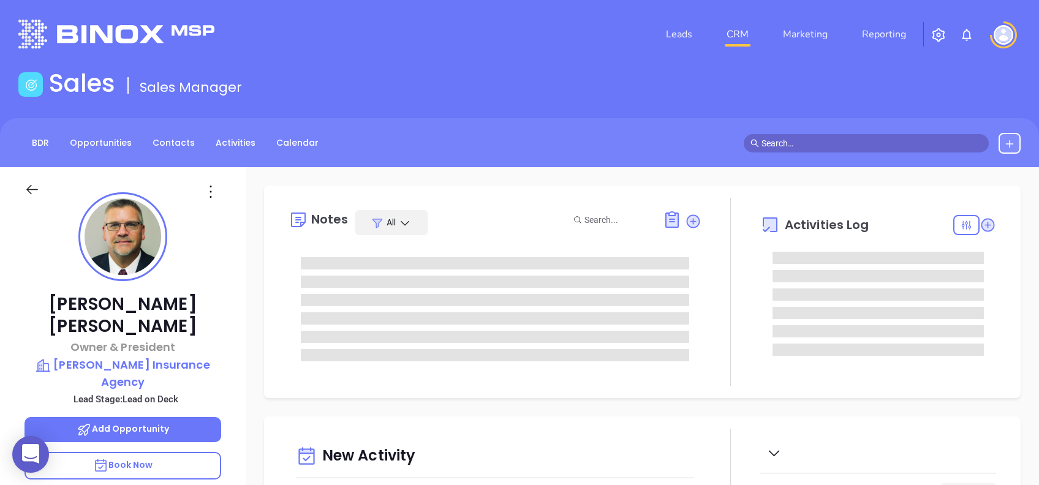
type input "[DATE]"
type input "[PERSON_NAME]"
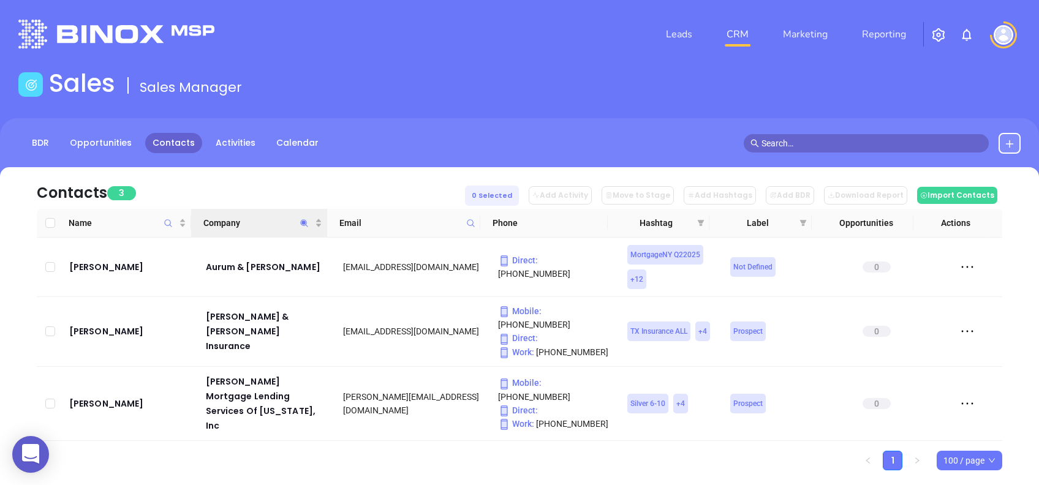
click at [302, 221] on icon "Company" at bounding box center [304, 223] width 9 height 9
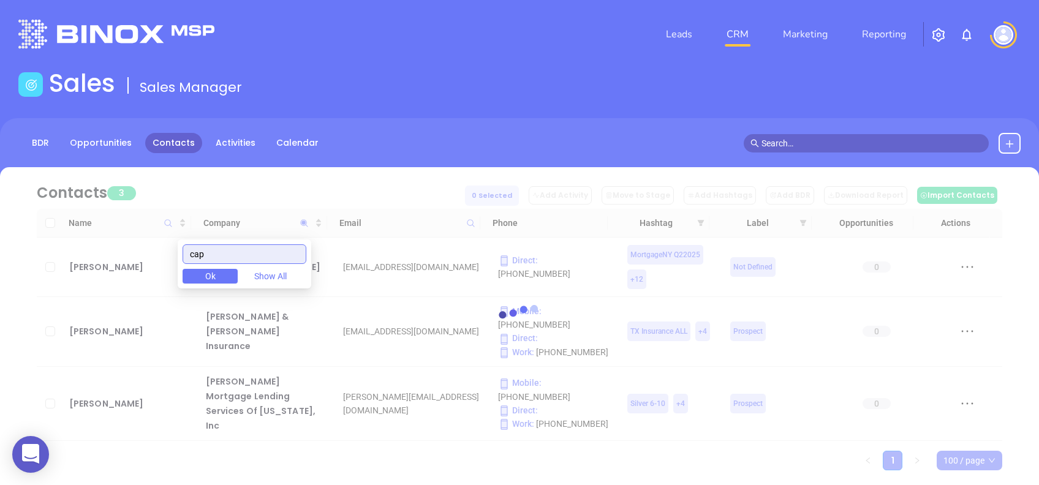
click at [221, 252] on input "cap" at bounding box center [245, 255] width 124 height 20
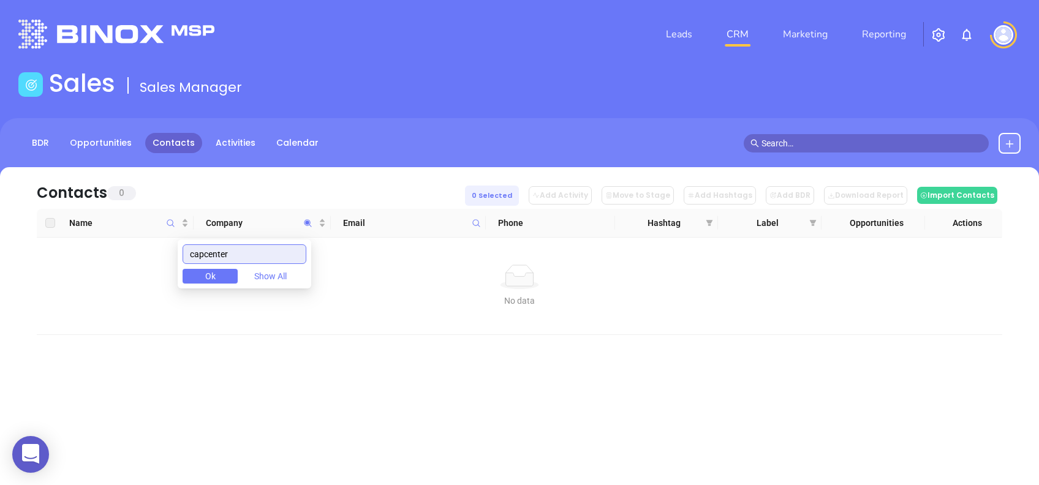
drag, startPoint x: 255, startPoint y: 248, endPoint x: 107, endPoint y: 238, distance: 148.6
click at [107, 237] on body "0 Leads CRM Marketing Reporting Financial Leads Leads Sales Sales Manager BDR O…" at bounding box center [519, 242] width 1039 height 485
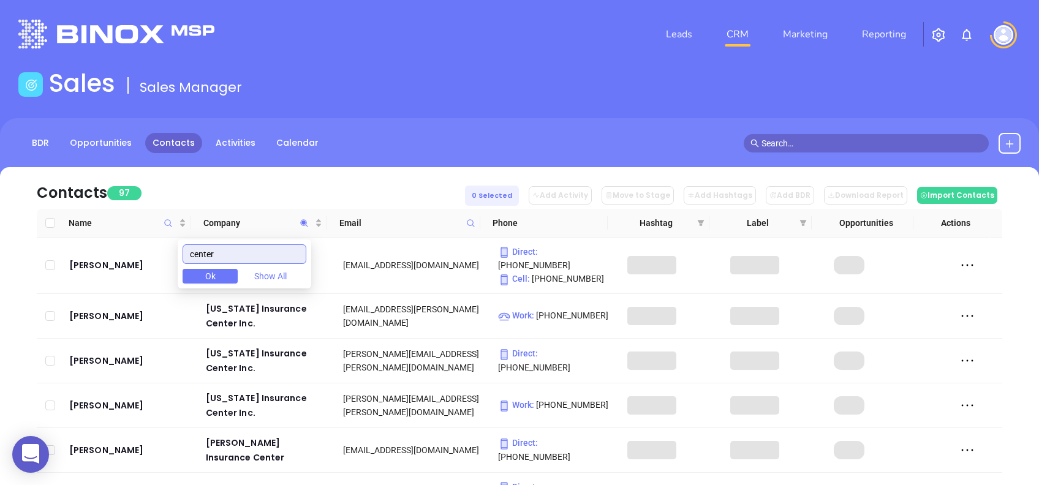
type input "center"
click at [270, 195] on div "Contacts 97 0 Selected Add Activity Move to Stage Add Hashtags Add BDR Download…" at bounding box center [520, 188] width 966 height 42
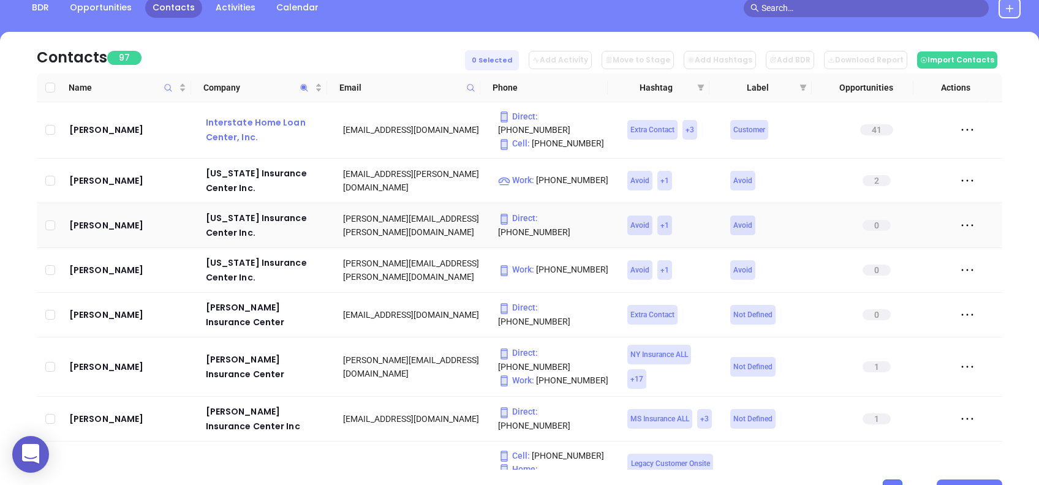
scroll to position [163, 0]
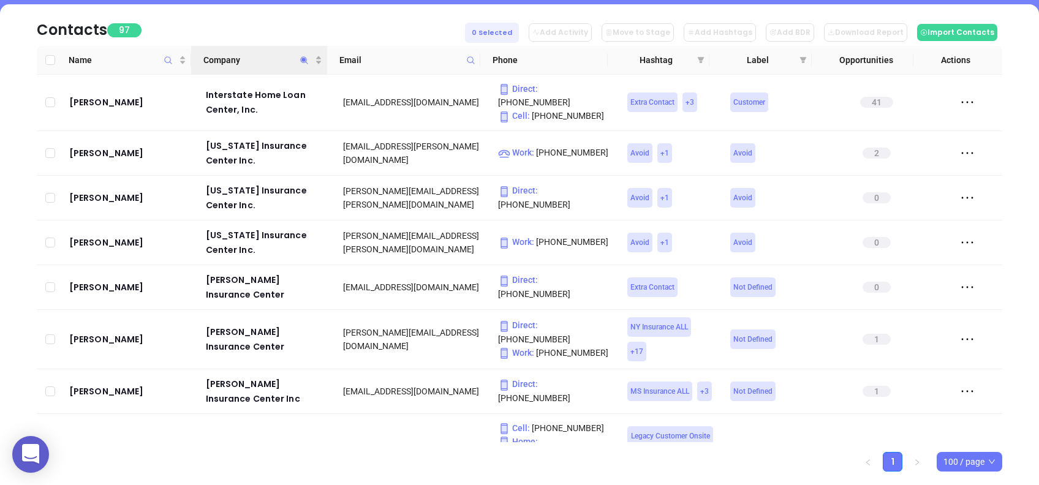
click at [258, 49] on th "Company" at bounding box center [259, 60] width 136 height 29
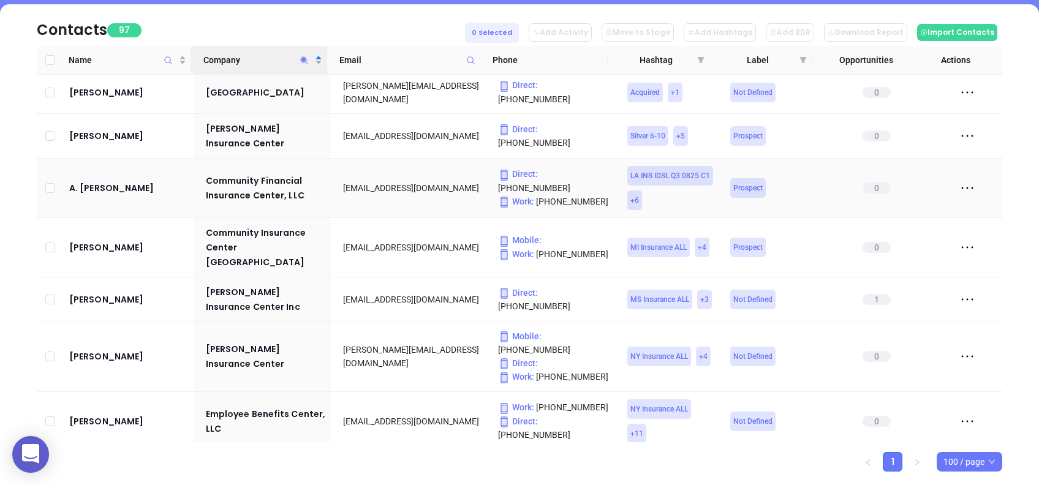
scroll to position [490, 0]
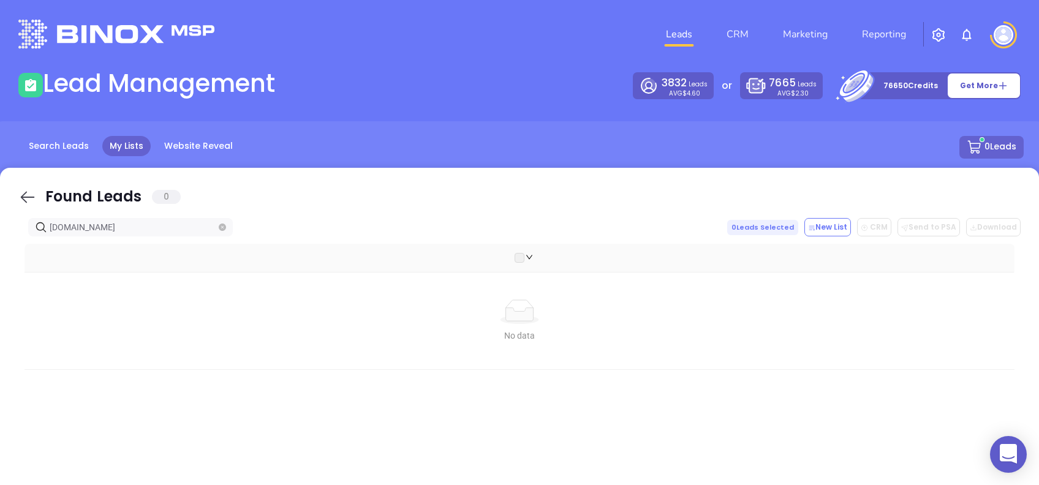
click at [31, 191] on icon at bounding box center [27, 197] width 18 height 18
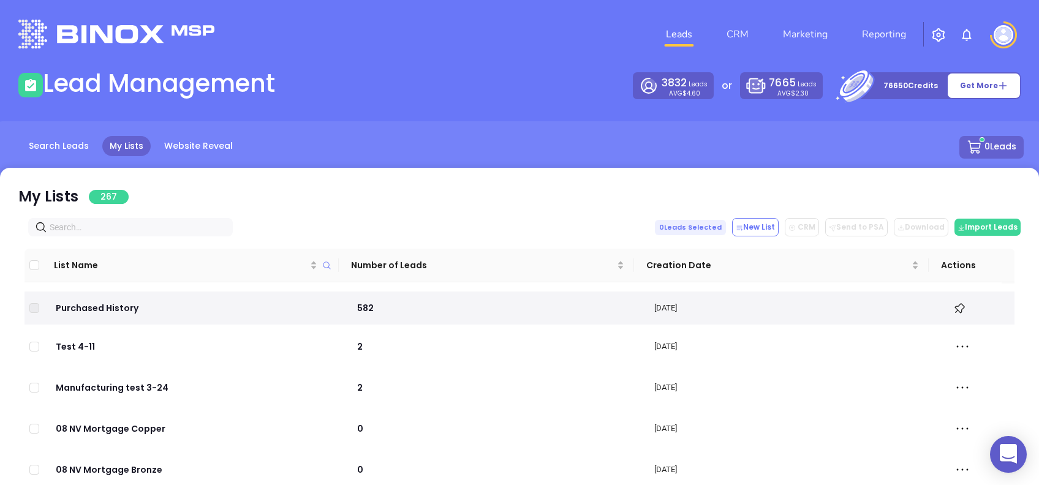
click at [134, 224] on input "text" at bounding box center [133, 227] width 167 height 13
paste input "capcenter.com"
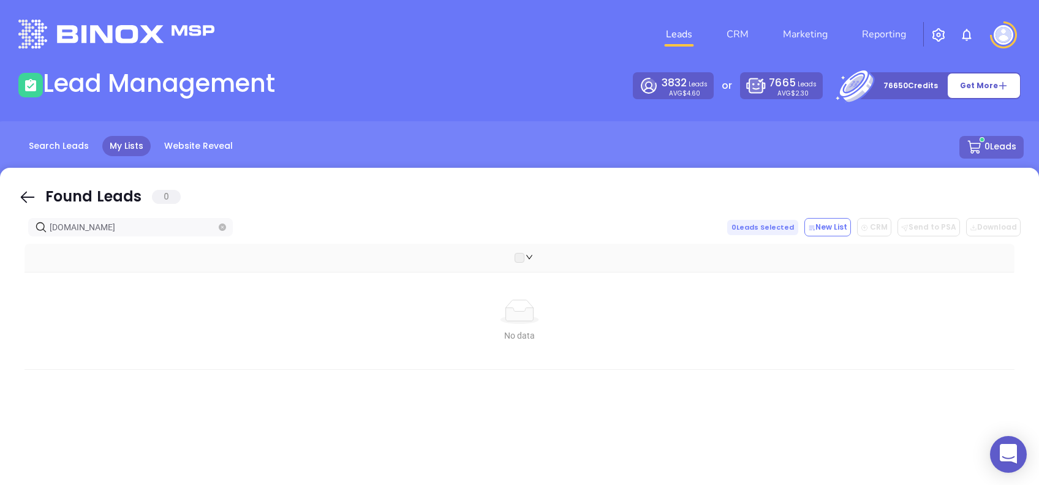
type input "capcenter.com"
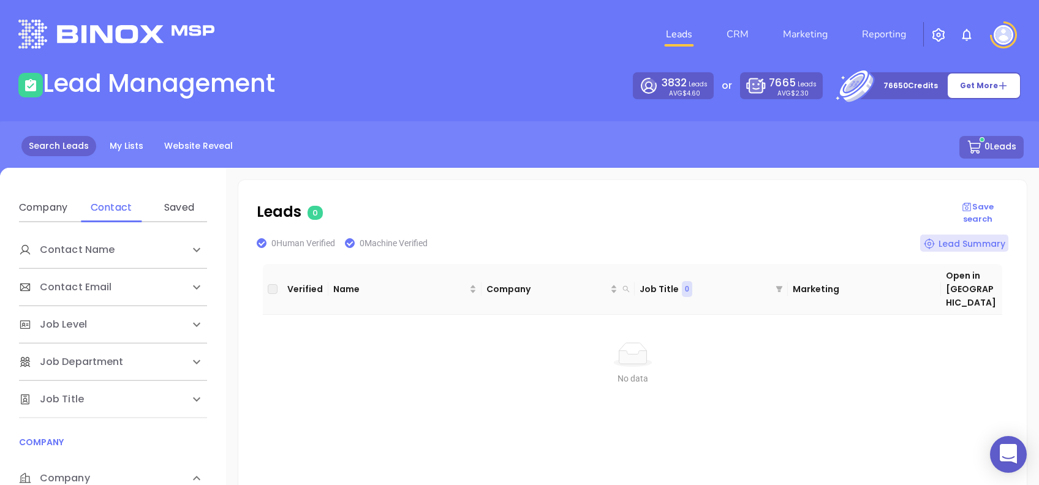
scroll to position [245, 0]
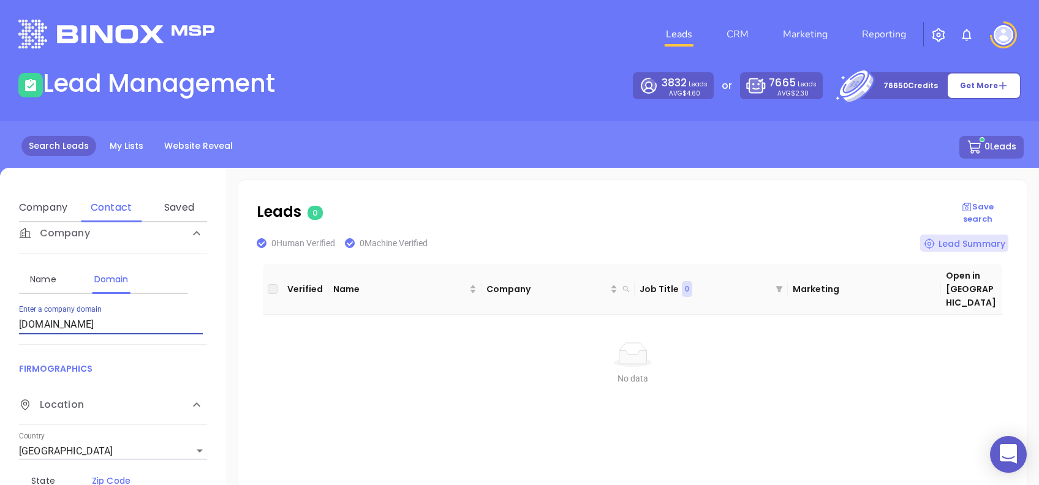
drag, startPoint x: 156, startPoint y: 322, endPoint x: 8, endPoint y: 319, distance: 148.3
click at [8, 319] on div "Contact Name First Name Last Name Contact Email Work or Personal Email Job Leve…" at bounding box center [113, 415] width 226 height 386
type input "[DOMAIN_NAME]"
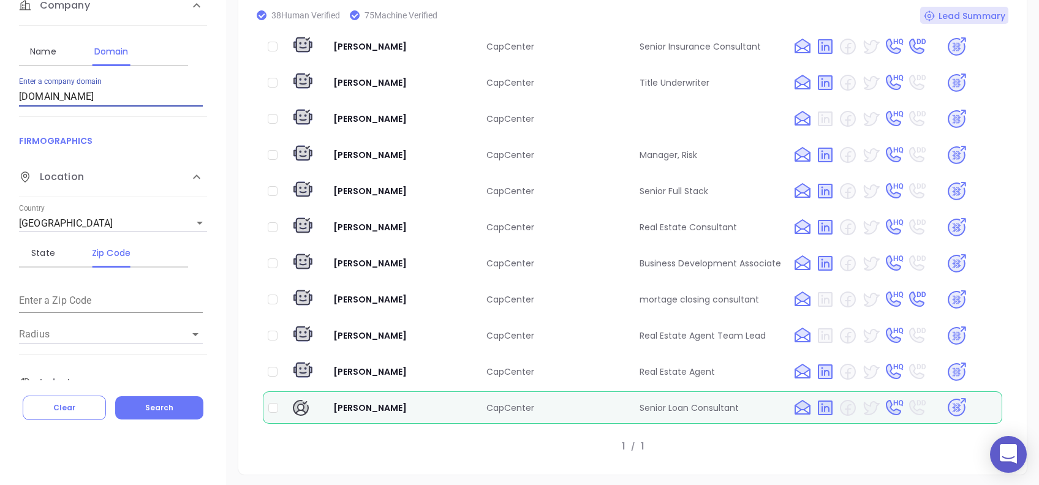
scroll to position [3758, 0]
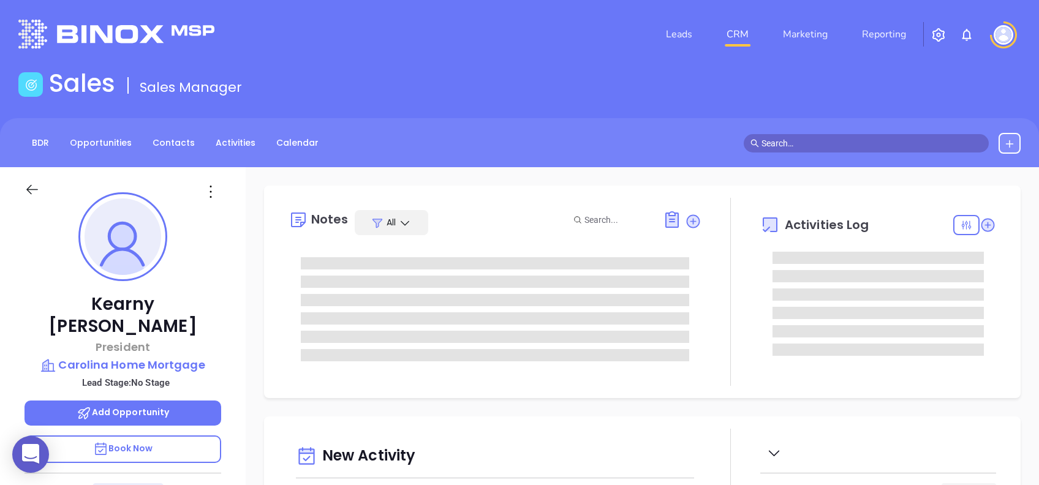
type input "[DATE]"
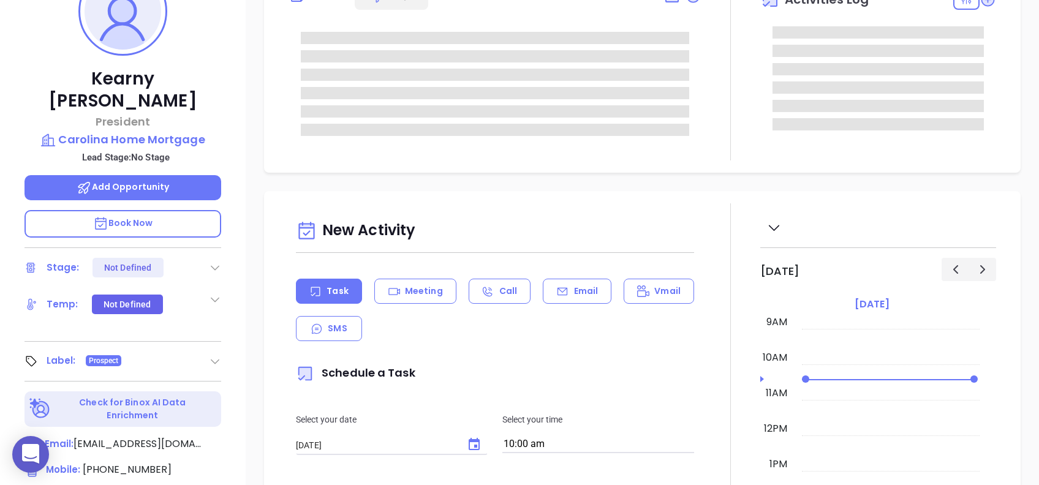
scroll to position [539, 0]
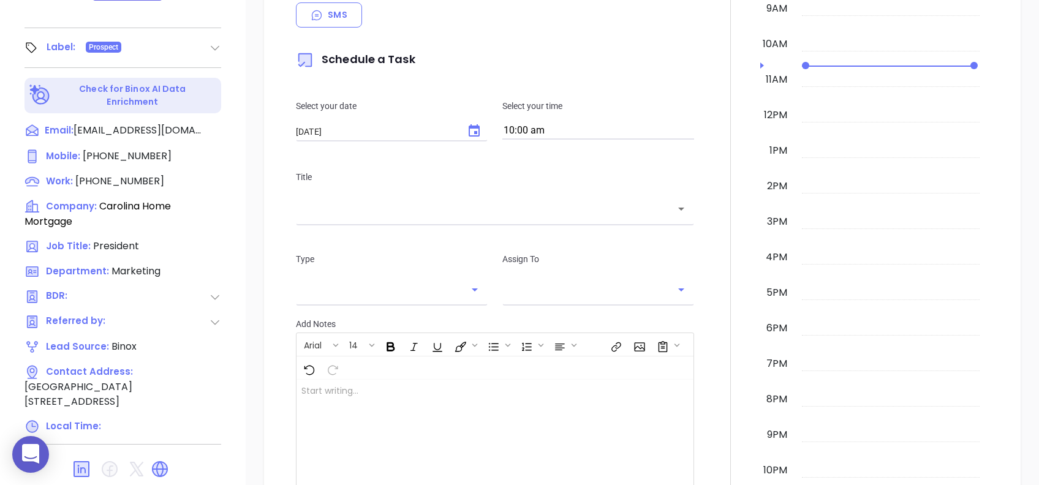
type input "[PERSON_NAME]"
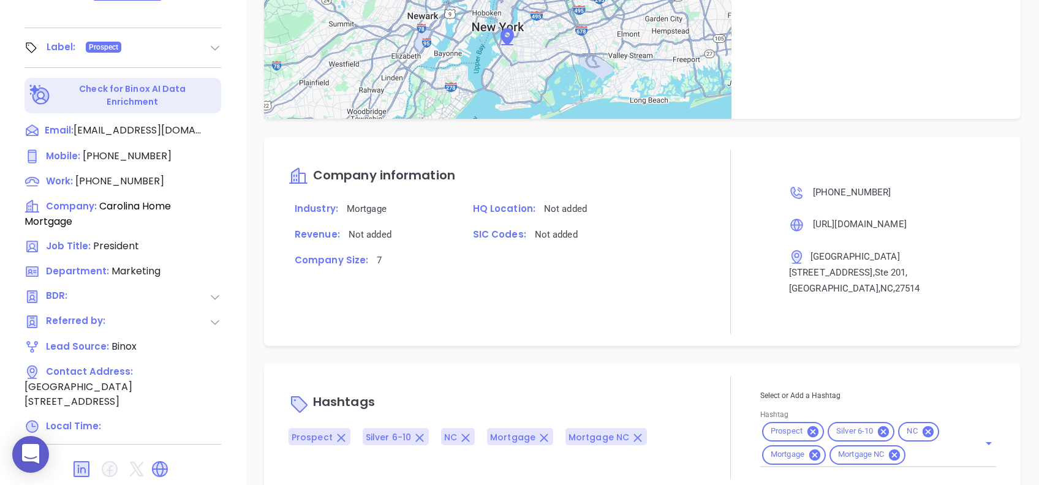
scroll to position [674, 0]
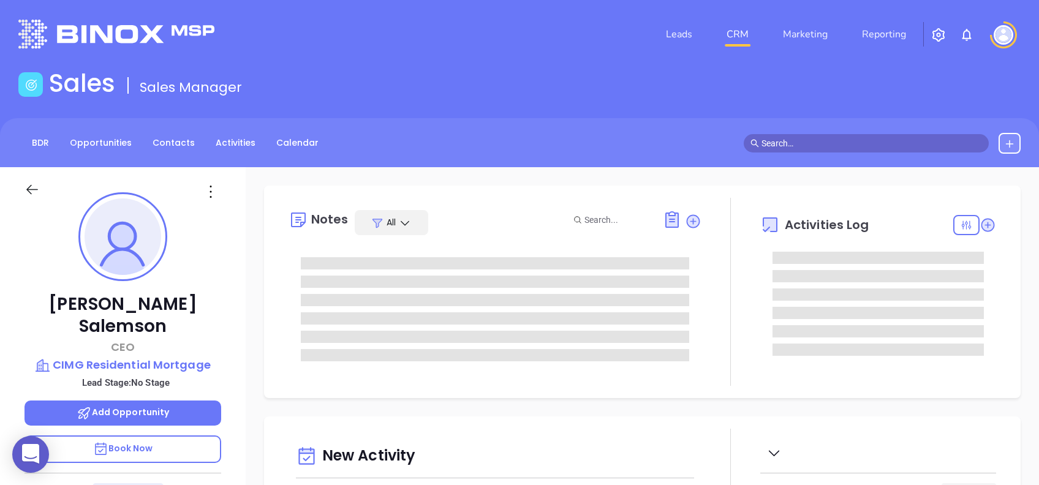
type input "[DATE]"
type input "Alejandra Lara"
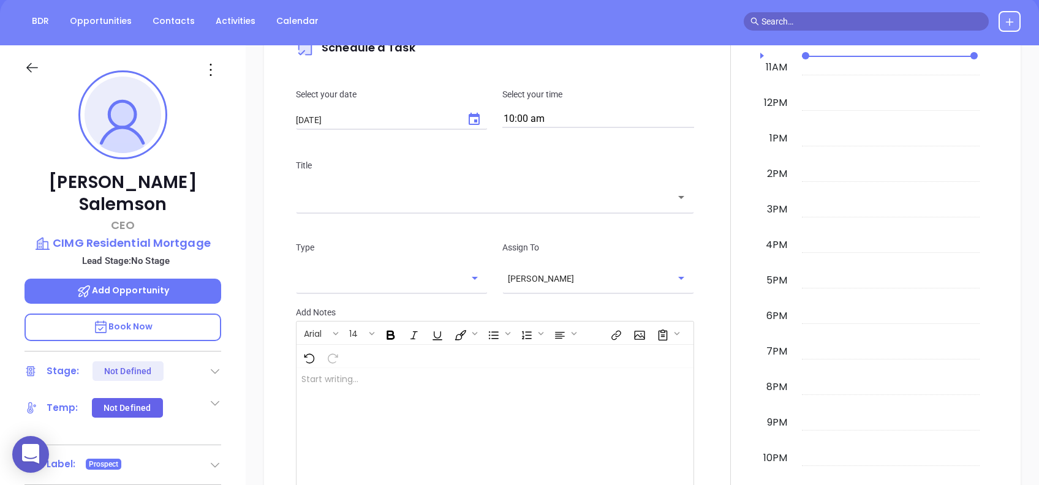
scroll to position [49, 0]
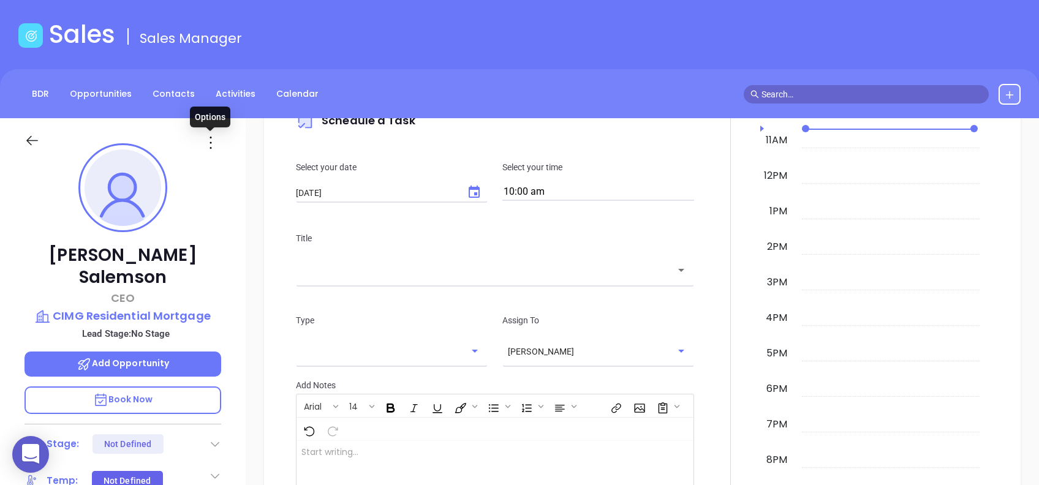
click at [209, 141] on icon at bounding box center [211, 143] width 20 height 20
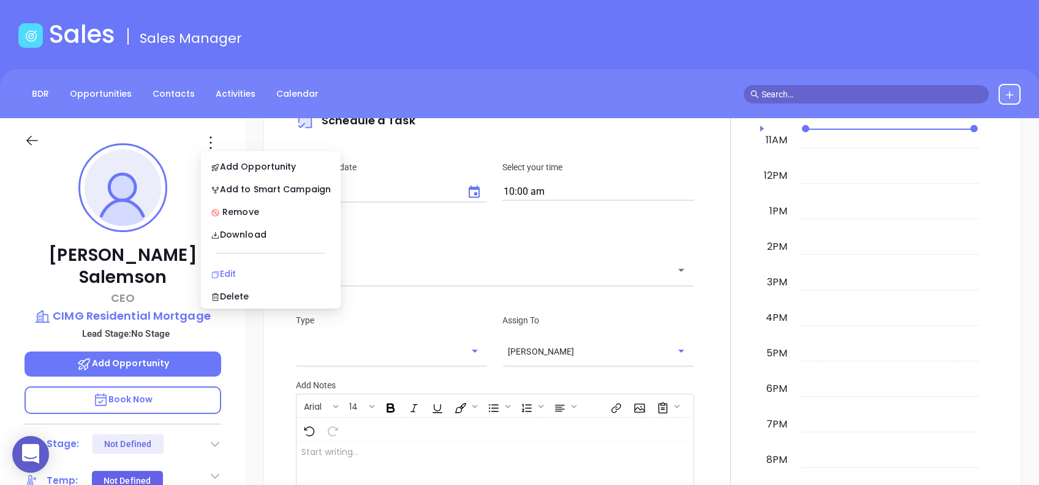
click at [255, 269] on div "Edit" at bounding box center [271, 273] width 120 height 13
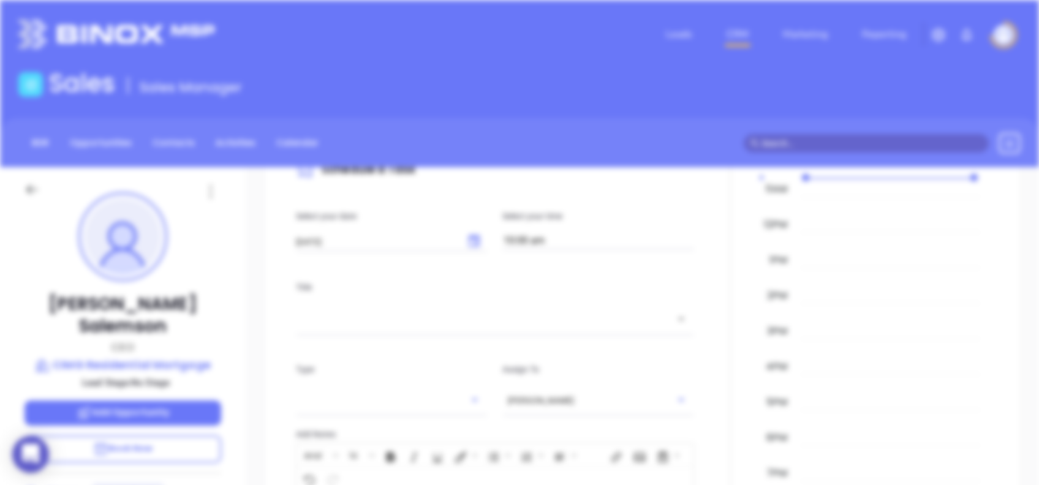
scroll to position [0, 0]
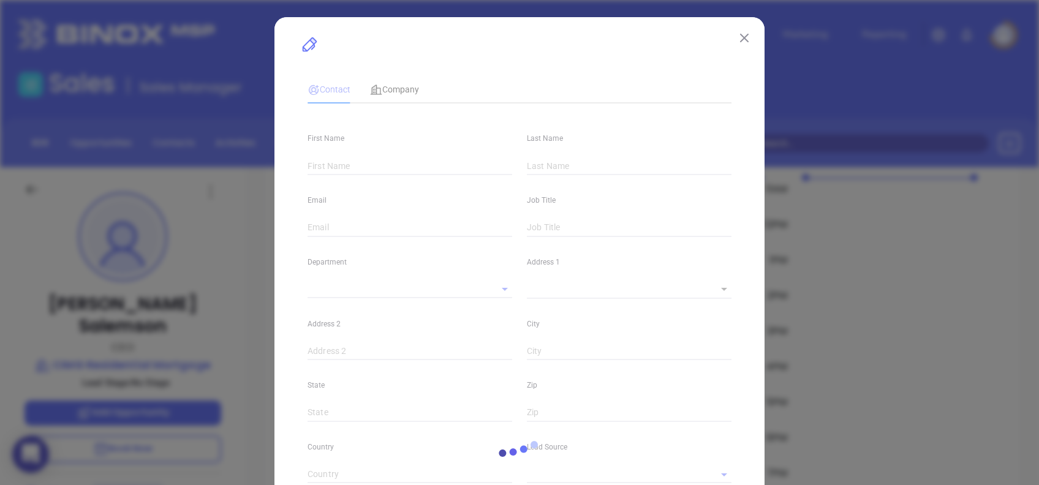
type input "Jeremy"
type input "Salemson"
type input "jsalemson@cimginc.com"
type input "CEO"
type input "1"
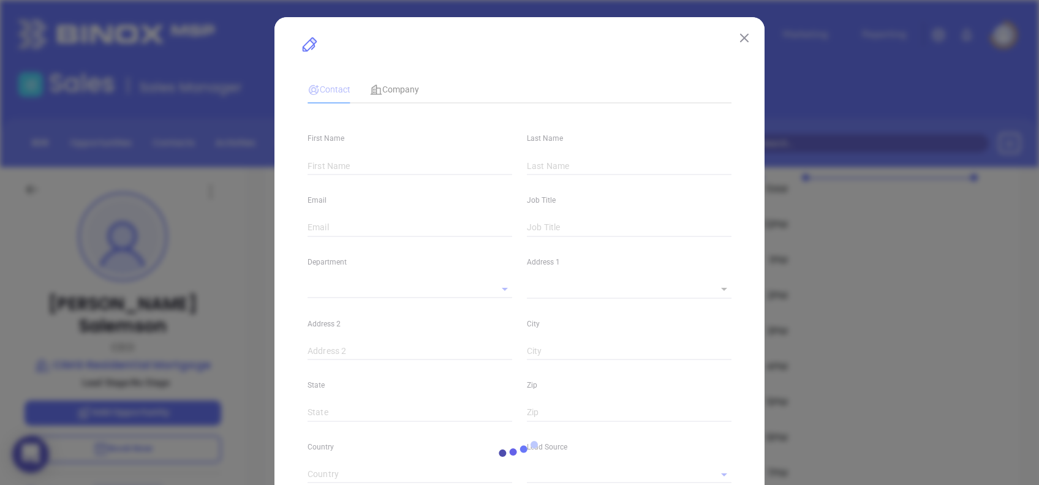
type input "www.linkedin.com/in/jeremy-salemson-ba07521/"
type input "Marketing"
type input "Binox"
type input "undefined undefined"
type input "(919) 929-6116"
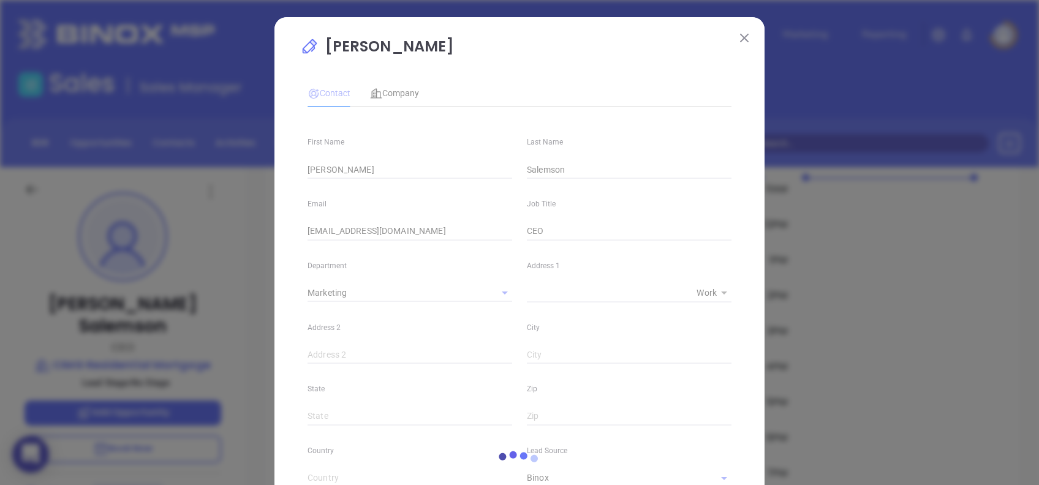
type input "1"
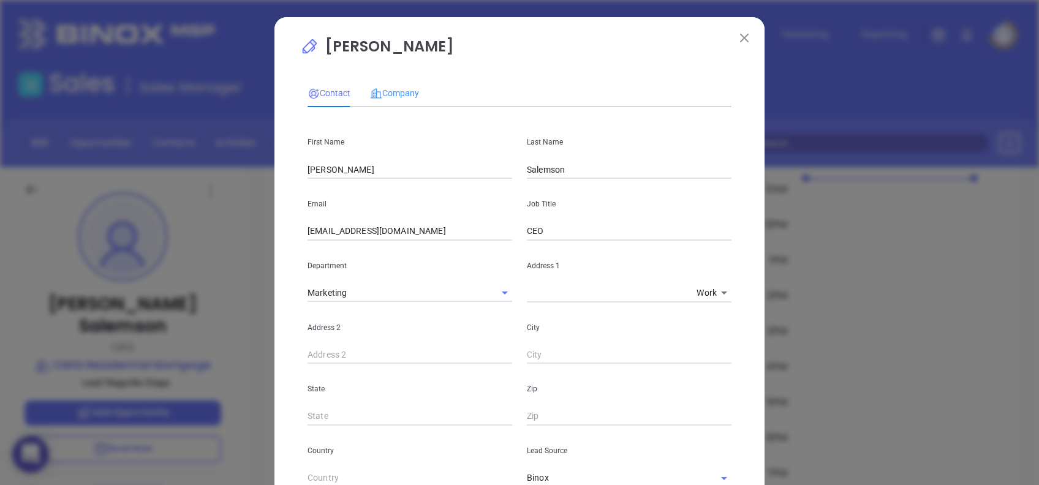
click at [390, 83] on div "Company" at bounding box center [394, 93] width 49 height 28
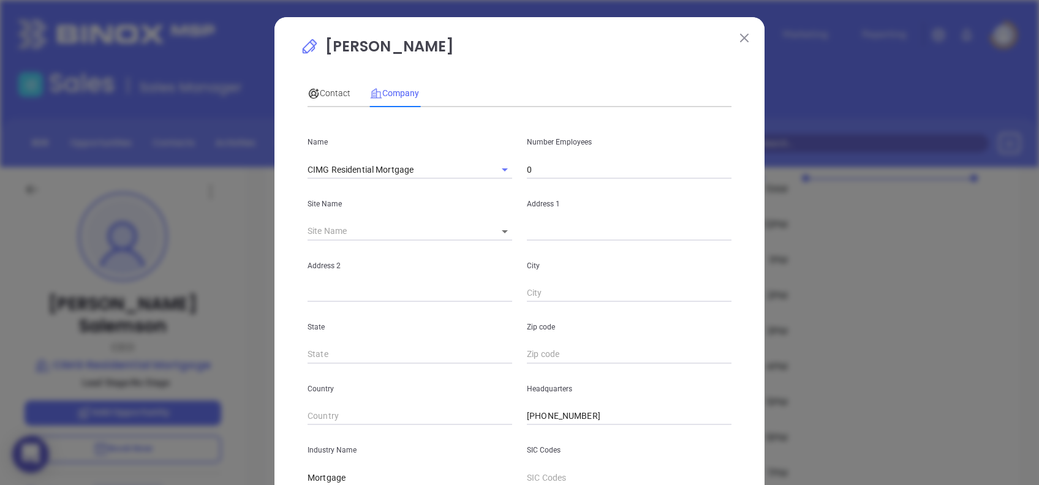
click at [539, 167] on input "0" at bounding box center [629, 170] width 205 height 18
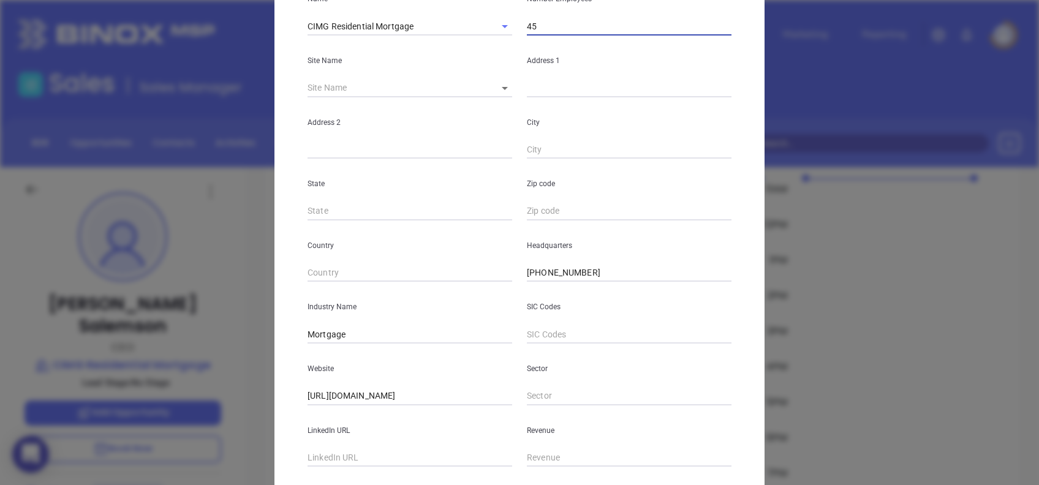
scroll to position [218, 0]
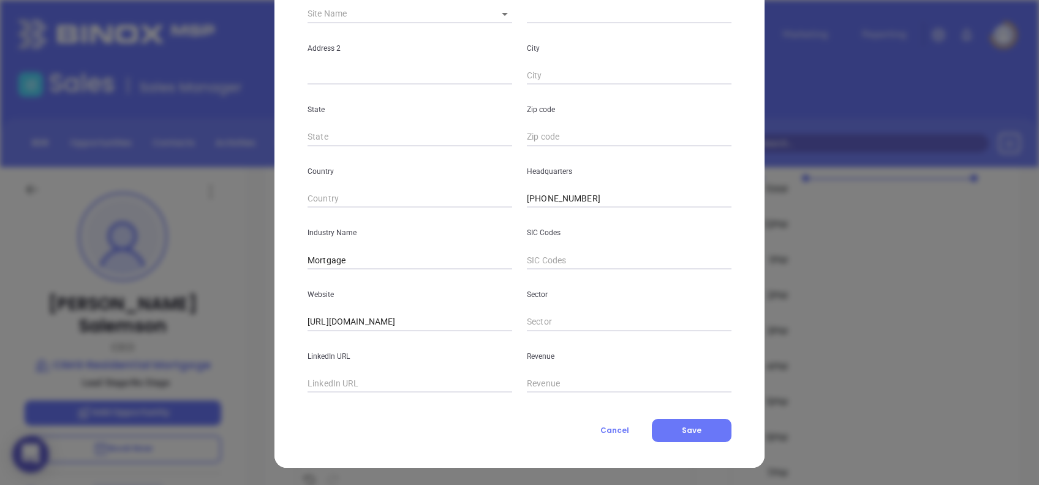
type input "45"
click at [396, 390] on input "text" at bounding box center [410, 384] width 205 height 18
paste input "www.linkedin.com/company/corporate-investors-mortgage-group/"
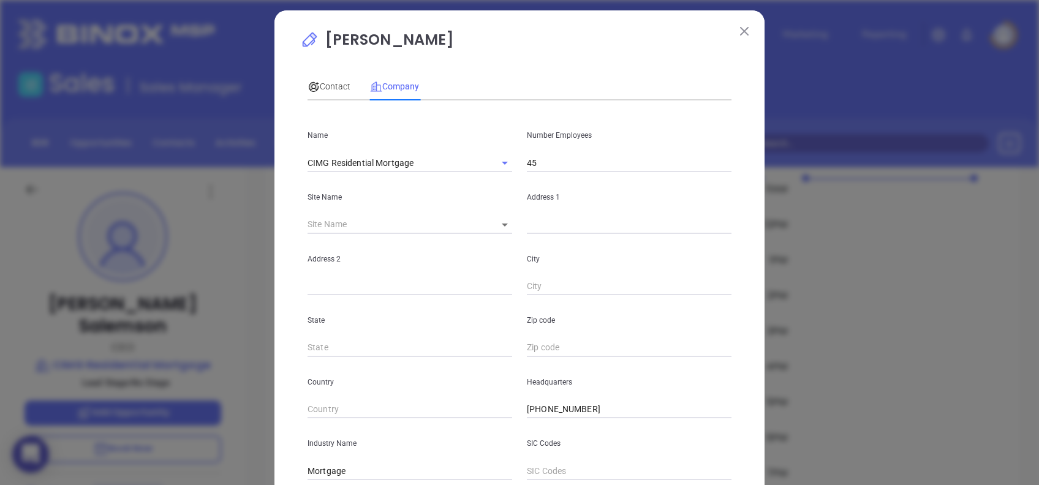
scroll to position [0, 0]
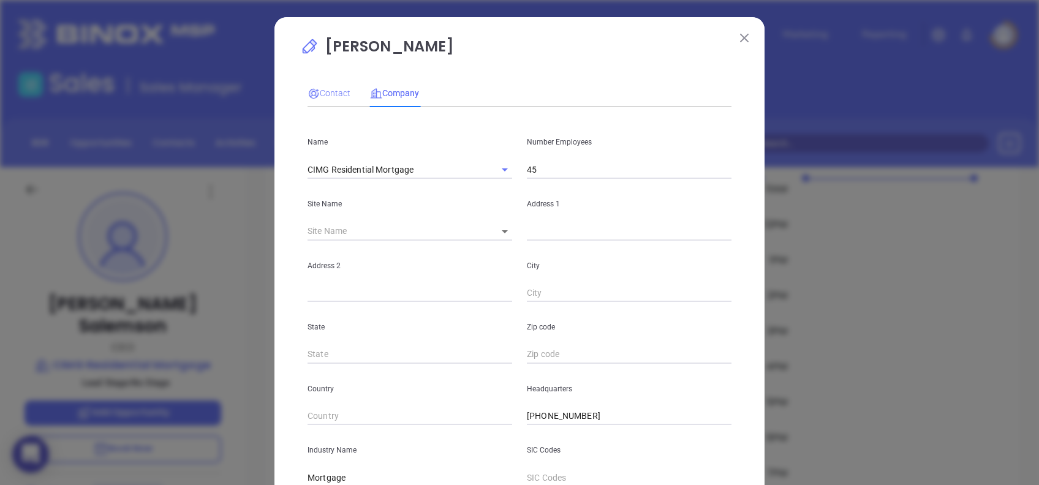
type input "www.linkedin.com/company/corporate-investors-mortgage-group/"
click at [324, 90] on span "Contact" at bounding box center [329, 93] width 43 height 10
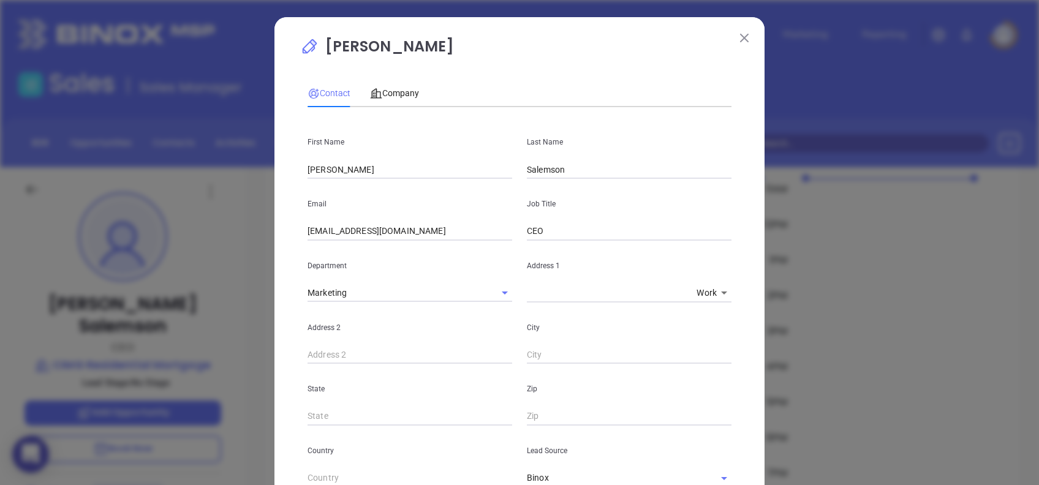
scroll to position [414, 0]
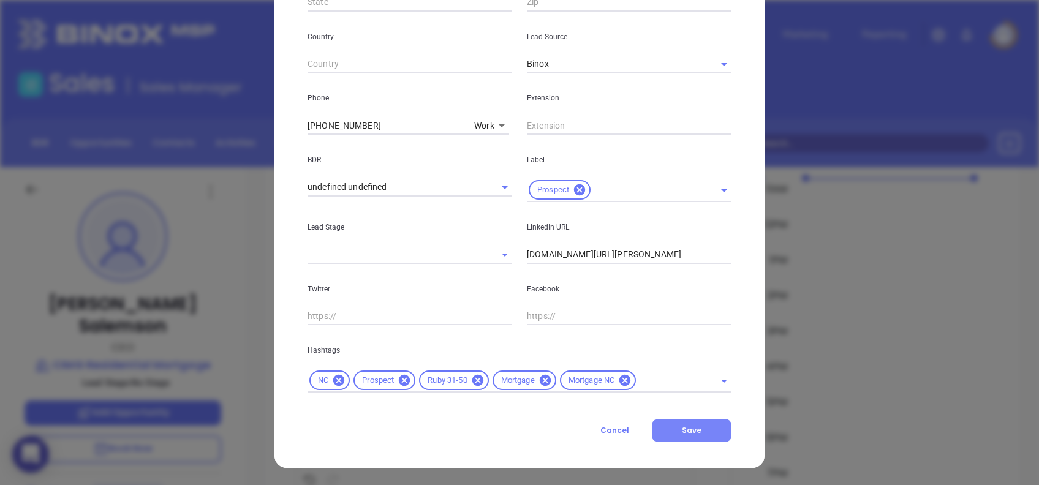
click at [700, 431] on button "Save" at bounding box center [692, 430] width 80 height 23
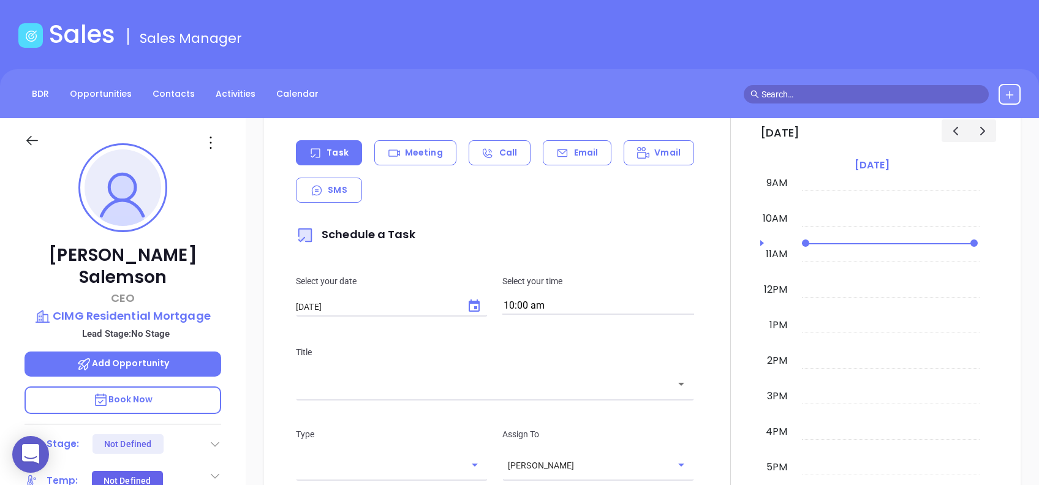
scroll to position [197, 0]
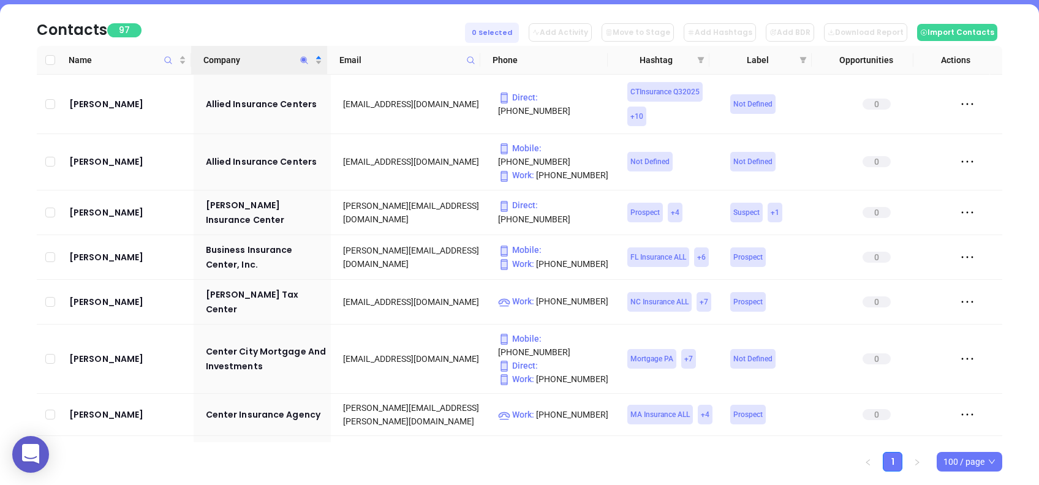
scroll to position [490, 0]
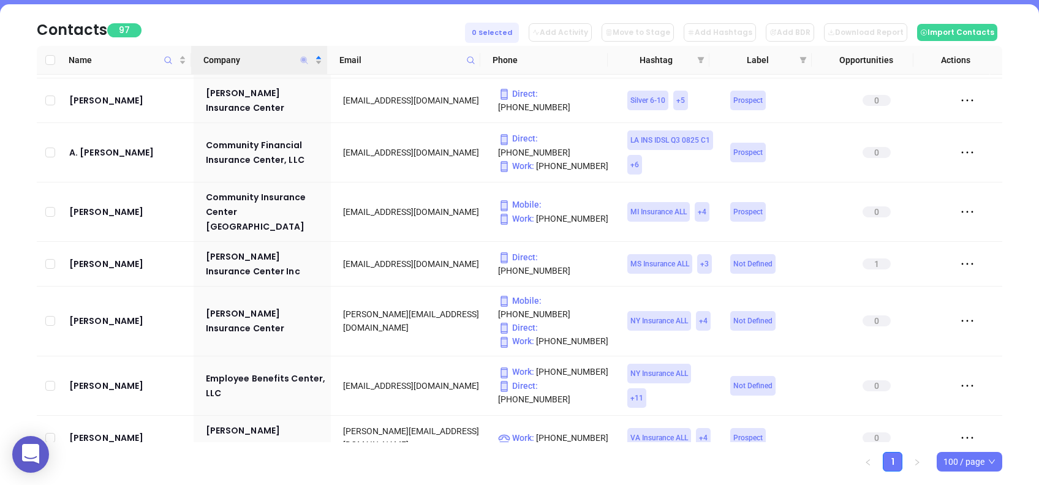
click at [303, 59] on icon "Company" at bounding box center [304, 59] width 7 height 7
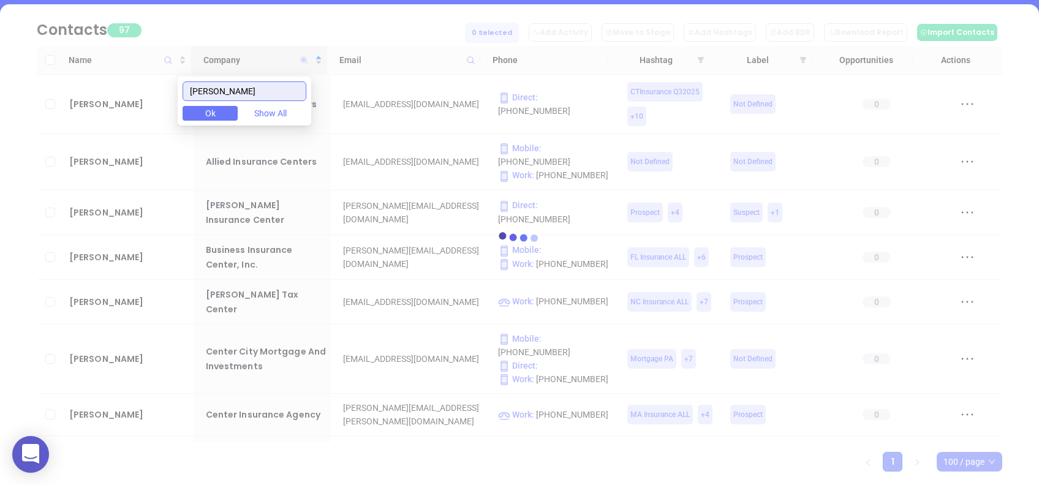
scroll to position [0, 0]
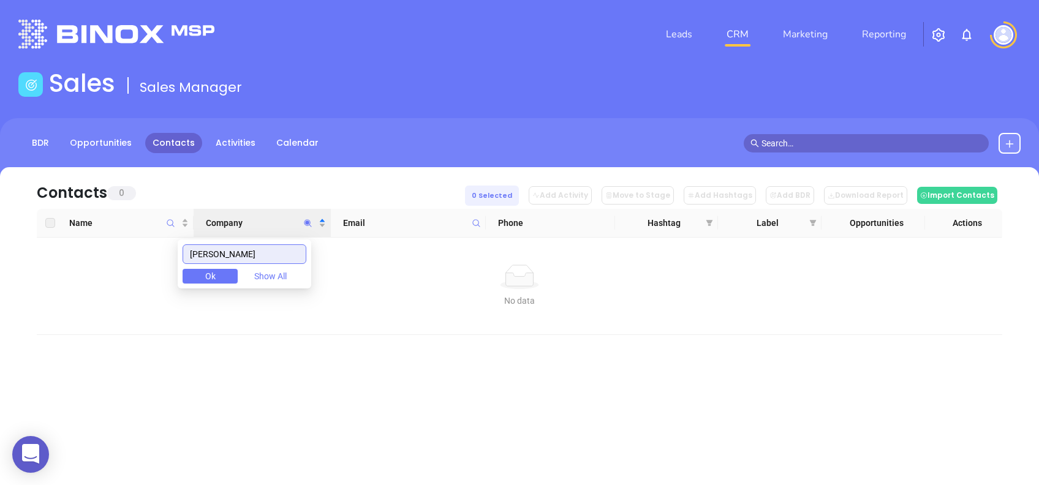
drag, startPoint x: 260, startPoint y: 245, endPoint x: 164, endPoint y: 238, distance: 96.4
click at [164, 238] on body "0 Leads CRM Marketing Reporting Financial Leads Leads Sales Sales Manager BDR O…" at bounding box center [519, 242] width 1039 height 485
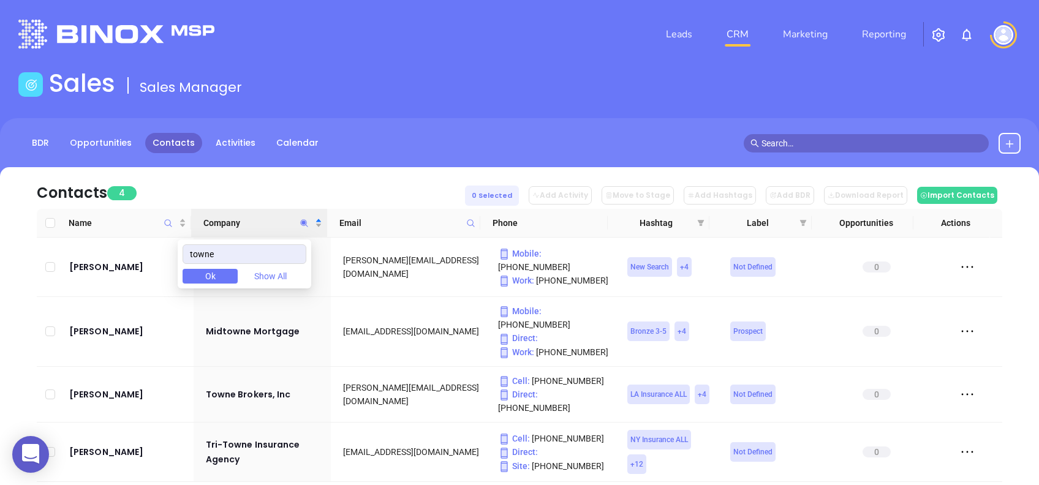
click at [255, 181] on div "Contacts 4 0 Selected Add Activity Move to Stage Add Hashtags Add BDR Download …" at bounding box center [520, 188] width 966 height 42
click at [304, 222] on icon "Company" at bounding box center [304, 222] width 7 height 7
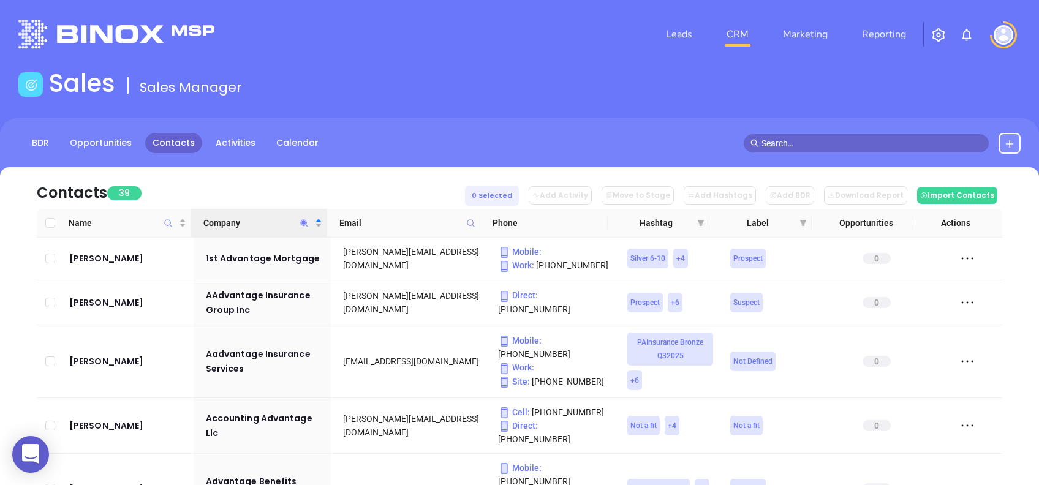
click at [269, 173] on div "Contacts 39 0 Selected Add Activity Move to Stage Add Hashtags Add BDR Download…" at bounding box center [520, 188] width 966 height 42
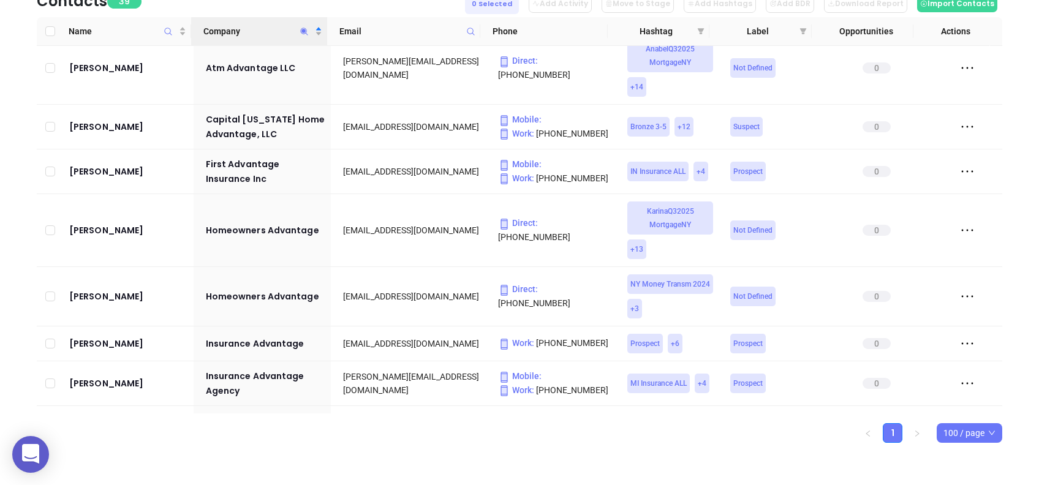
scroll to position [1275, 0]
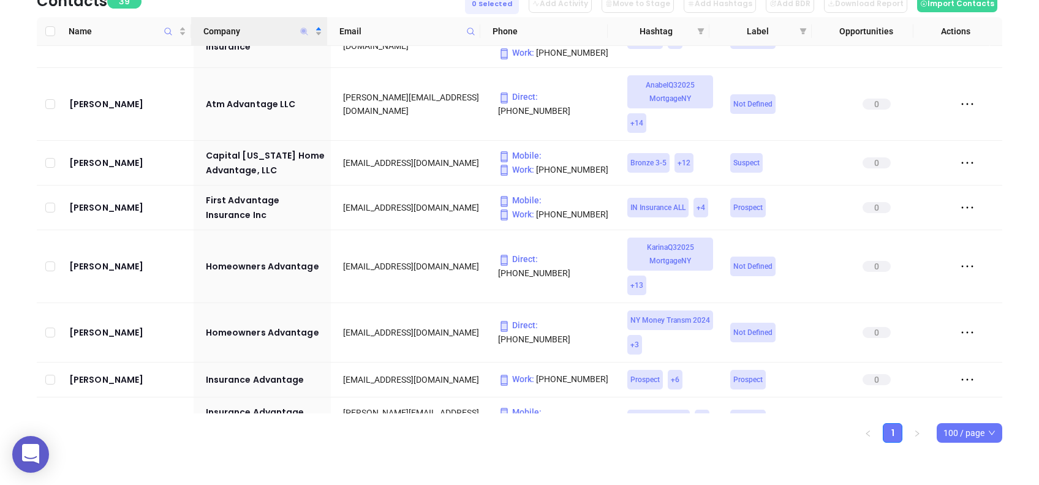
click at [304, 30] on icon "Company" at bounding box center [304, 31] width 7 height 7
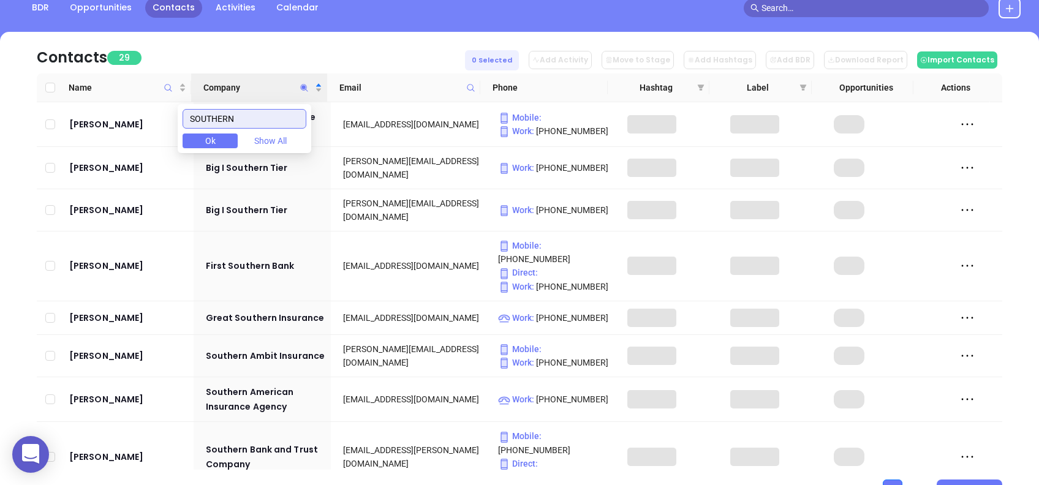
scroll to position [110, 0]
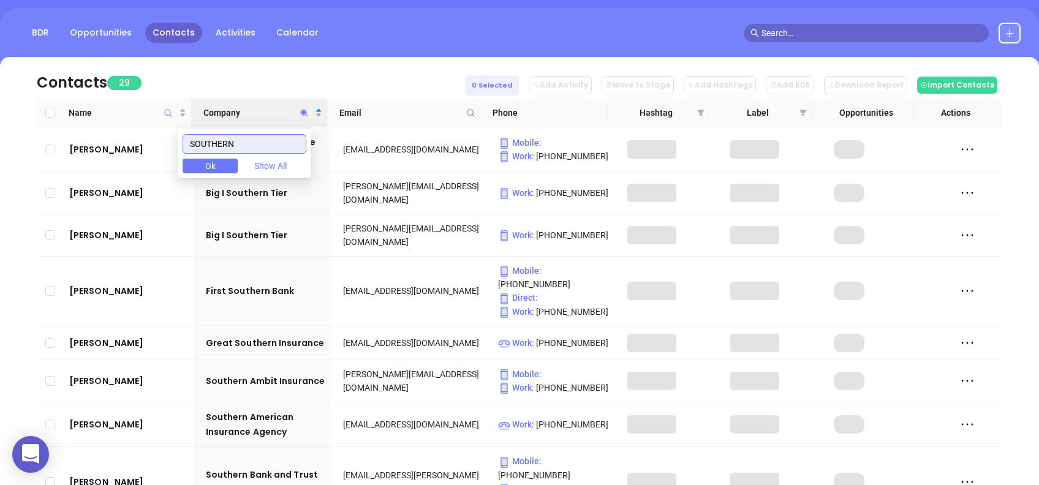
type input "SOUTHERN"
click at [354, 66] on div "Contacts 29 0 Selected Add Activity Move to Stage Add Hashtags Add BDR Download…" at bounding box center [520, 78] width 966 height 42
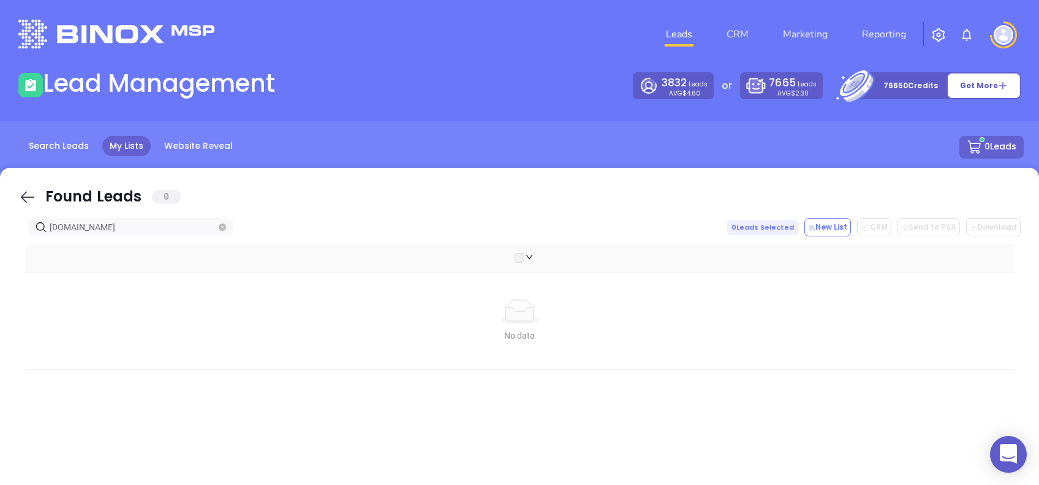
click at [31, 191] on icon at bounding box center [27, 197] width 18 height 18
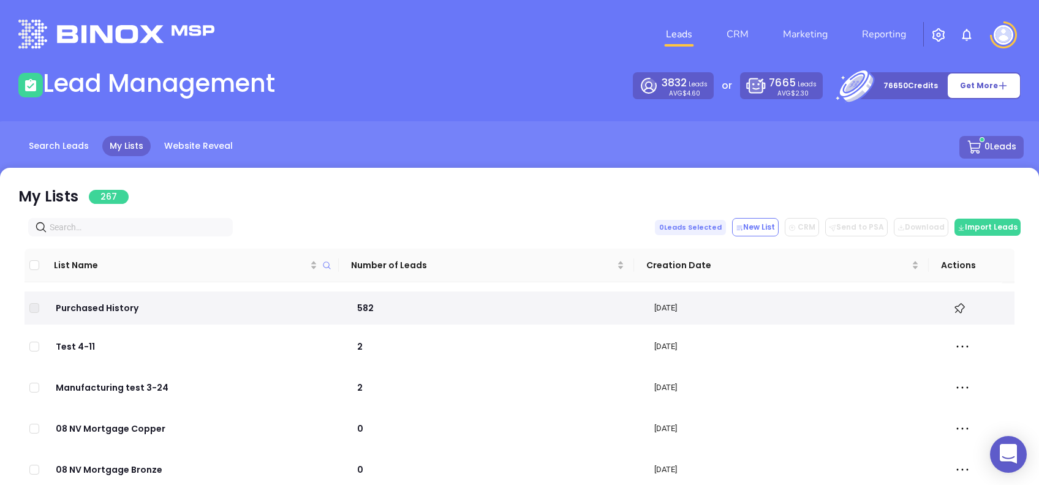
click at [93, 224] on input "text" at bounding box center [133, 227] width 167 height 13
paste input "robbyoakes.com"
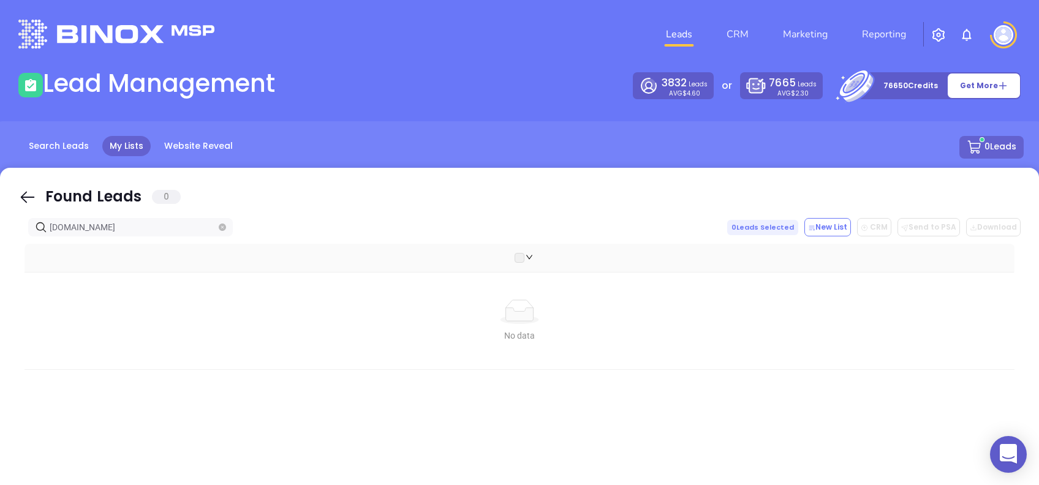
type input "robbyoakes.com"
click at [27, 207] on div "Found Leads 0" at bounding box center [519, 198] width 1003 height 25
click at [24, 200] on icon at bounding box center [28, 198] width 14 height 12
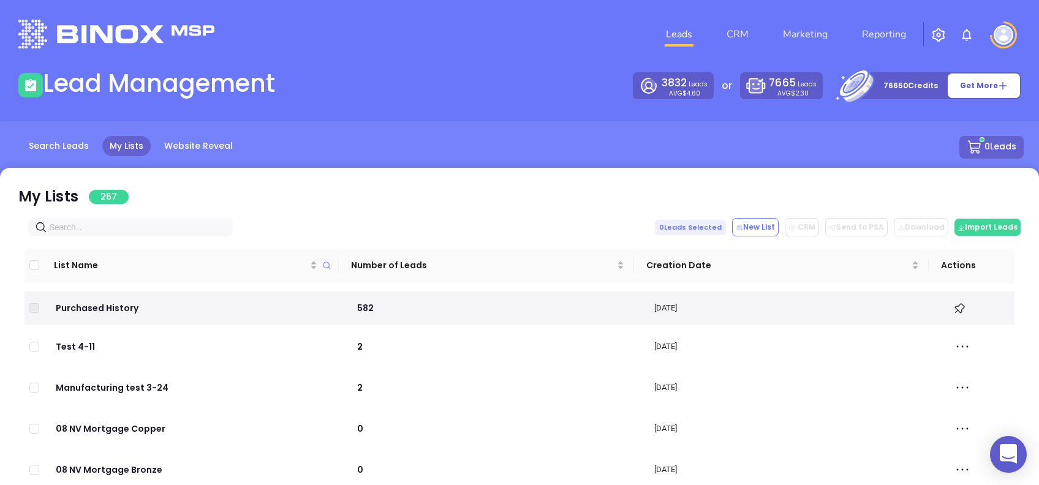
click at [123, 232] on input "text" at bounding box center [133, 227] width 167 height 13
paste input "[DOMAIN_NAME]"
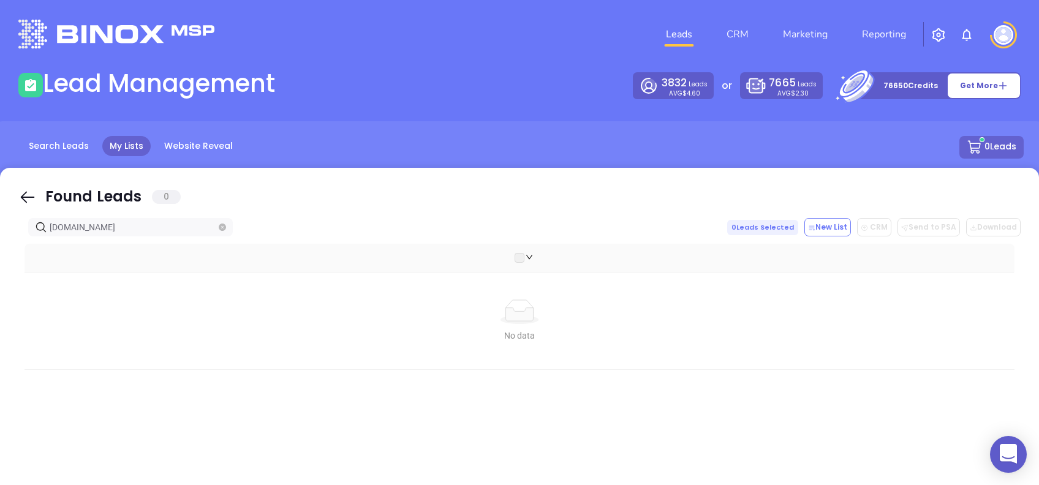
type input "[DOMAIN_NAME]"
click at [28, 194] on icon at bounding box center [27, 197] width 18 height 18
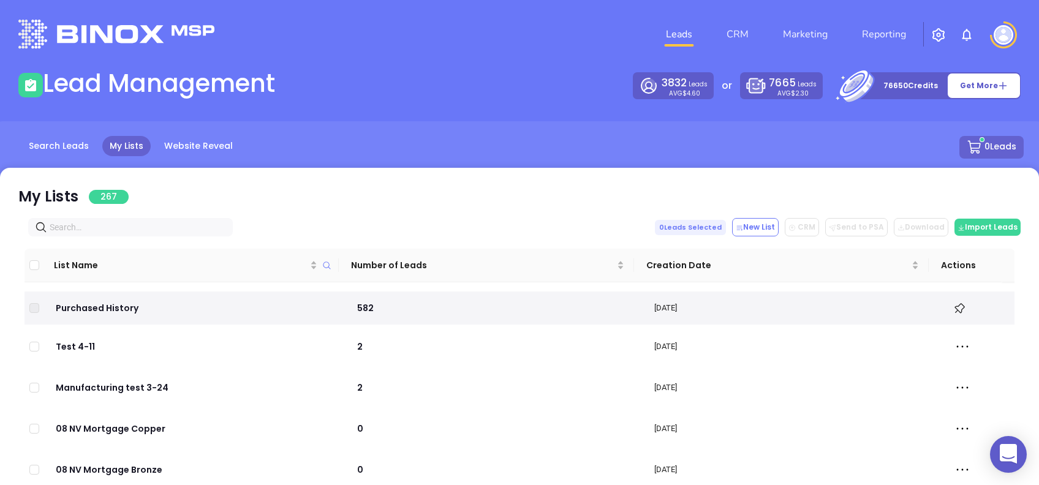
click at [172, 227] on input "text" at bounding box center [133, 227] width 167 height 13
paste input "[URL][DOMAIN_NAME]"
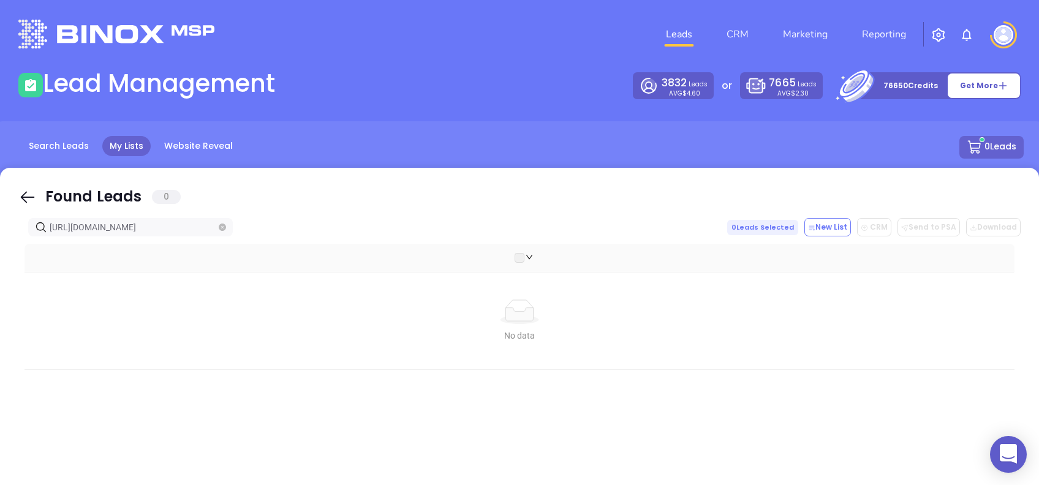
type input "[URL][DOMAIN_NAME]"
drag, startPoint x: 32, startPoint y: 194, endPoint x: 145, endPoint y: 235, distance: 119.4
click at [32, 194] on icon at bounding box center [27, 197] width 18 height 18
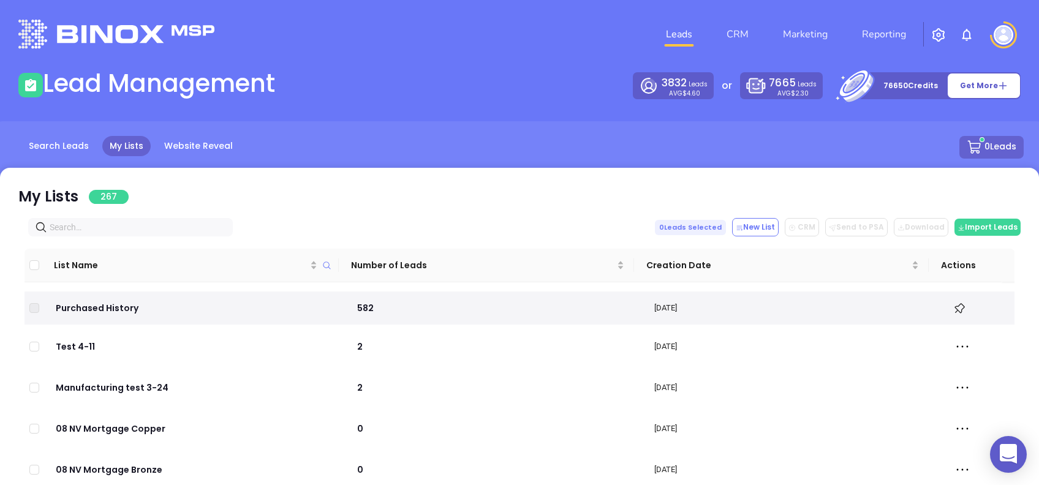
click at [145, 231] on input "text" at bounding box center [133, 227] width 167 height 13
paste input "iamortgage.com"
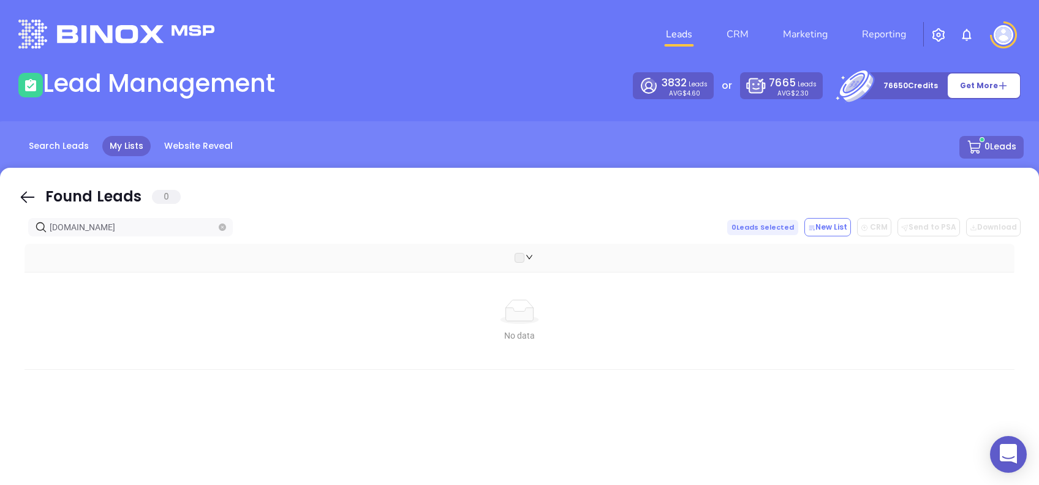
type input "iamortgage.com"
click at [23, 204] on icon at bounding box center [27, 197] width 18 height 18
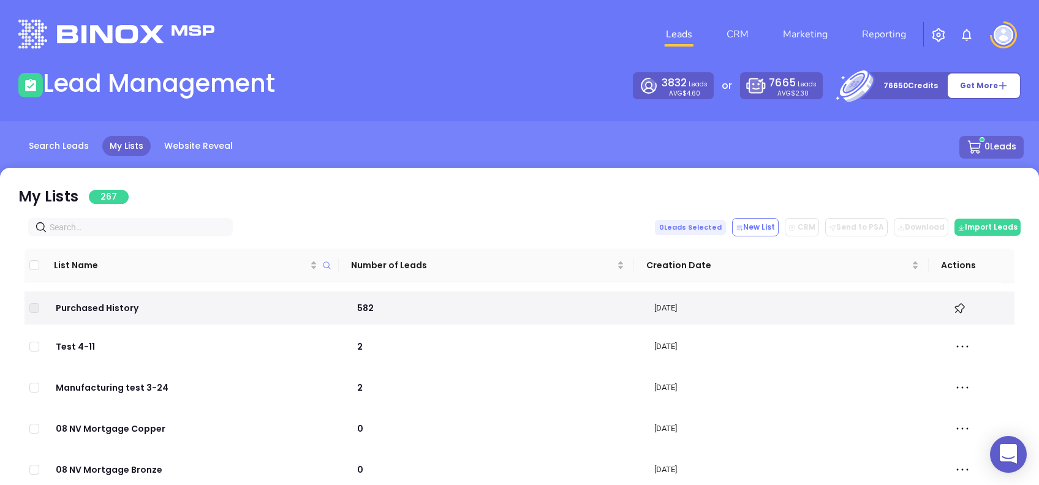
click at [143, 227] on input "text" at bounding box center [133, 227] width 167 height 13
paste input "southerntrust.com"
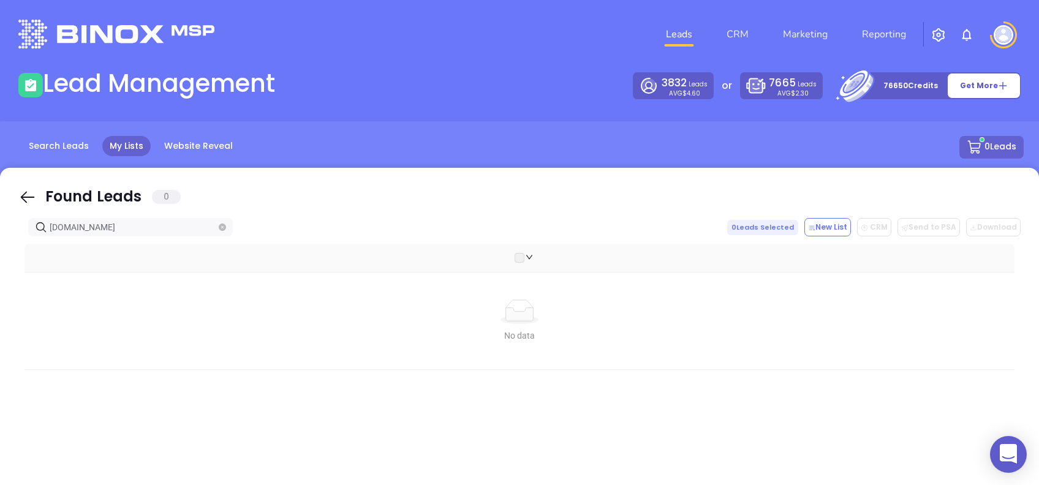
type input "southerntrust.com"
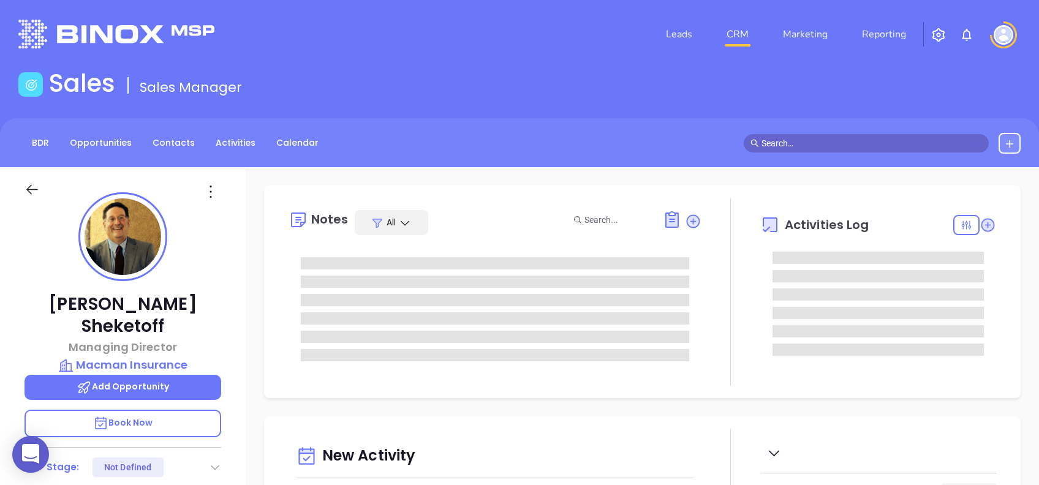
type input "[DATE]"
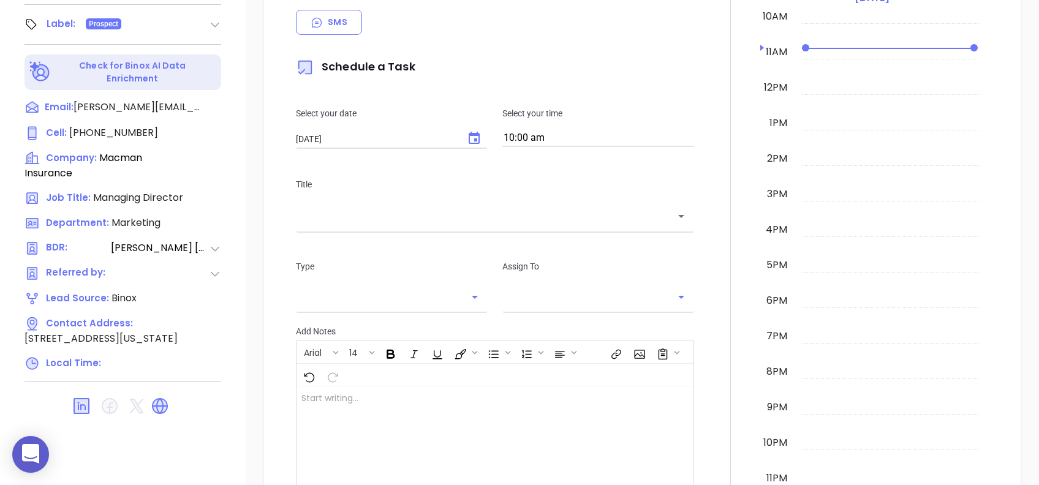
scroll to position [539, 0]
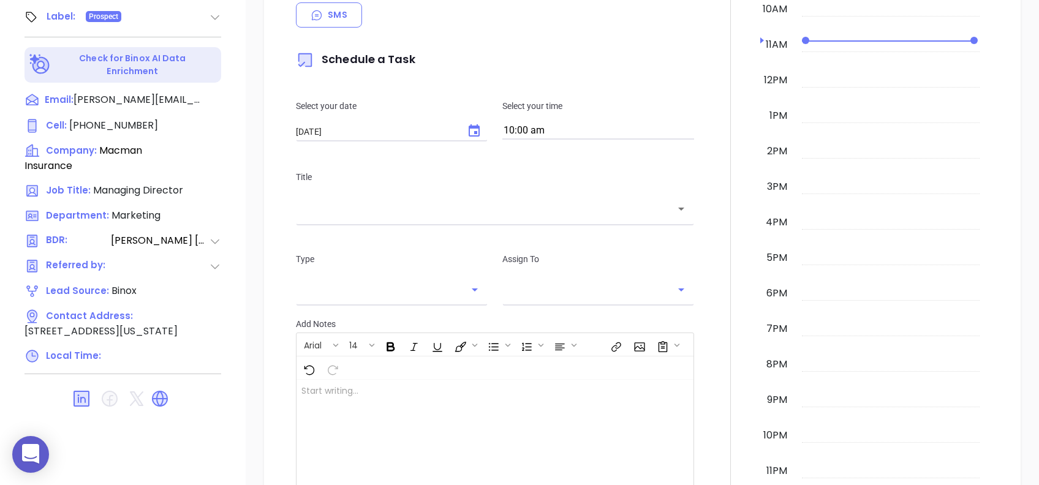
type input "[PERSON_NAME]"
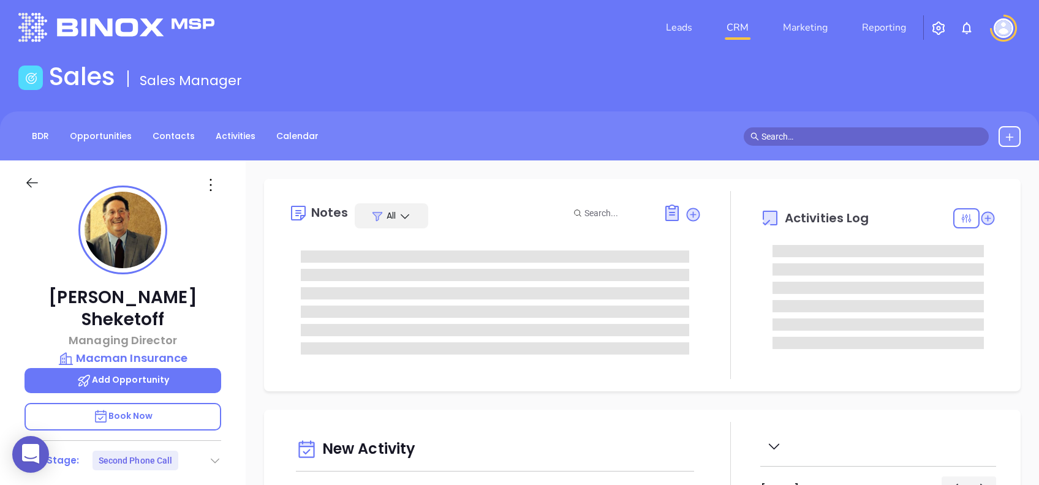
scroll to position [0, 0]
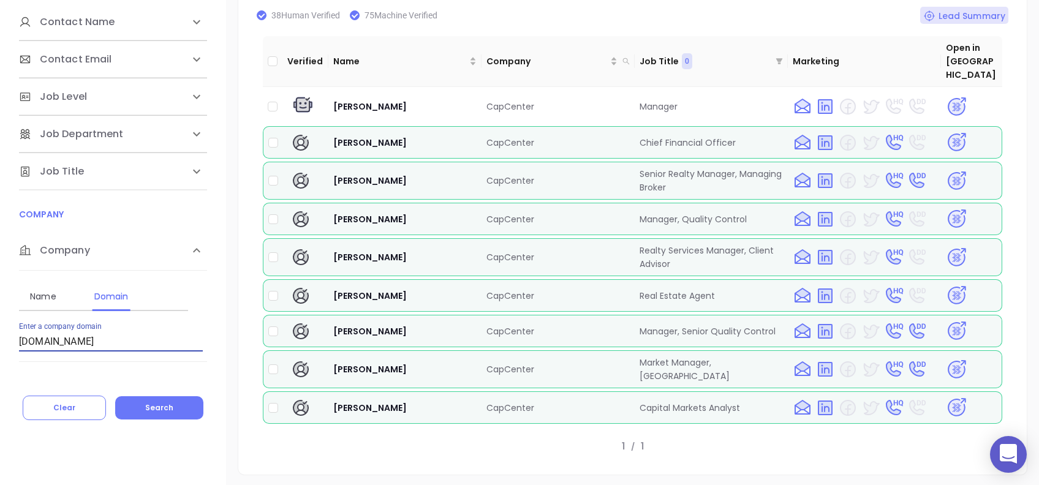
scroll to position [3758, 0]
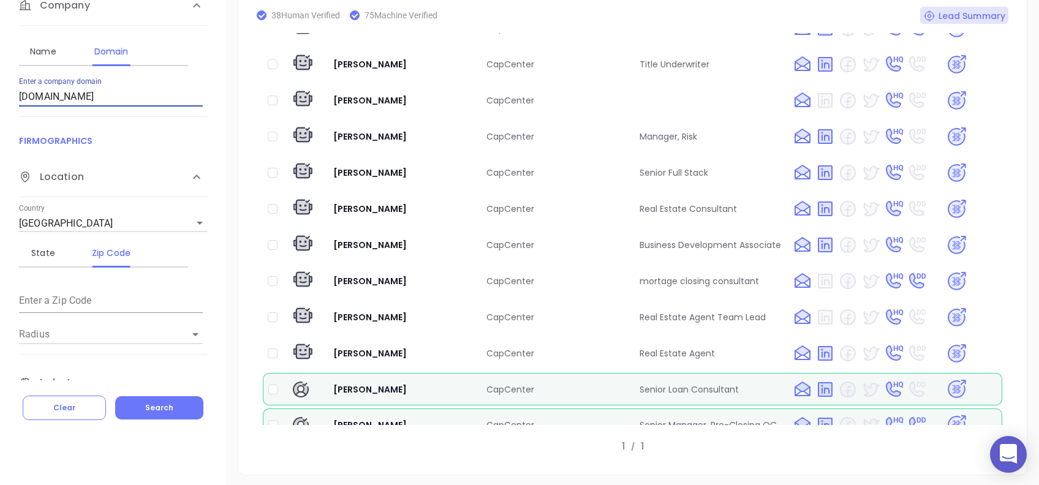
drag, startPoint x: 90, startPoint y: 104, endPoint x: -4, endPoint y: 91, distance: 94.6
click at [0, 91] on html "0 Leads CRM Marketing Reporting Financial Leads Leads Lead Management 3832 Lead…" at bounding box center [519, 14] width 1039 height 485
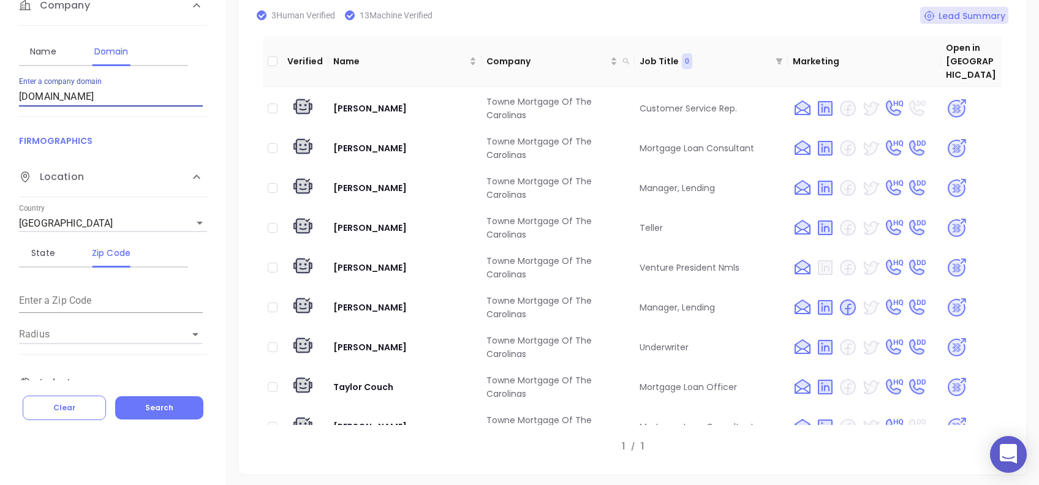
drag, startPoint x: 123, startPoint y: 100, endPoint x: 21, endPoint y: 90, distance: 102.8
click at [21, 90] on input "[DOMAIN_NAME]" at bounding box center [111, 97] width 184 height 20
type input "t"
paste input "[DOMAIN_NAME]"
type input "[DOMAIN_NAME]"
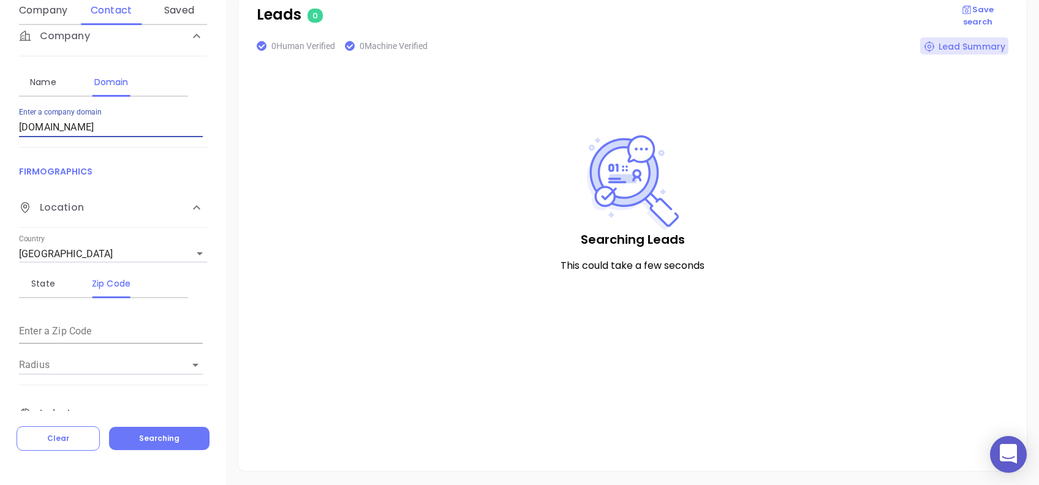
scroll to position [197, 0]
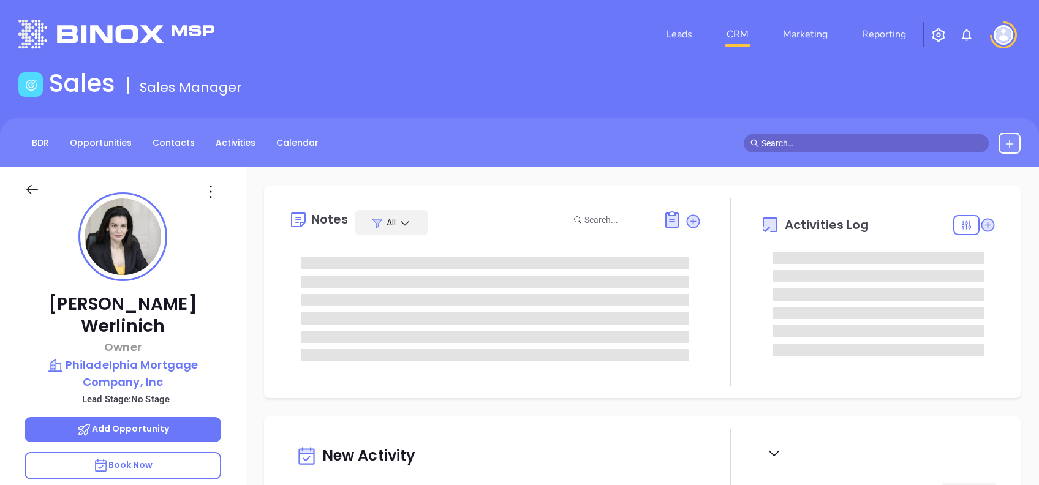
scroll to position [357, 0]
type input "[PERSON_NAME]"
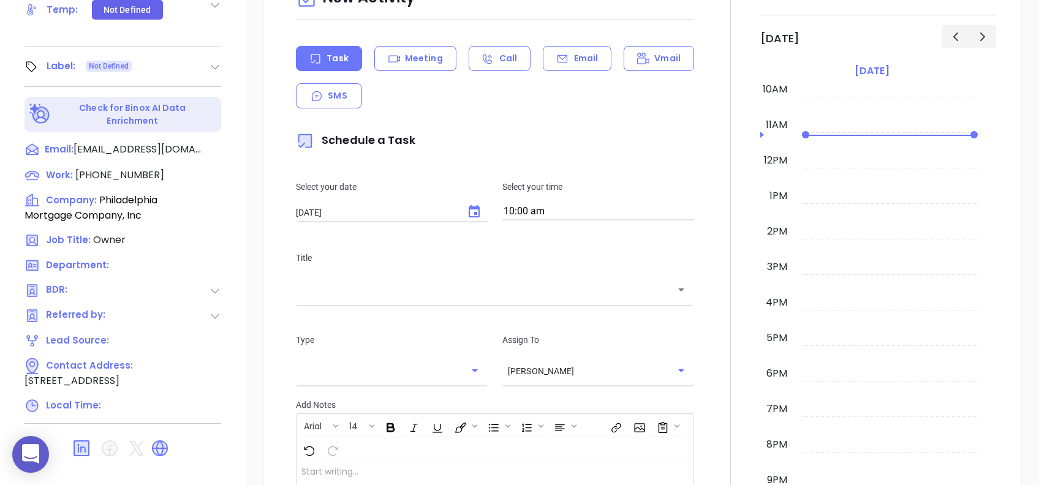
scroll to position [539, 0]
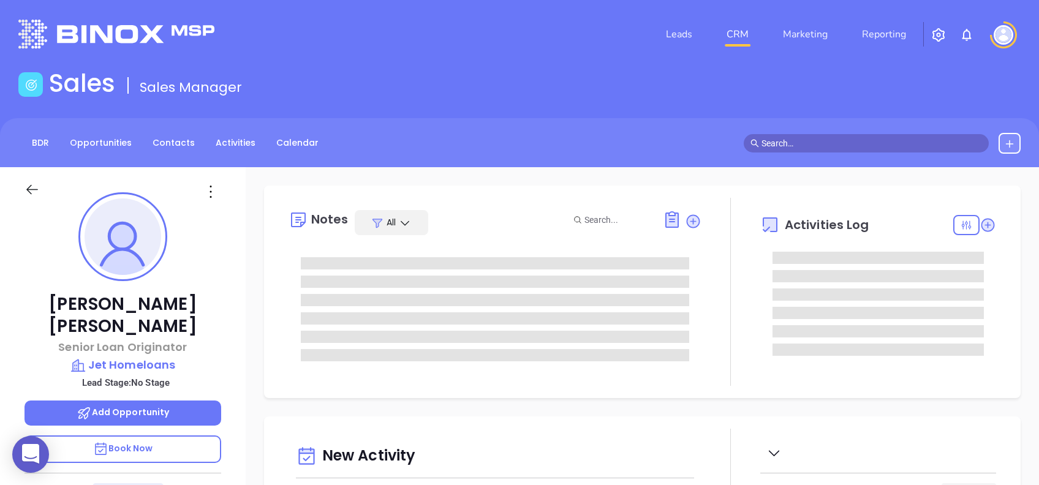
type input "[DATE]"
type input "[PERSON_NAME]"
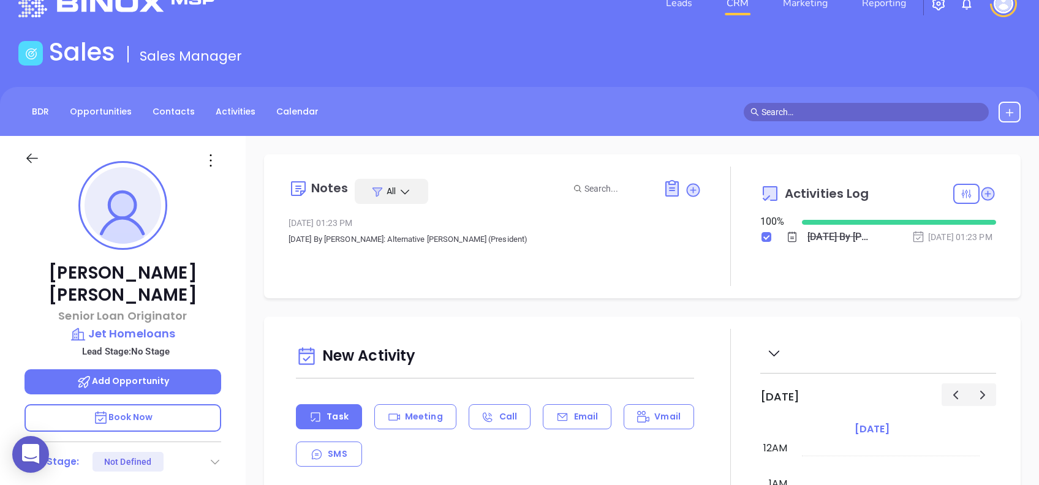
scroll to position [0, 0]
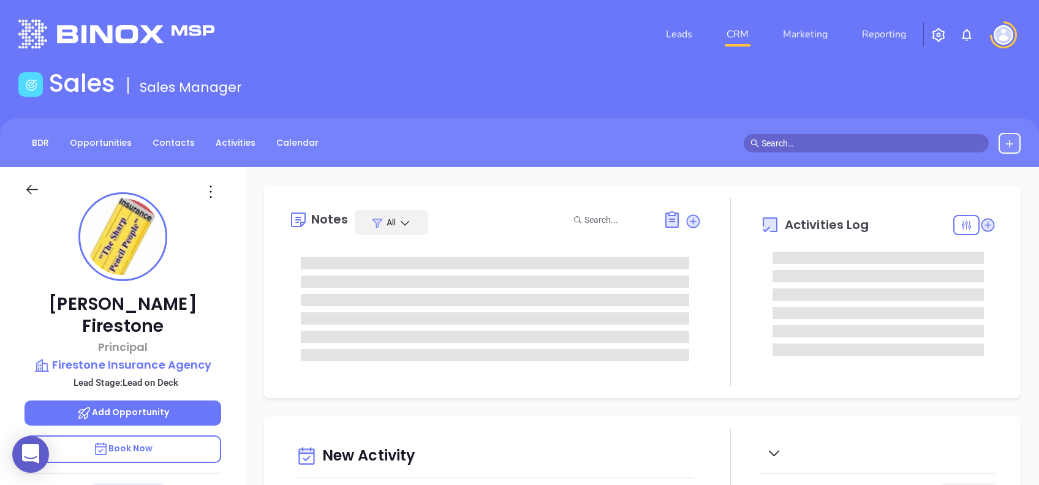
type input "[DATE]"
type input "[PERSON_NAME]"
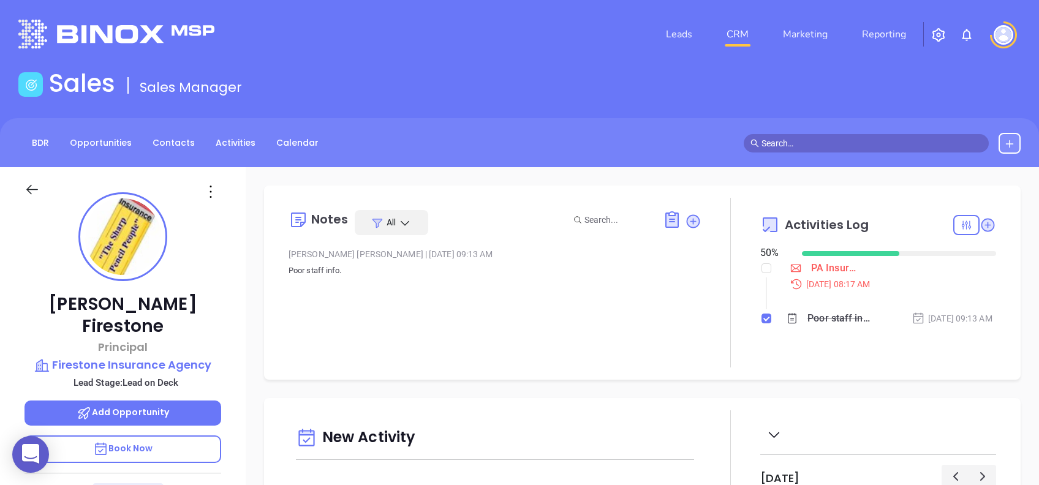
scroll to position [539, 0]
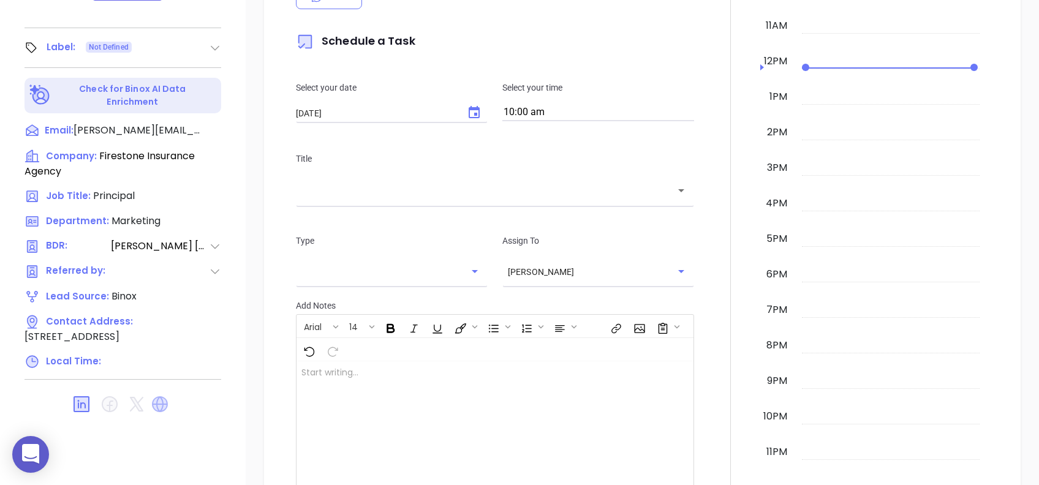
click at [159, 396] on icon at bounding box center [160, 404] width 16 height 16
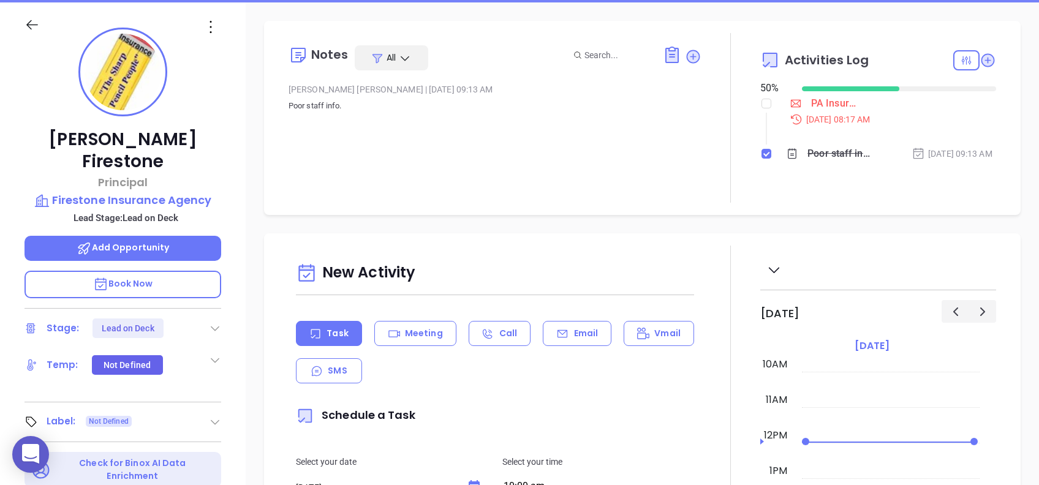
scroll to position [131, 0]
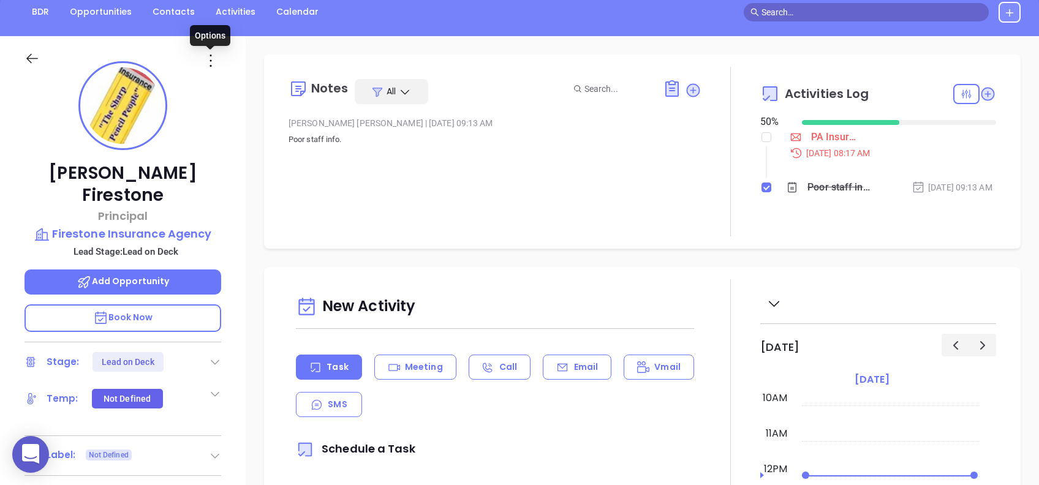
click at [211, 56] on icon at bounding box center [211, 61] width 20 height 20
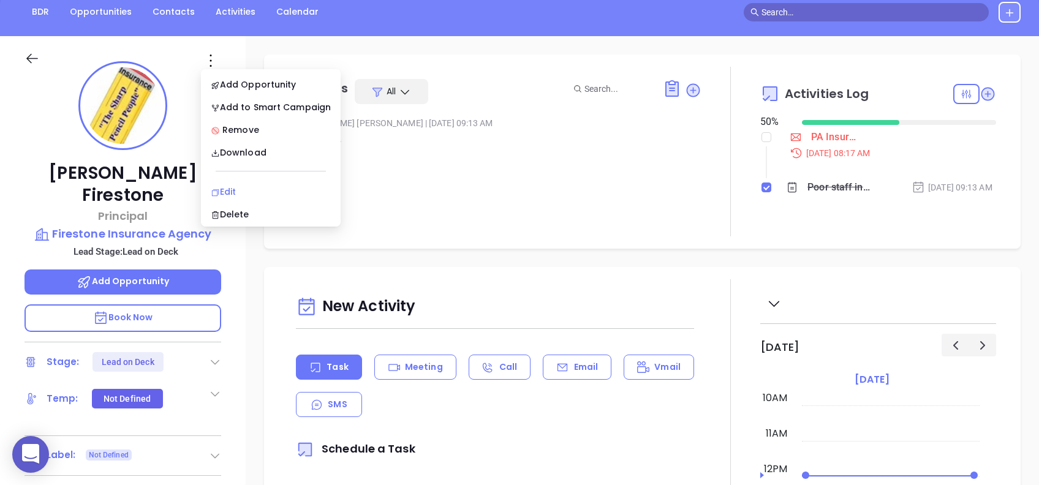
click at [249, 186] on div "Edit" at bounding box center [271, 191] width 120 height 13
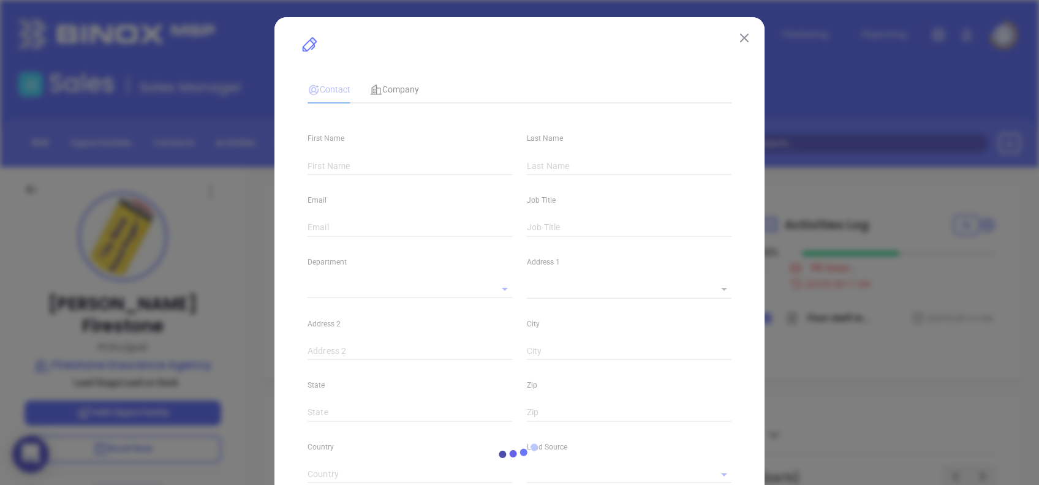
type input "[PERSON_NAME]"
type input "Firestone"
type input "[PERSON_NAME][EMAIL_ADDRESS][DOMAIN_NAME]"
type input "Principal"
type input "1"
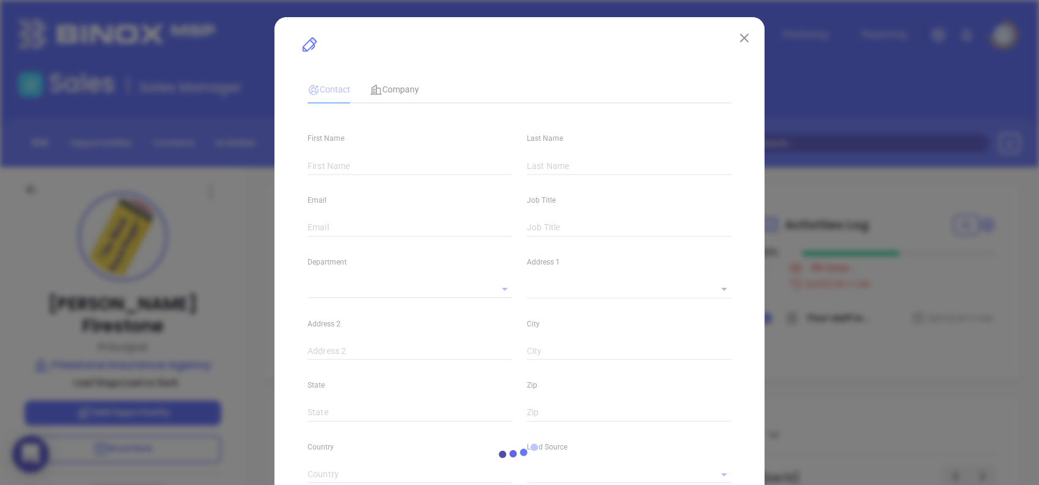
type input "[DOMAIN_NAME][URL][PERSON_NAME]"
type input "Marketing"
type input "Binox"
type input "[PERSON_NAME]"
type input "Lead on Deck"
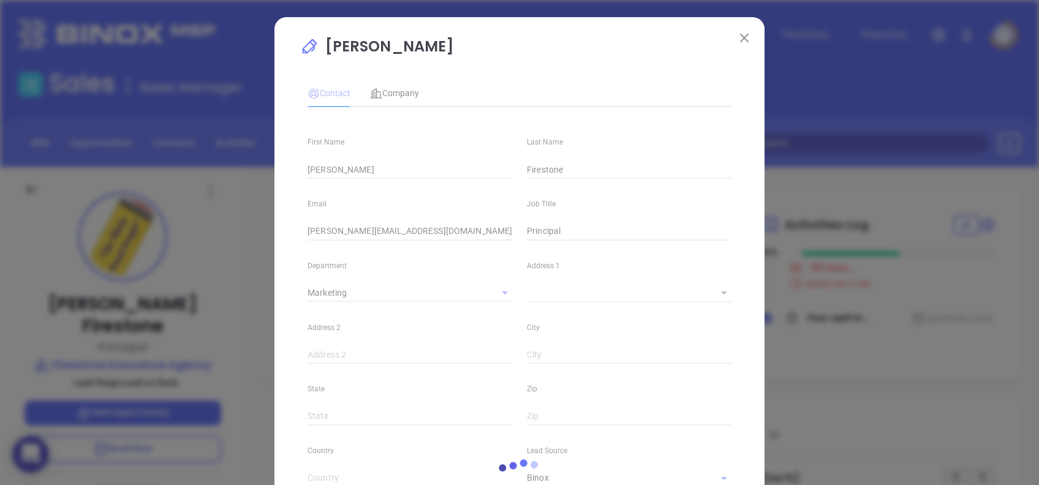
scroll to position [245, 0]
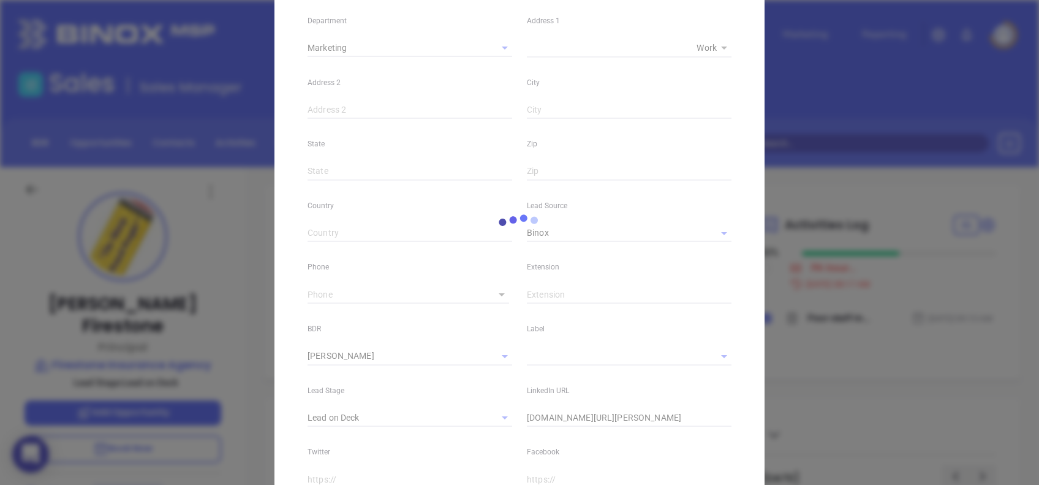
type input "1"
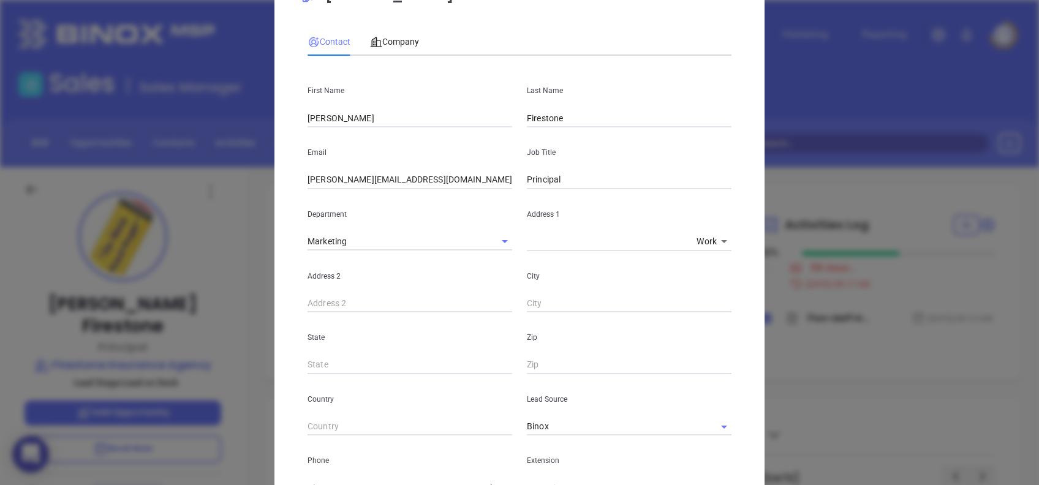
scroll to position [0, 0]
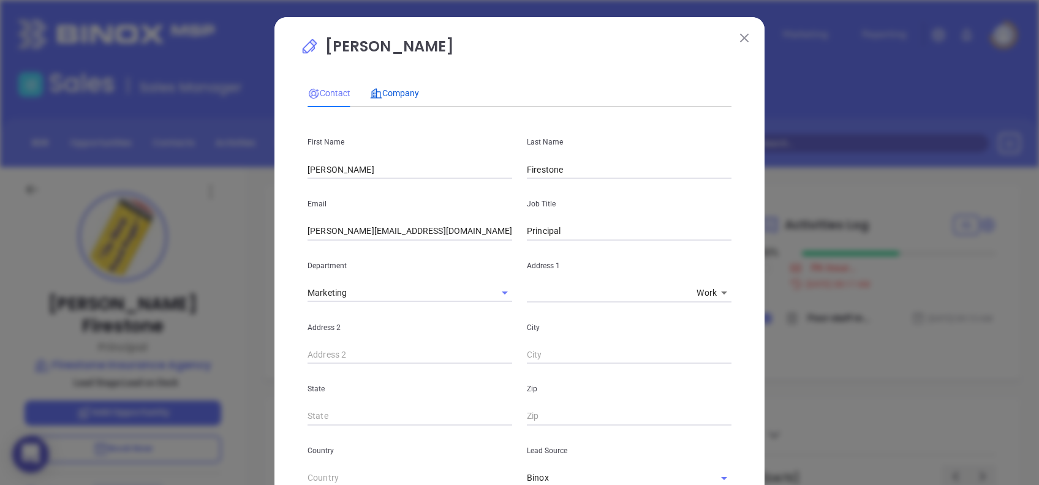
click at [396, 96] on span "Company" at bounding box center [394, 93] width 49 height 10
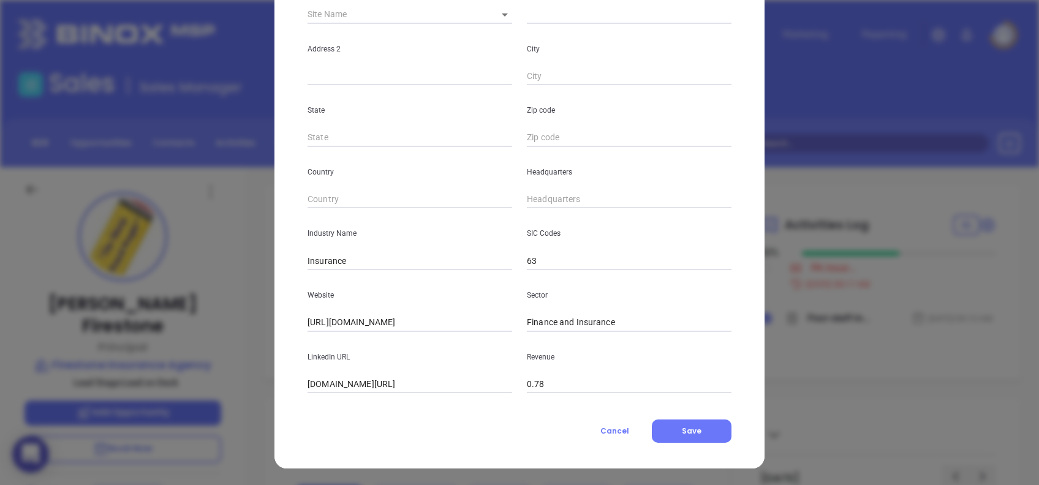
scroll to position [218, 0]
click at [418, 381] on input "linkedin.com/company/firestone-insurance-agency" at bounding box center [410, 384] width 205 height 18
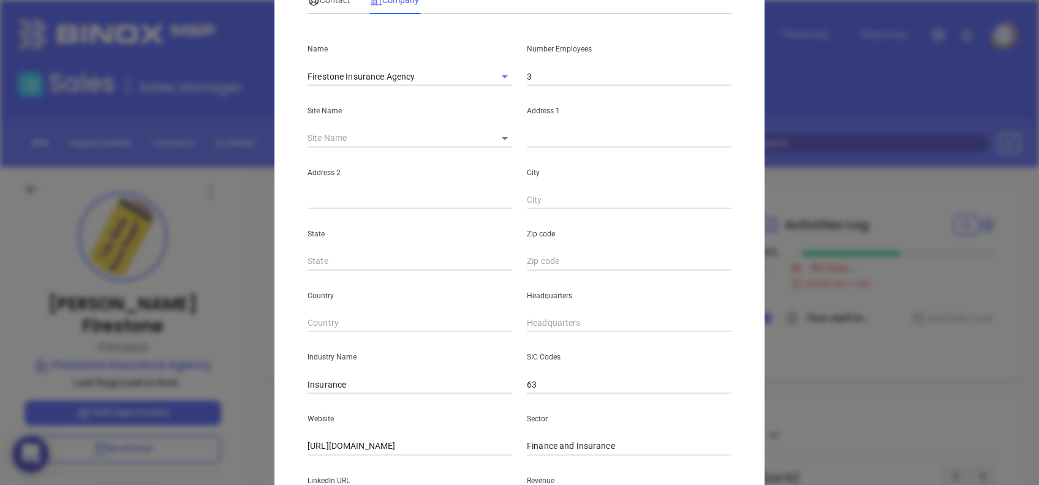
scroll to position [0, 0]
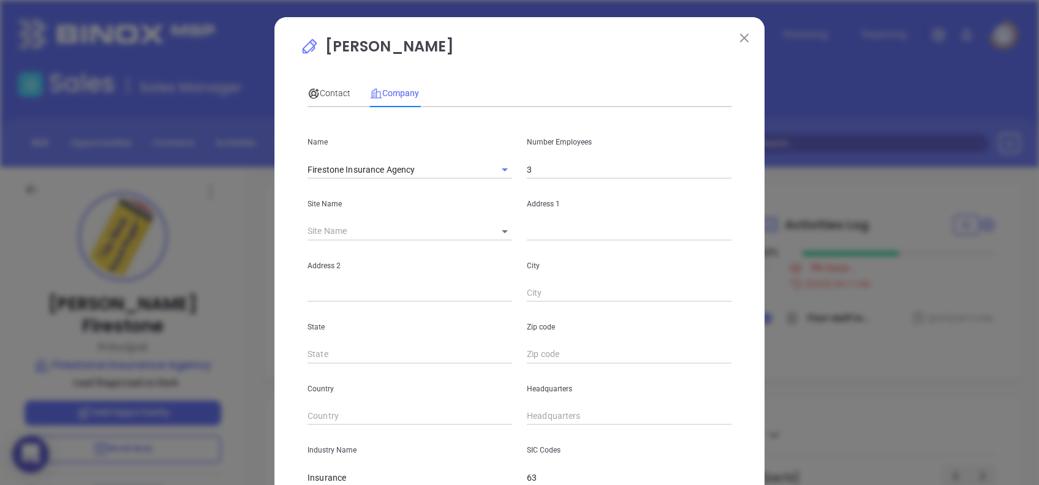
click at [740, 34] on img at bounding box center [744, 38] width 9 height 9
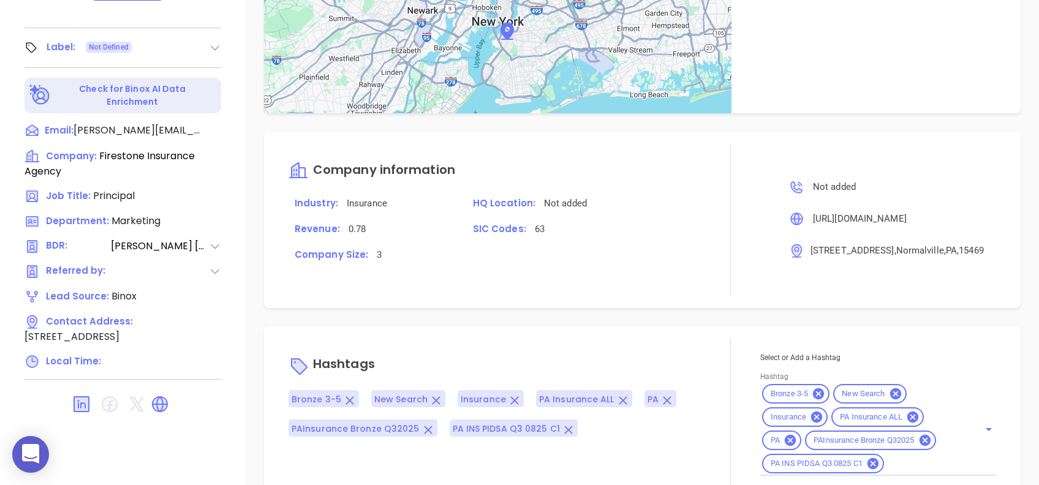
scroll to position [702, 0]
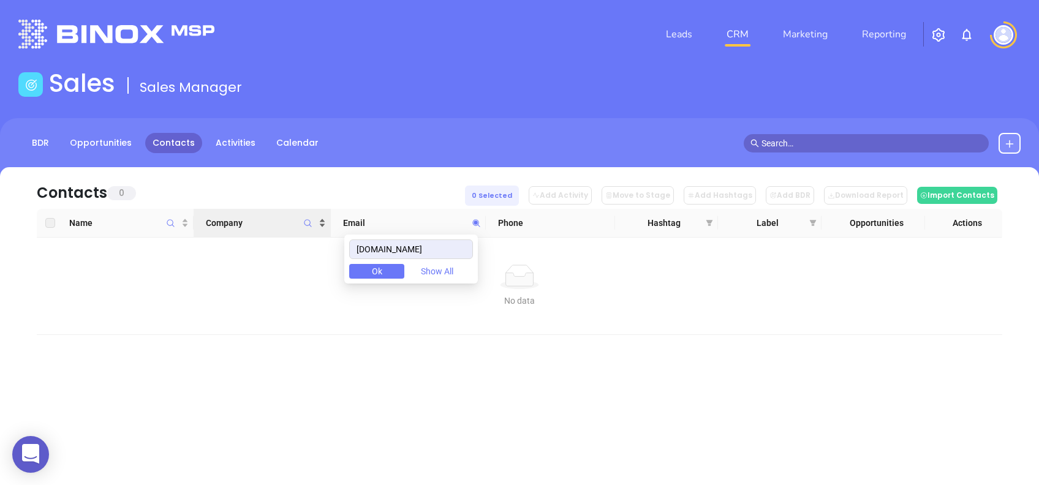
drag, startPoint x: 353, startPoint y: 241, endPoint x: 287, endPoint y: 226, distance: 67.9
click at [289, 227] on body "0 Leads CRM Marketing Reporting Financial Leads Leads Sales Sales Manager BDR O…" at bounding box center [519, 242] width 1039 height 485
type input "[EMAIL_ADDRESS][DOMAIN_NAME]"
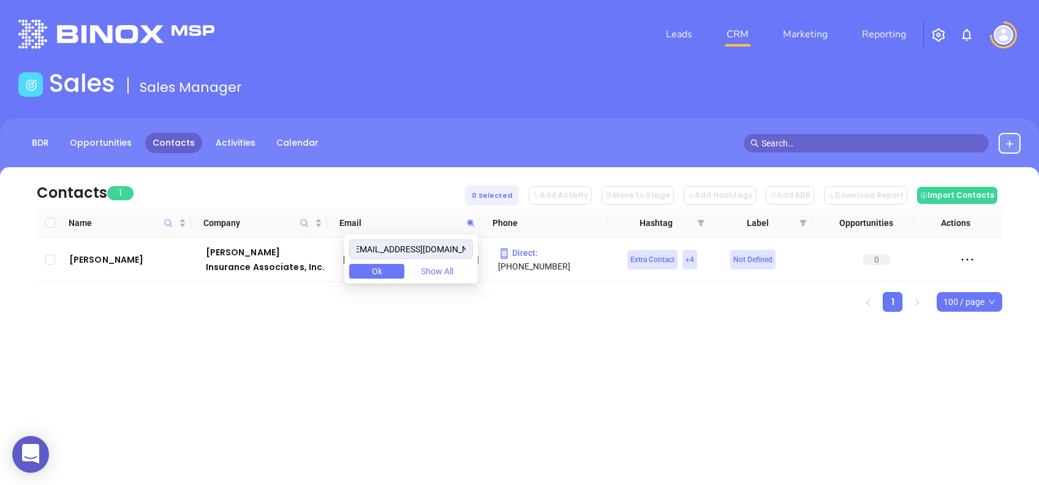
drag, startPoint x: 468, startPoint y: 248, endPoint x: 232, endPoint y: 240, distance: 235.5
click at [237, 240] on body "0 Leads CRM Marketing Reporting Financial Leads Leads Sales Sales Manager BDR O…" at bounding box center [519, 242] width 1039 height 485
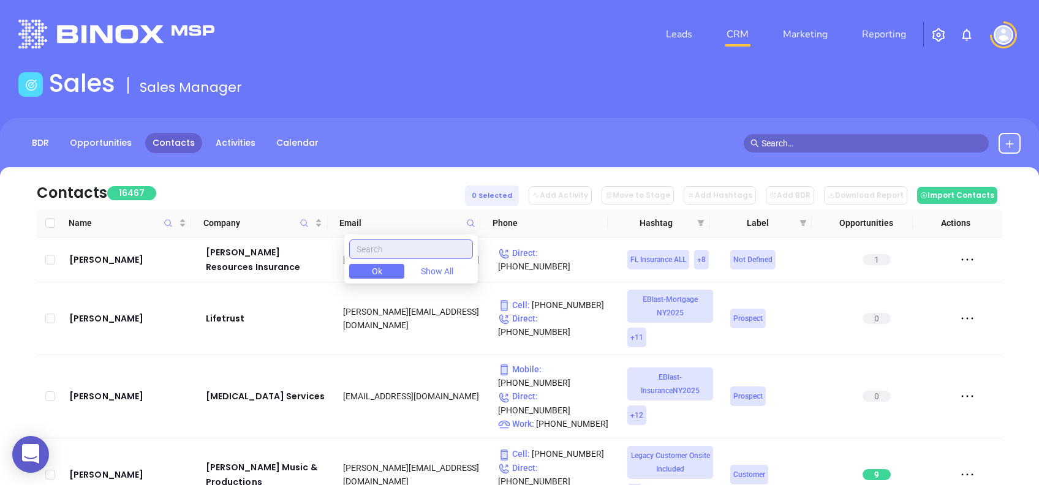
click at [419, 246] on input "text" at bounding box center [411, 250] width 124 height 20
paste input "s.miller@mantzmillerinsurance.com"
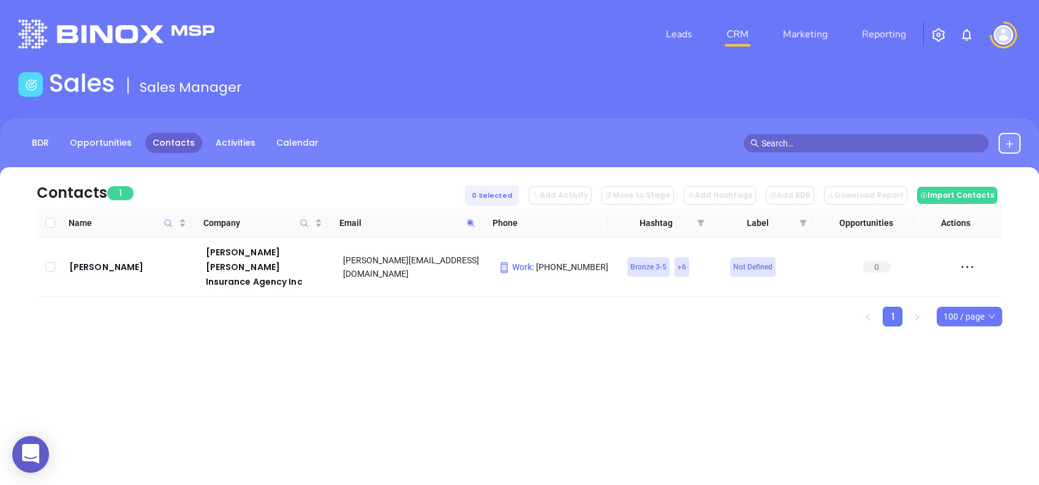
click at [474, 227] on th "Email" at bounding box center [403, 223] width 153 height 29
click at [474, 226] on icon at bounding box center [470, 223] width 9 height 9
paste input "americansecuritymortgag"
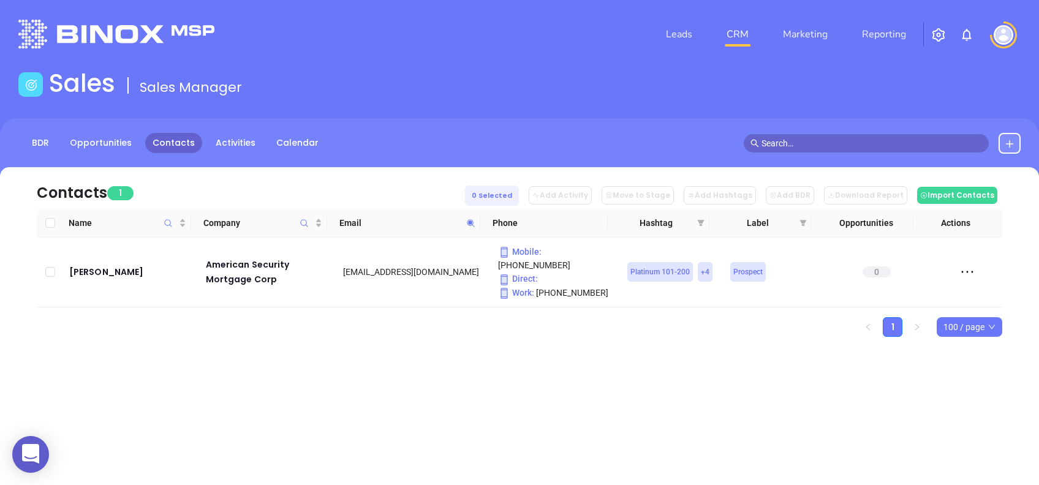
click at [467, 225] on icon at bounding box center [470, 223] width 9 height 9
paste input "pgood@thegoodinsurancegroup"
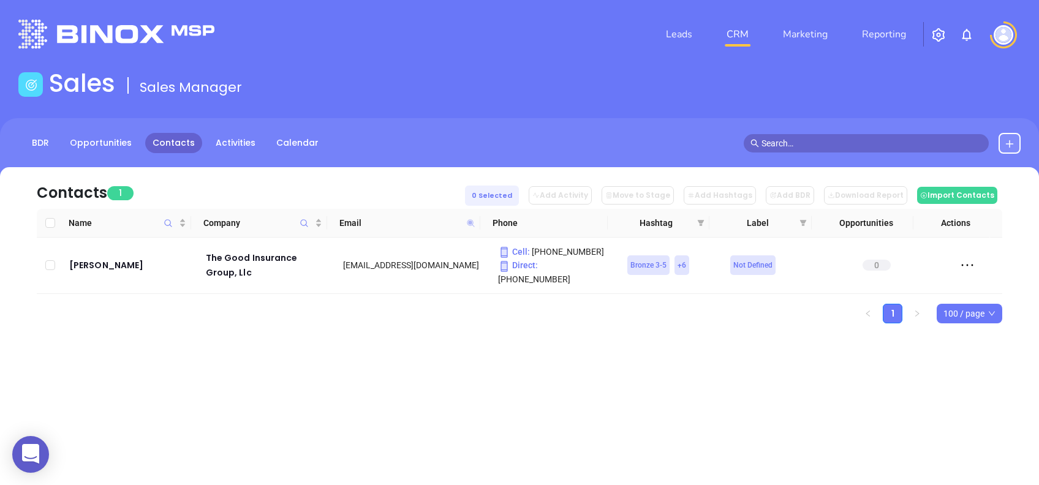
click at [473, 226] on icon at bounding box center [470, 222] width 7 height 7
paste input "remiercapitalmortgage"
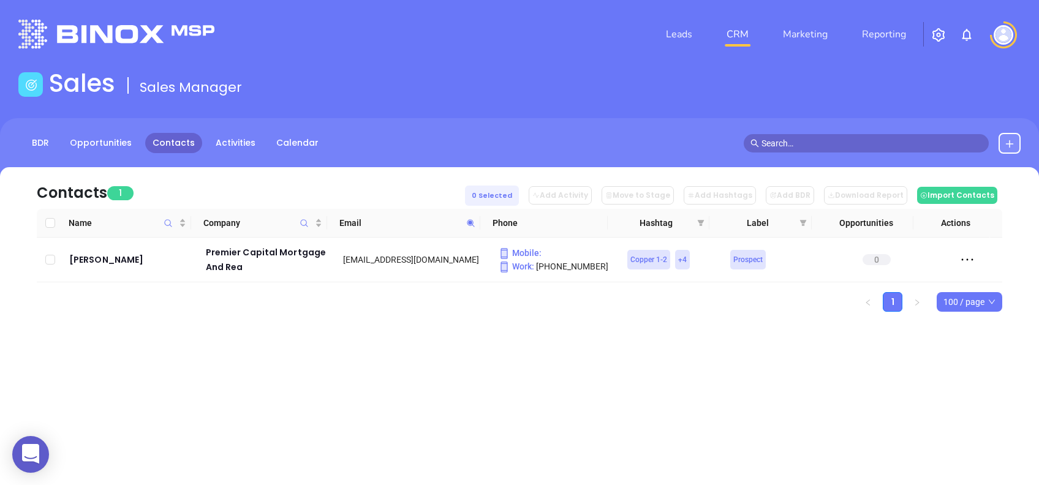
click at [469, 230] on span at bounding box center [471, 223] width 14 height 18
paste input "alpha"
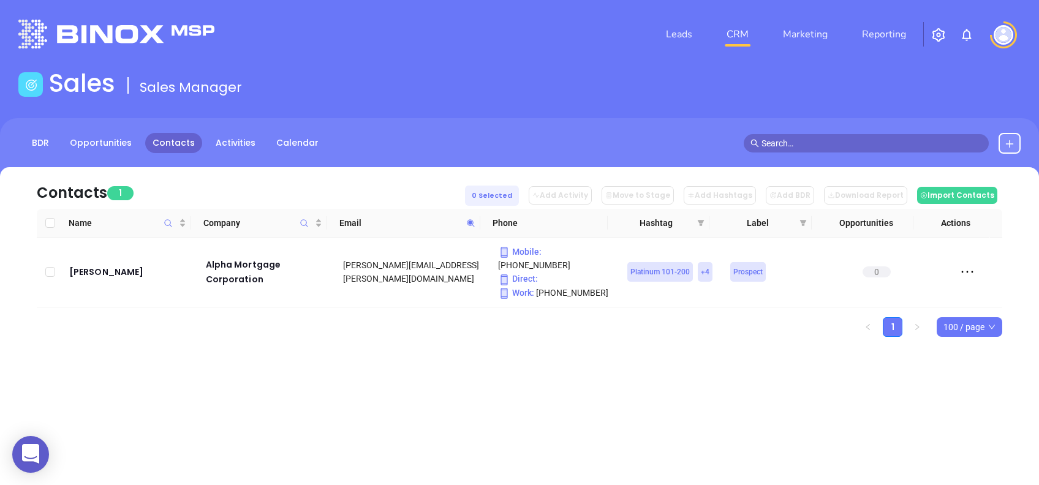
click at [475, 229] on span at bounding box center [471, 223] width 14 height 18
paste input "rhorst@horstgroup"
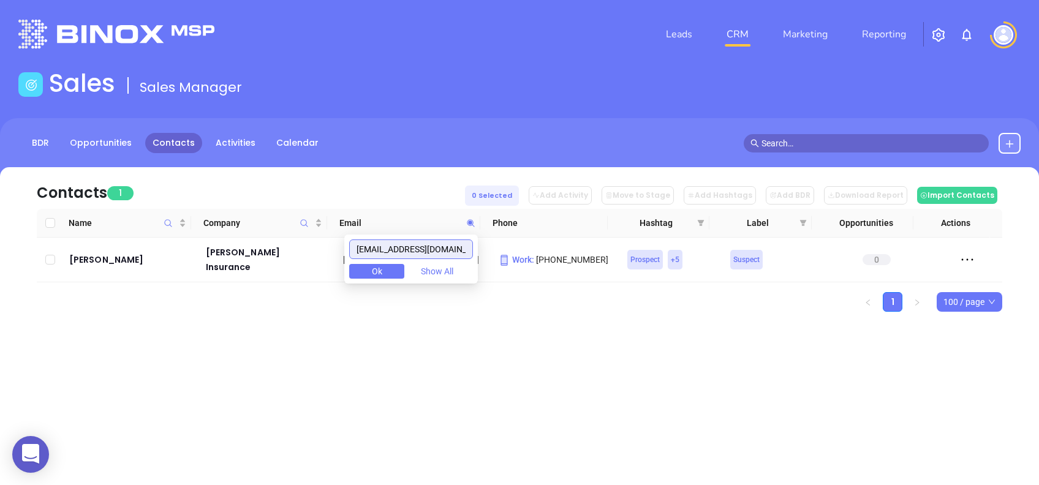
drag, startPoint x: 459, startPoint y: 247, endPoint x: 343, endPoint y: 235, distance: 116.4
click at [343, 235] on body "0 Leads CRM Marketing Reporting Financial Leads Leads Sales Sales Manager BDR O…" at bounding box center [519, 242] width 1039 height 485
paste input "mmalinowski@ehd-ins"
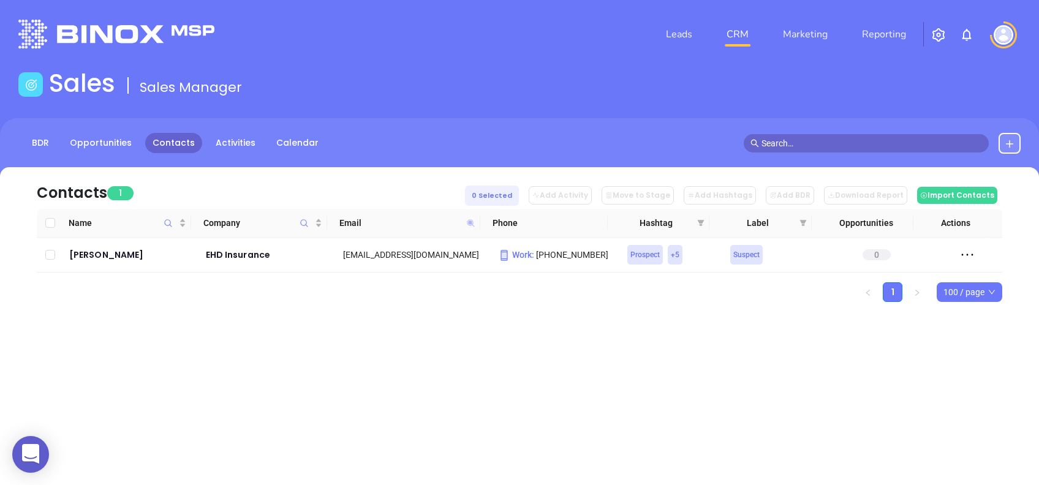
click at [472, 220] on icon at bounding box center [470, 223] width 9 height 9
paste input "homespiremortgage"
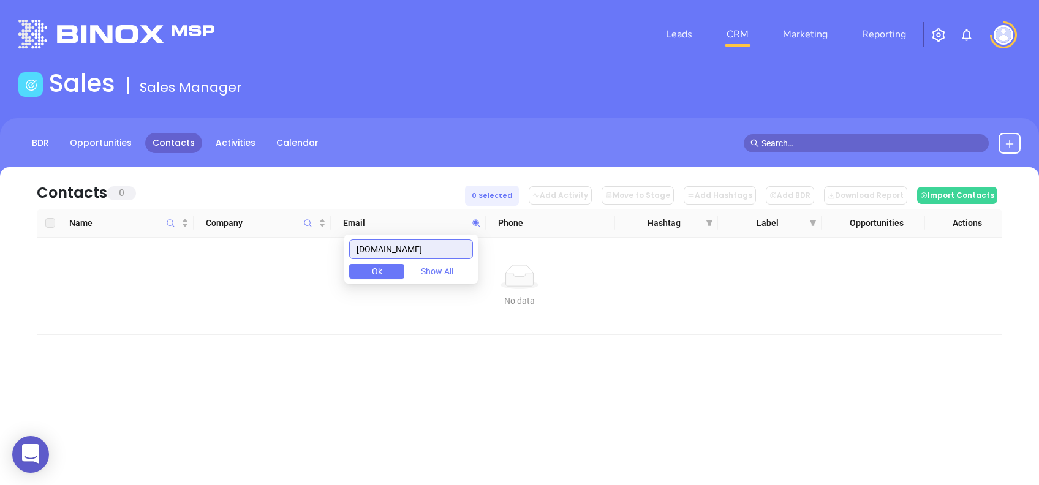
type input "homespiremortgage.com"
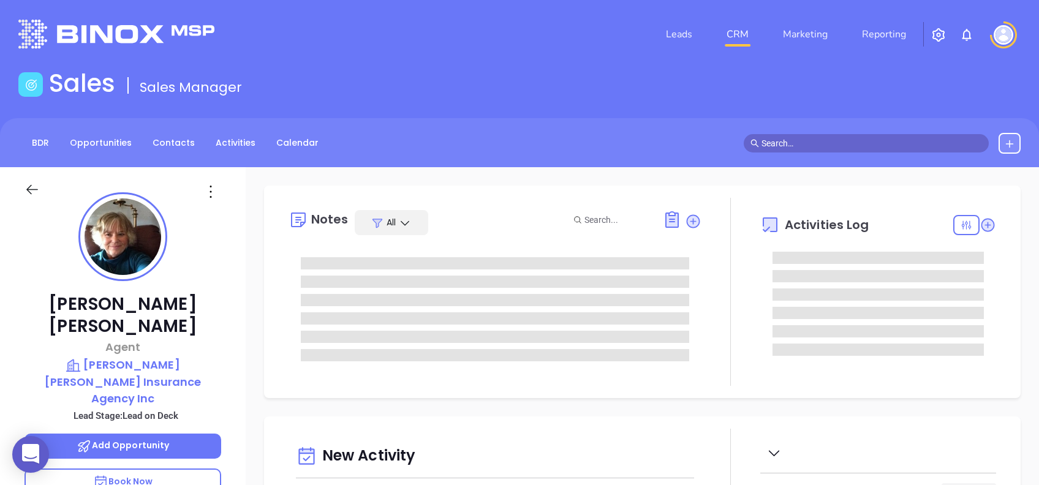
type input "[DATE]"
type input "[PERSON_NAME]"
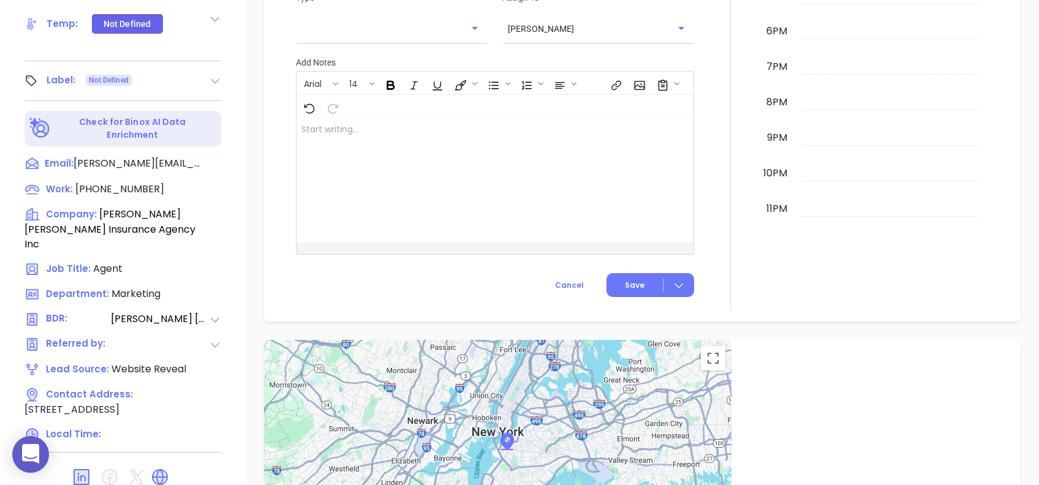
scroll to position [572, 0]
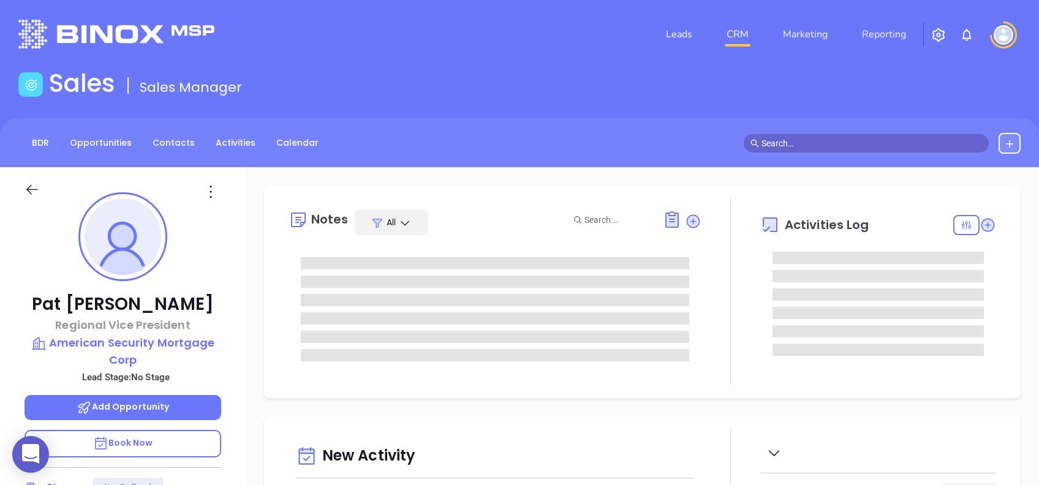
type input "[DATE]"
type input "[PERSON_NAME]"
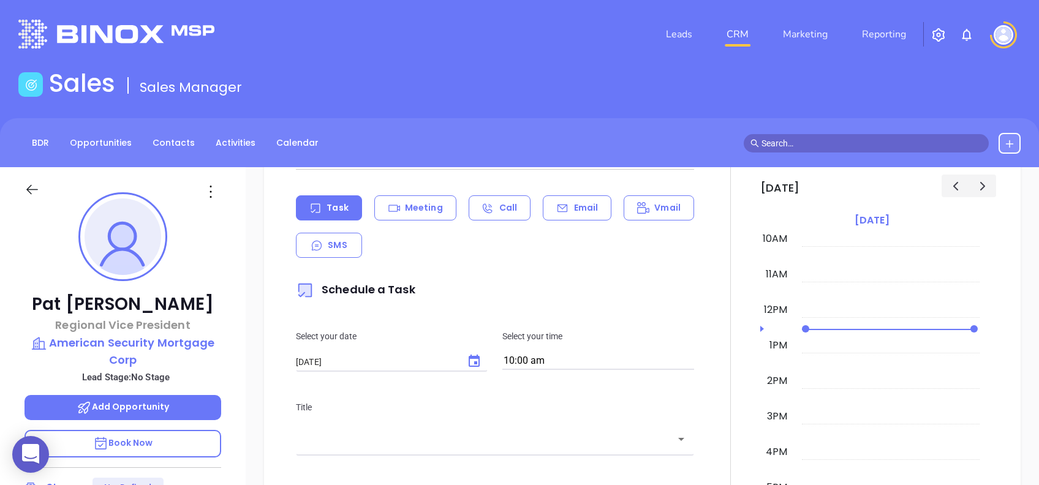
scroll to position [57, 0]
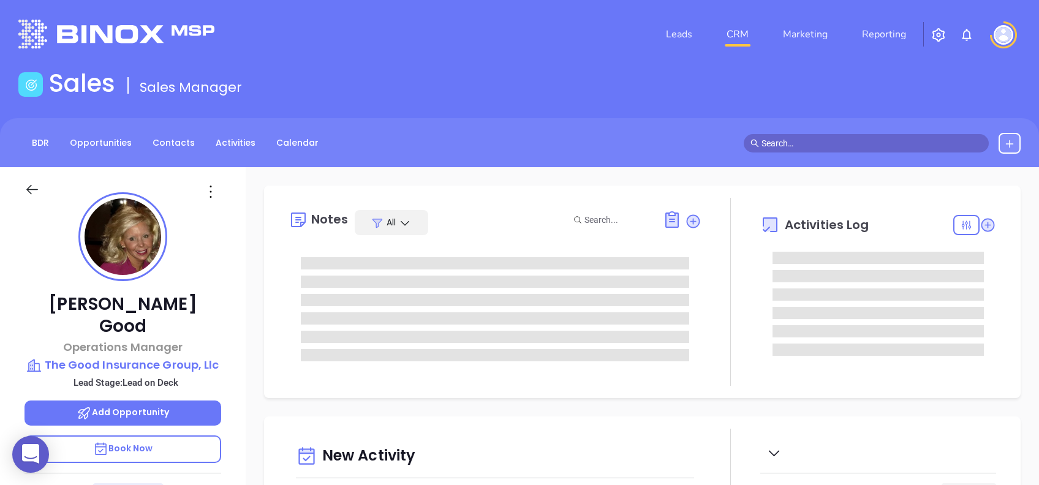
type input "[DATE]"
type input "[PERSON_NAME]"
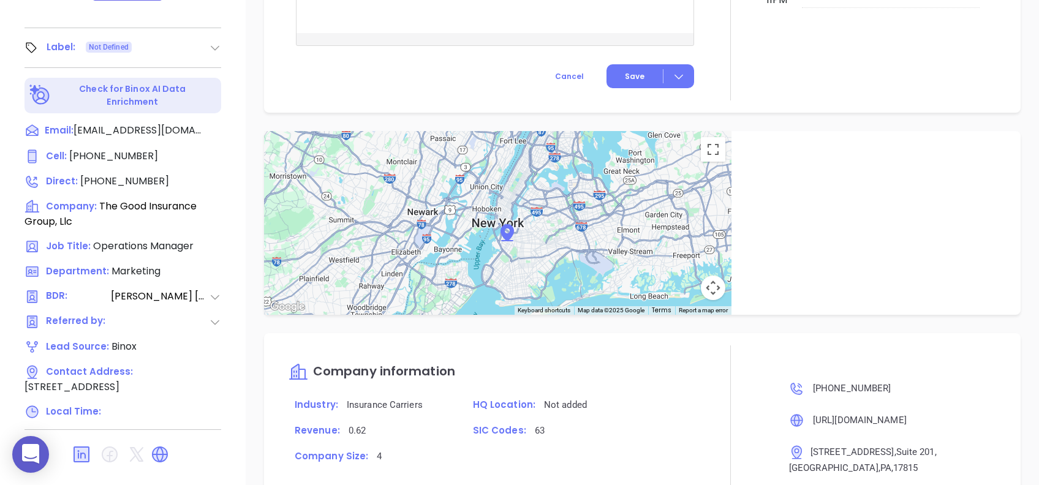
scroll to position [838, 0]
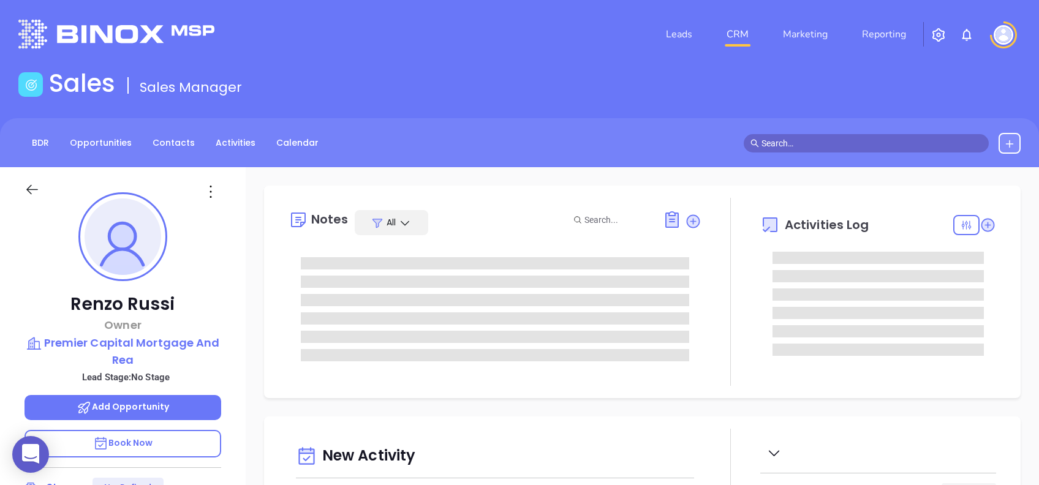
type input "[DATE]"
type input "[PERSON_NAME]"
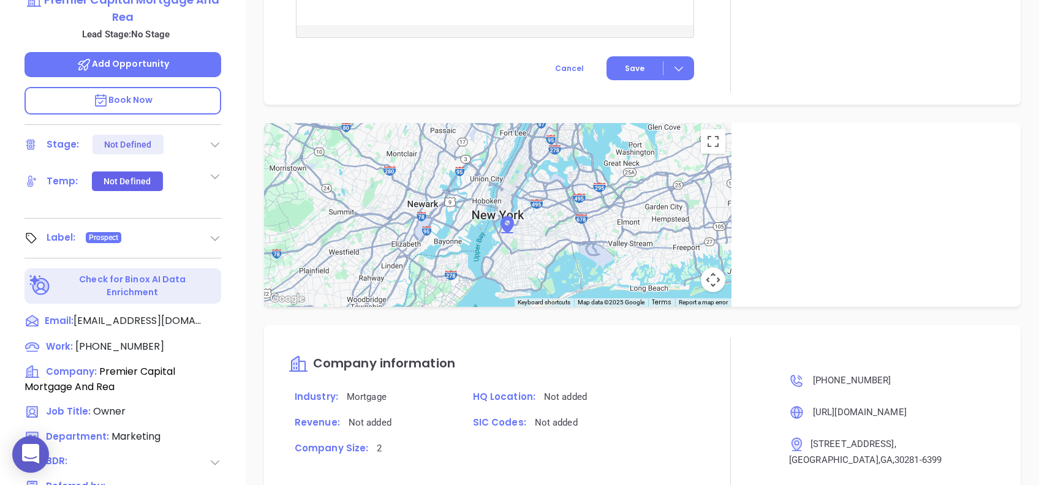
scroll to position [539, 0]
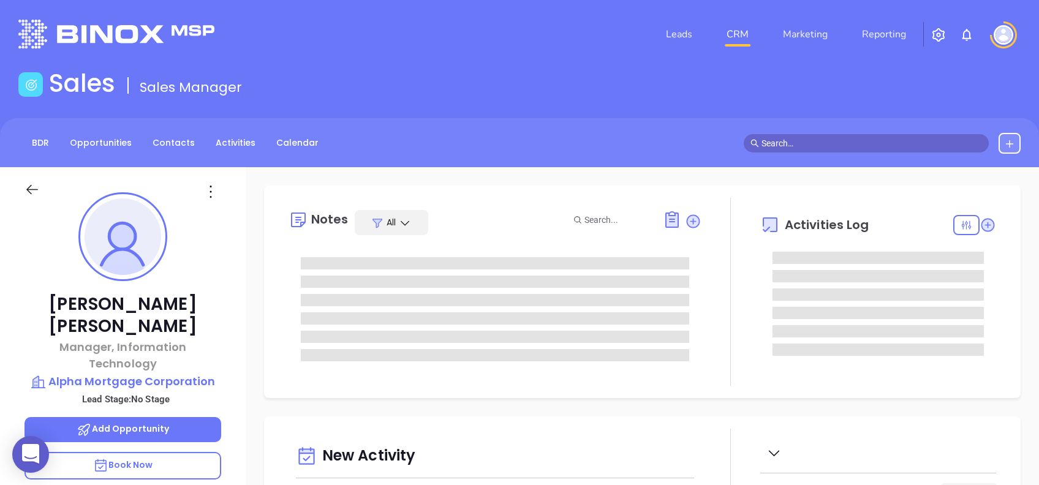
type input "[DATE]"
type input "[PERSON_NAME]"
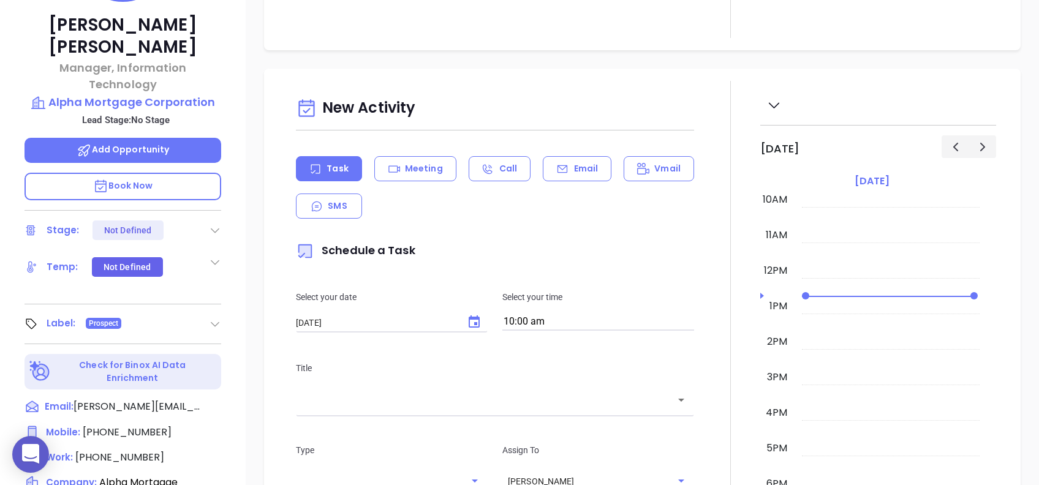
scroll to position [49, 0]
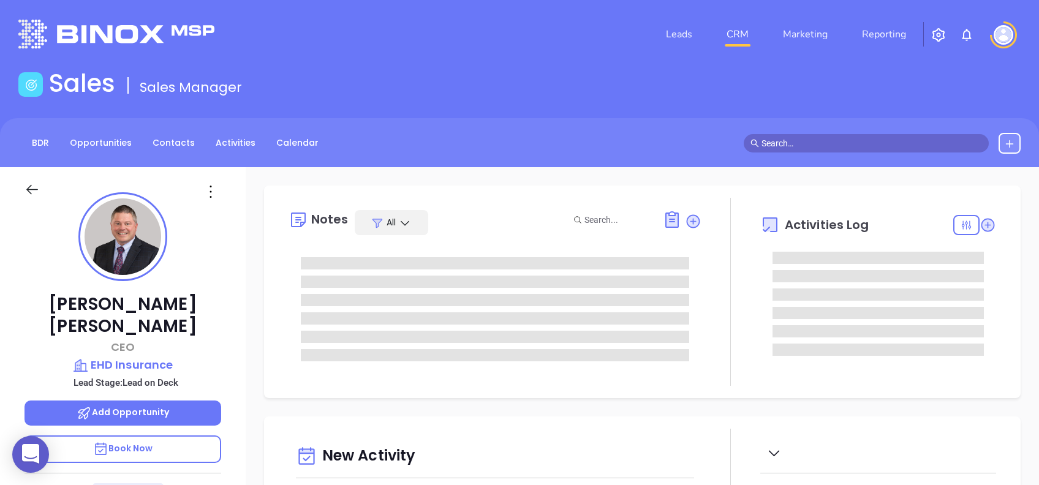
type input "10:00 am"
type input "08/22/2025"
type input "Alejandra Lara"
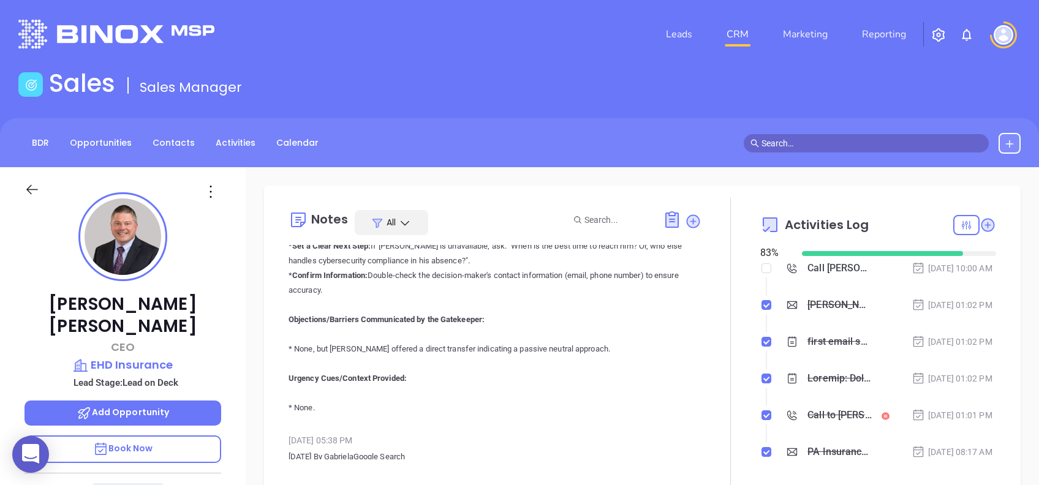
scroll to position [82, 0]
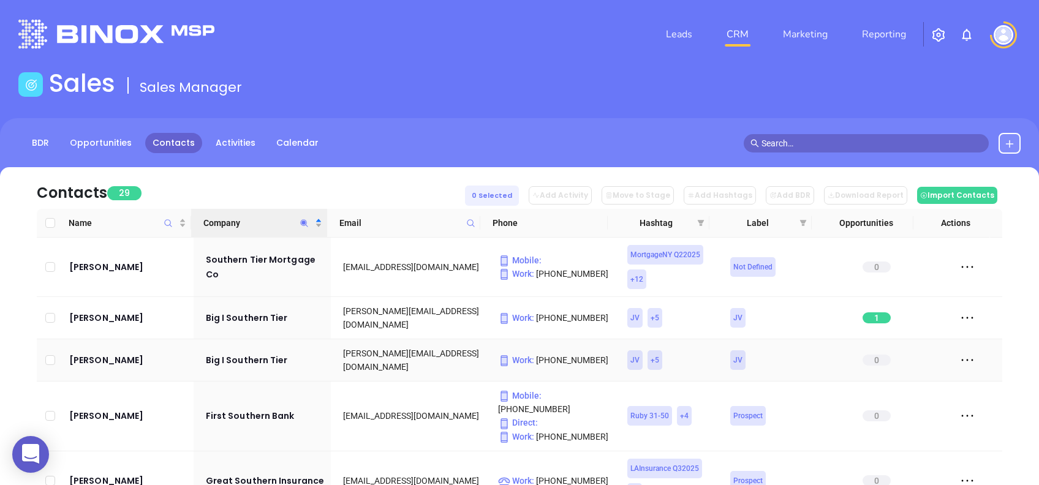
scroll to position [110, 0]
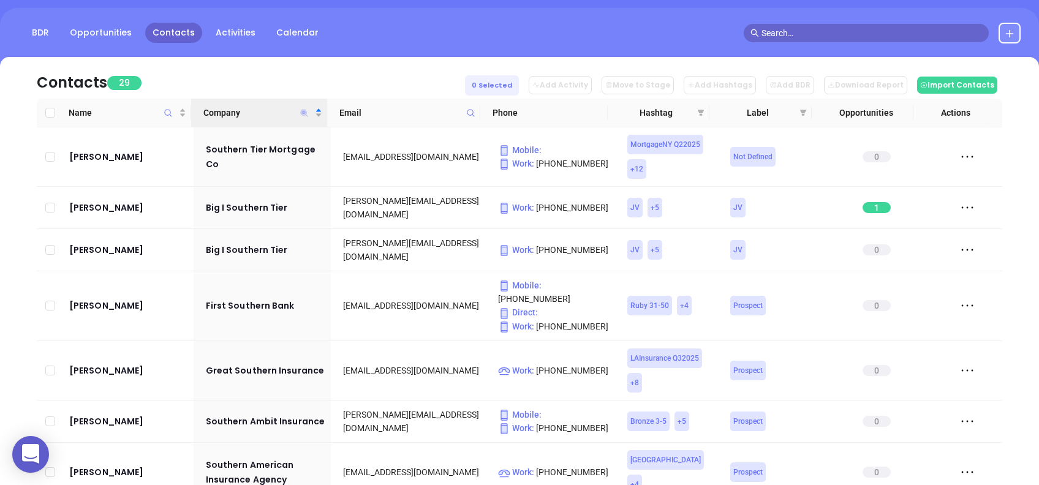
click at [302, 109] on icon "Company" at bounding box center [304, 112] width 9 height 9
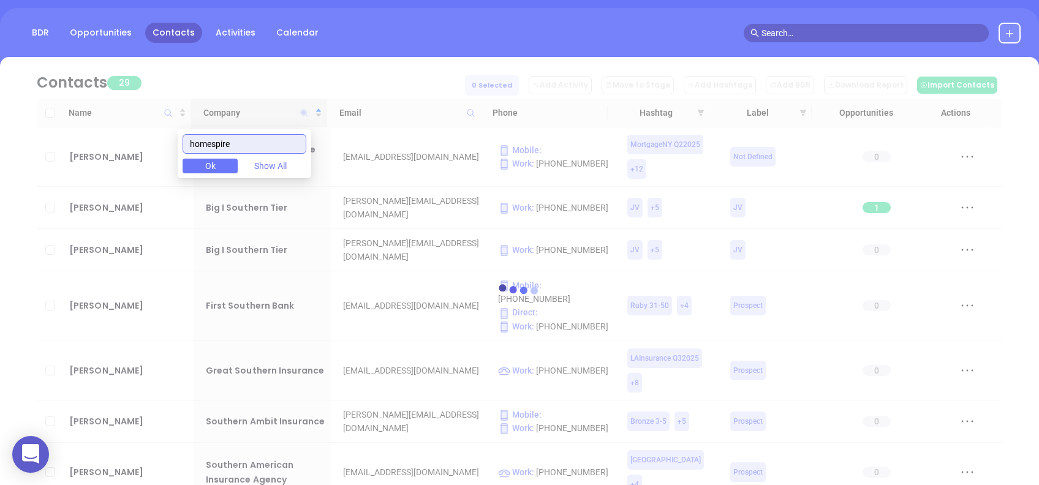
scroll to position [0, 0]
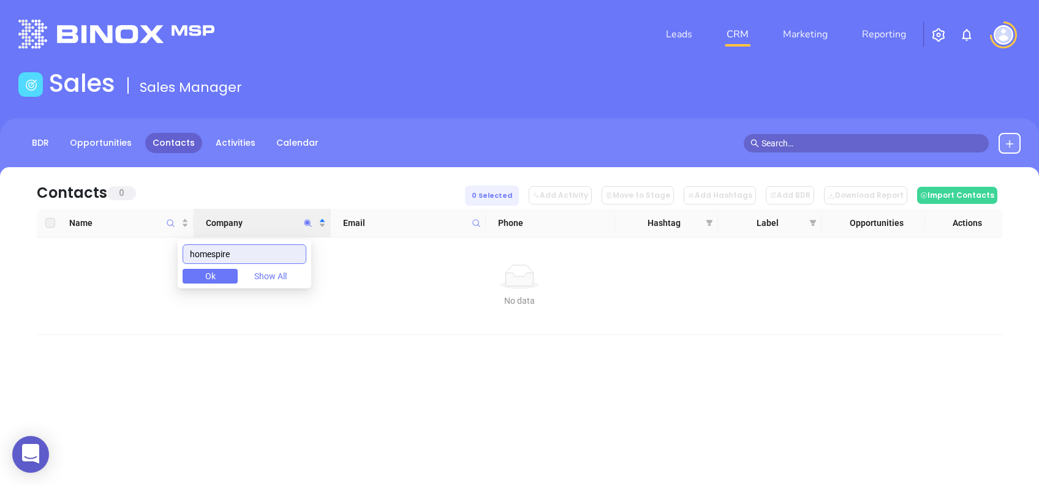
type input "homespire"
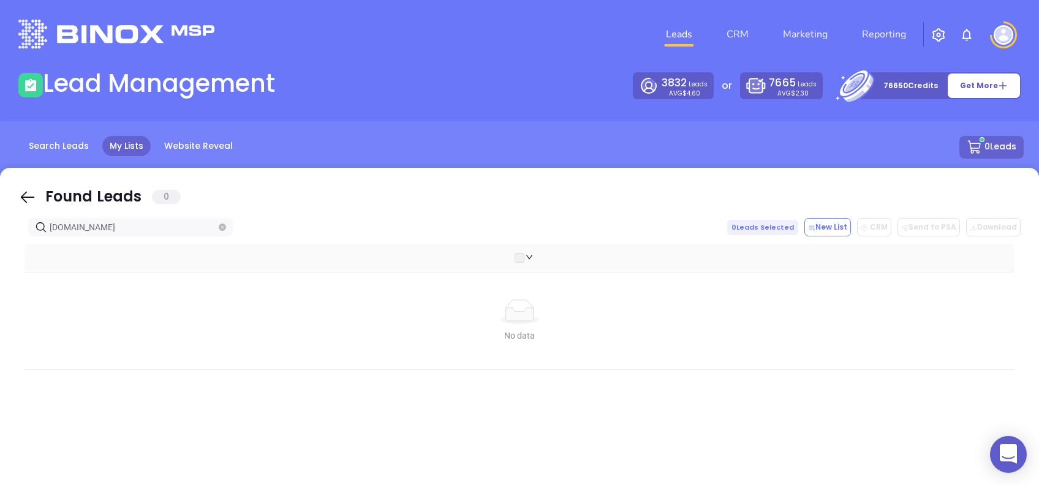
drag, startPoint x: 25, startPoint y: 200, endPoint x: 101, endPoint y: 235, distance: 84.4
click at [25, 202] on icon at bounding box center [27, 197] width 18 height 18
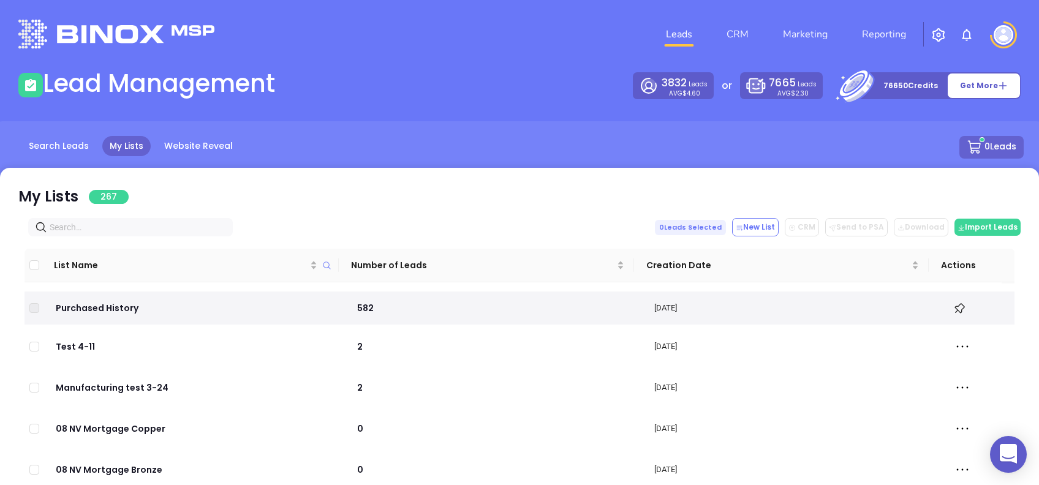
click at [91, 227] on input "text" at bounding box center [133, 227] width 167 height 13
paste input "[DOMAIN_NAME]"
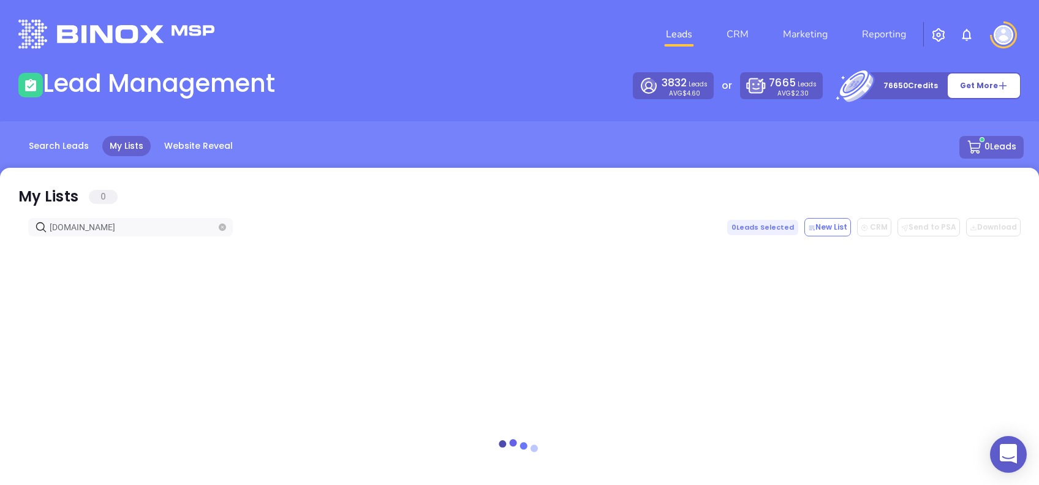
type input "[DOMAIN_NAME]"
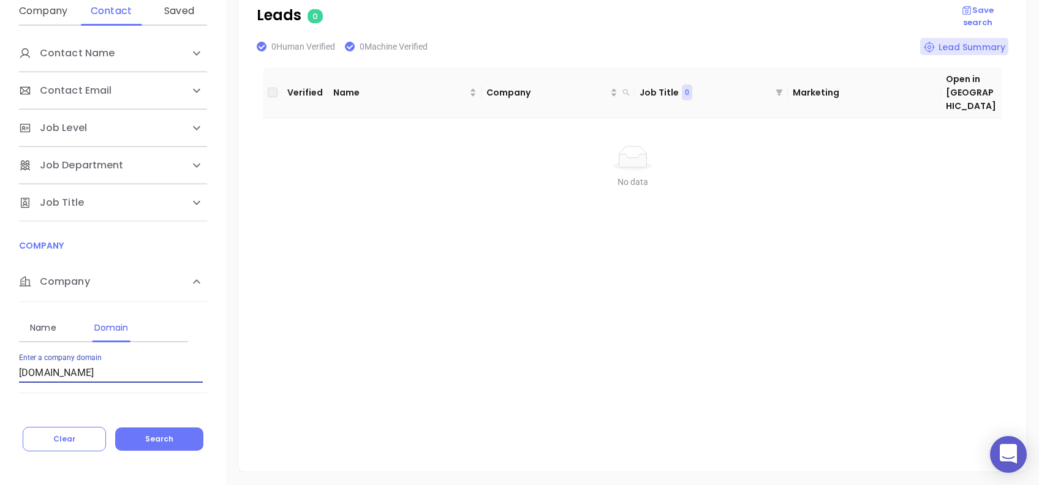
scroll to position [245, 0]
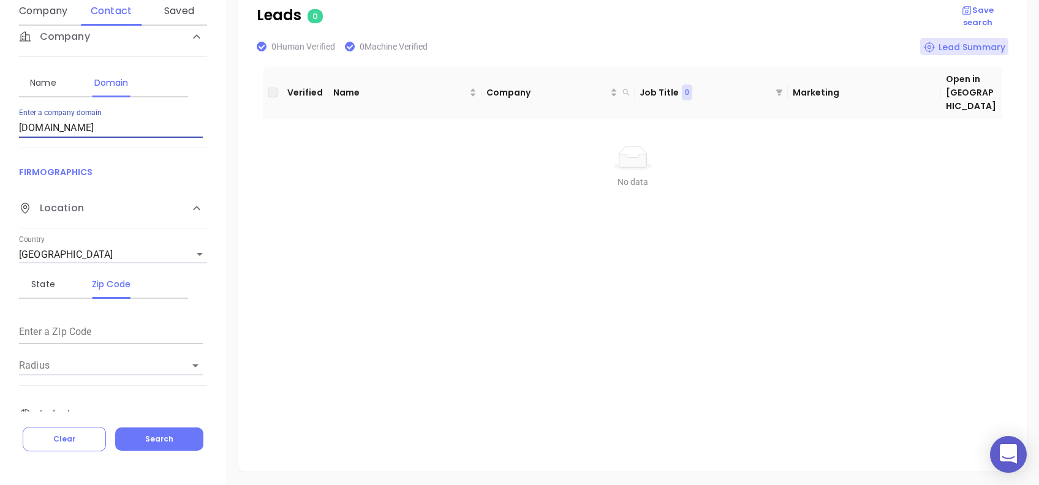
click at [124, 126] on input "iamortgage.com" at bounding box center [111, 128] width 184 height 20
type input "[DOMAIN_NAME]"
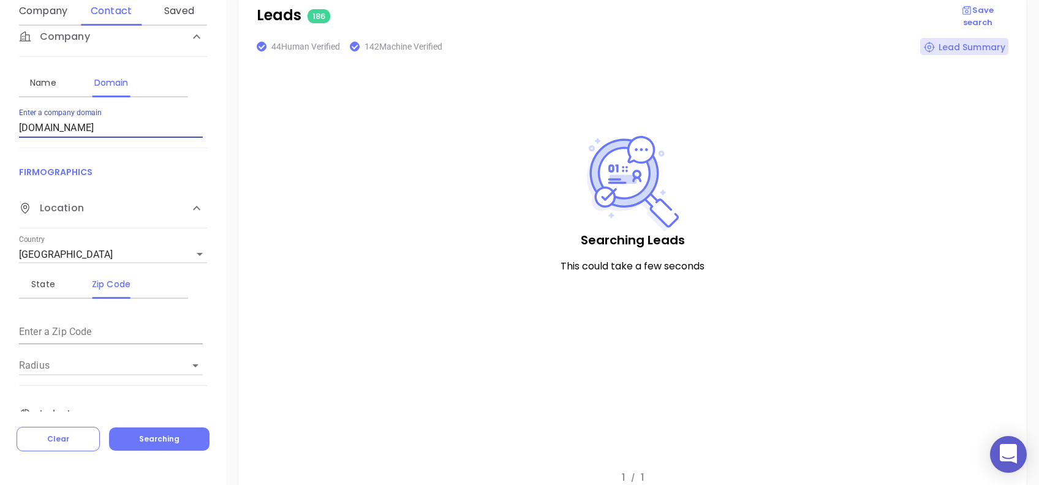
scroll to position [228, 0]
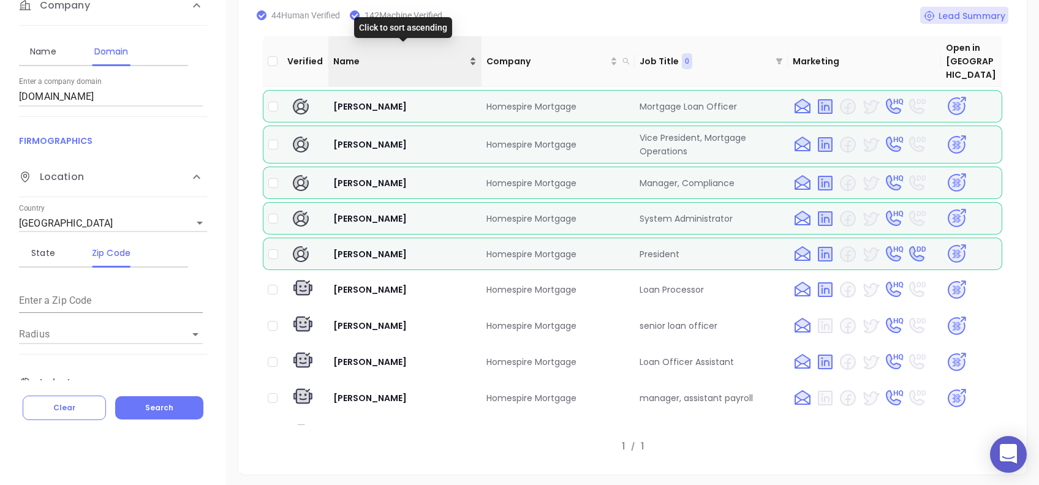
click at [371, 55] on div "Name" at bounding box center [404, 61] width 143 height 13
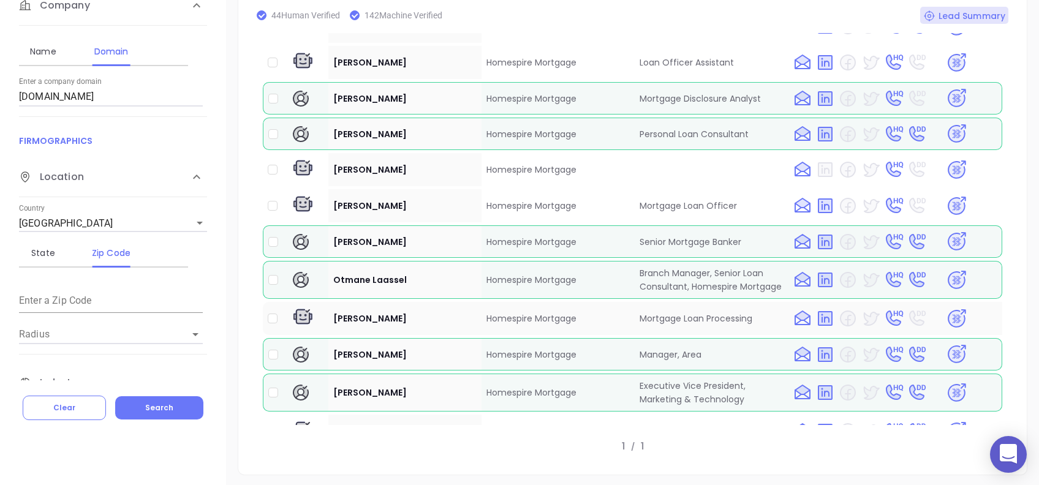
scroll to position [4736, 0]
click at [948, 344] on img at bounding box center [956, 354] width 21 height 21
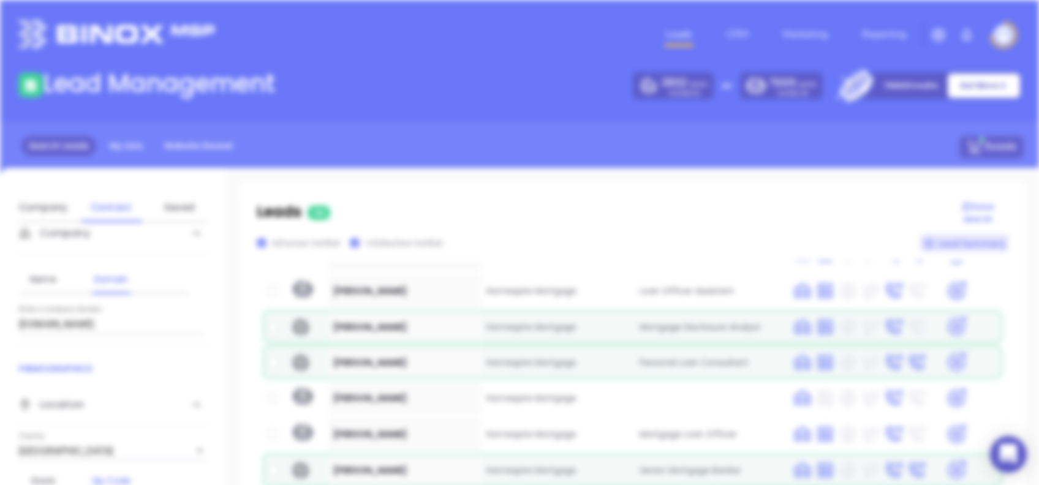
scroll to position [0, 0]
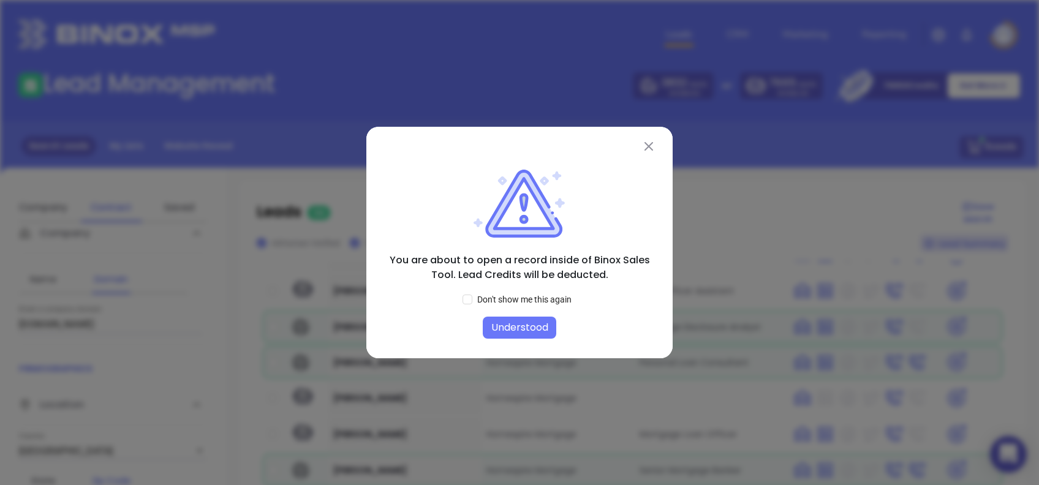
click at [540, 329] on button "Understood" at bounding box center [520, 328] width 74 height 22
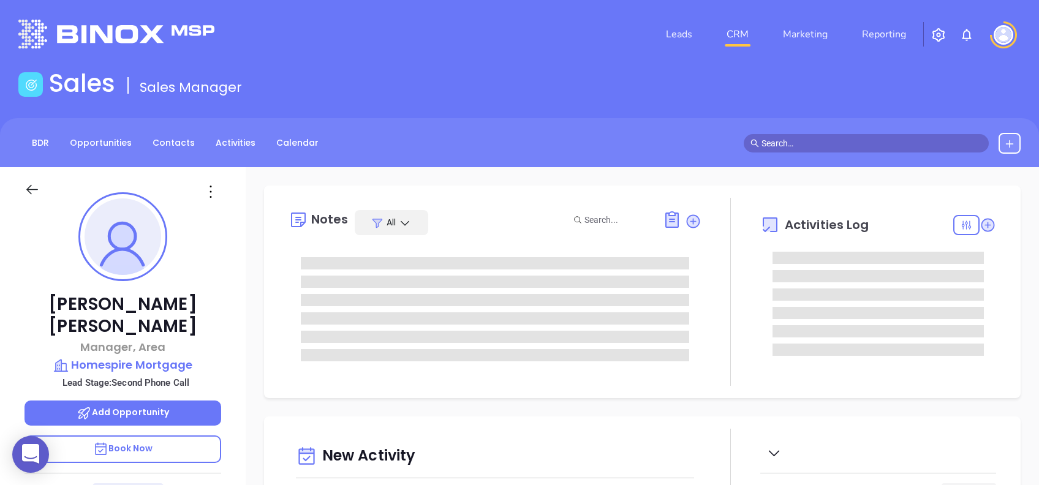
type input "[DATE]"
type input "[PERSON_NAME]"
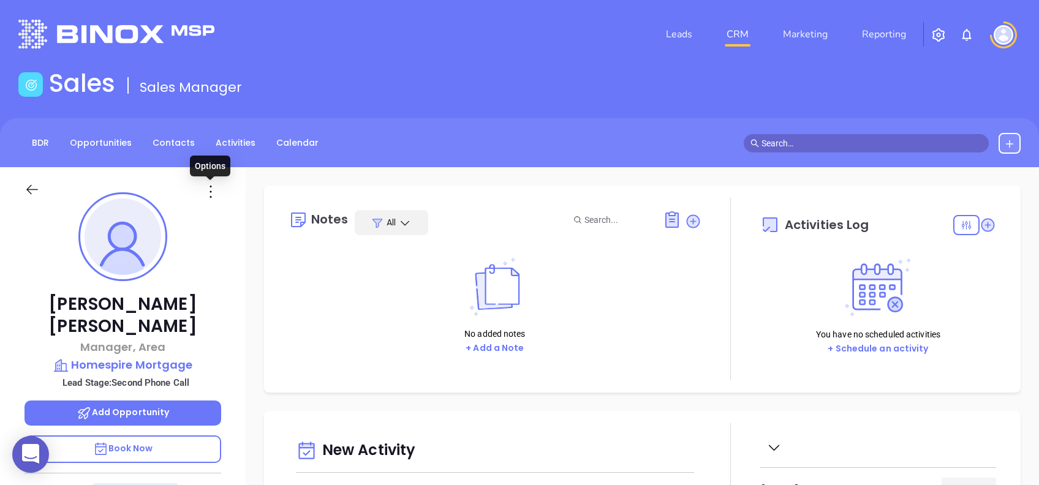
click at [207, 189] on icon at bounding box center [211, 192] width 20 height 20
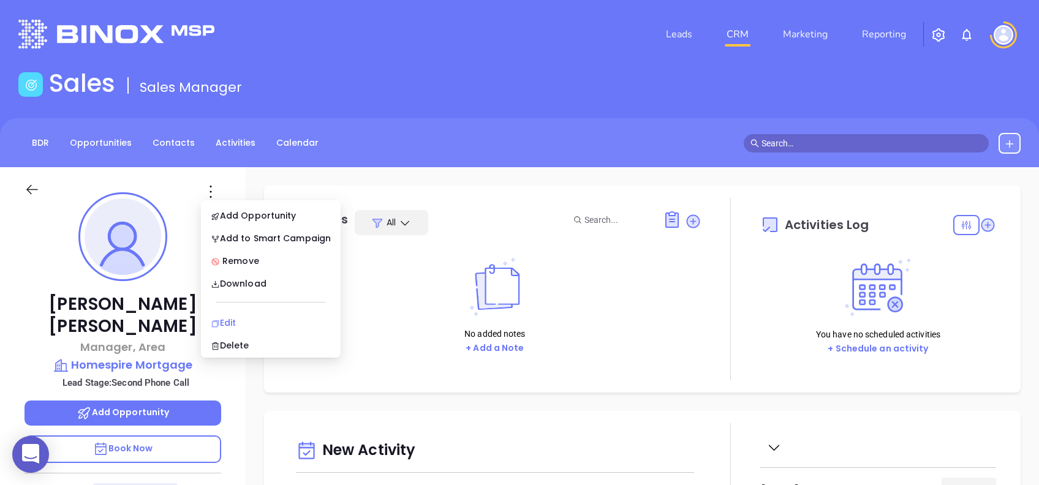
click at [253, 317] on div "Edit" at bounding box center [271, 322] width 120 height 13
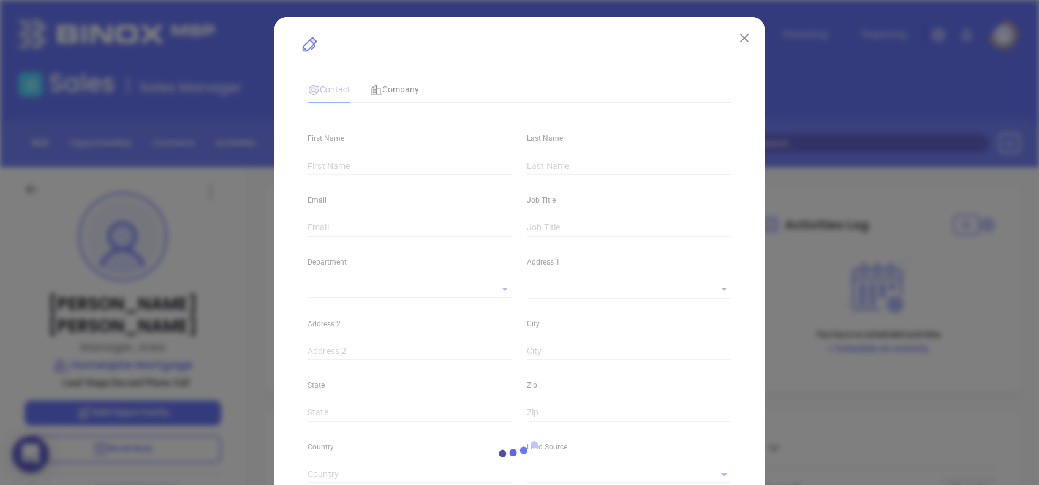
type input "[PERSON_NAME]"
type input "[EMAIL_ADDRESS][DOMAIN_NAME]"
type input "Manager, Area"
type input "1"
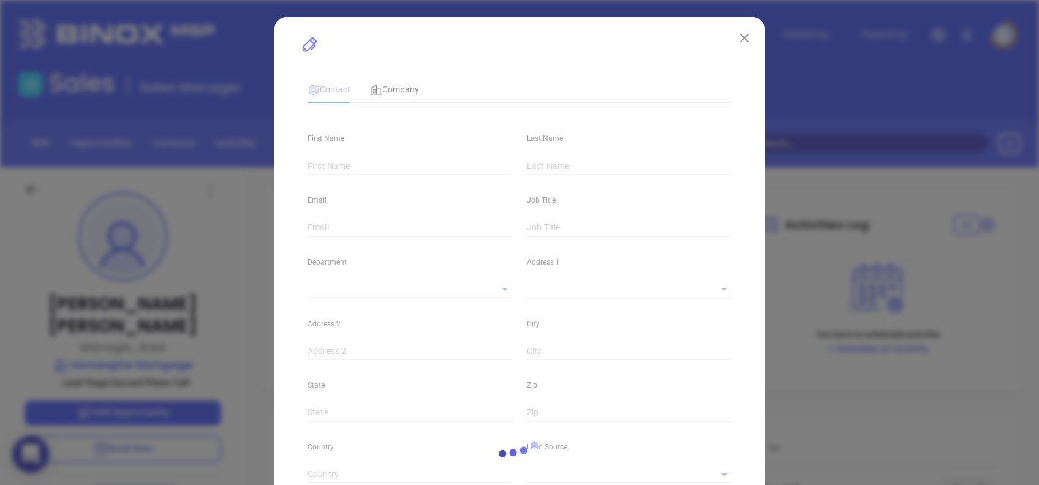
type input "[DOMAIN_NAME][URL]"
type input "Marketing"
type input "Website Reveal"
type input "undefined undefined"
type input "Second Phone Call"
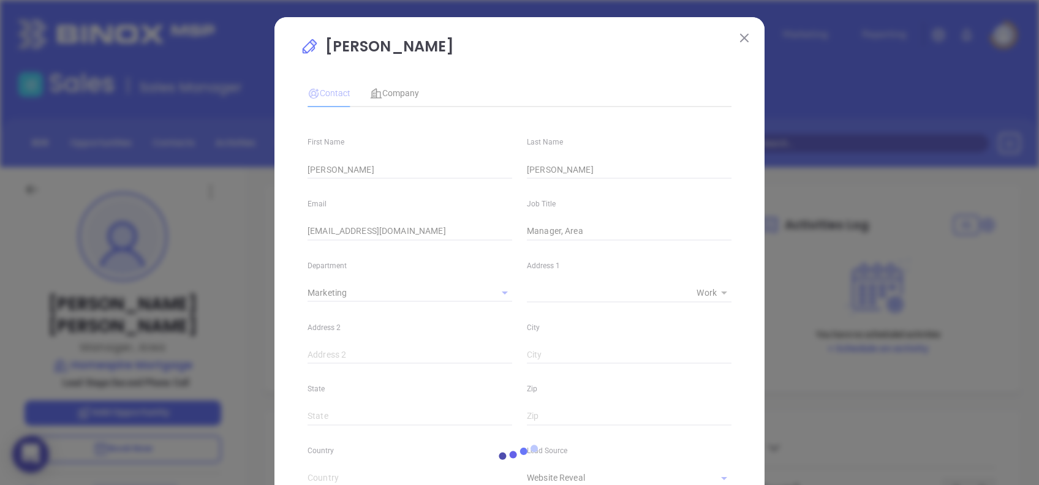
type input "[PHONE_NUMBER]"
type input "1"
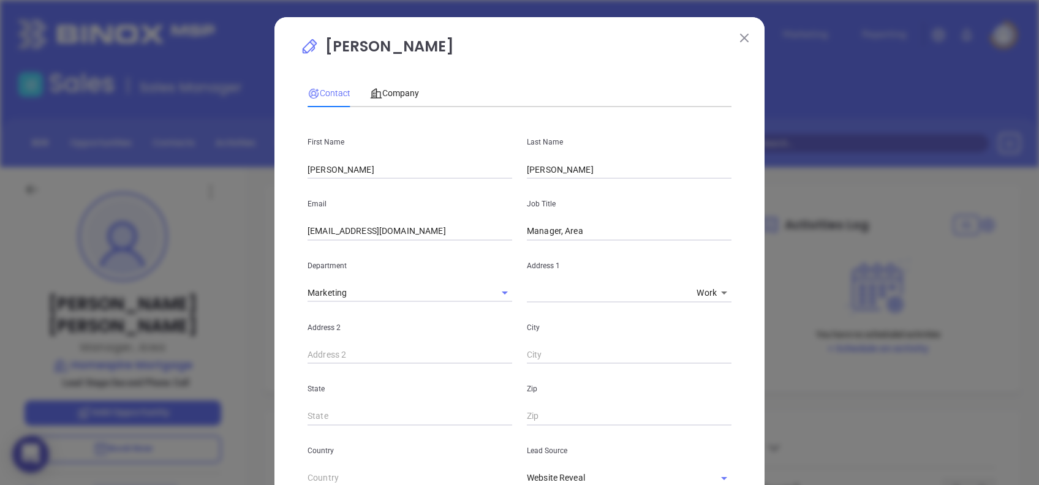
click at [444, 228] on input "[EMAIL_ADDRESS][DOMAIN_NAME]" at bounding box center [410, 231] width 205 height 18
click at [444, 229] on input "pwynn@homespiremortgage.com" at bounding box center [410, 231] width 205 height 18
click at [444, 230] on input "pwynn@homespiremortgage.com" at bounding box center [410, 231] width 205 height 18
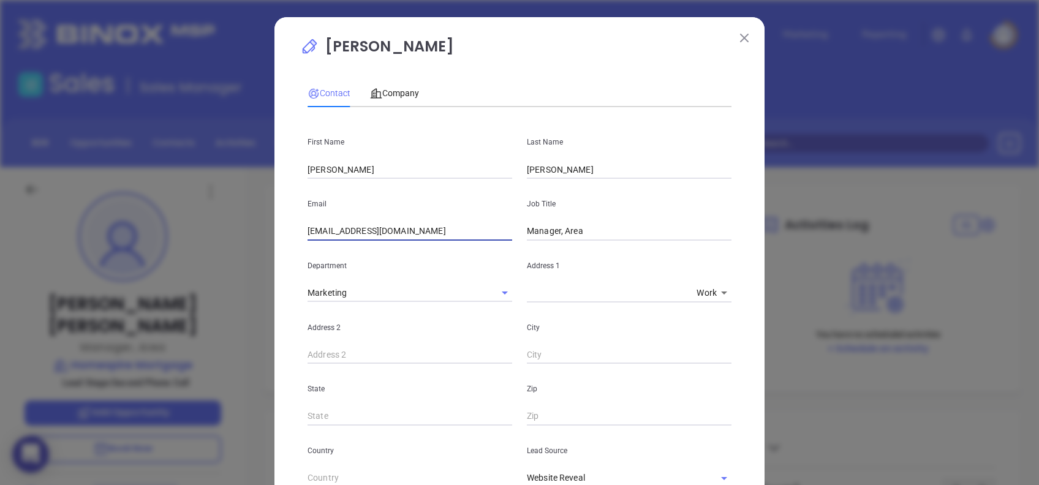
click at [444, 230] on input "pwynn@homespiremortgage.com" at bounding box center [410, 231] width 205 height 18
type input "Area Manager"
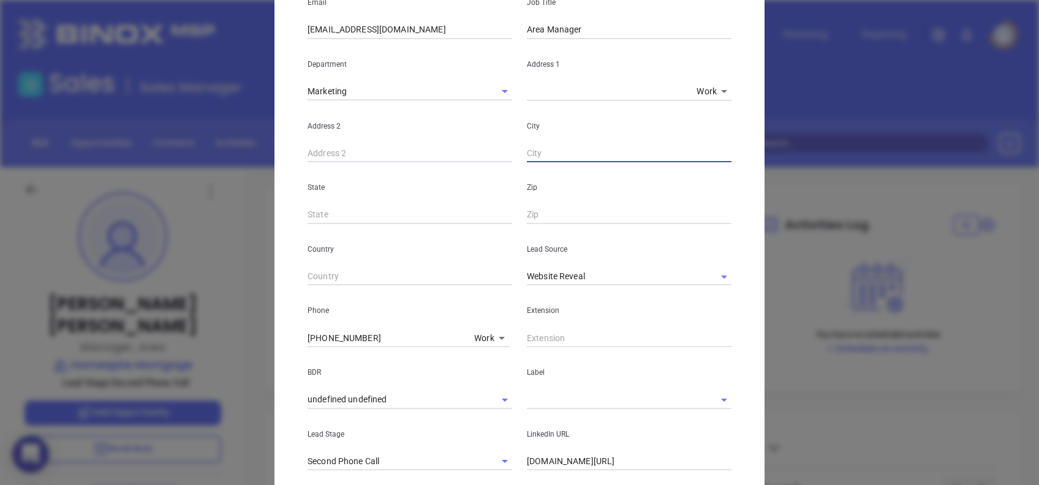
scroll to position [203, 0]
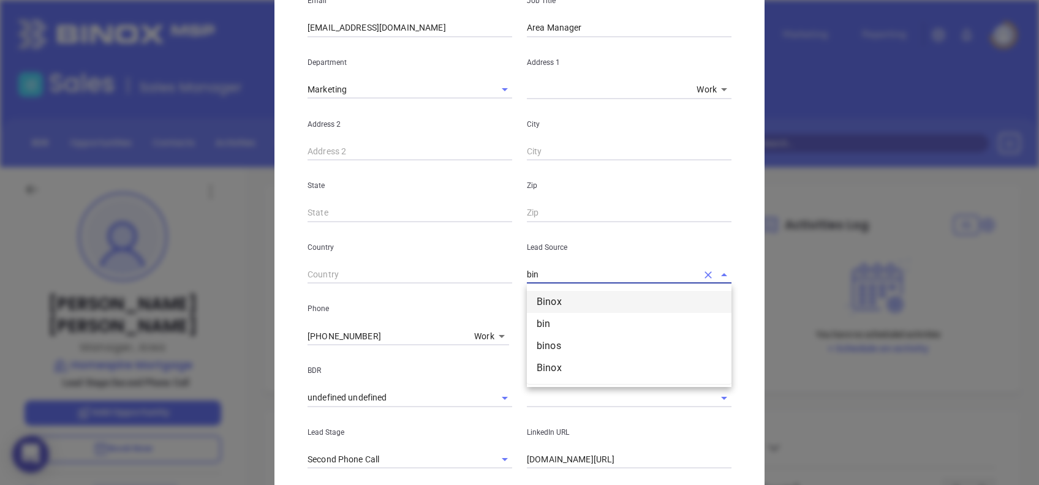
click at [569, 291] on li "Binox" at bounding box center [629, 302] width 205 height 22
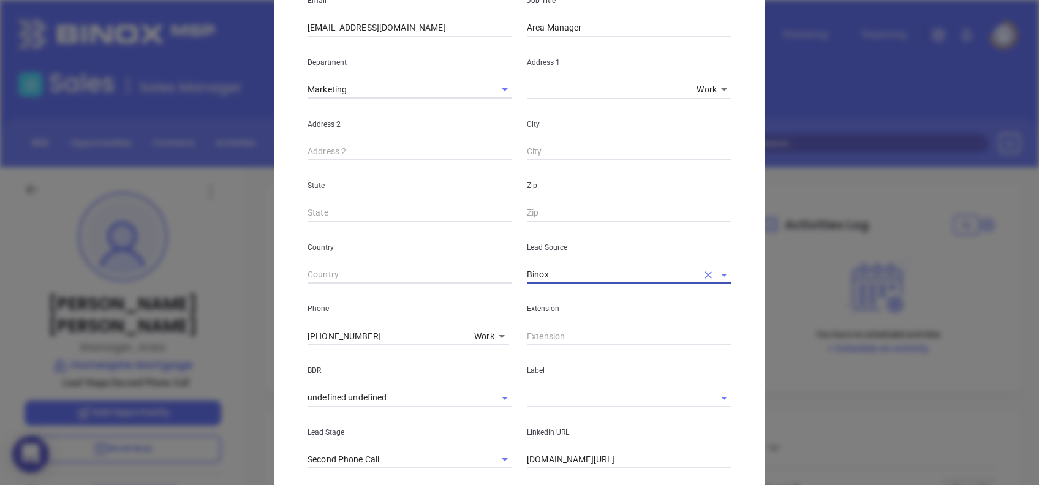
type input "Binox"
click at [380, 328] on input "(301) 956-2900" at bounding box center [389, 336] width 162 height 18
click at [380, 329] on input "(301) 956-2900" at bounding box center [389, 336] width 162 height 18
paste input "919) 608-1217"
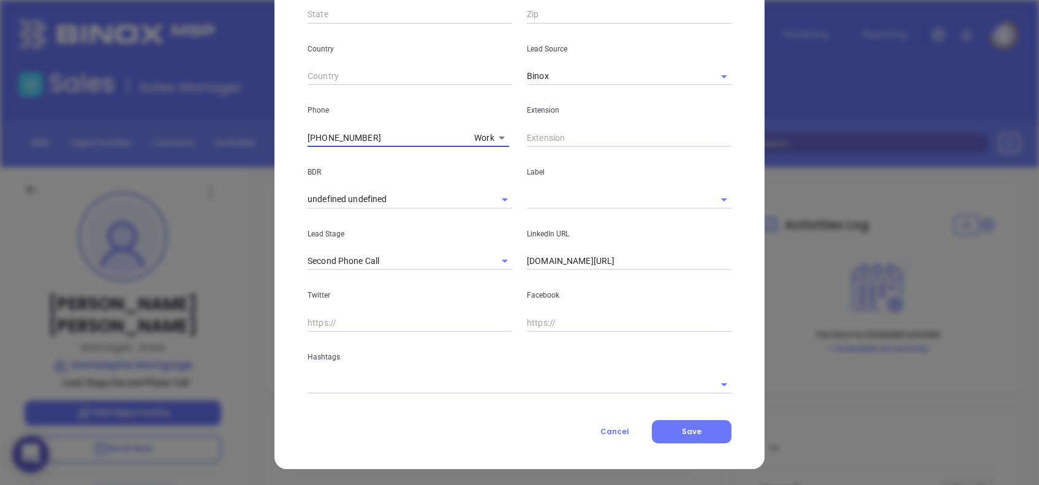
scroll to position [403, 0]
type input "(919) 608-1217"
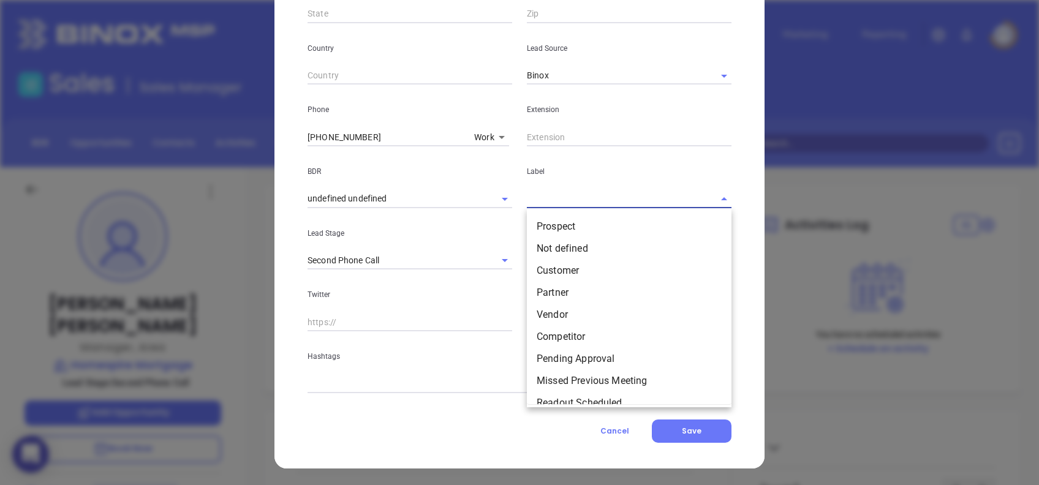
drag, startPoint x: 545, startPoint y: 188, endPoint x: 554, endPoint y: 208, distance: 22.0
click at [545, 190] on input "text" at bounding box center [612, 199] width 170 height 18
click at [566, 217] on li "Prospect" at bounding box center [629, 227] width 205 height 22
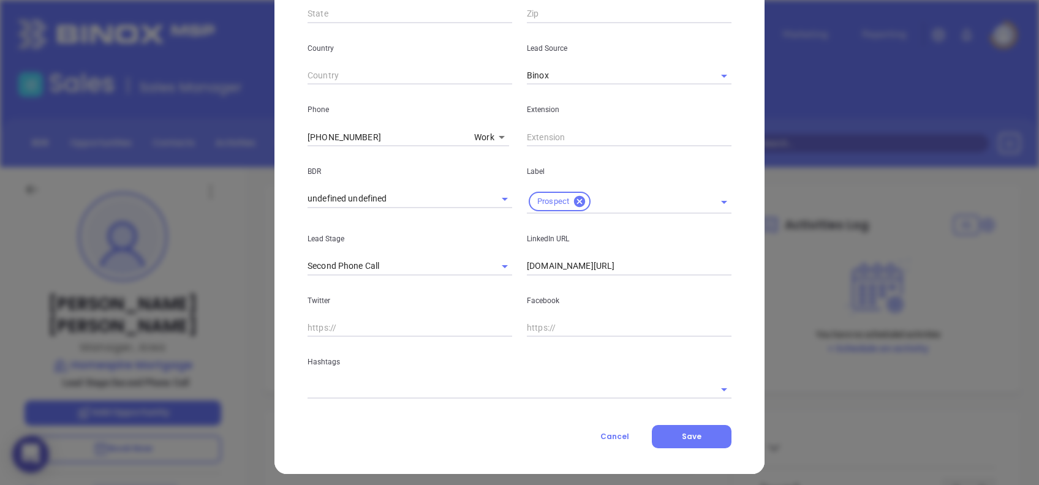
click at [664, 256] on div "LinkedIn URL linkedin.com/in/patwynn" at bounding box center [629, 245] width 219 height 62
click at [664, 262] on input "linkedin.com/in/patwynn" at bounding box center [629, 266] width 205 height 18
click at [664, 260] on input "linkedin.com/in/patwynn" at bounding box center [629, 266] width 205 height 18
paste input "www.linkedin.com/in/patwynn/"
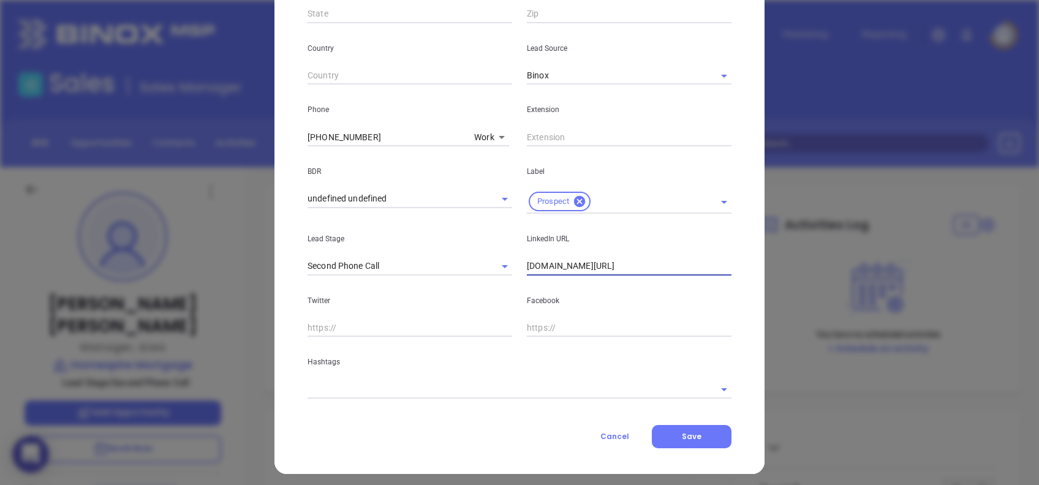
type input "www.linkedin.com/in/patwynn/"
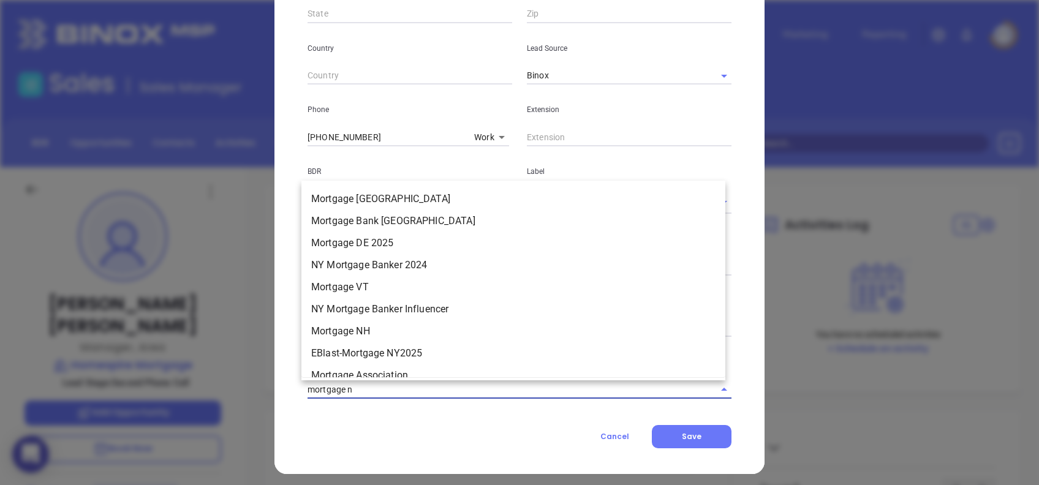
type input "mortgage nc"
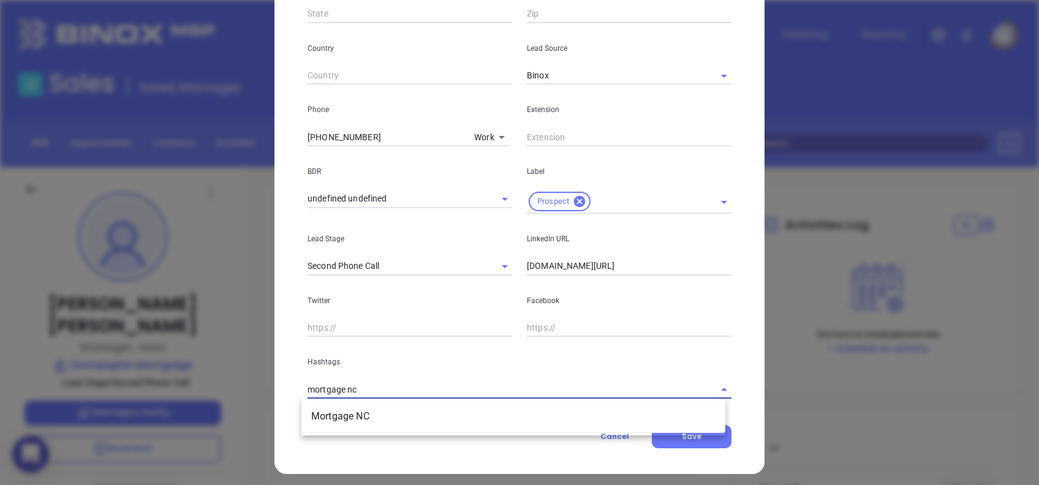
click at [436, 414] on li "Mortgage NC" at bounding box center [514, 417] width 424 height 22
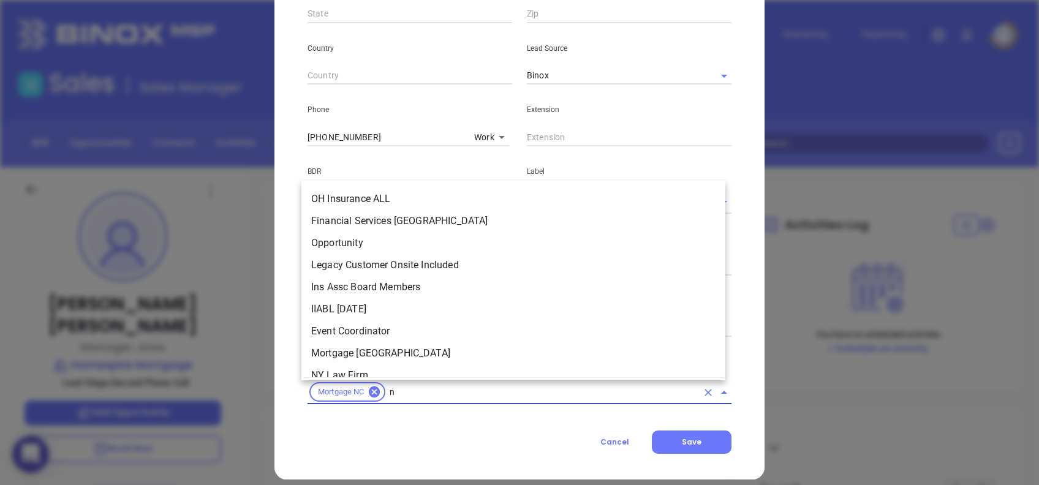
scroll to position [0, 0]
type input "nc"
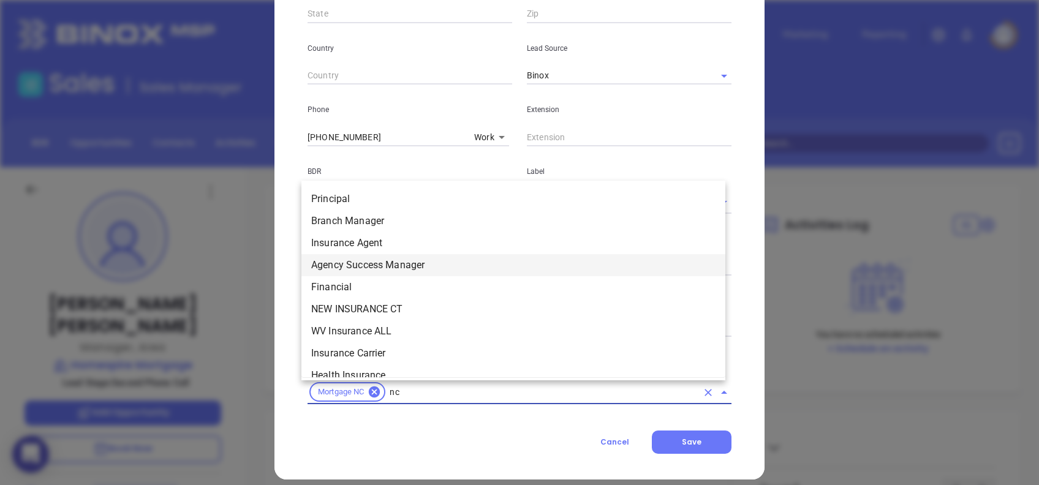
scroll to position [1264, 0]
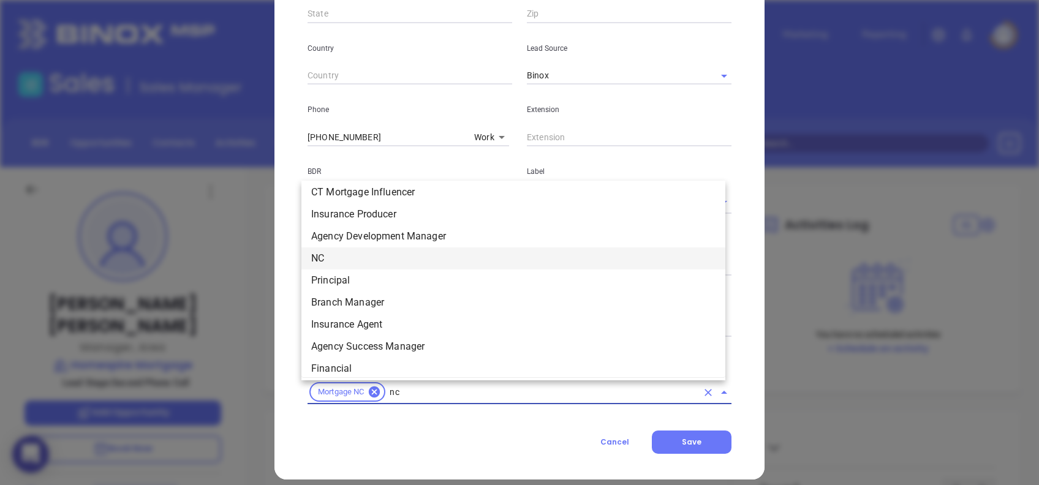
click at [330, 260] on li "NC" at bounding box center [514, 259] width 424 height 22
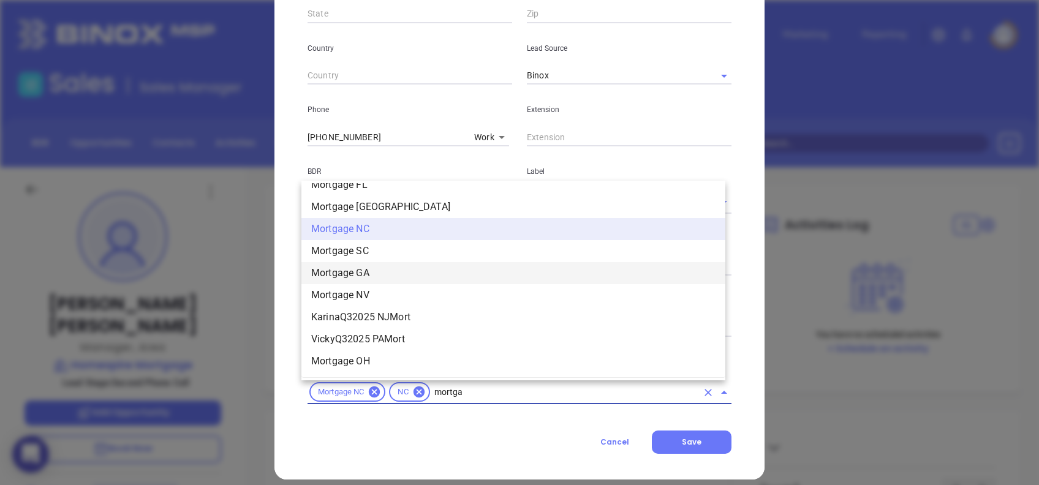
scroll to position [1272, 0]
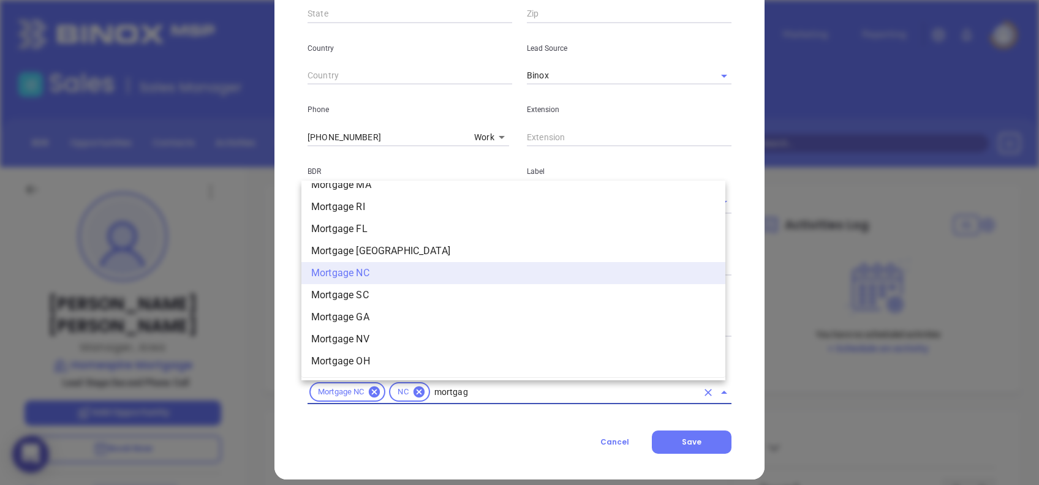
type input "mortgage"
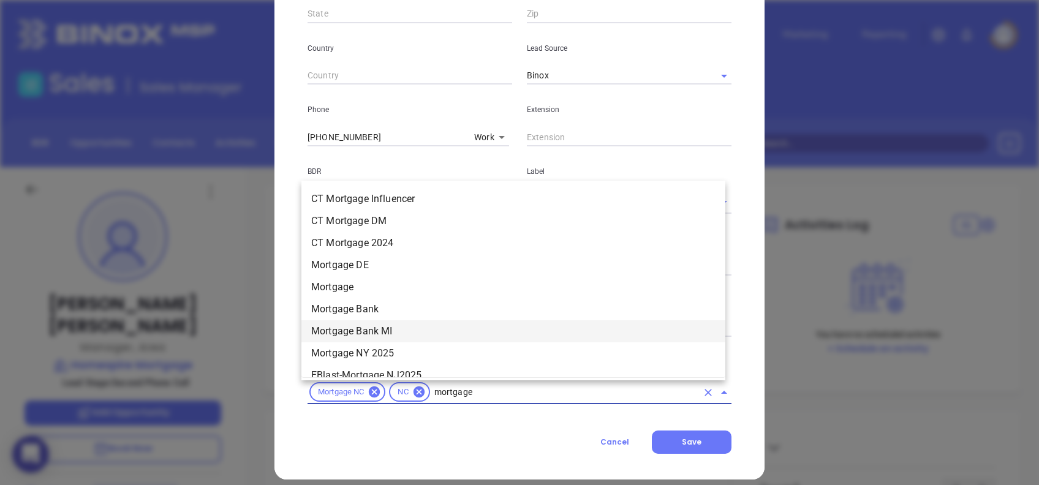
scroll to position [945, 0]
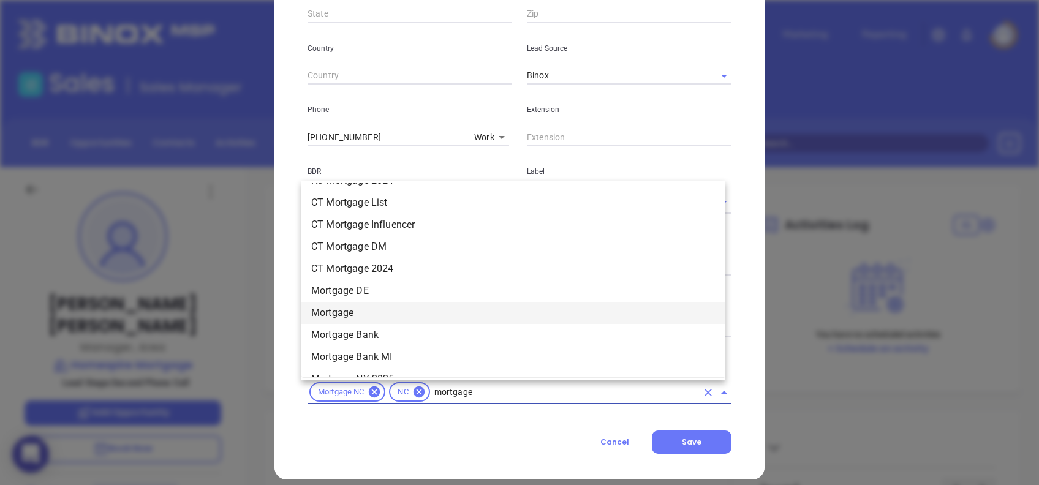
click at [371, 308] on li "Mortgage" at bounding box center [514, 313] width 424 height 22
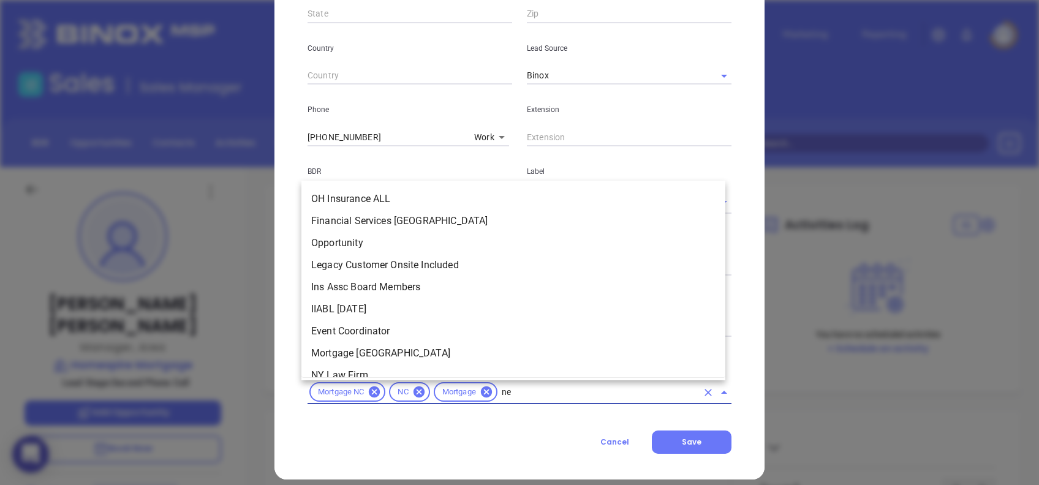
scroll to position [0, 0]
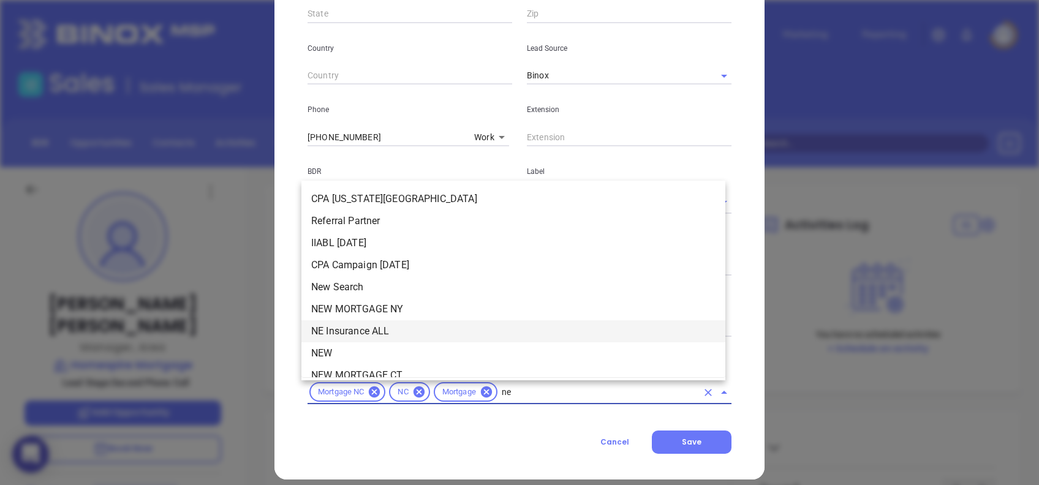
type input "new"
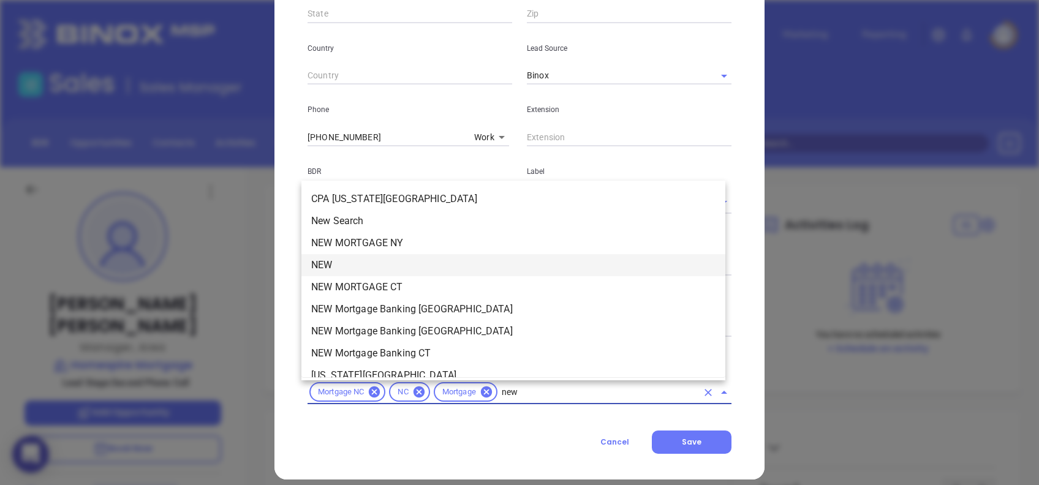
click at [466, 260] on li "NEW" at bounding box center [514, 265] width 424 height 22
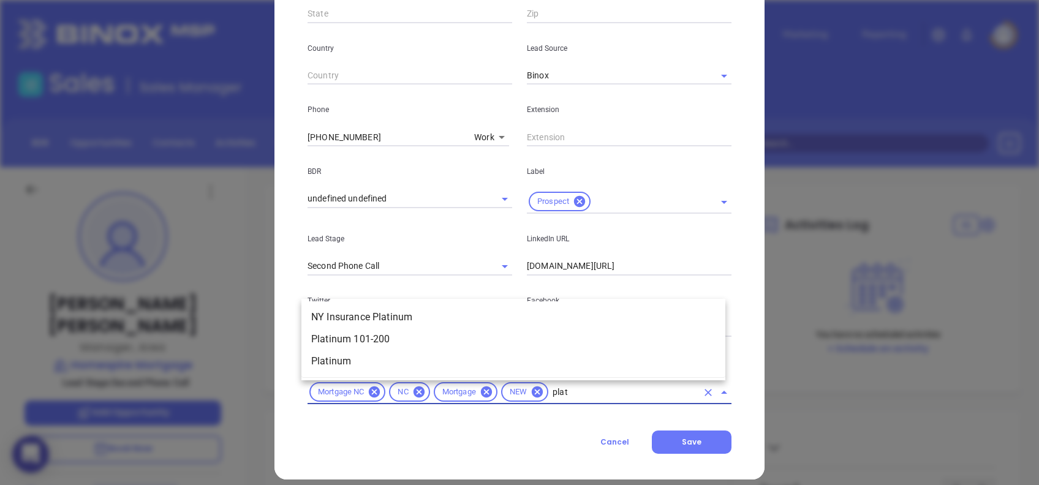
type input "plati"
click at [414, 331] on li "Platinum 101-200" at bounding box center [514, 339] width 424 height 22
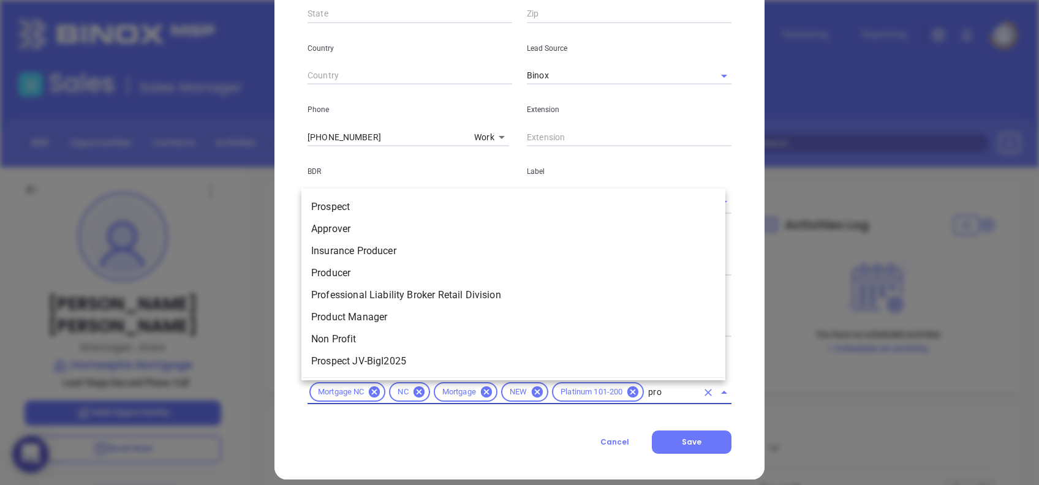
type input "pros"
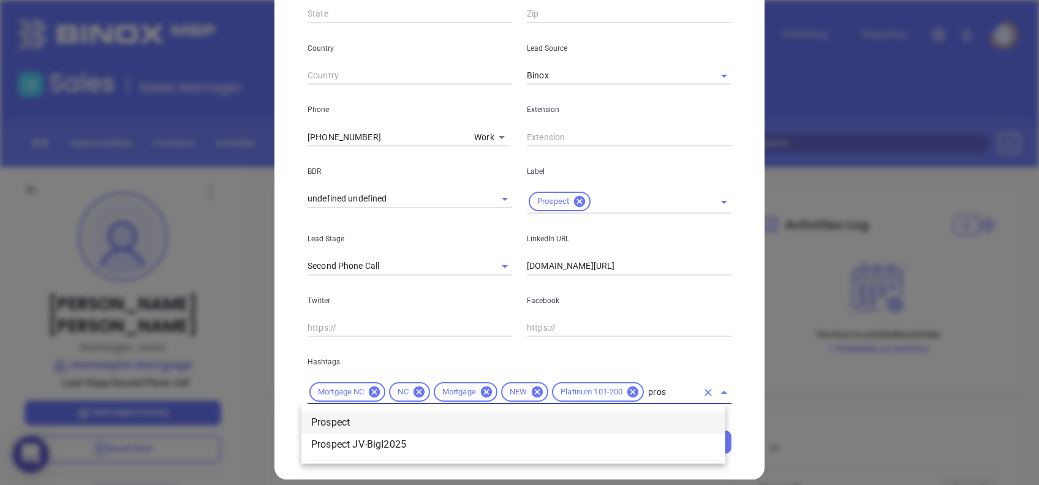
click at [410, 422] on li "Prospect" at bounding box center [514, 423] width 424 height 22
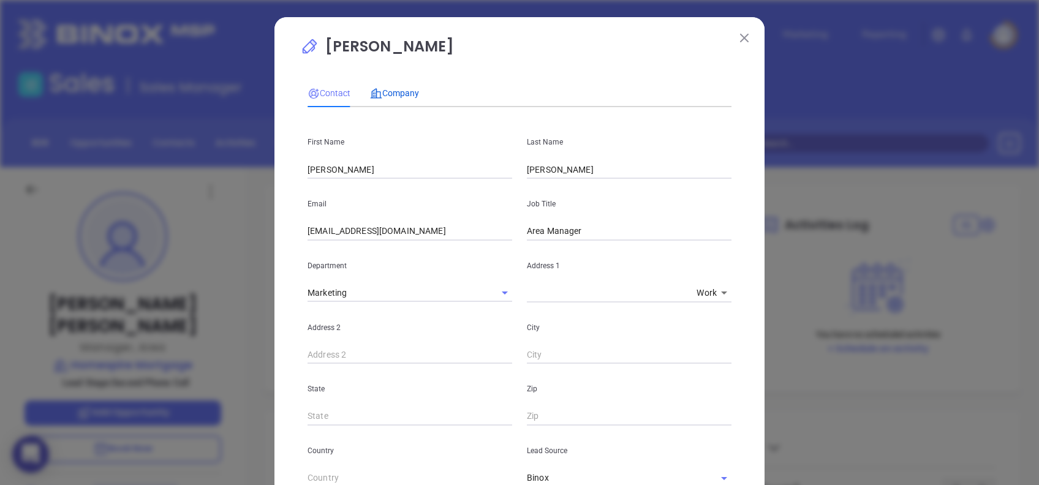
click at [401, 93] on span "Company" at bounding box center [394, 93] width 49 height 10
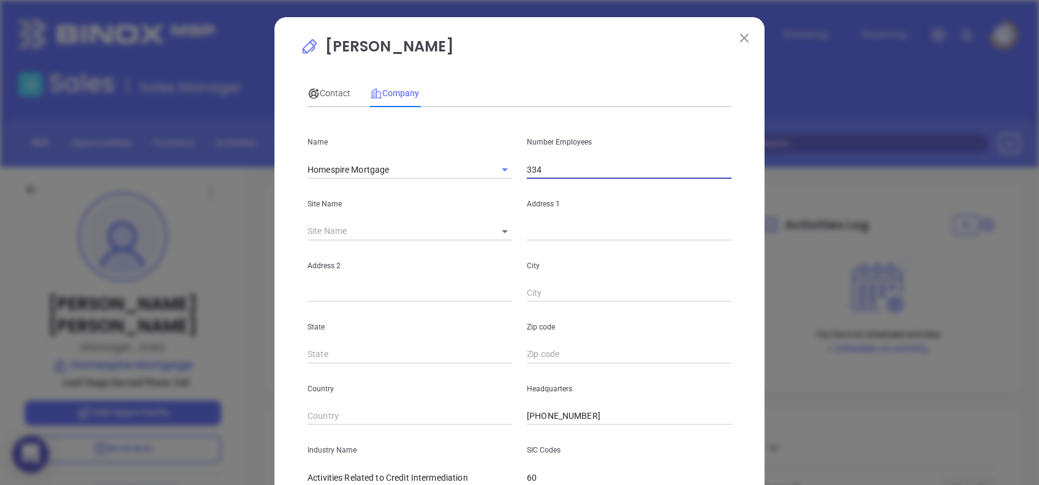
click at [570, 170] on input "334" at bounding box center [629, 170] width 205 height 18
type input "168"
click at [585, 232] on input "text" at bounding box center [629, 231] width 205 height 18
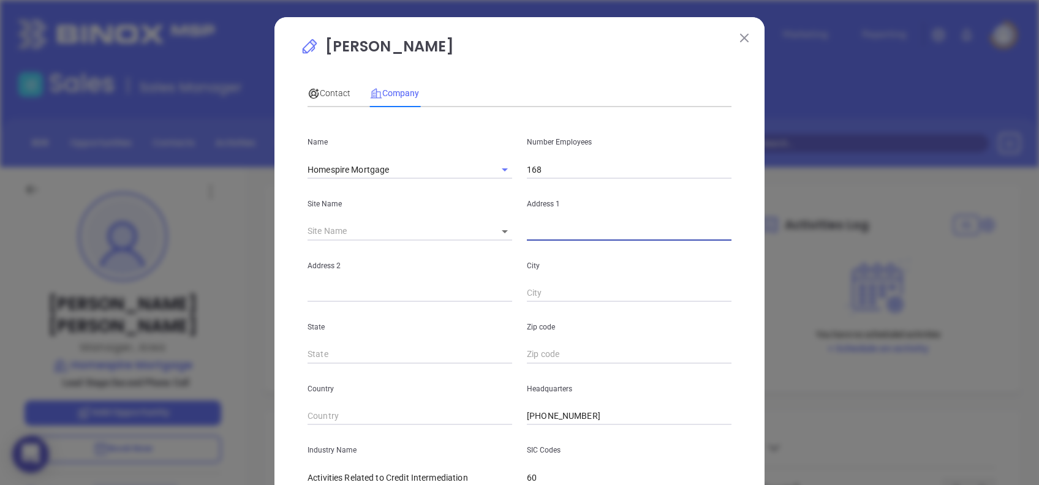
paste input "5400 Glenwood Avenue"
type input "5400 Glenwood Avenue"
click at [346, 286] on input "text" at bounding box center [410, 293] width 205 height 18
paste input "Suite 220"
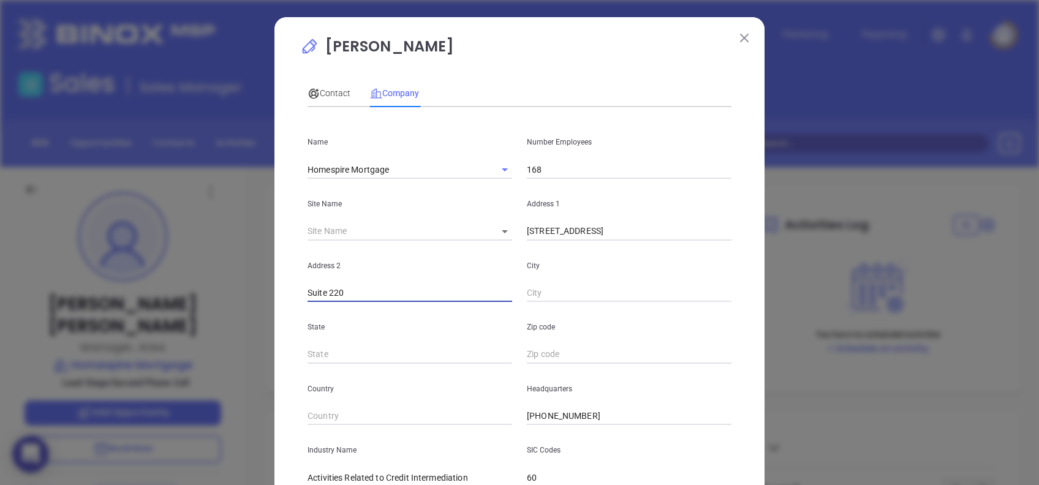
type input "Suite 220"
click at [538, 289] on input "text" at bounding box center [629, 293] width 205 height 18
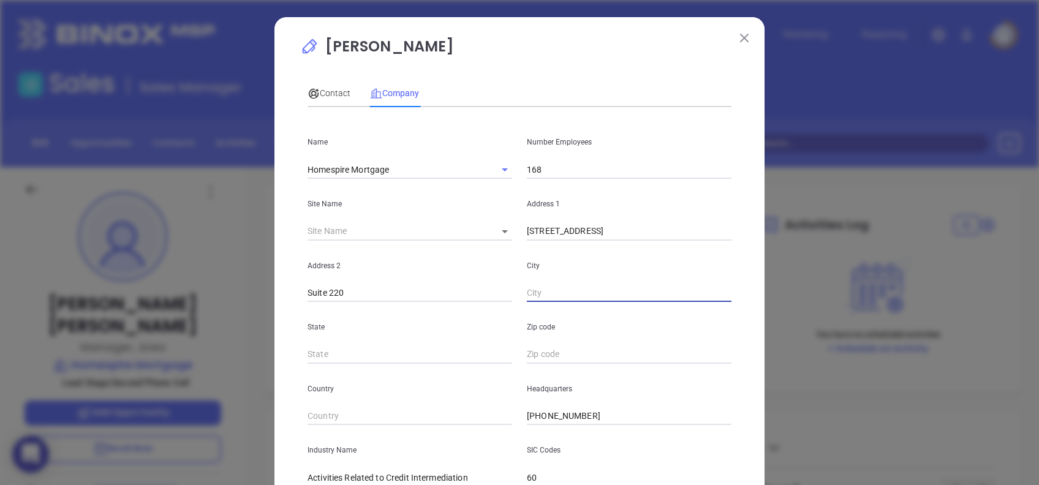
paste input "Raleigh"
type input "Raleigh"
type input "NC"
click at [621, 62] on p "Patrick Wynn" at bounding box center [519, 50] width 439 height 28
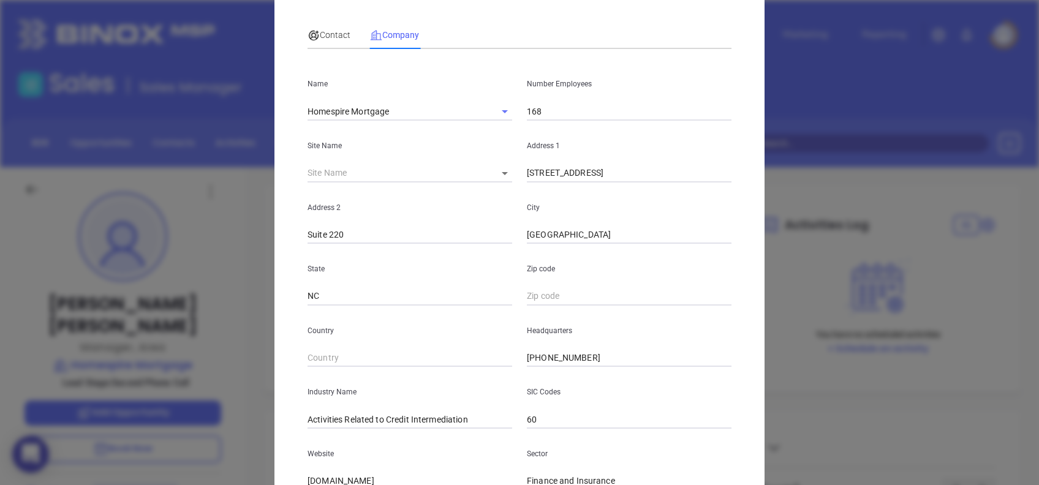
scroll to position [82, 0]
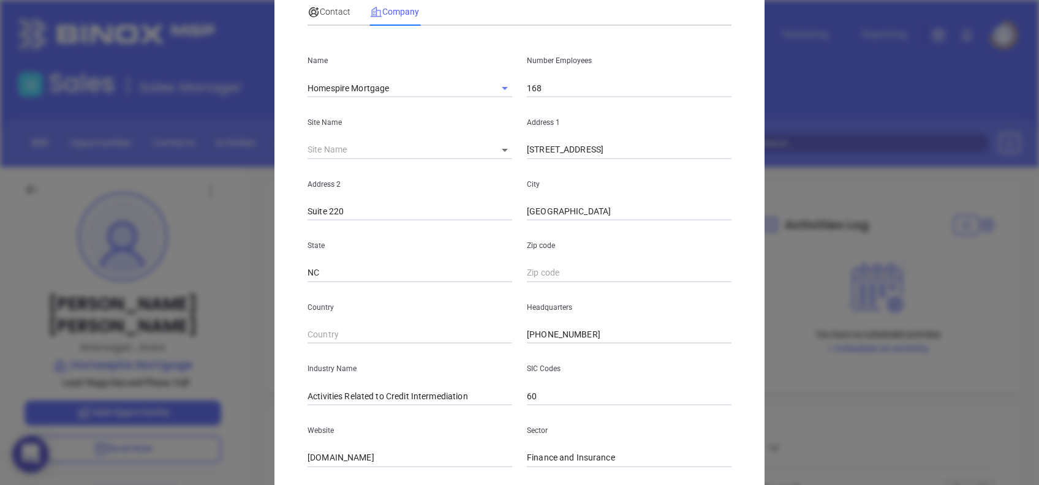
click at [543, 270] on input "text" at bounding box center [629, 273] width 205 height 18
type input "27612"
type input "Mortgage"
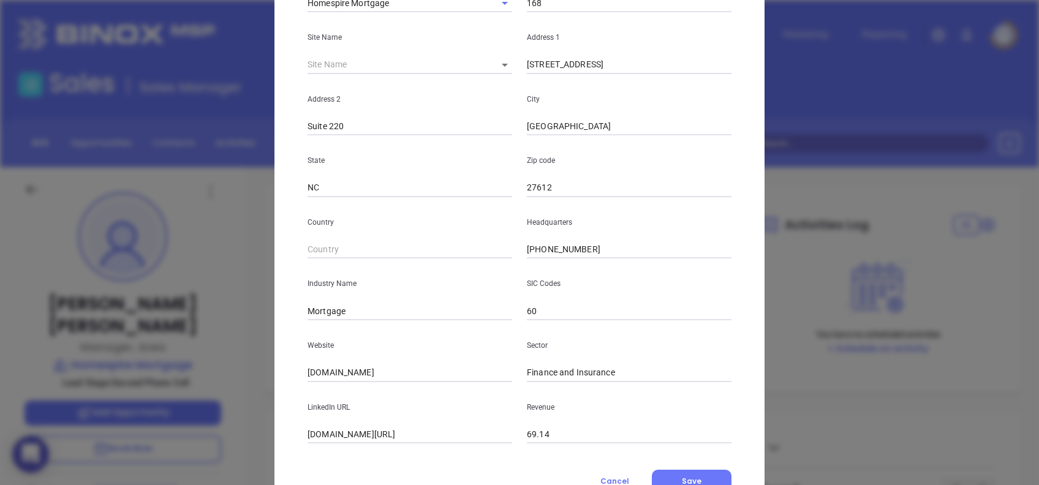
scroll to position [218, 0]
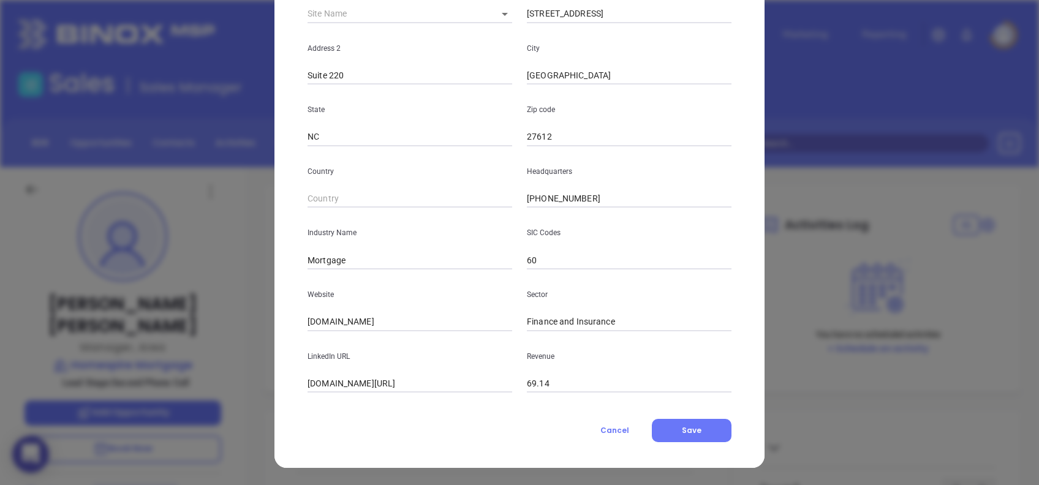
click at [429, 333] on div "LinkedIn URL linkedin.com/company/homespiremortgage" at bounding box center [409, 363] width 219 height 62
click at [422, 320] on input "homespiremortgage.com" at bounding box center [410, 322] width 205 height 18
paste input "ttps://www.homespiremortgage.com/"
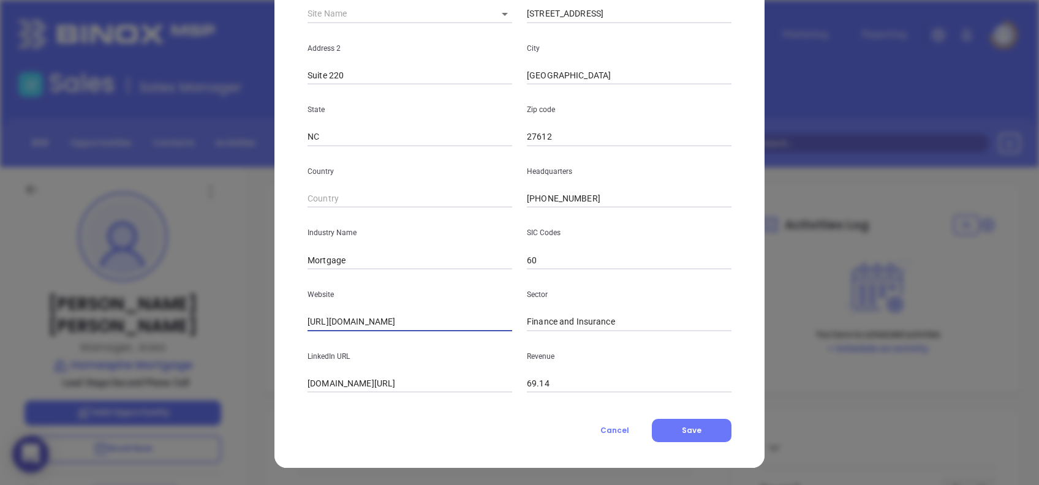
type input "https://www.homespiremortgage.com/"
click at [474, 381] on input "linkedin.com/company/homespiremortgage" at bounding box center [410, 384] width 205 height 18
paste input "www.linkedin.com/company/homespiremortgage/"
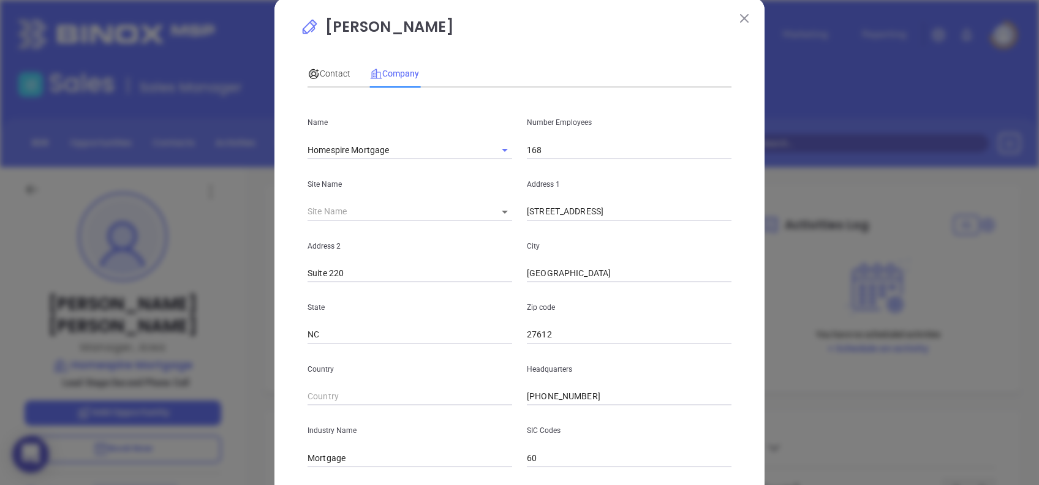
scroll to position [0, 0]
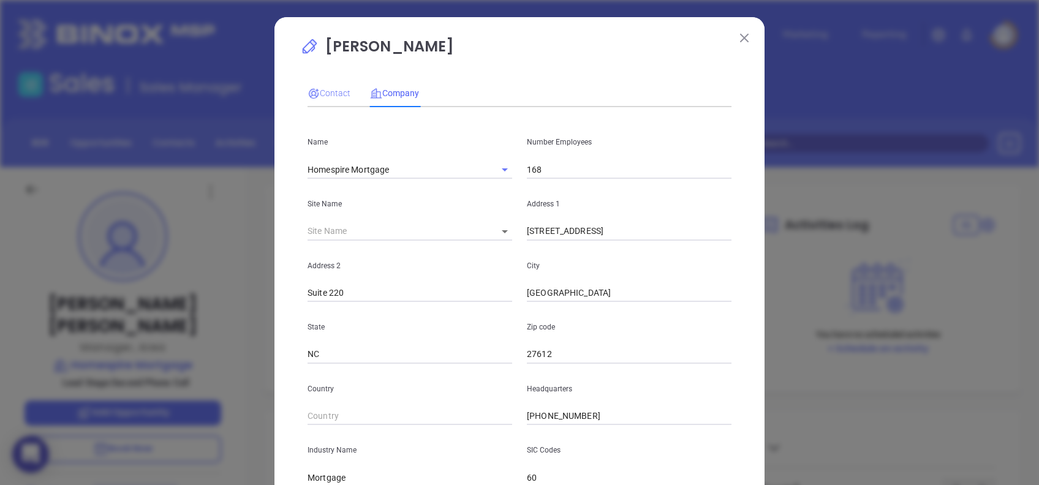
type input "www.linkedin.com/company/homespiremortgage/"
click at [330, 95] on span "Contact" at bounding box center [329, 93] width 43 height 10
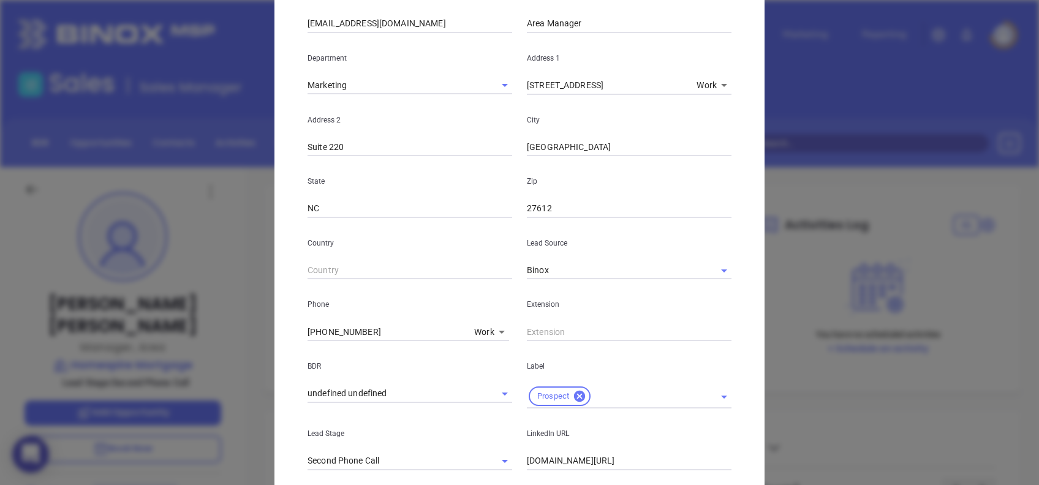
scroll to position [438, 0]
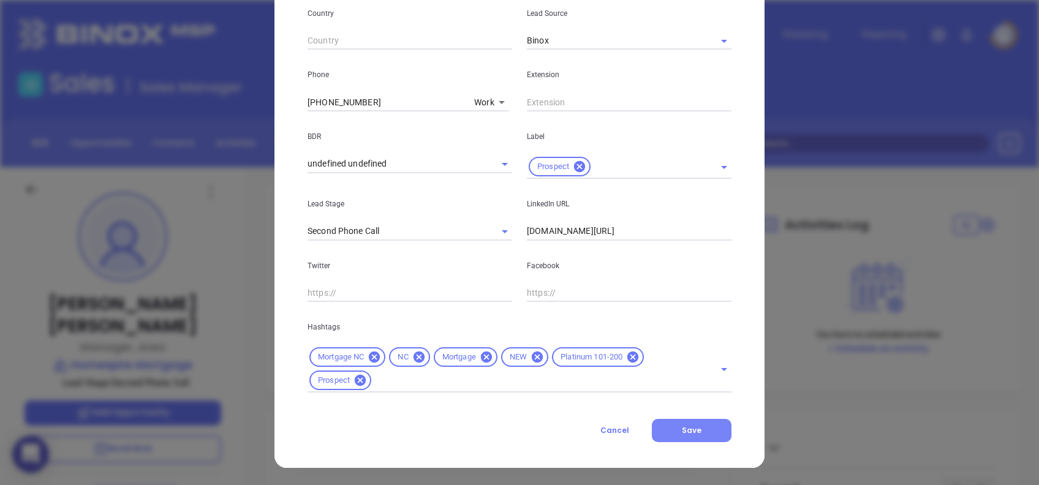
click at [696, 439] on button "Save" at bounding box center [692, 430] width 80 height 23
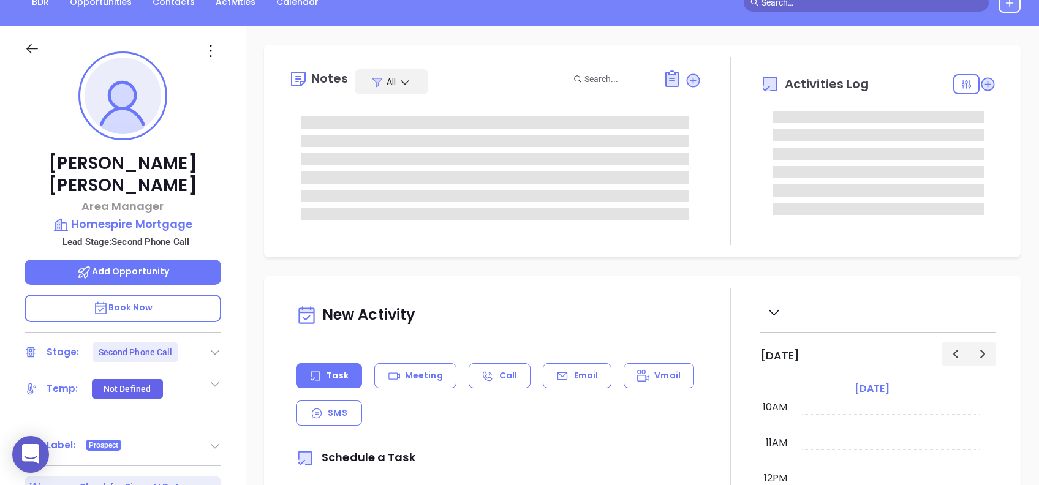
scroll to position [245, 0]
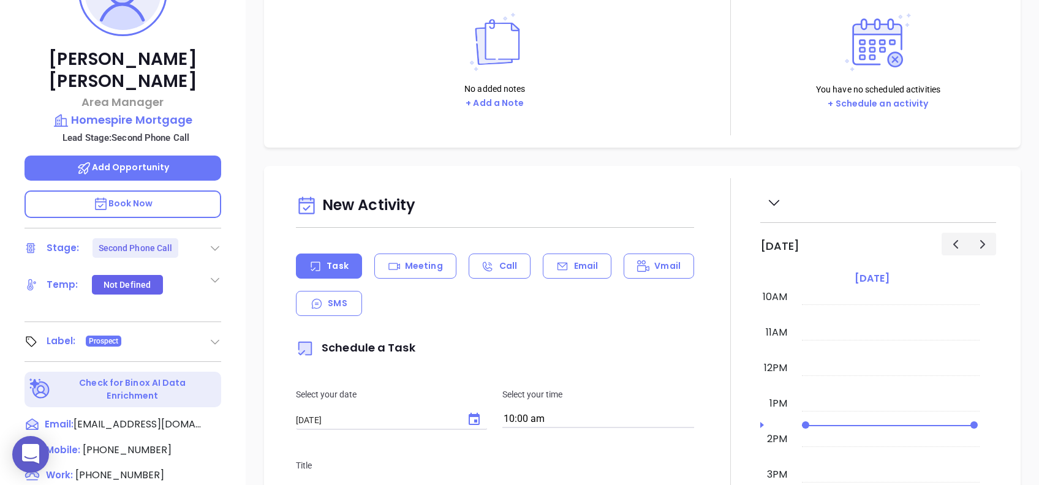
click at [214, 242] on icon at bounding box center [215, 248] width 12 height 12
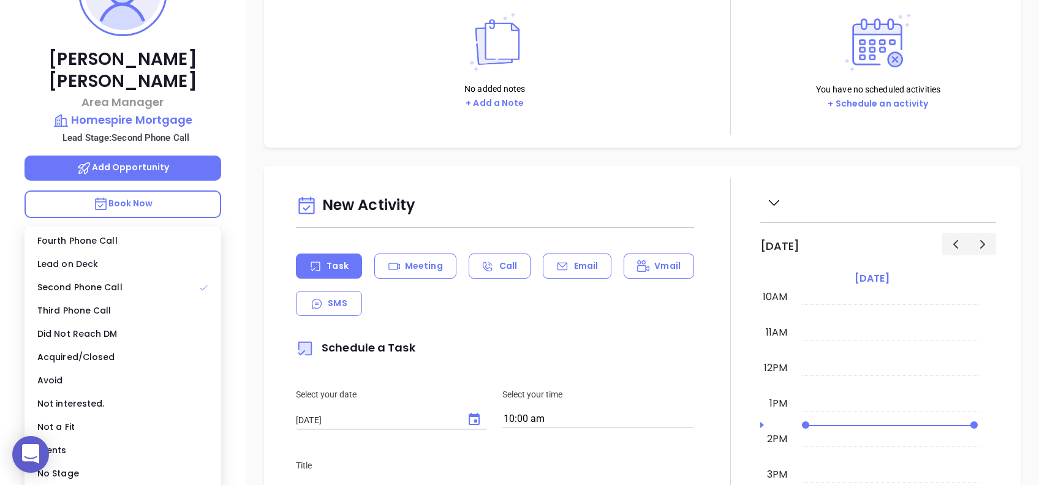
click at [85, 478] on div "No Stage" at bounding box center [123, 473] width 192 height 23
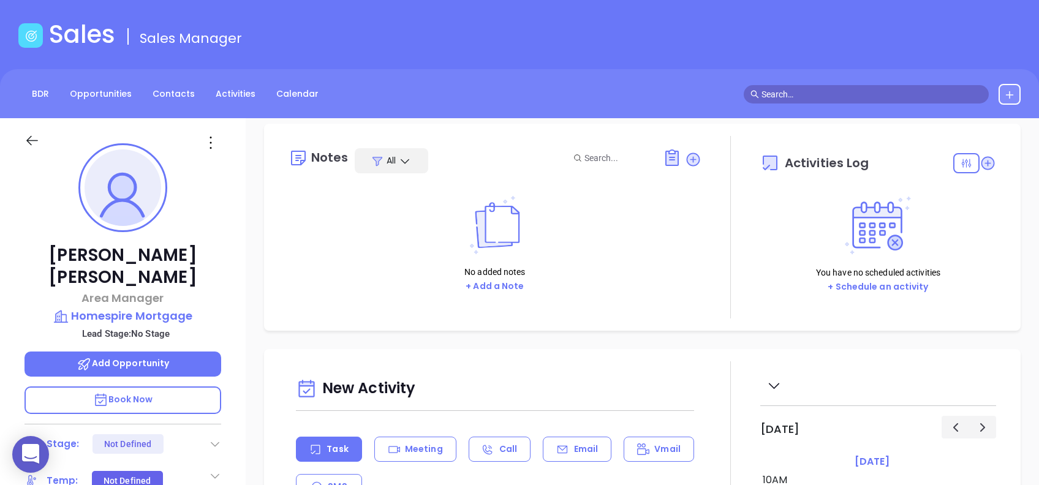
scroll to position [0, 0]
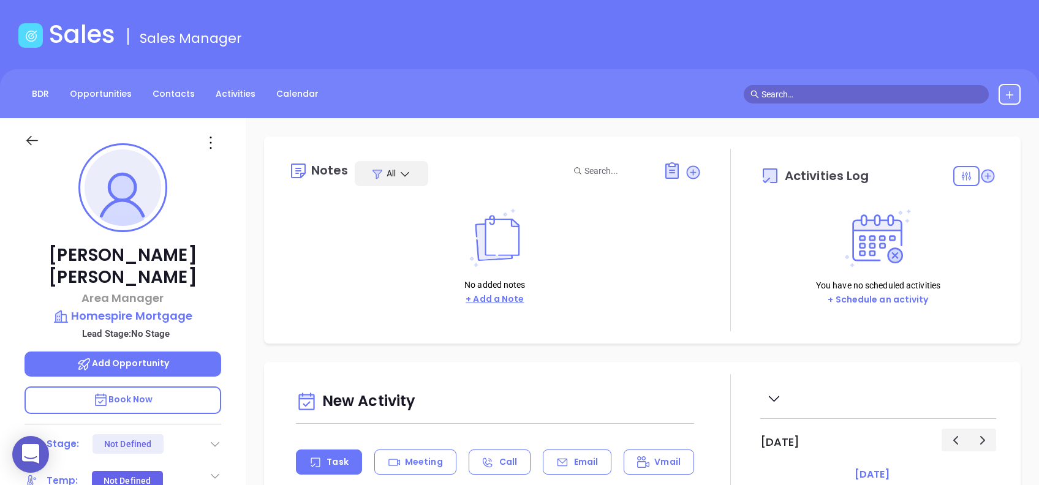
click at [504, 300] on button "+ Add a Note" at bounding box center [495, 299] width 66 height 14
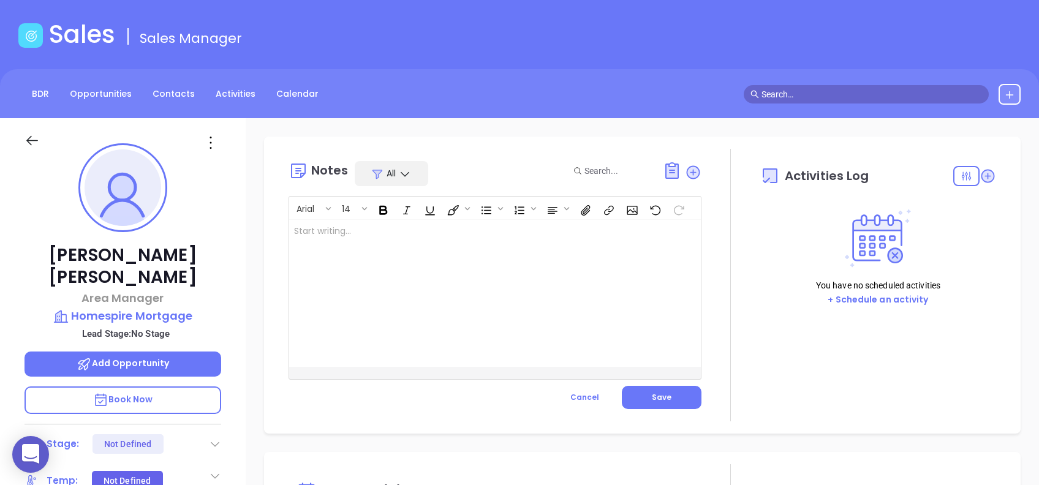
click at [408, 283] on div at bounding box center [480, 293] width 383 height 147
drag, startPoint x: 419, startPoint y: 252, endPoint x: 294, endPoint y: 245, distance: 125.2
click at [294, 245] on div "By Alejandra Lara ﻿" at bounding box center [480, 293] width 383 height 147
drag, startPoint x: 373, startPoint y: 230, endPoint x: 279, endPoint y: 233, distance: 93.8
click at [279, 232] on div "Notes All Arial 14 By Alejandra Lara ﻿ XXXXXXXXXXXXXXXXXXXXXXXXXXXXXXXXXXXXXXXX…" at bounding box center [642, 285] width 732 height 273
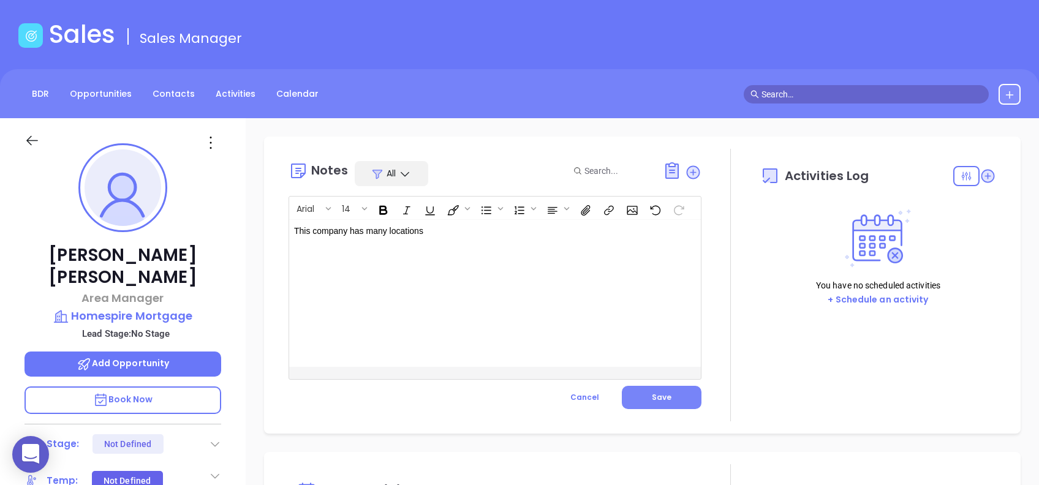
click at [675, 392] on button "Save" at bounding box center [662, 397] width 80 height 23
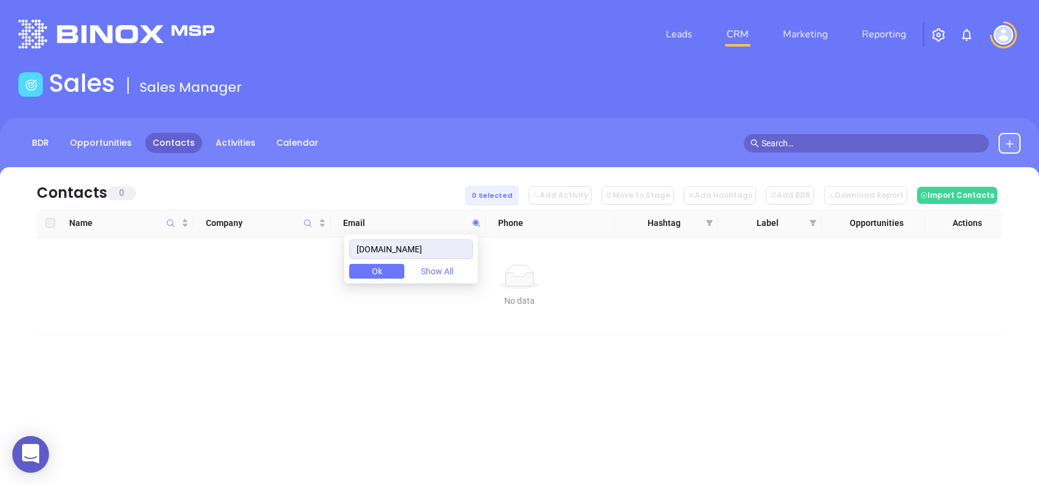
drag, startPoint x: 463, startPoint y: 252, endPoint x: 290, endPoint y: 238, distance: 173.9
click at [295, 240] on body "0 Leads CRM Marketing Reporting Financial Leads Leads Sales Sales Manager BDR O…" at bounding box center [519, 242] width 1039 height 485
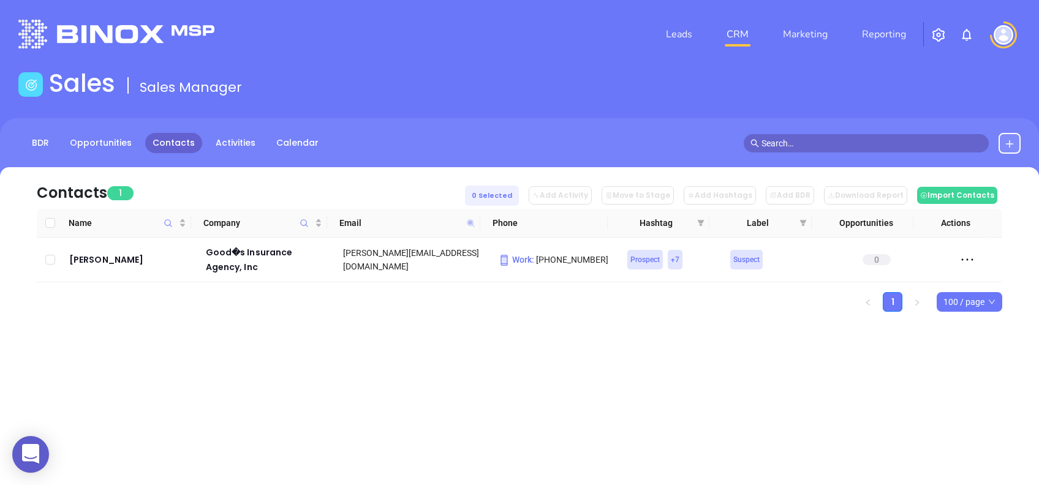
click at [473, 222] on icon at bounding box center [470, 223] width 9 height 9
paste input "joepastor@barrsinsurance"
click at [468, 224] on icon at bounding box center [470, 222] width 7 height 7
paste input "dhimortgag"
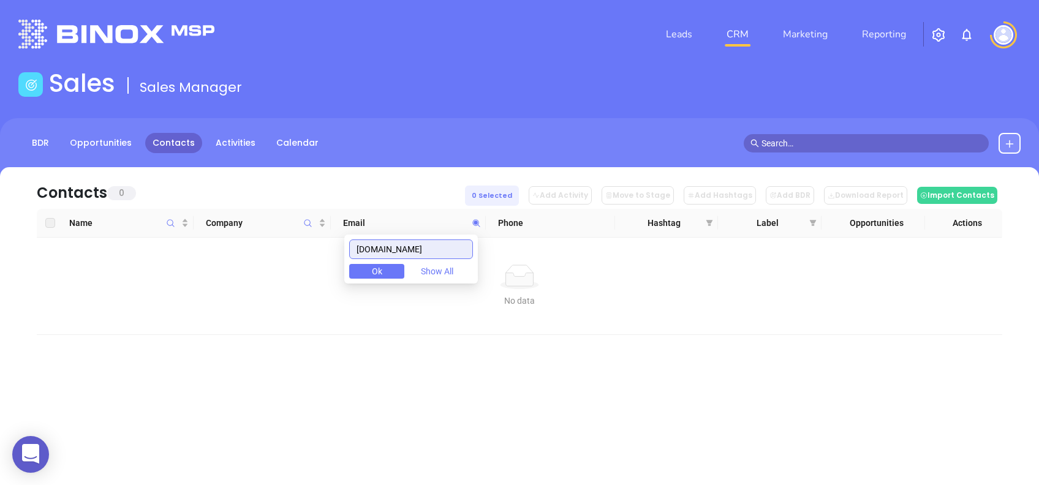
click at [444, 244] on input "[DOMAIN_NAME]" at bounding box center [411, 250] width 124 height 20
paste input "guild"
drag, startPoint x: 461, startPoint y: 255, endPoint x: 324, endPoint y: 237, distance: 139.1
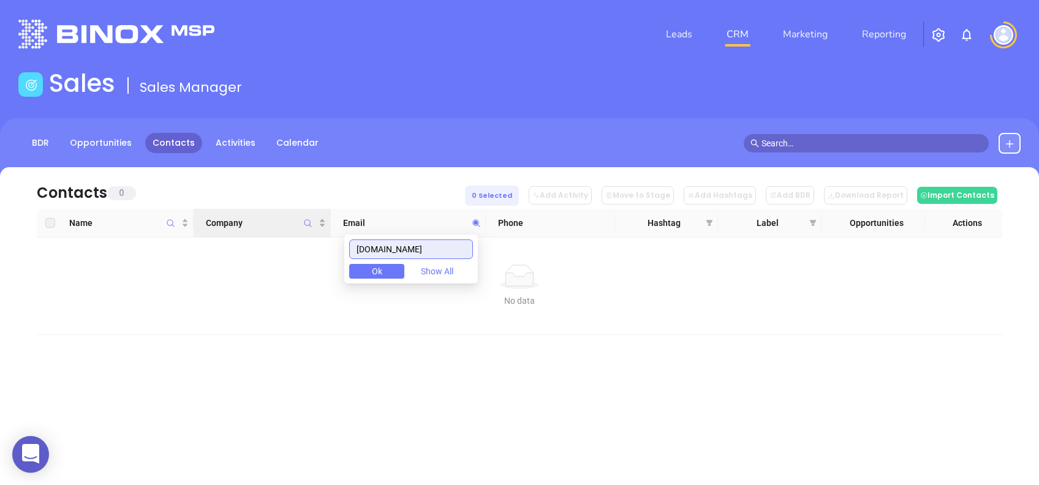
click at [324, 237] on body "0 Leads CRM Marketing Reporting Financial Leads Leads Sales Sales Manager BDR O…" at bounding box center [519, 242] width 1039 height 485
paste input "homerealtyan"
type input "[DOMAIN_NAME]"
drag, startPoint x: 365, startPoint y: 241, endPoint x: 574, endPoint y: 241, distance: 209.0
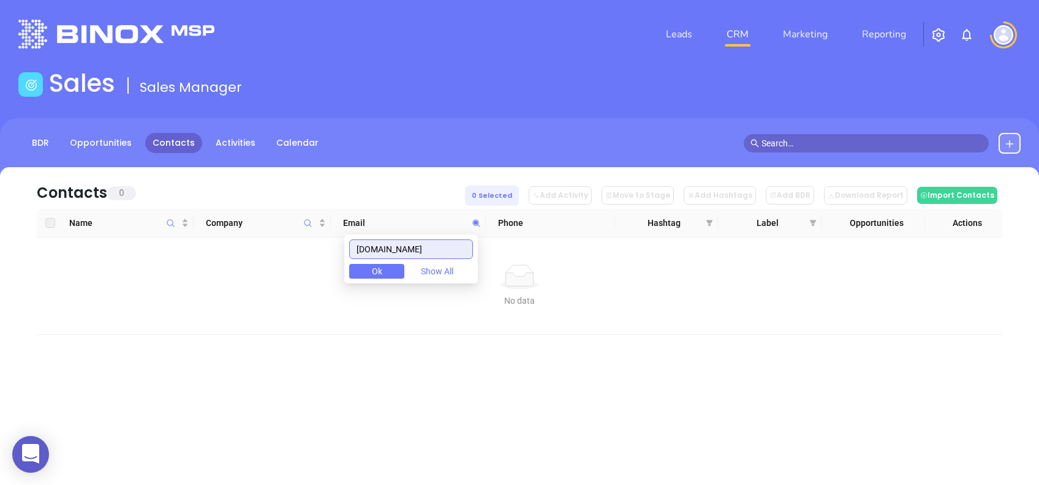
click at [574, 241] on body "0 Leads CRM Marketing Reporting Financial Leads Leads Sales Sales Manager BDR O…" at bounding box center [519, 242] width 1039 height 485
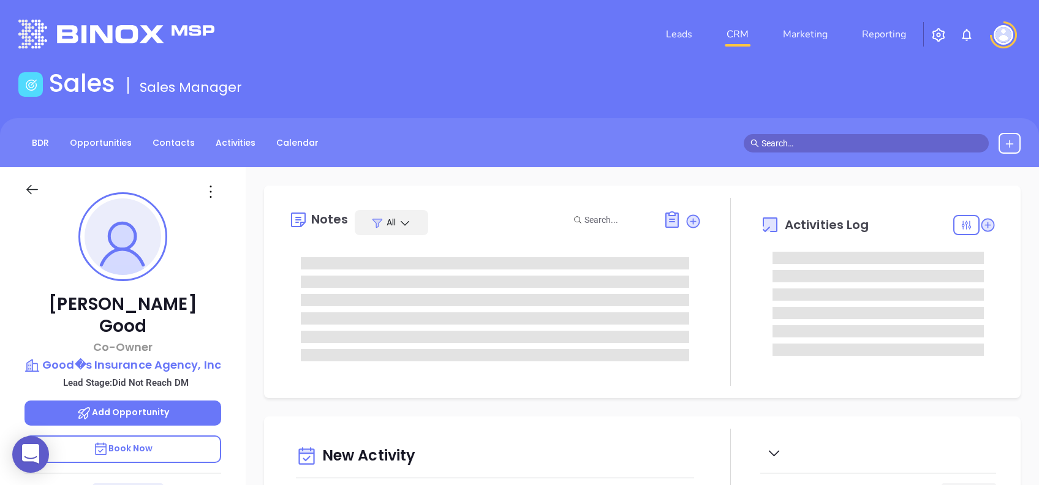
type input "[DATE]"
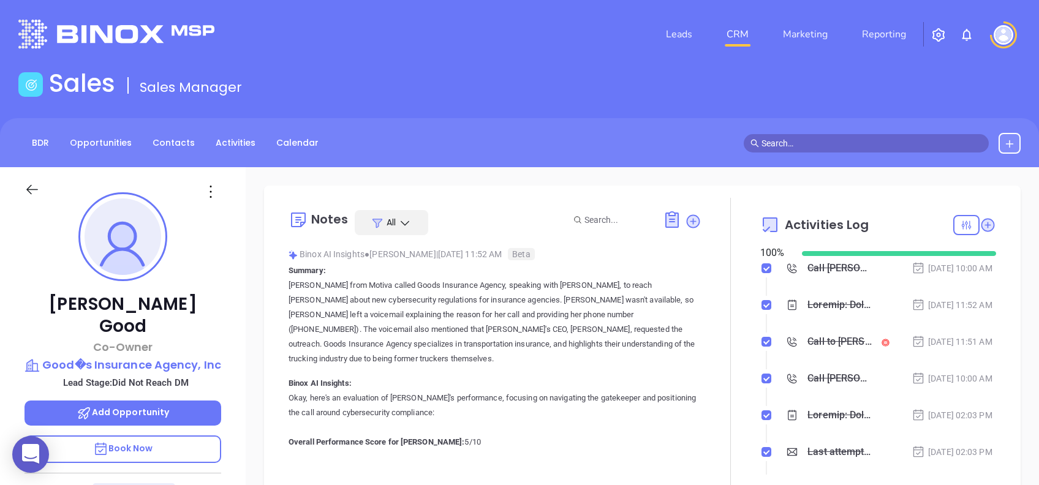
type input "[PERSON_NAME]"
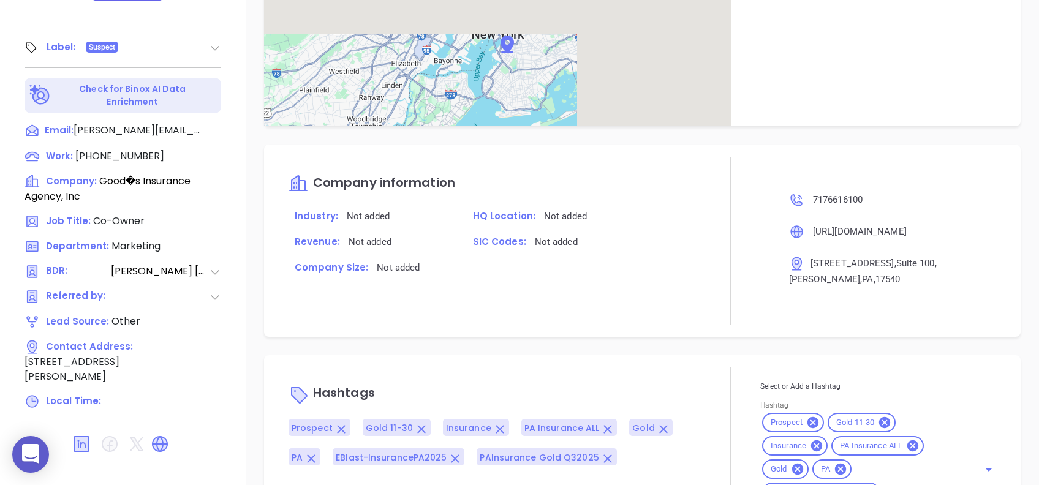
scroll to position [829, 0]
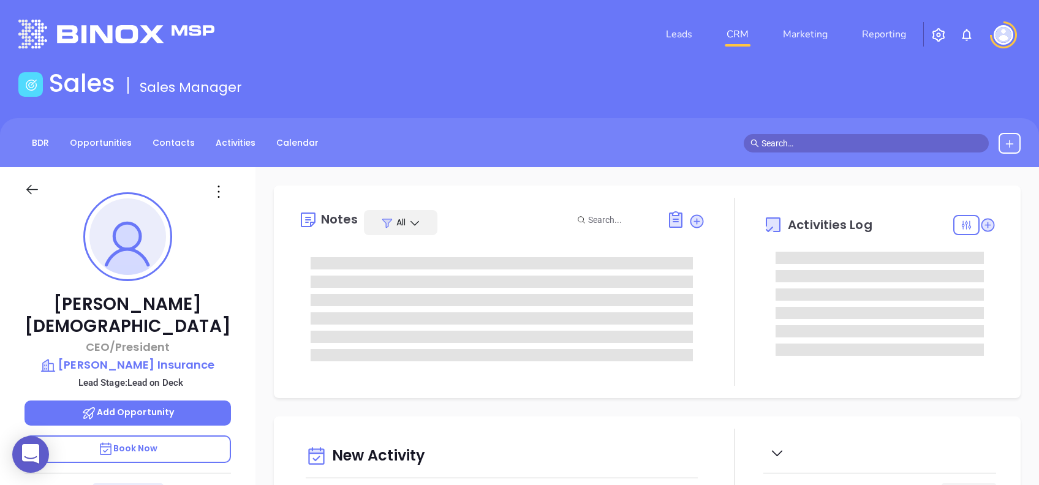
type input "[DATE]"
type input "[PERSON_NAME]"
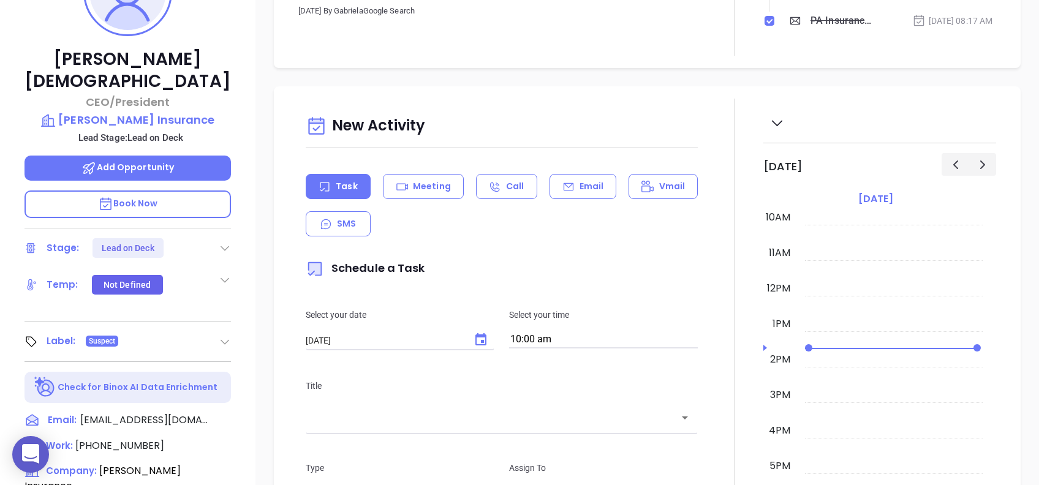
scroll to position [0, 0]
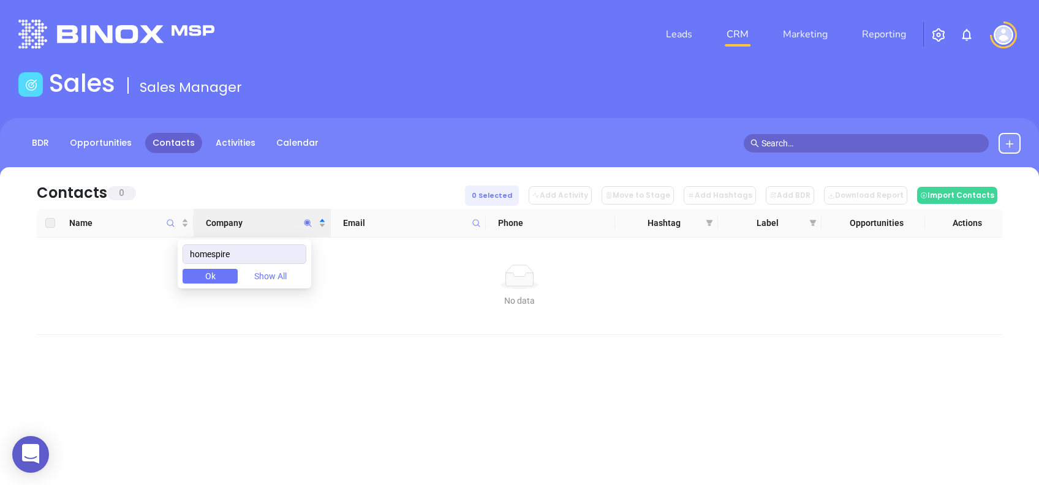
drag, startPoint x: 263, startPoint y: 259, endPoint x: 134, endPoint y: 260, distance: 129.3
click at [134, 260] on body "0 Leads CRM Marketing Reporting Financial Leads Leads Sales Sales Manager BDR O…" at bounding box center [519, 242] width 1039 height 485
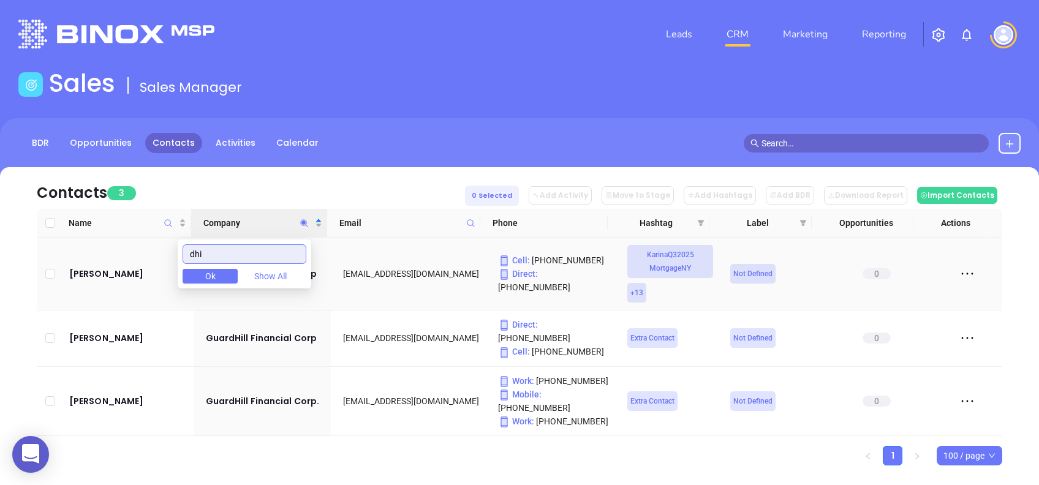
drag, startPoint x: 257, startPoint y: 248, endPoint x: 157, endPoint y: 240, distance: 100.2
click at [157, 240] on body "0 Leads CRM Marketing Reporting Financial Leads Leads Sales Sales Manager BDR O…" at bounding box center [519, 242] width 1039 height 485
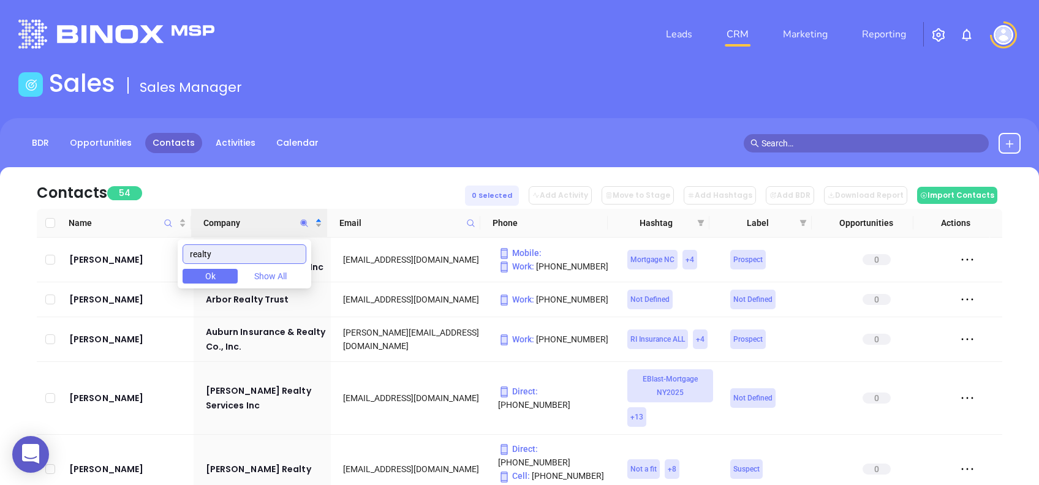
type input "realty"
click at [181, 189] on div "Contacts 54 0 Selected Add Activity Move to Stage Add Hashtags Add BDR Download…" at bounding box center [520, 188] width 966 height 42
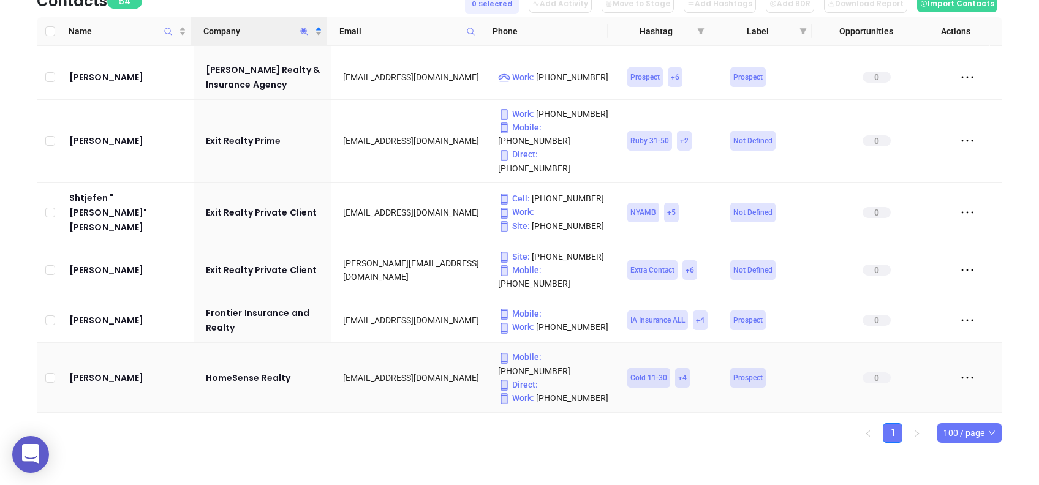
scroll to position [1389, 0]
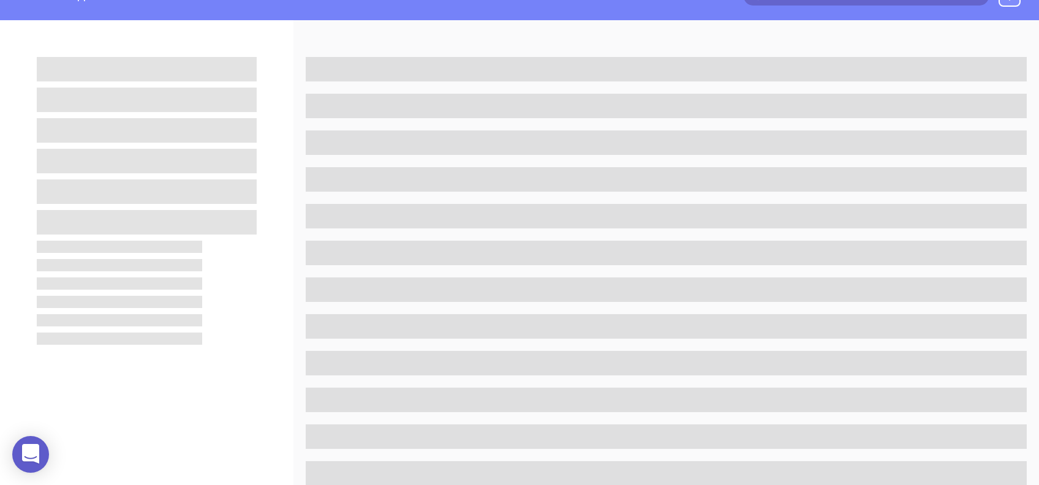
scroll to position [163, 0]
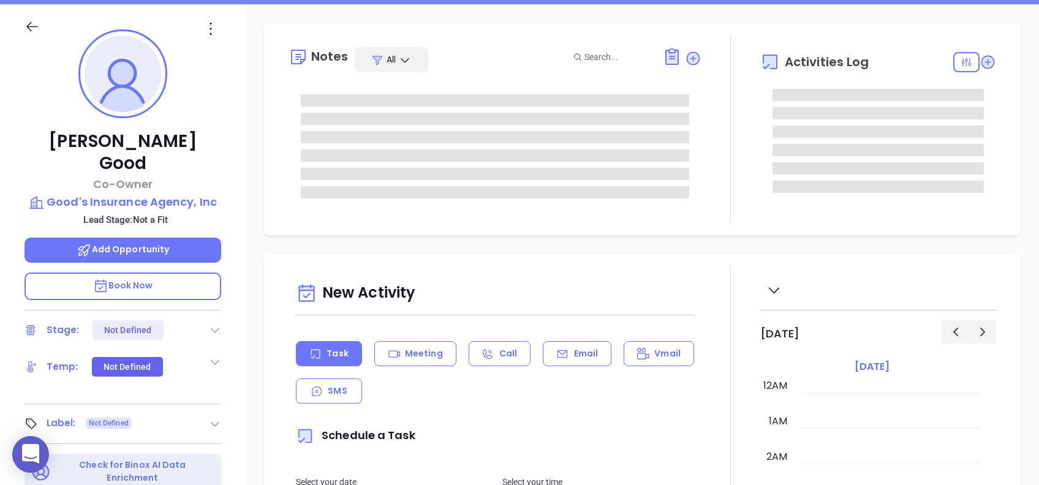
type input "[DATE]"
type input "[PERSON_NAME]"
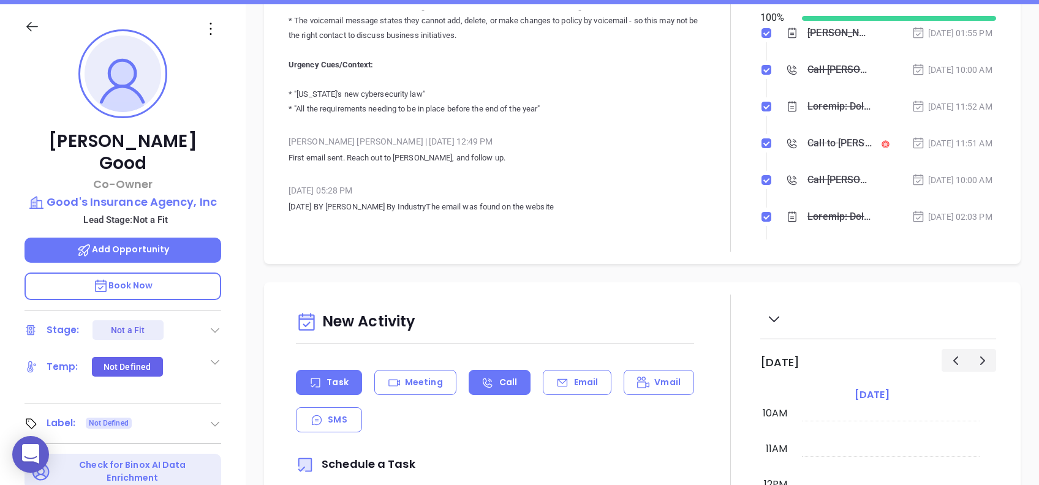
scroll to position [0, 0]
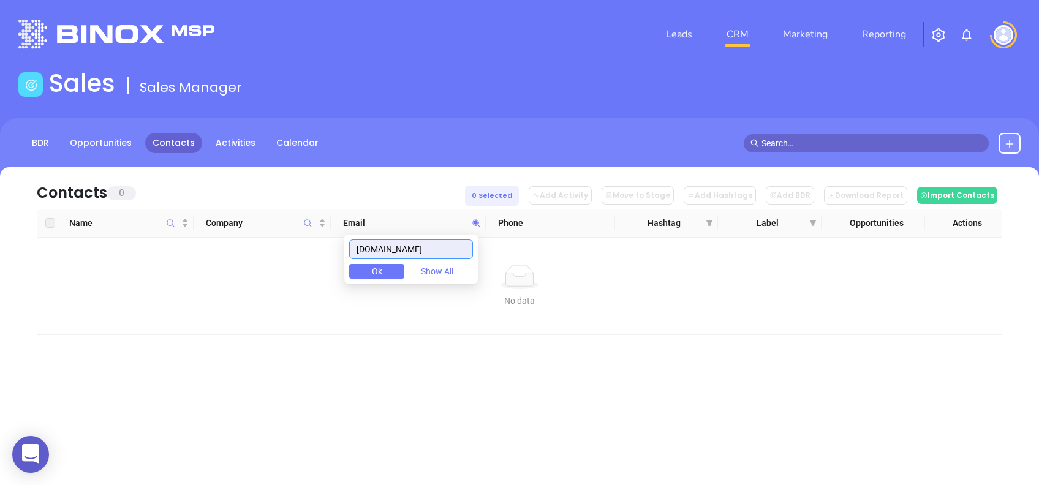
click at [428, 248] on input "homerealtyandmortgage.com" at bounding box center [411, 250] width 124 height 20
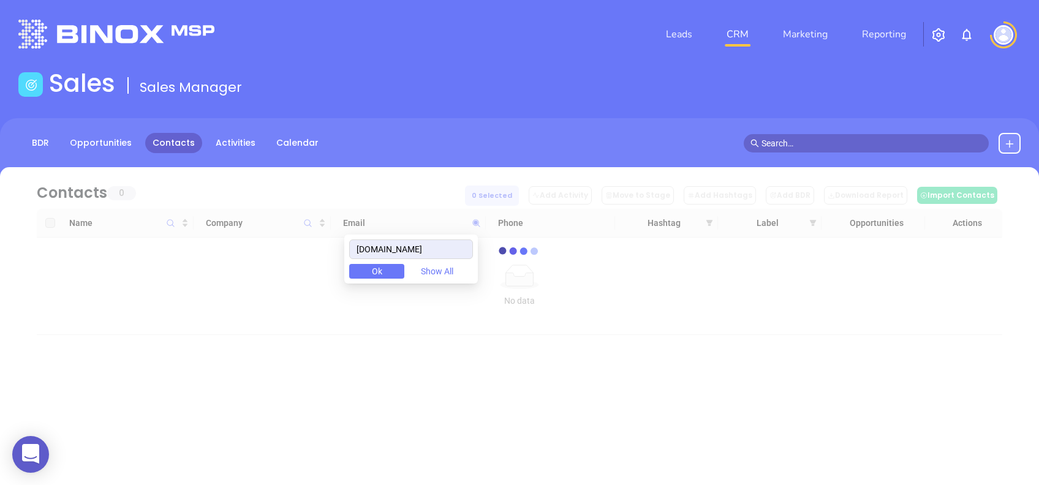
type input "empowerhl.com"
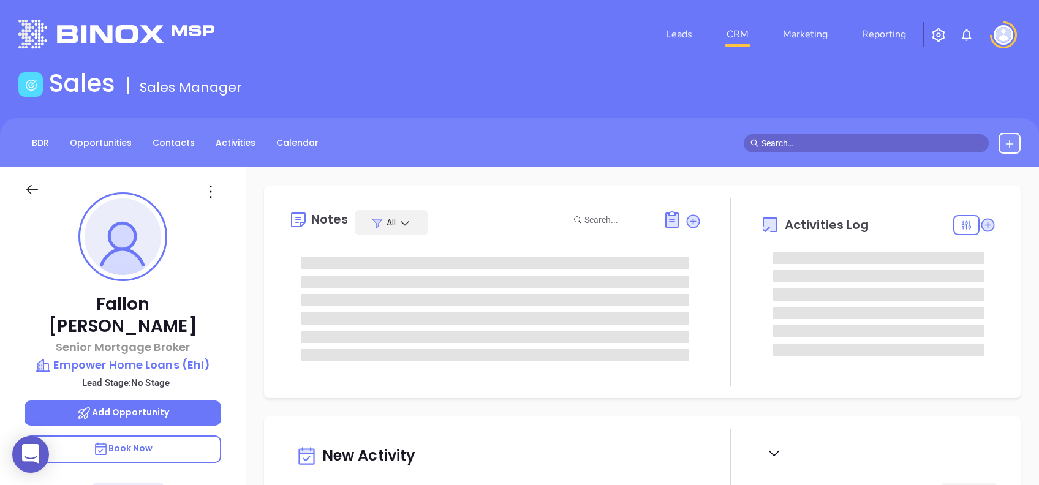
type input "[DATE]"
type input "[PERSON_NAME]"
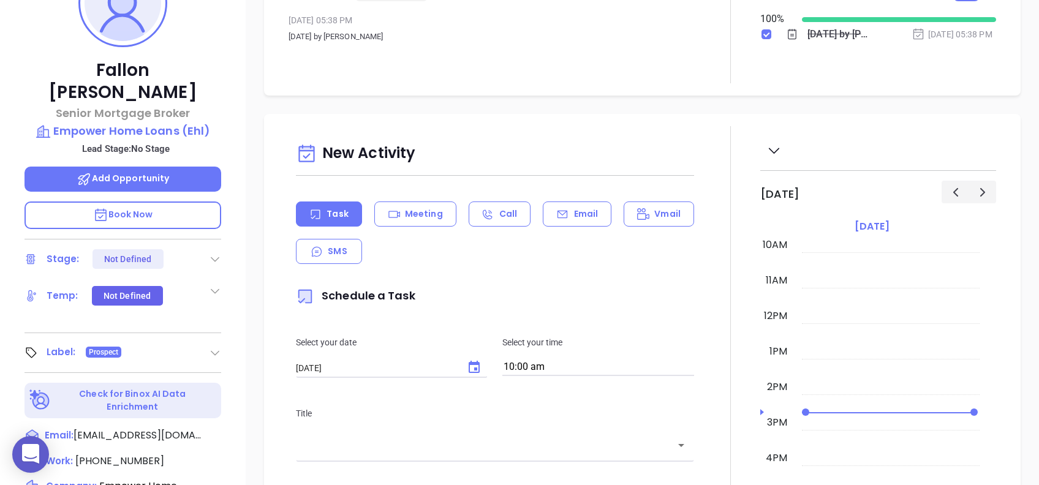
scroll to position [0, 0]
